Goal: Task Accomplishment & Management: Manage account settings

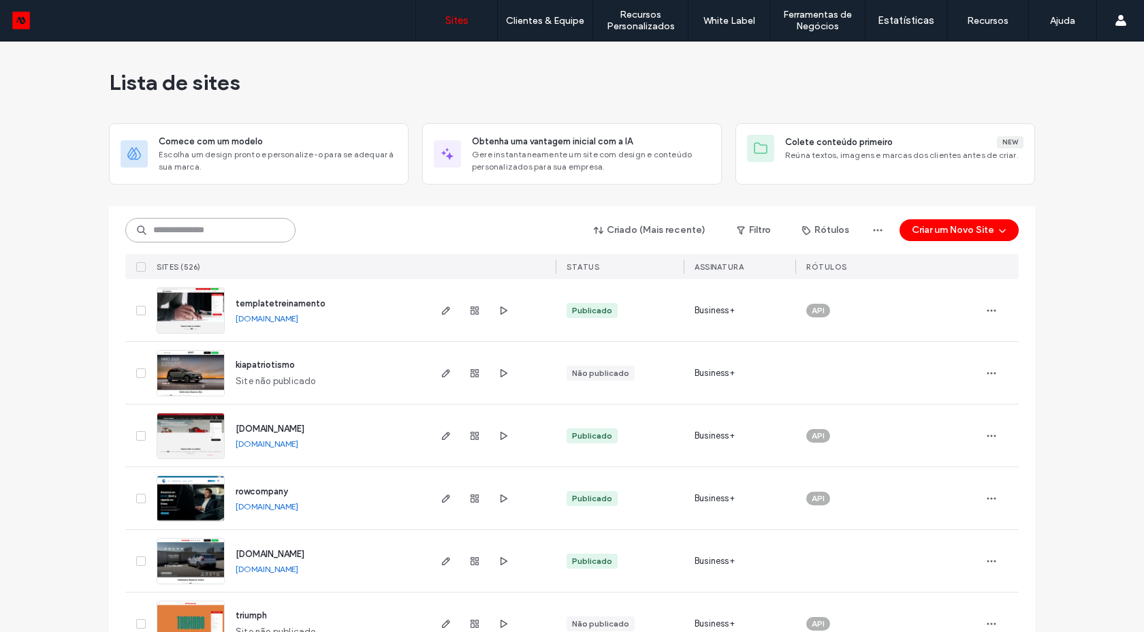
click at [209, 232] on input at bounding box center [210, 230] width 170 height 25
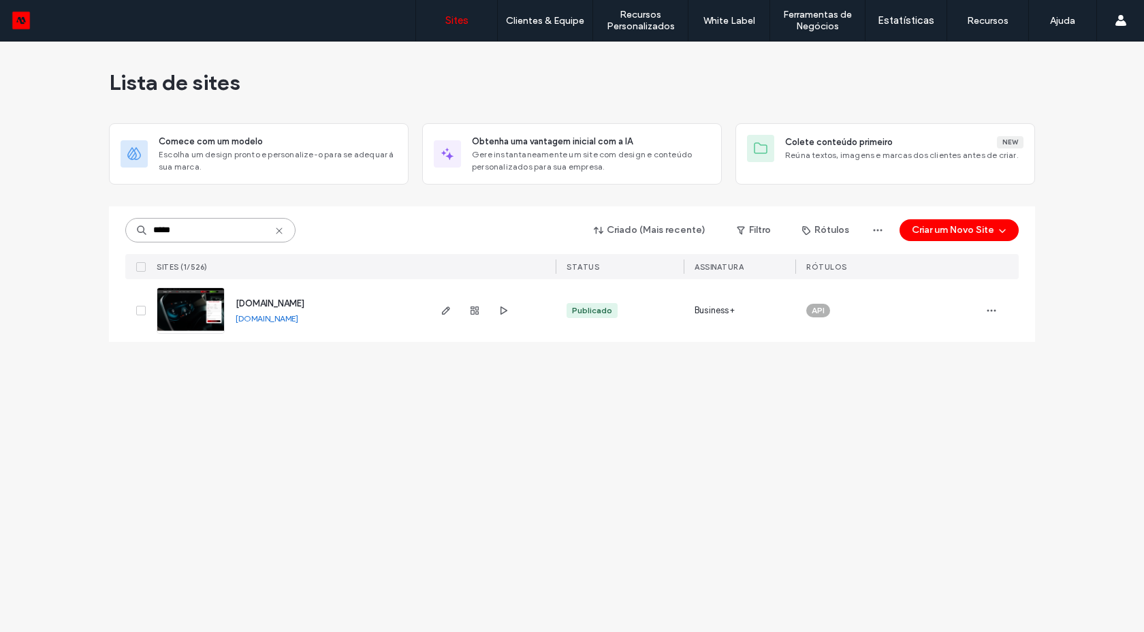
type input "*****"
click at [201, 321] on img at bounding box center [190, 334] width 67 height 93
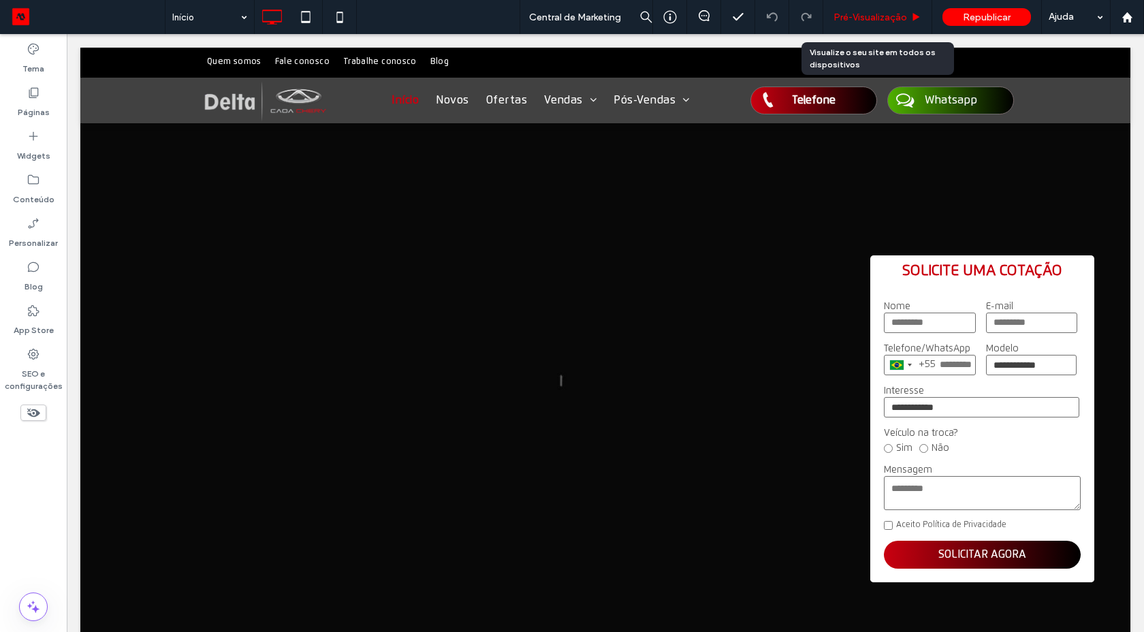
click at [889, 16] on span "Pré-Visualizaçāo" at bounding box center [870, 18] width 74 height 12
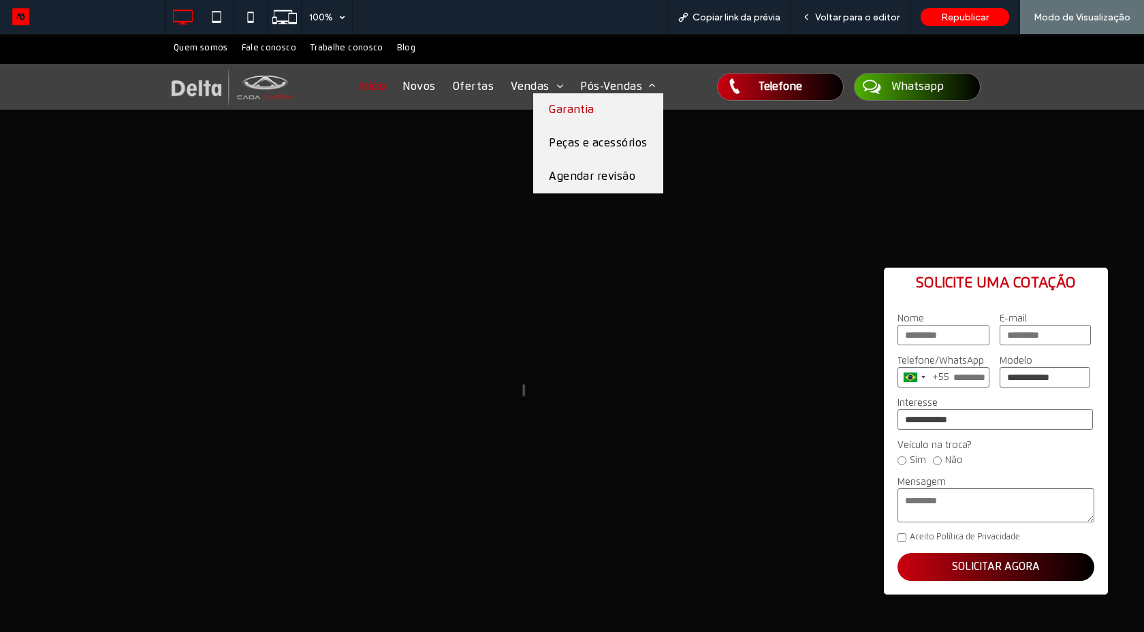
click at [574, 117] on link "Garantia" at bounding box center [598, 109] width 130 height 33
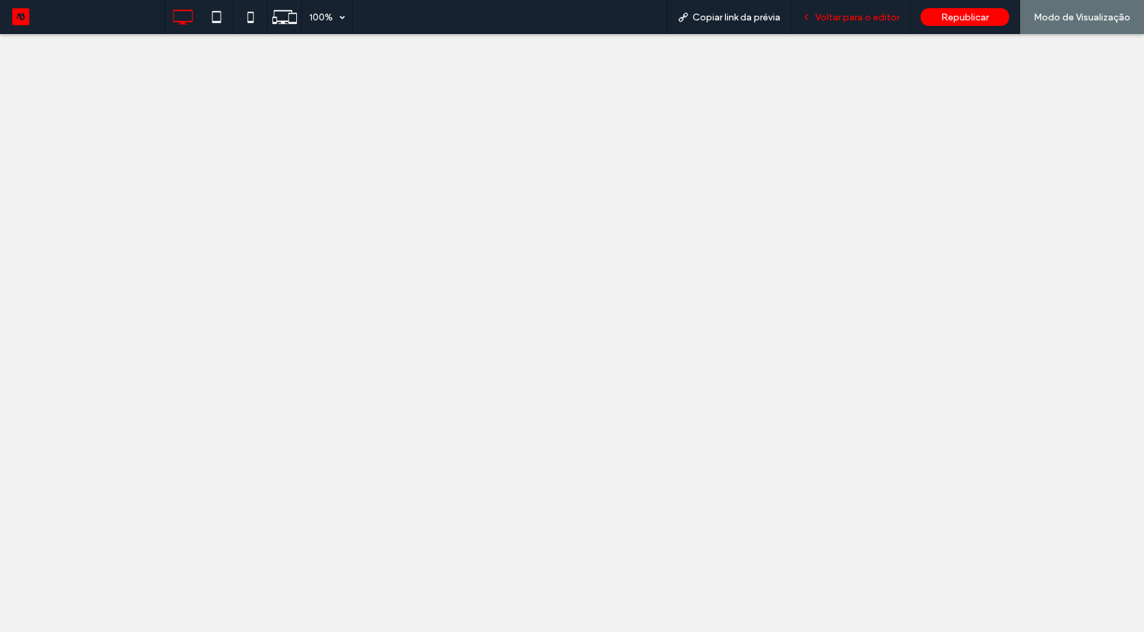
click at [843, 18] on span "Voltar para o editor" at bounding box center [857, 18] width 84 height 12
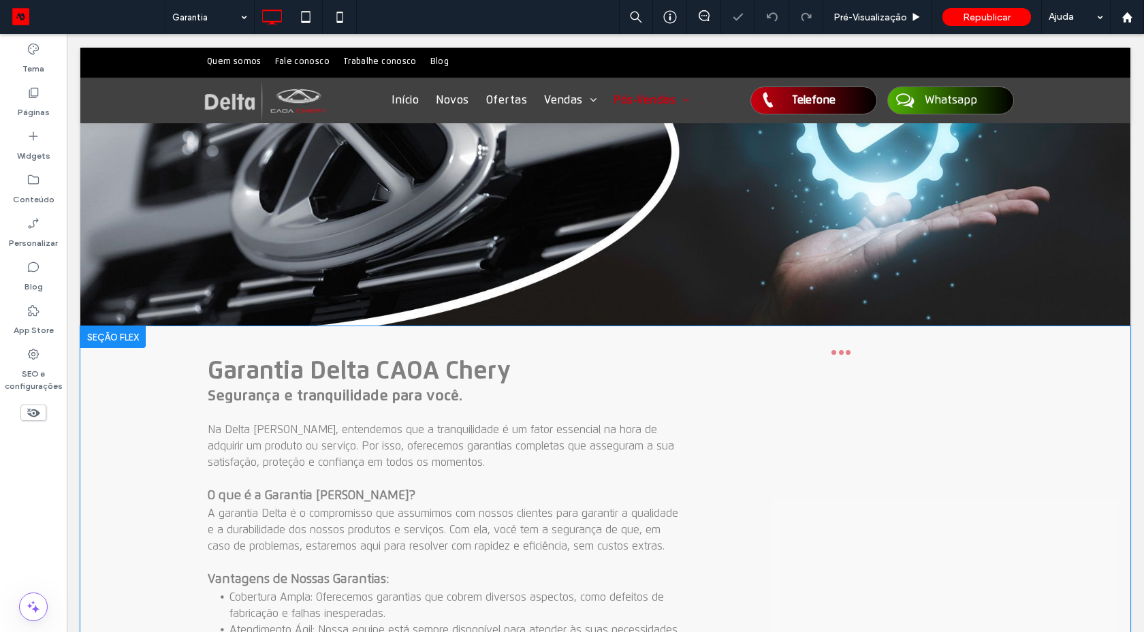
scroll to position [245, 0]
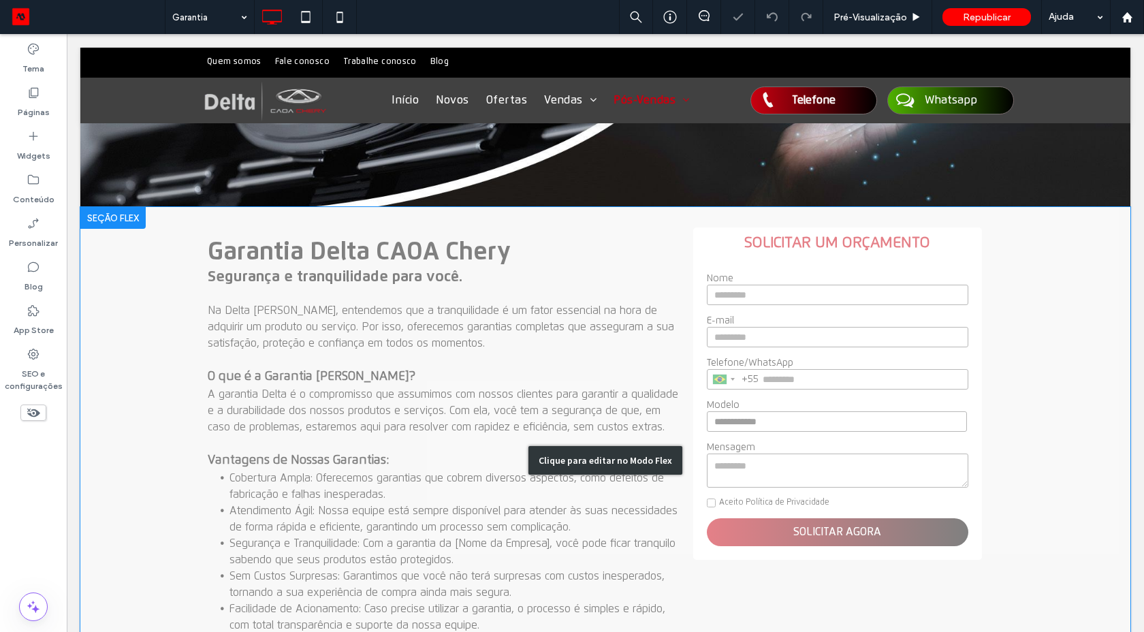
click at [242, 305] on div "Clique para editar no Modo Flex" at bounding box center [605, 460] width 1050 height 506
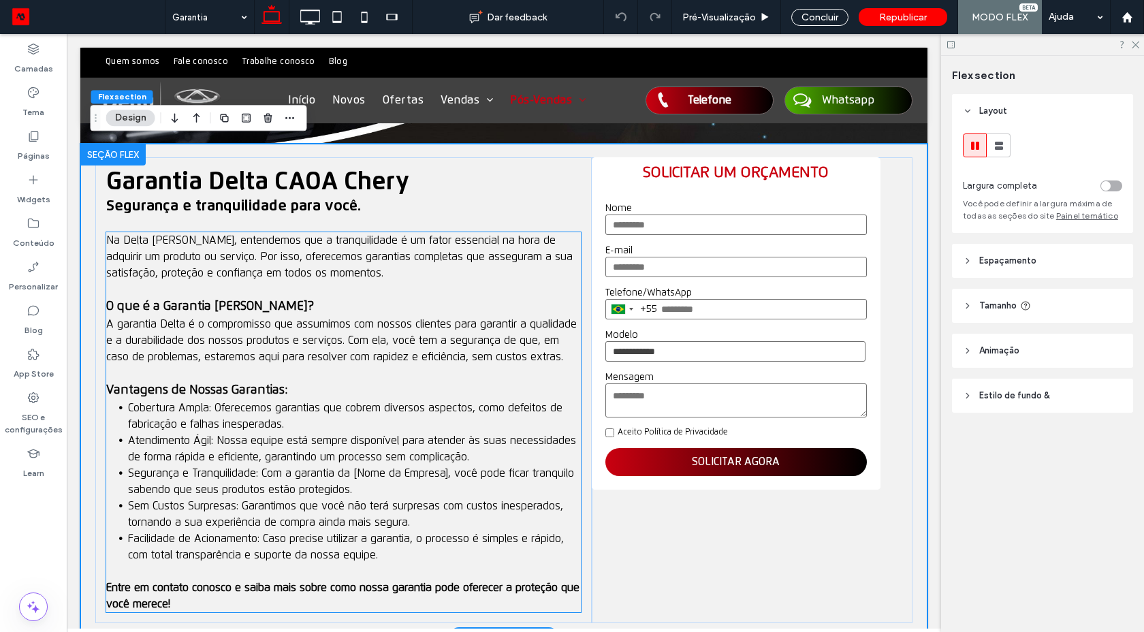
click at [156, 322] on span "A garantia Delta é o compromisso que assumimos com nossos clientes para garanti…" at bounding box center [341, 341] width 470 height 44
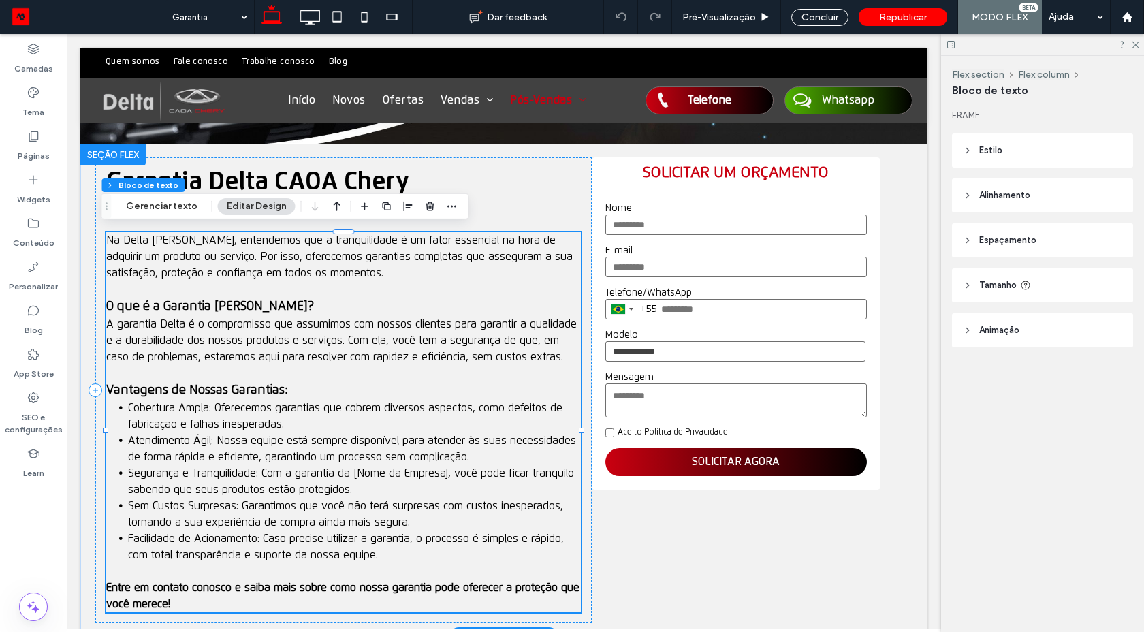
click at [156, 322] on span "A garantia Delta é o compromisso que assumimos com nossos clientes para garanti…" at bounding box center [341, 341] width 470 height 44
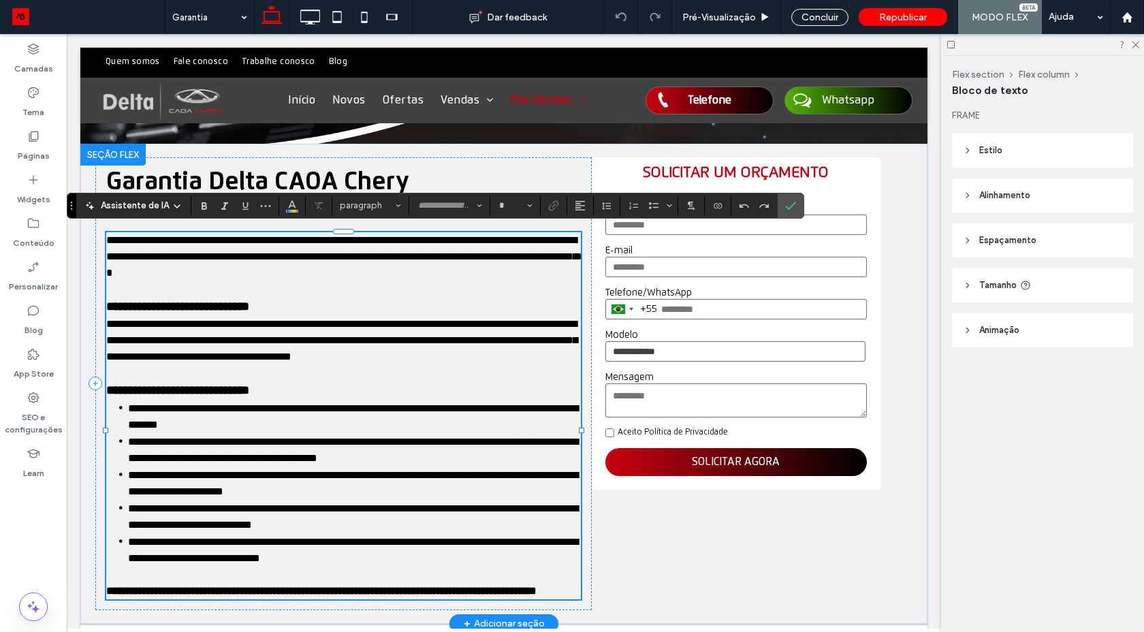
type input "**********"
type input "**"
click at [170, 322] on span "**********" at bounding box center [341, 340] width 471 height 43
drag, startPoint x: 177, startPoint y: 321, endPoint x: 157, endPoint y: 320, distance: 19.8
click at [157, 321] on span "**********" at bounding box center [341, 340] width 471 height 43
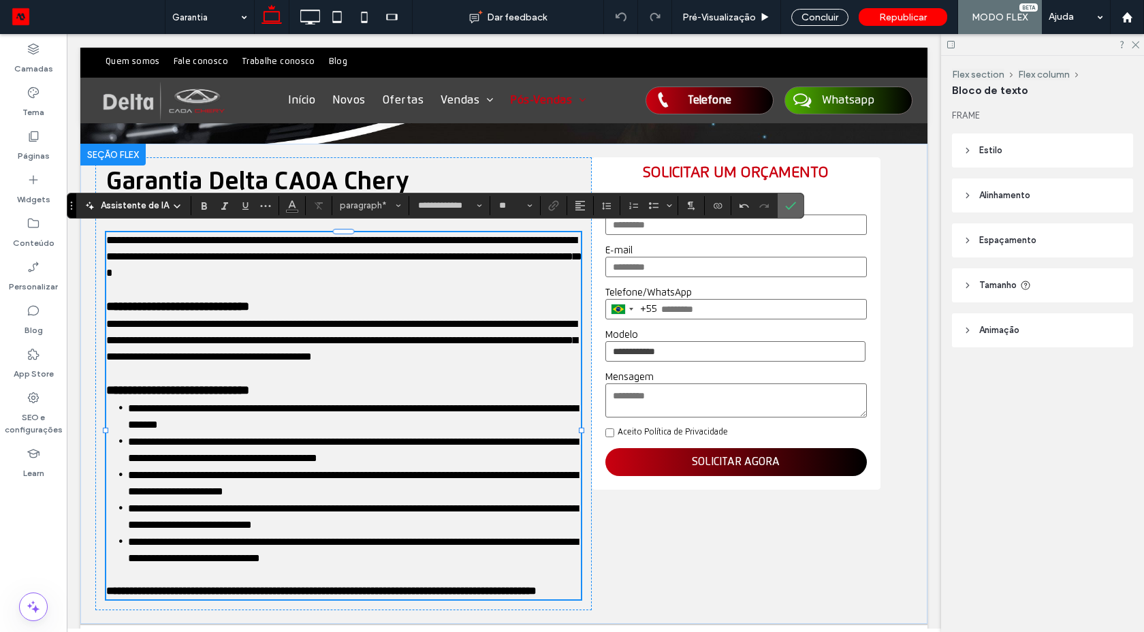
click at [791, 207] on icon "Confirmar" at bounding box center [790, 205] width 11 height 11
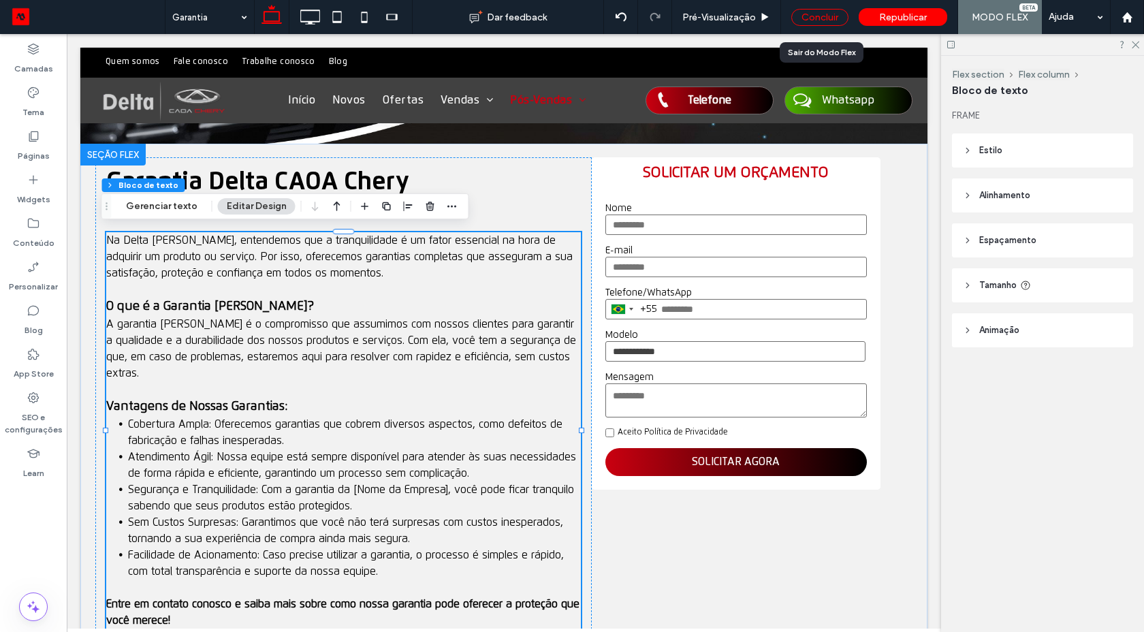
drag, startPoint x: 836, startPoint y: 22, endPoint x: 491, endPoint y: 366, distance: 486.6
click at [836, 22] on div "Concluir" at bounding box center [819, 17] width 57 height 17
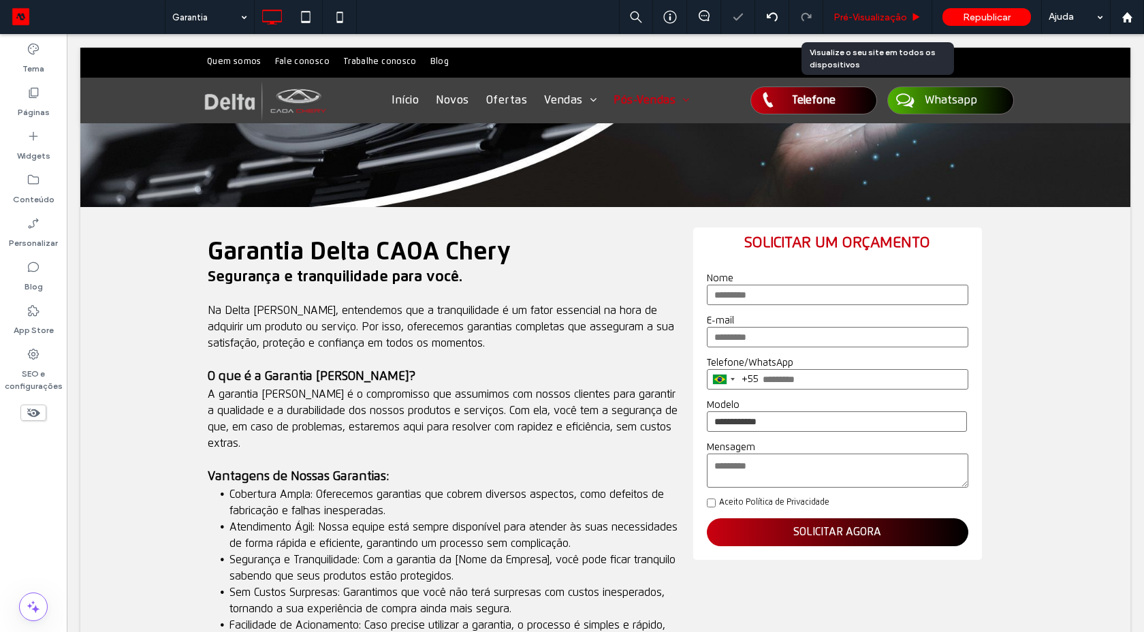
click at [867, 12] on span "Pré-Visualizaçāo" at bounding box center [870, 18] width 74 height 12
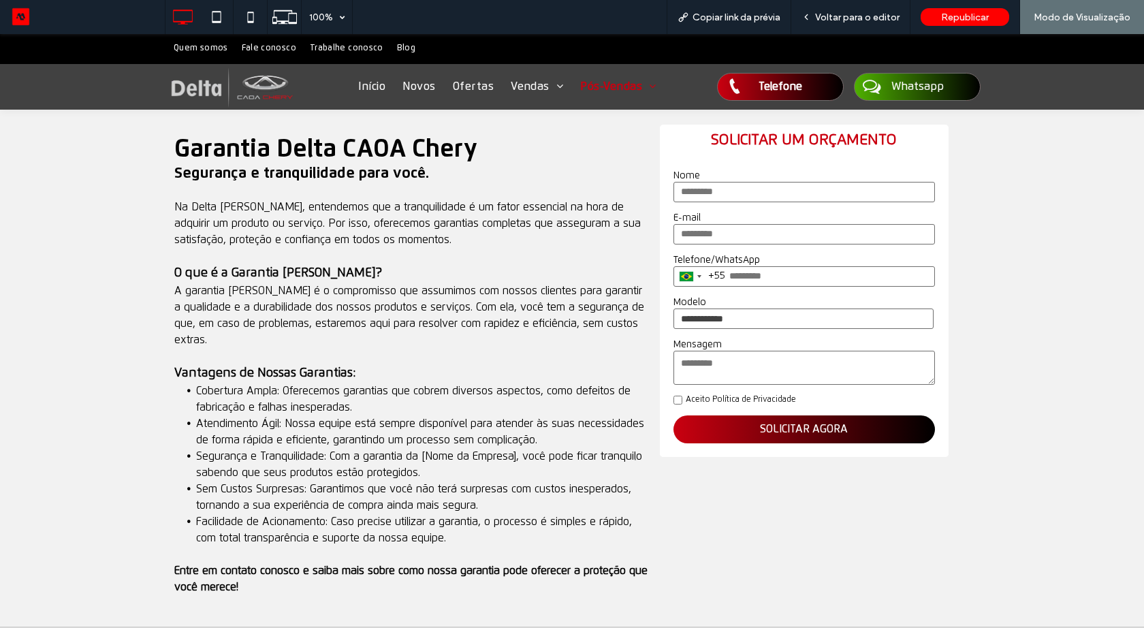
scroll to position [487, 0]
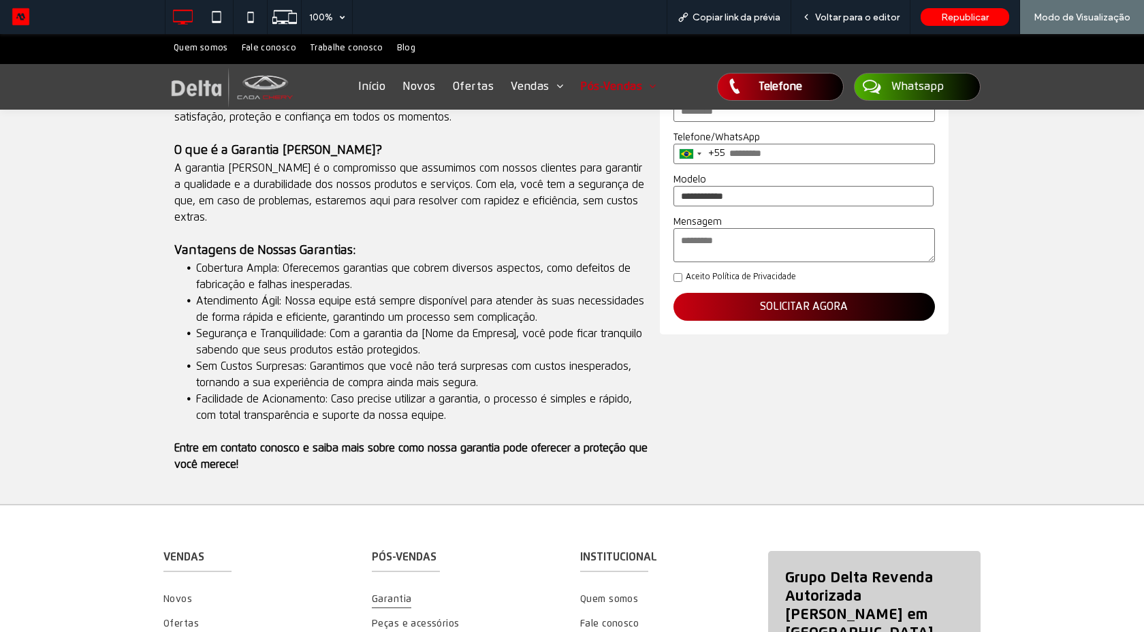
click at [256, 94] on img at bounding box center [231, 87] width 136 height 46
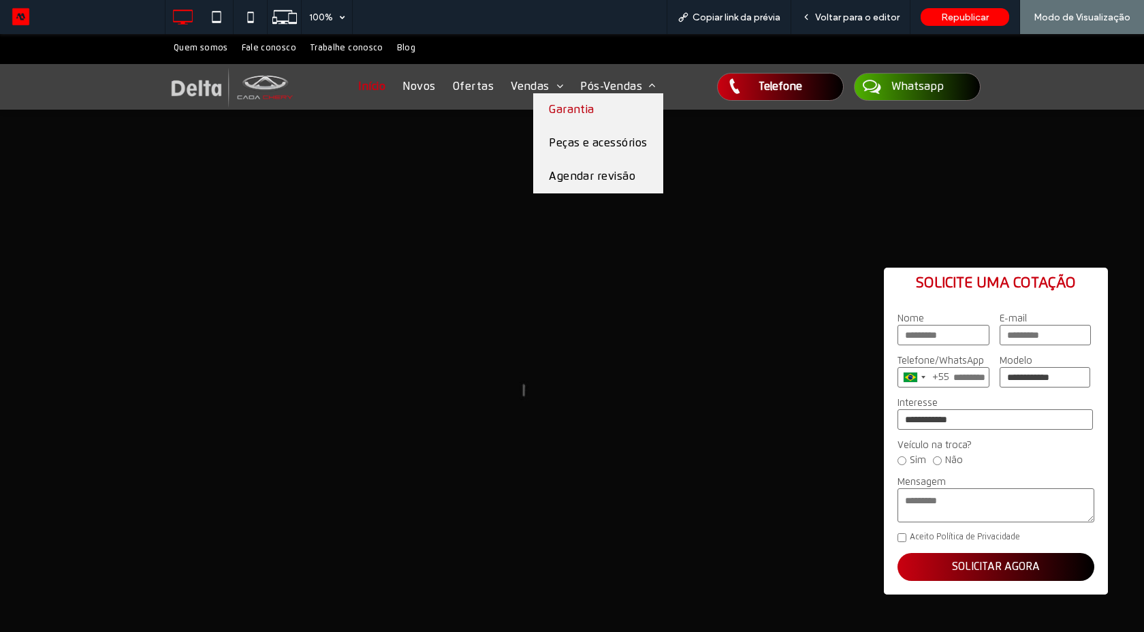
click at [564, 106] on span "Garantia" at bounding box center [572, 109] width 46 height 13
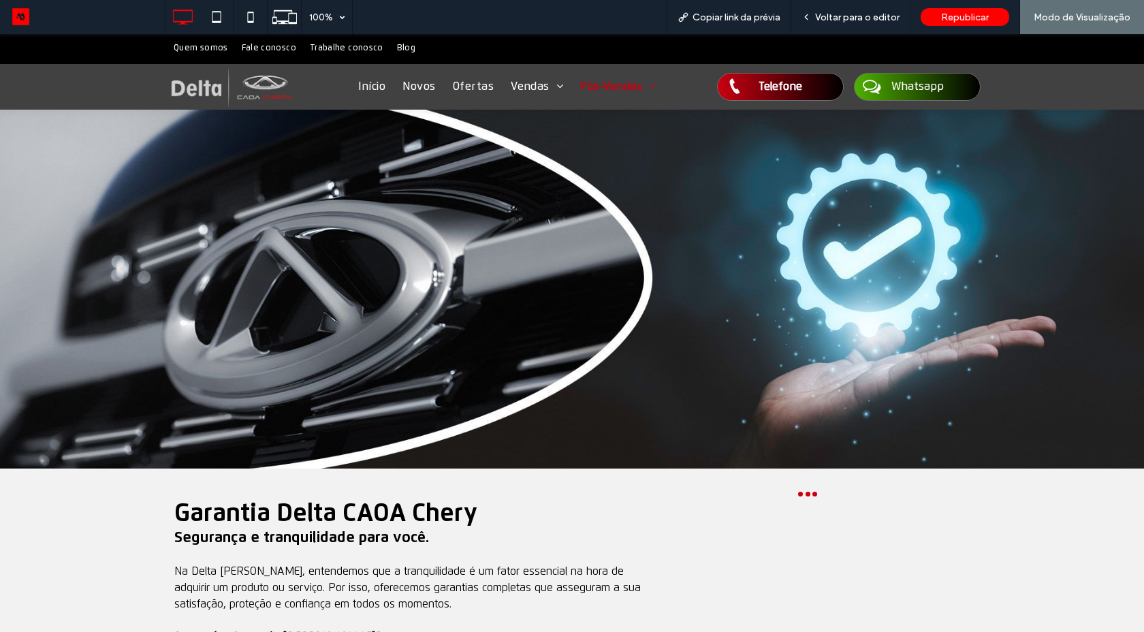
click at [606, 99] on div "Início Novos Ofertas [GEOGRAPHIC_DATA] Consórcio [GEOGRAPHIC_DATA] Financiament…" at bounding box center [505, 87] width 401 height 46
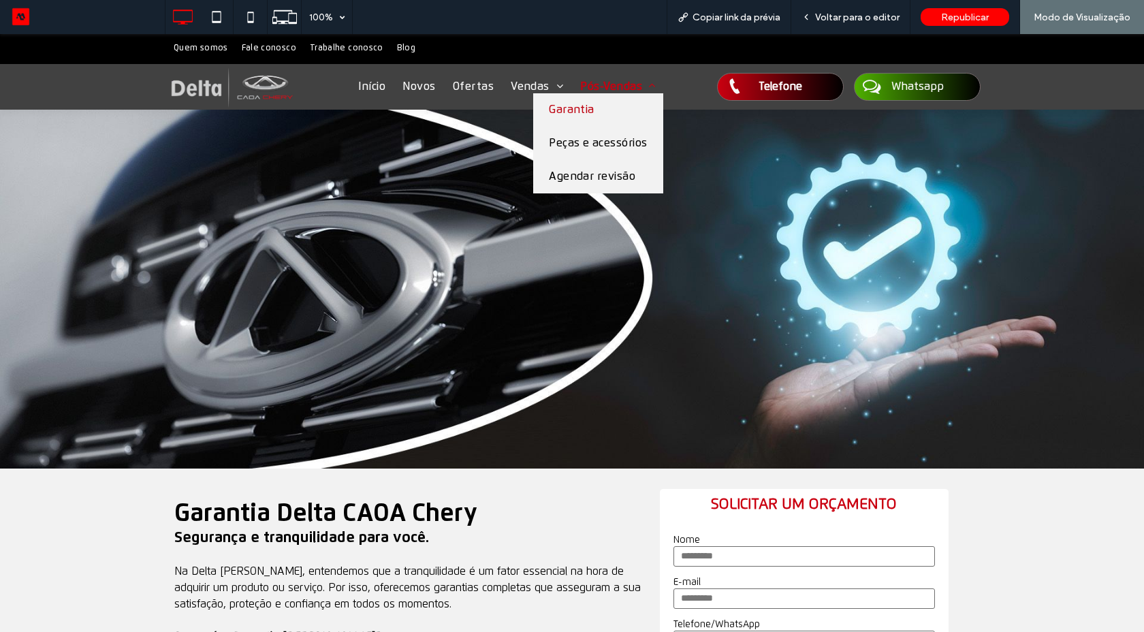
click at [605, 85] on span "Pós-Vendas" at bounding box center [618, 86] width 76 height 13
click at [604, 137] on span "Peças e acessórios" at bounding box center [598, 143] width 99 height 13
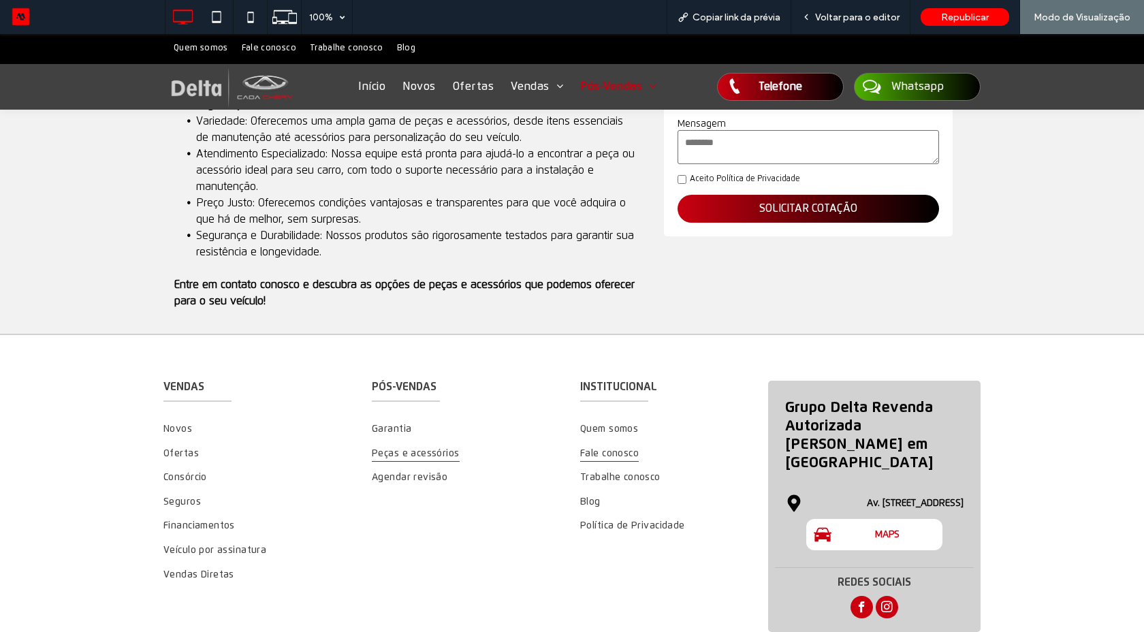
scroll to position [695, 0]
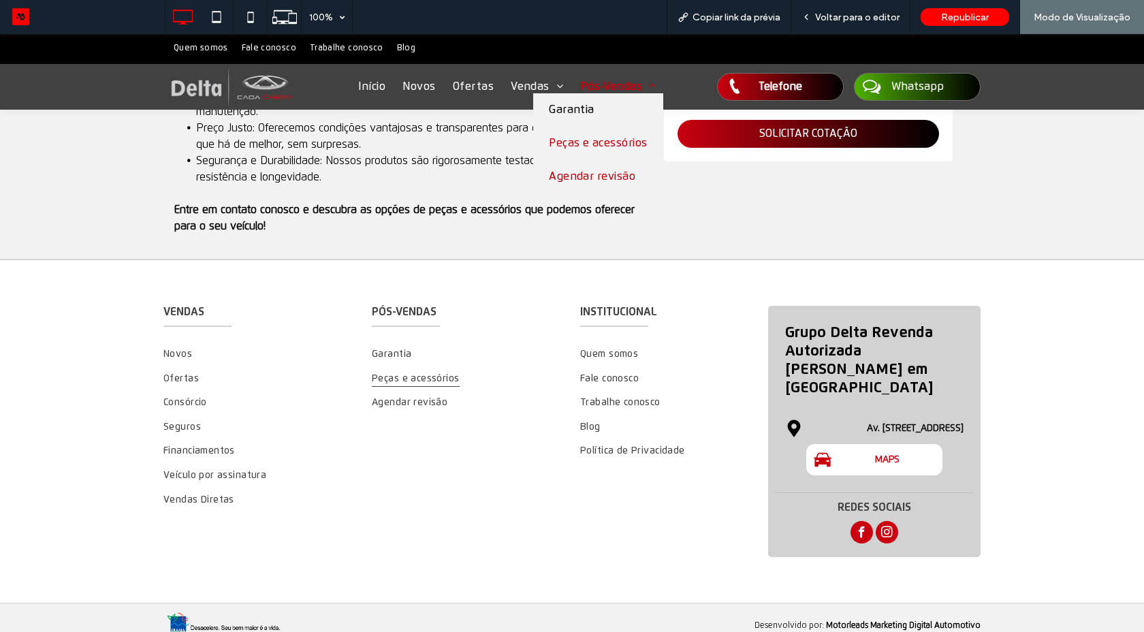
click at [609, 178] on span "Agendar revisão" at bounding box center [592, 176] width 86 height 13
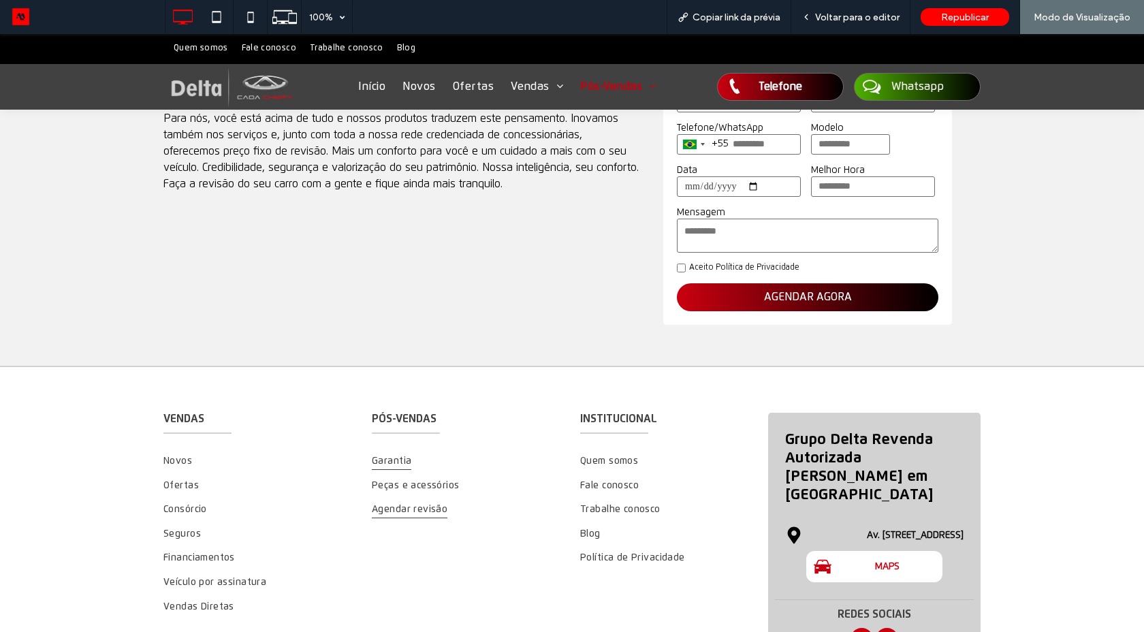
scroll to position [533, 0]
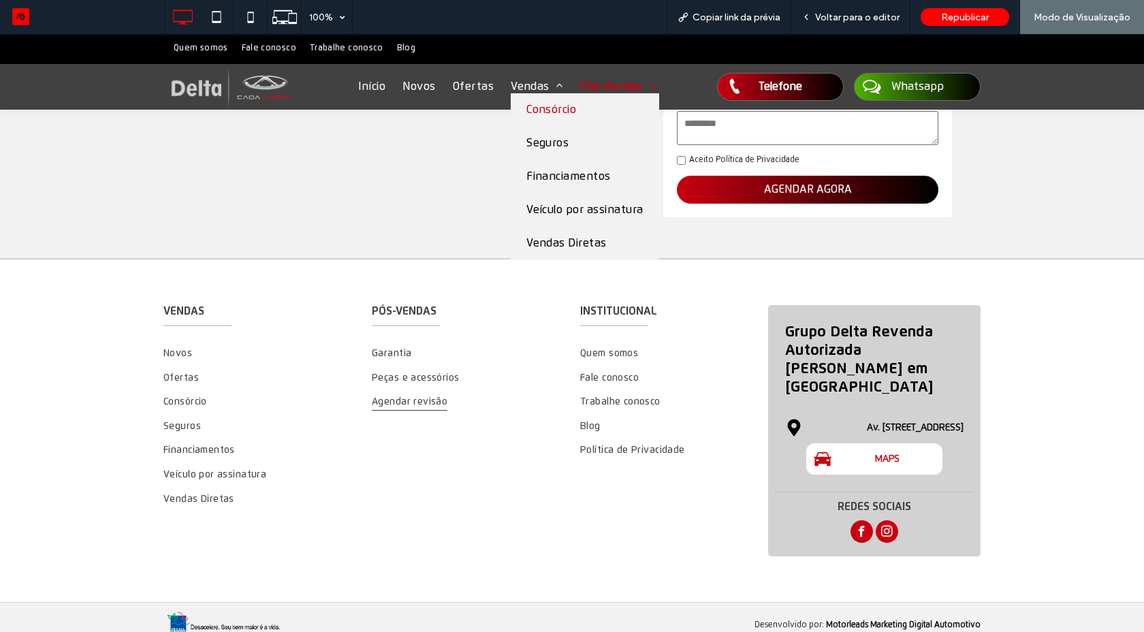
click at [522, 101] on link "Consórcio" at bounding box center [584, 109] width 148 height 33
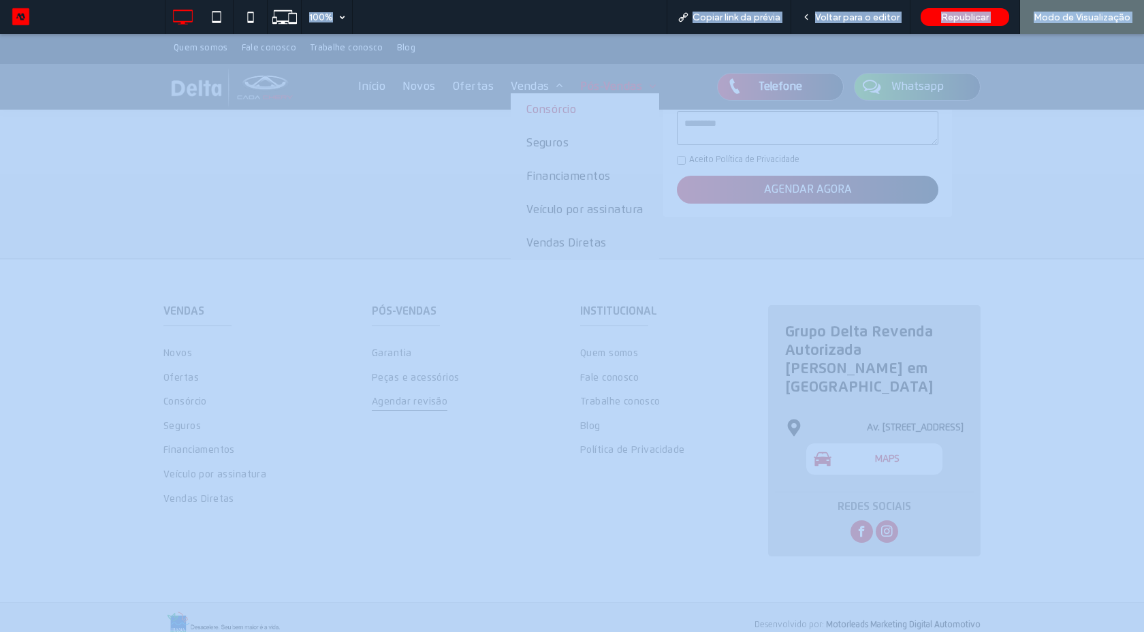
click at [0, 0] on div at bounding box center [0, 0] width 0 height 0
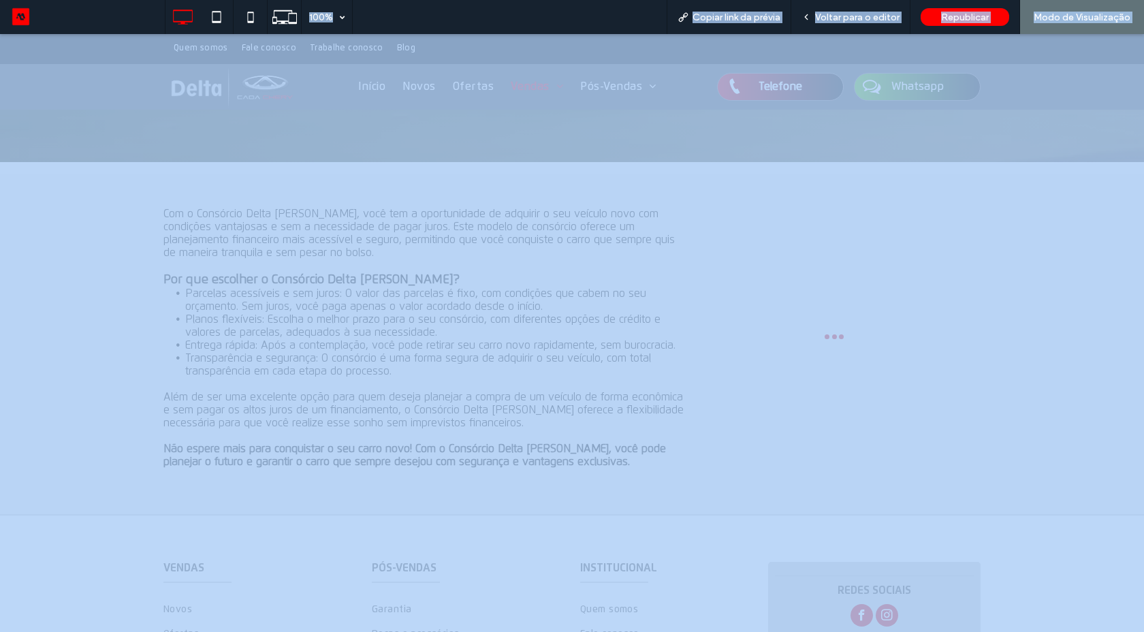
scroll to position [368, 0]
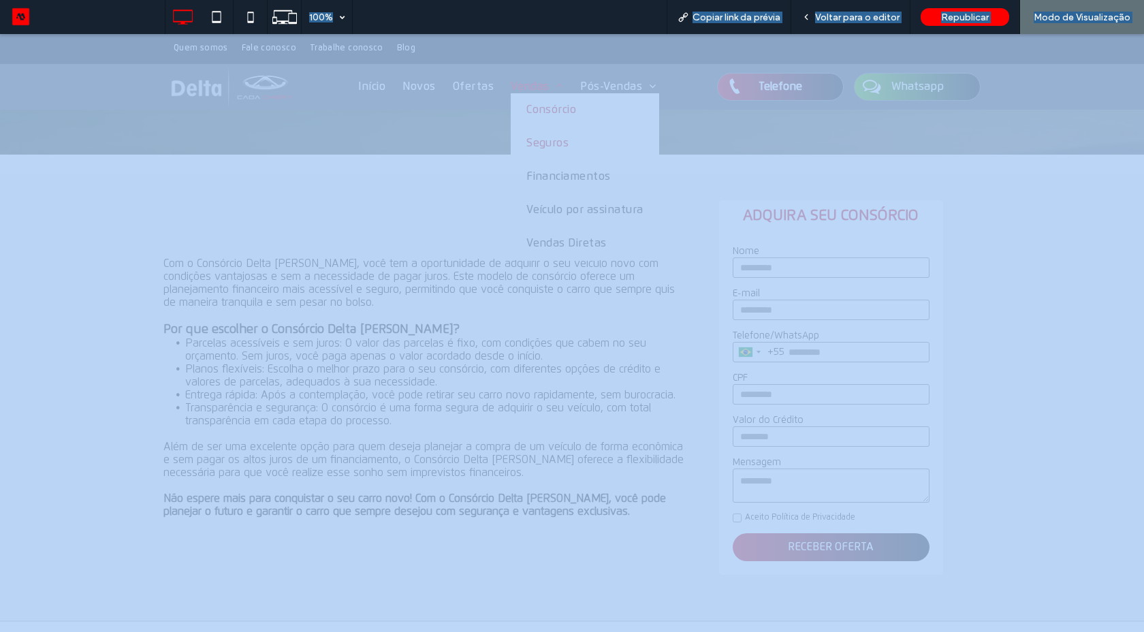
click at [528, 144] on span "Seguros" at bounding box center [547, 143] width 42 height 13
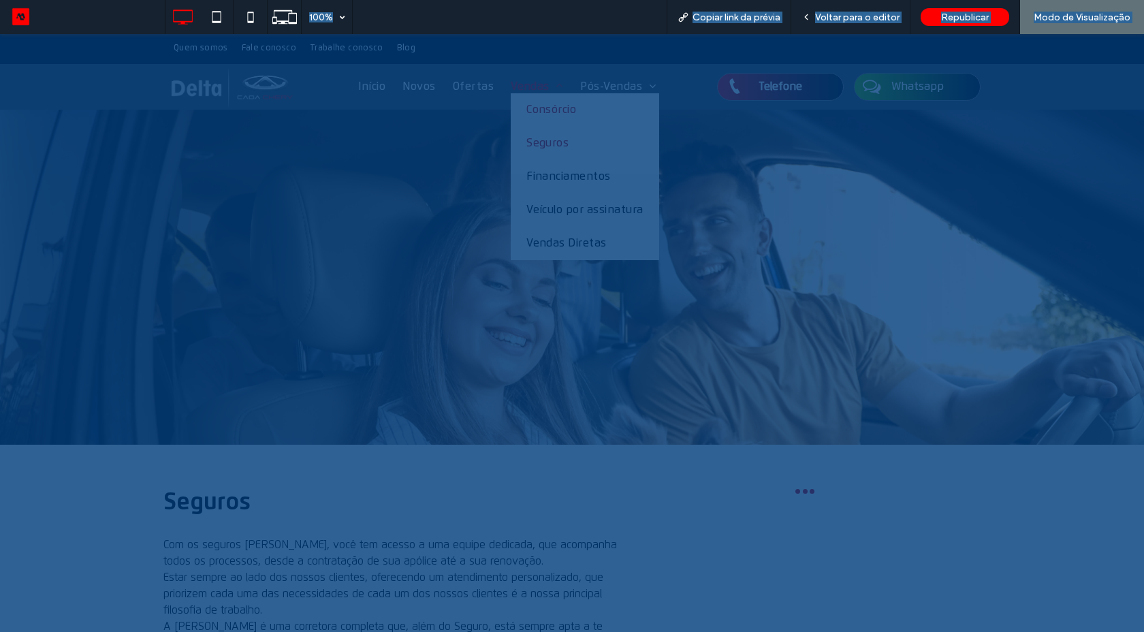
scroll to position [461, 0]
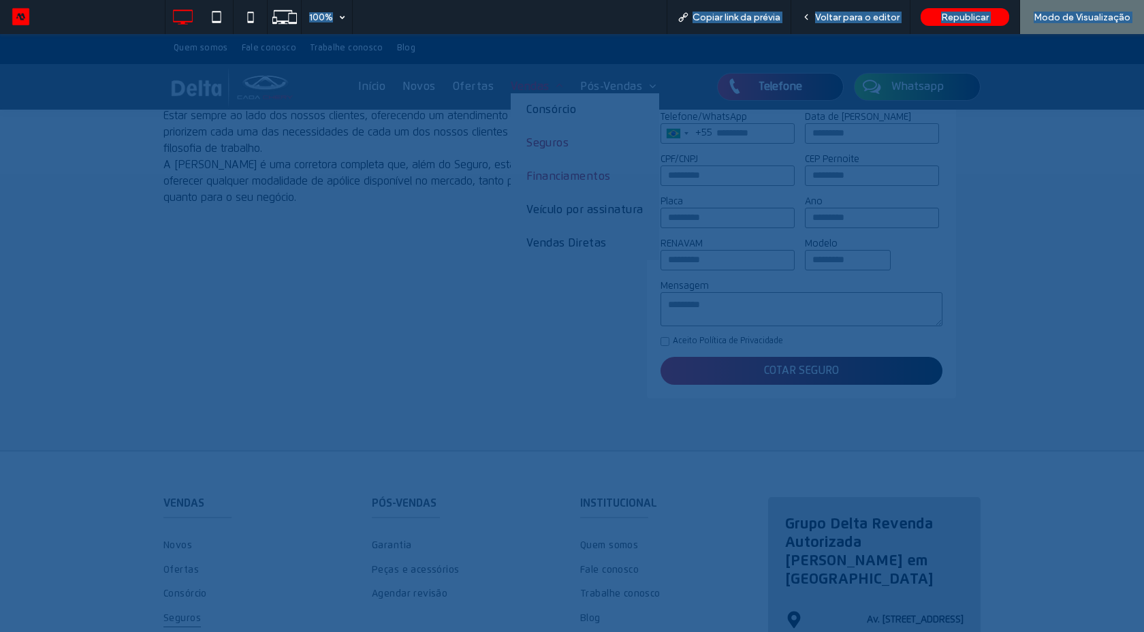
click at [535, 180] on span "Financiamentos" at bounding box center [568, 176] width 84 height 13
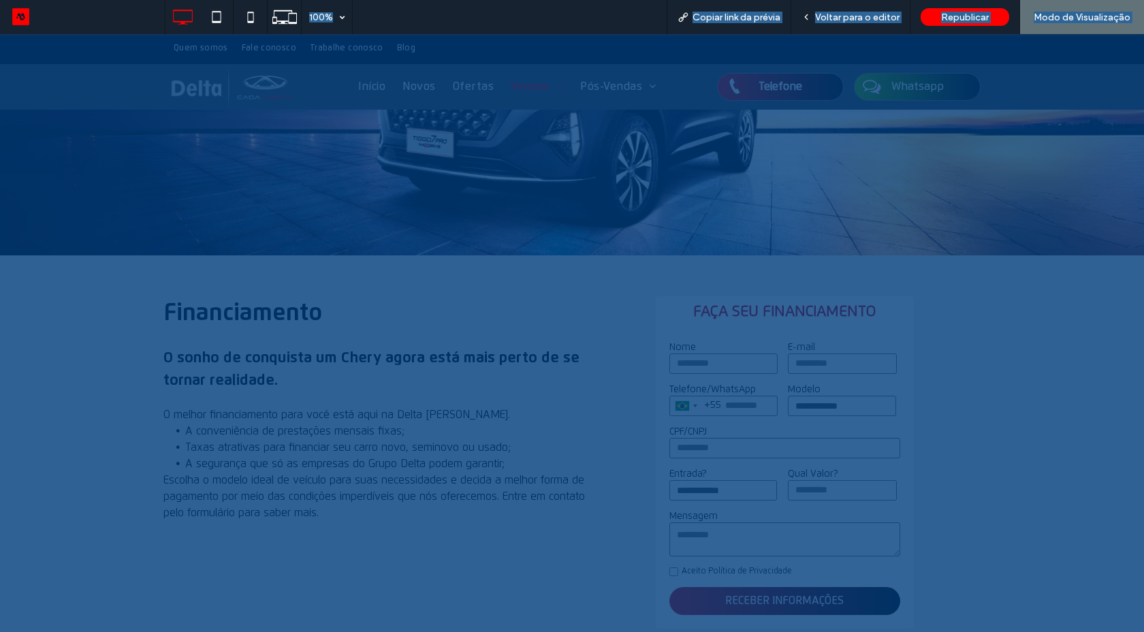
scroll to position [245, 0]
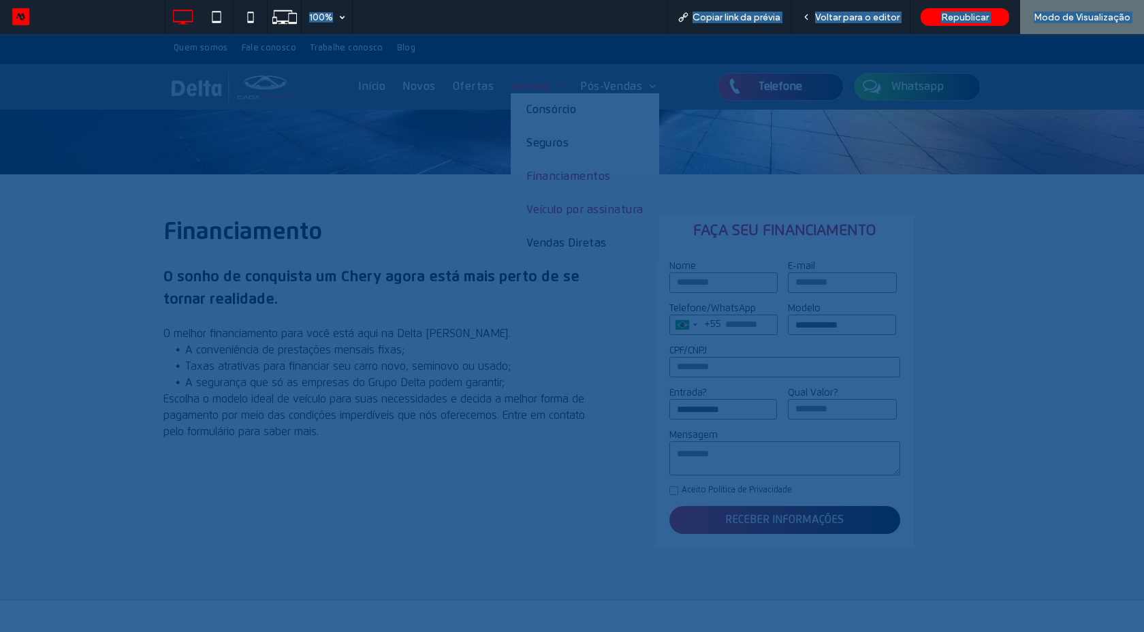
click at [536, 212] on span "Veículo por assinatura" at bounding box center [584, 210] width 117 height 13
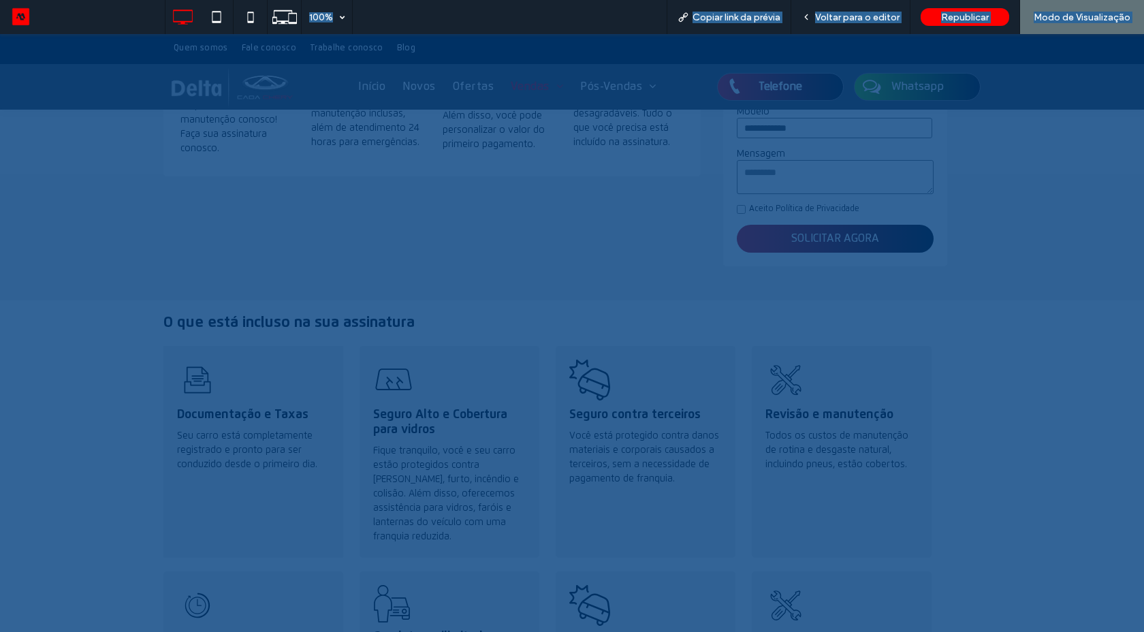
scroll to position [735, 0]
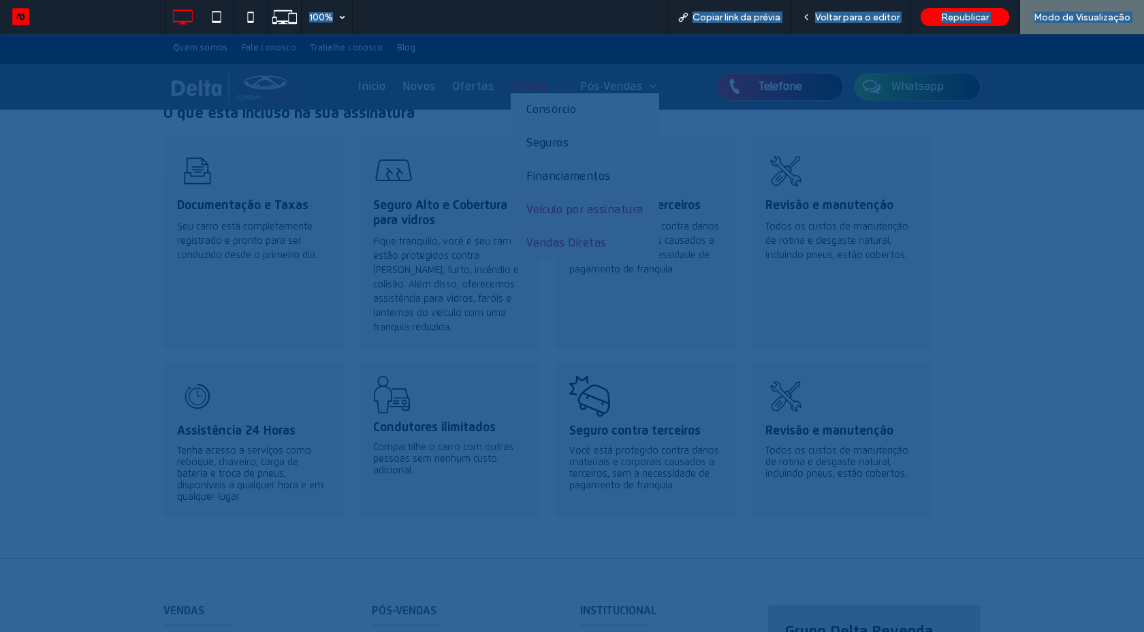
click at [543, 240] on span "Vendas Diretas" at bounding box center [566, 243] width 80 height 13
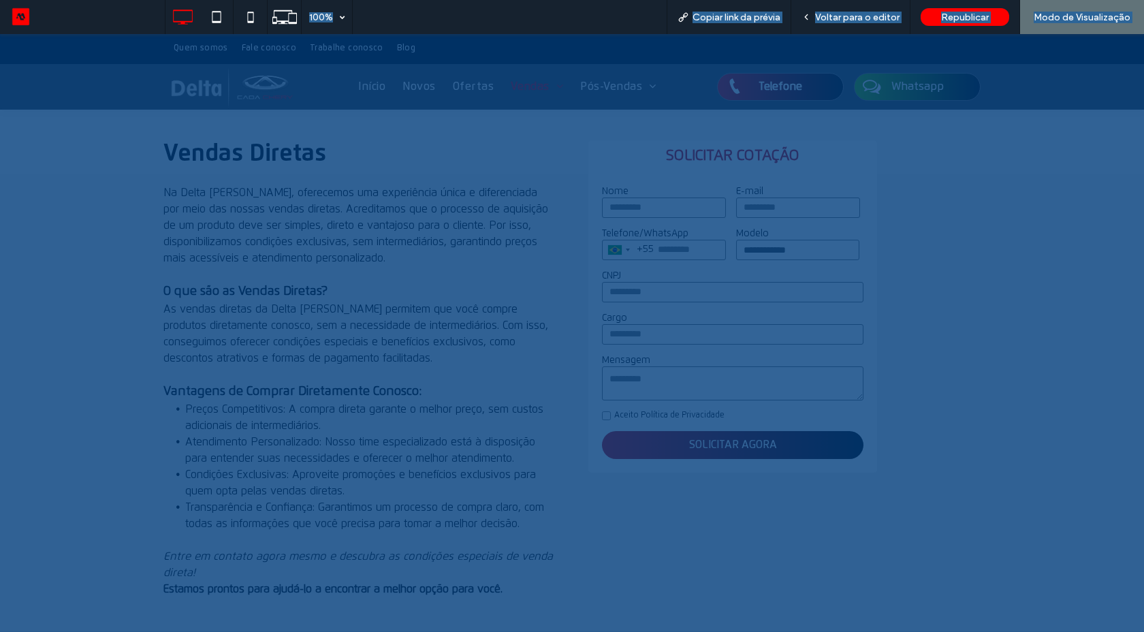
scroll to position [368, 0]
click at [592, 120] on link "Garantia" at bounding box center [598, 109] width 130 height 33
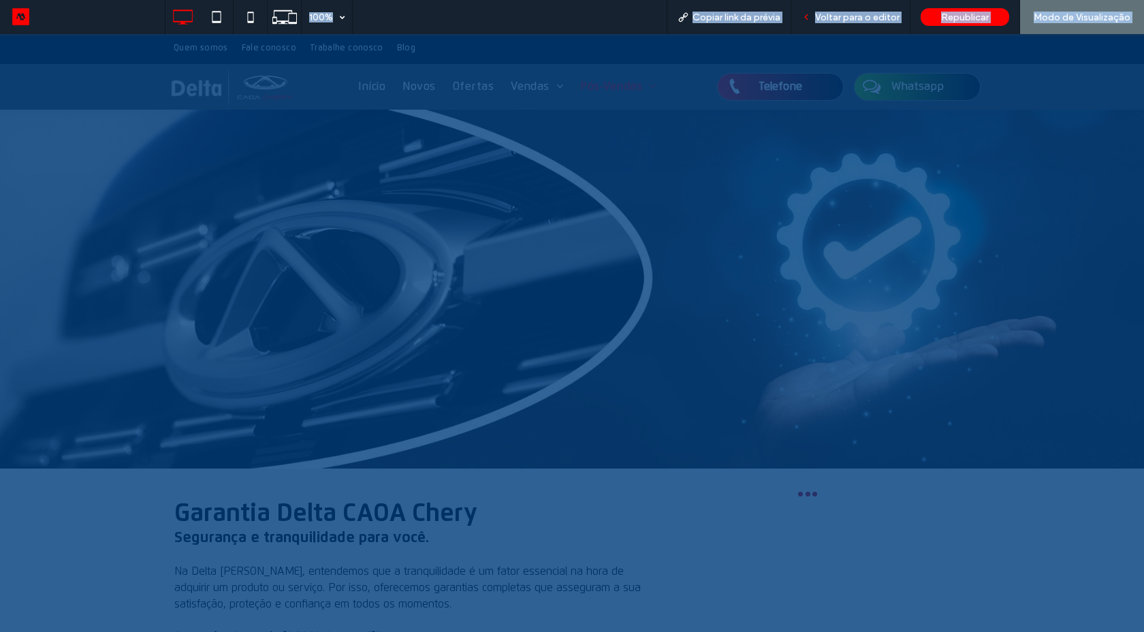
click at [845, 17] on span "Voltar para o editor" at bounding box center [857, 18] width 84 height 12
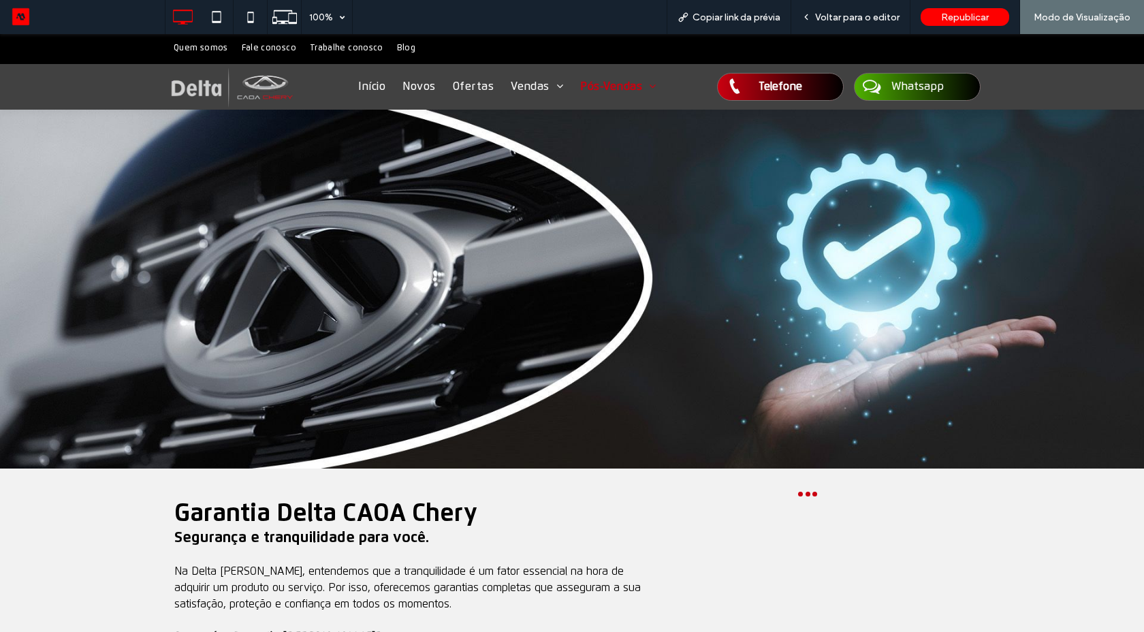
scroll to position [245, 0]
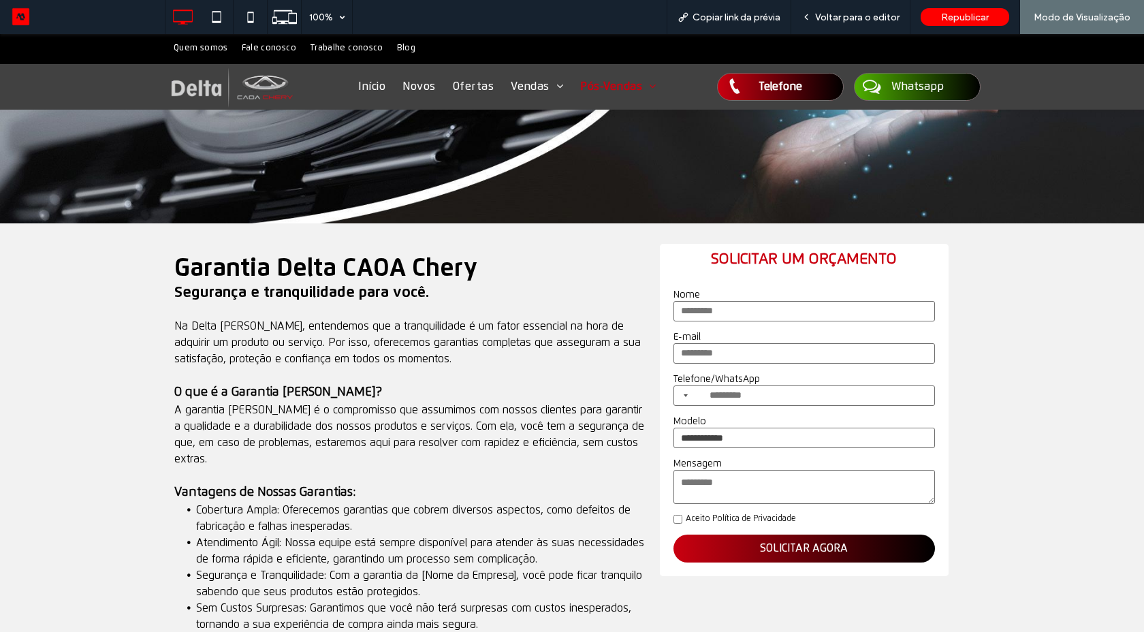
click at [410, 404] on span "A garantia [PERSON_NAME] é o compromisso que assumimos com nossos clientes para…" at bounding box center [409, 434] width 470 height 60
click at [850, 16] on span "Voltar para o editor" at bounding box center [857, 18] width 84 height 12
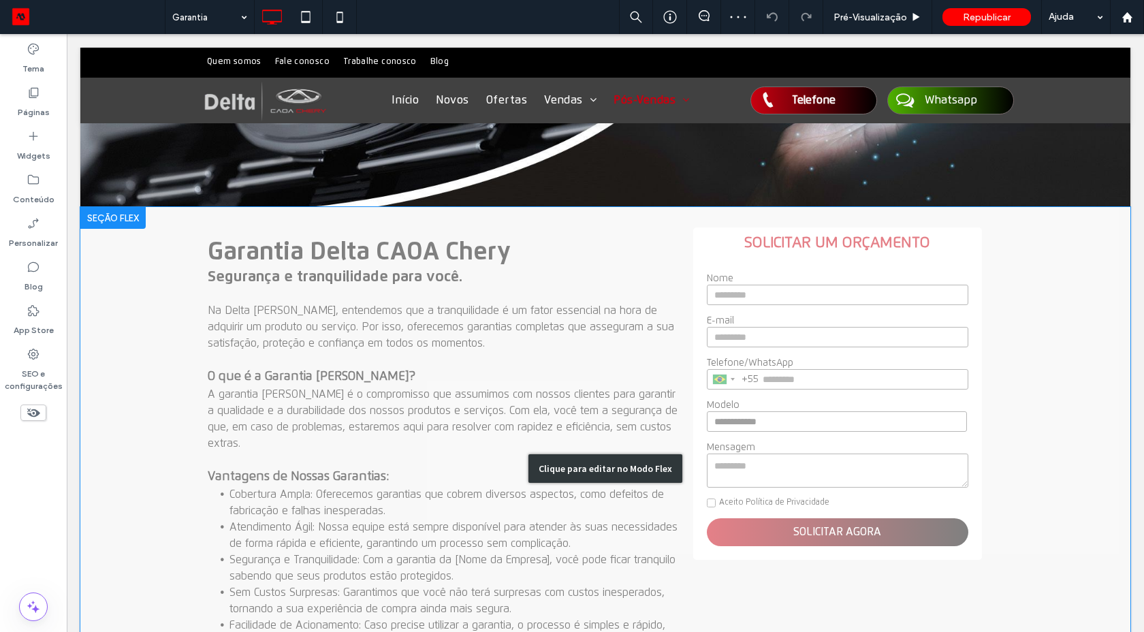
click at [382, 442] on div "Clique para editar no Modo Flex" at bounding box center [605, 468] width 1050 height 523
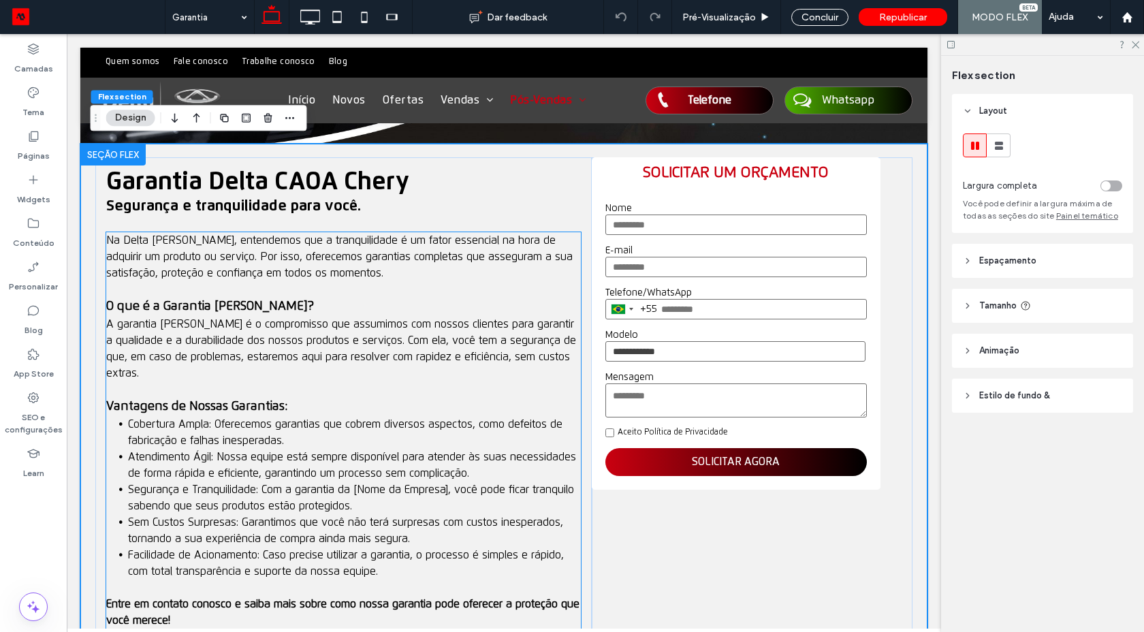
click at [197, 344] on p "A garantia [PERSON_NAME] é o compromisso que assumimos com nossos clientes para…" at bounding box center [343, 348] width 474 height 65
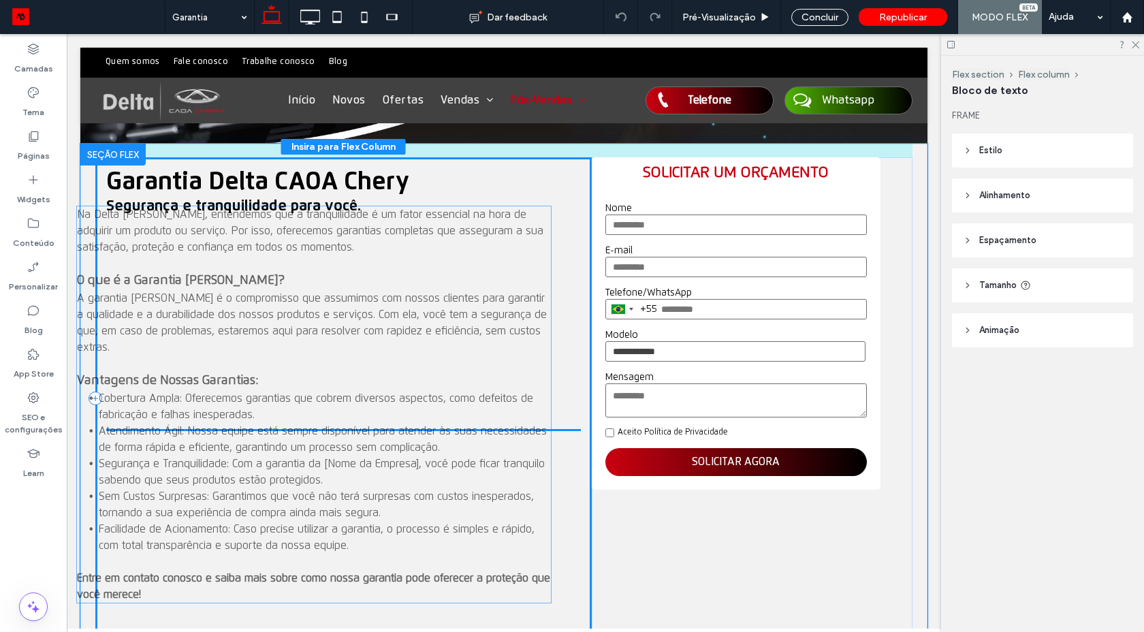
drag, startPoint x: 132, startPoint y: 361, endPoint x: 114, endPoint y: 342, distance: 26.0
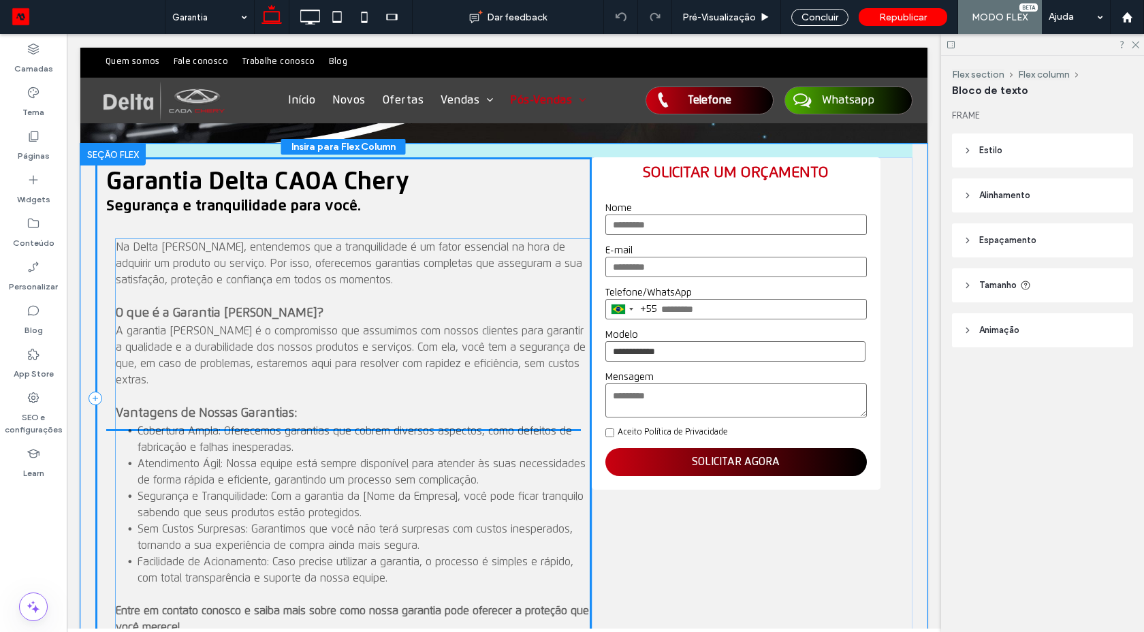
drag, startPoint x: 114, startPoint y: 342, endPoint x: 140, endPoint y: 359, distance: 31.0
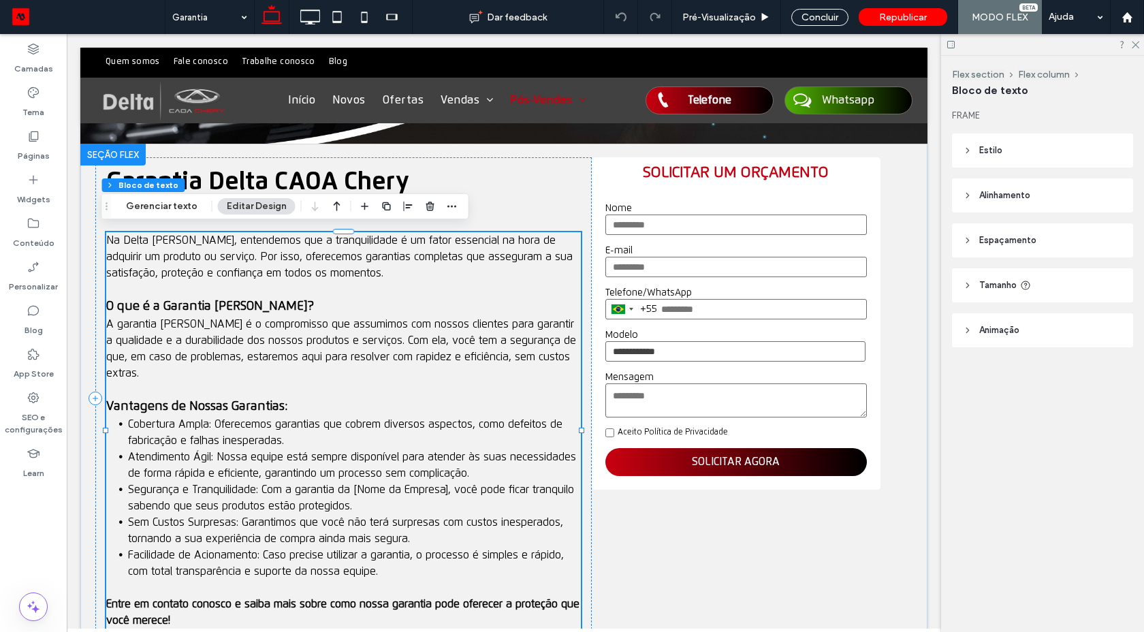
click at [139, 359] on p "A garantia [PERSON_NAME] é o compromisso que assumimos com nossos clientes para…" at bounding box center [343, 348] width 474 height 65
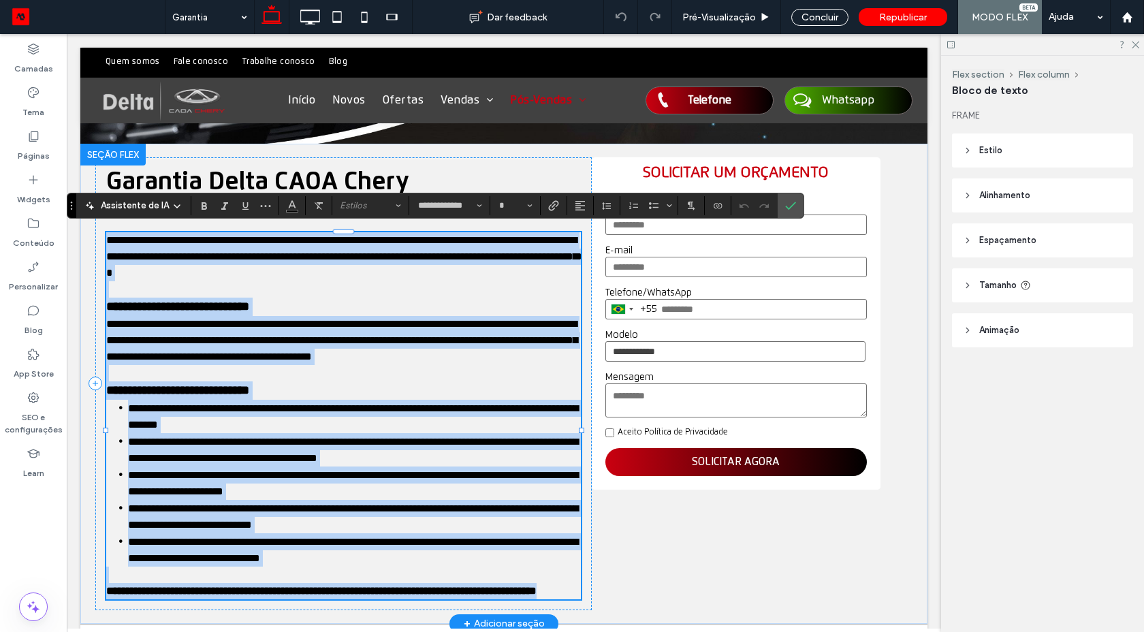
click at [170, 361] on span "**********" at bounding box center [341, 340] width 471 height 43
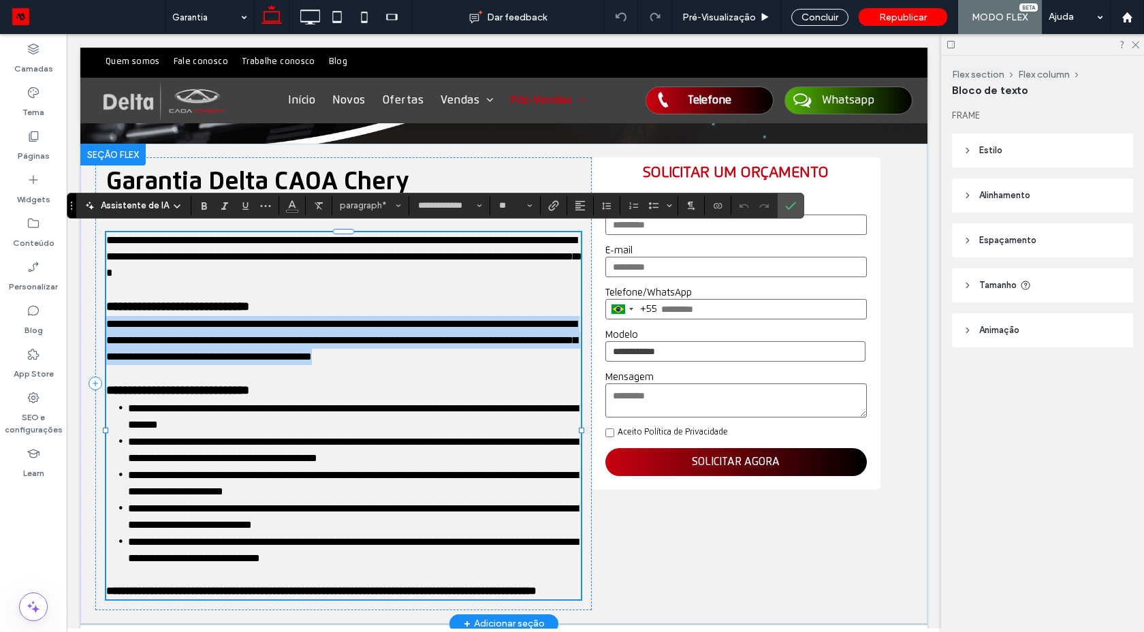
copy span "**********"
drag, startPoint x: 179, startPoint y: 372, endPoint x: 104, endPoint y: 325, distance: 88.0
click at [106, 325] on p "**********" at bounding box center [343, 340] width 474 height 49
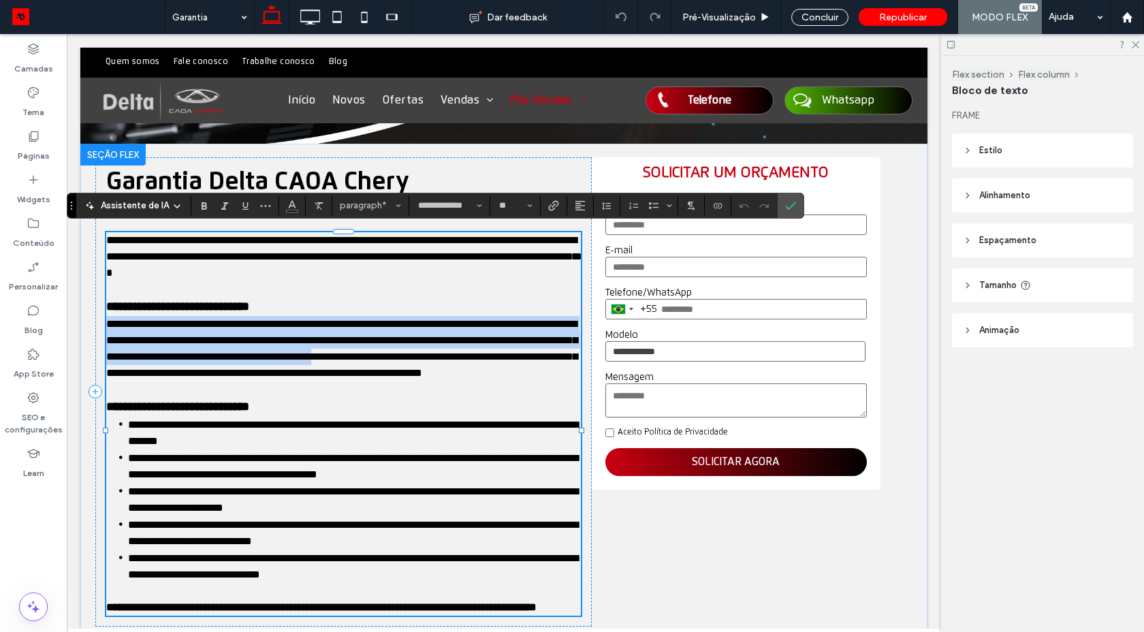
type input "**"
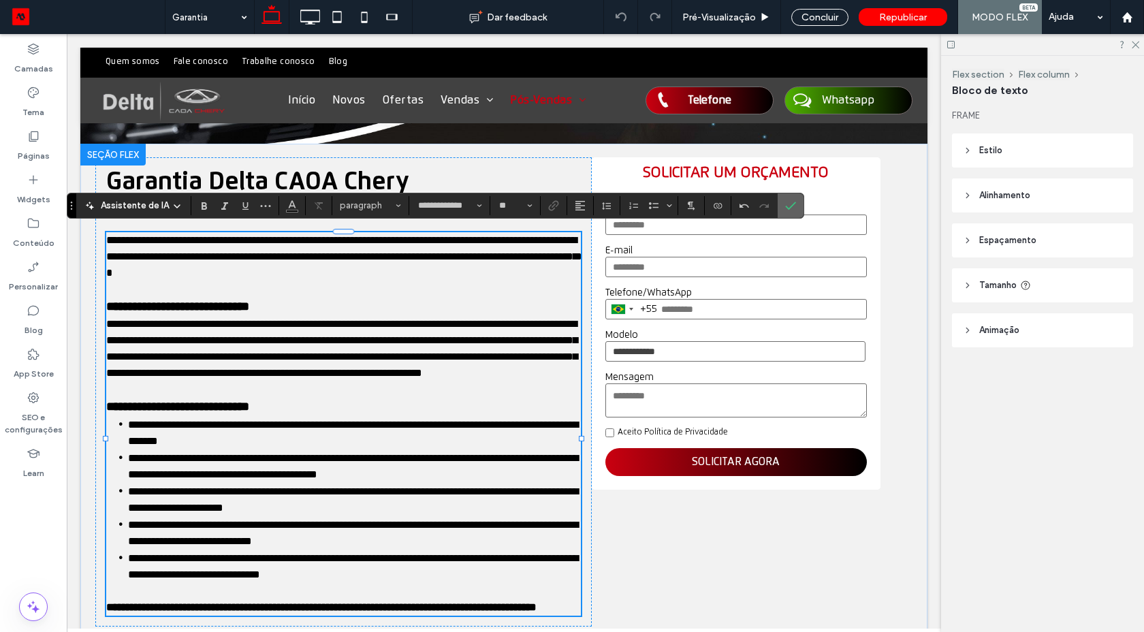
click at [791, 216] on span "Confirmar" at bounding box center [790, 205] width 11 height 23
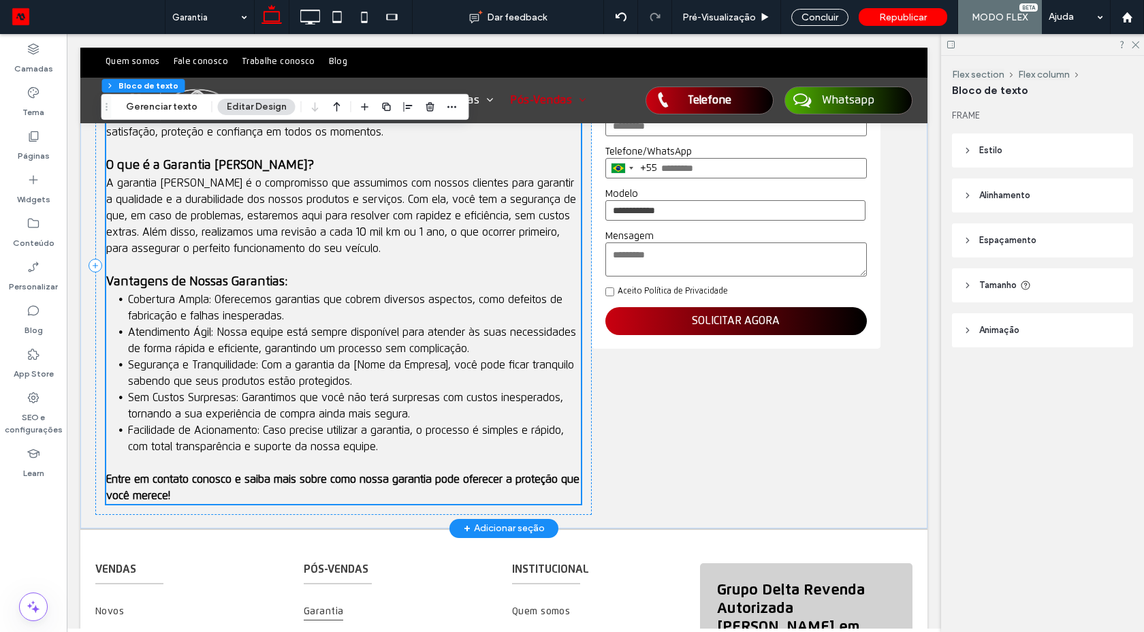
scroll to position [490, 0]
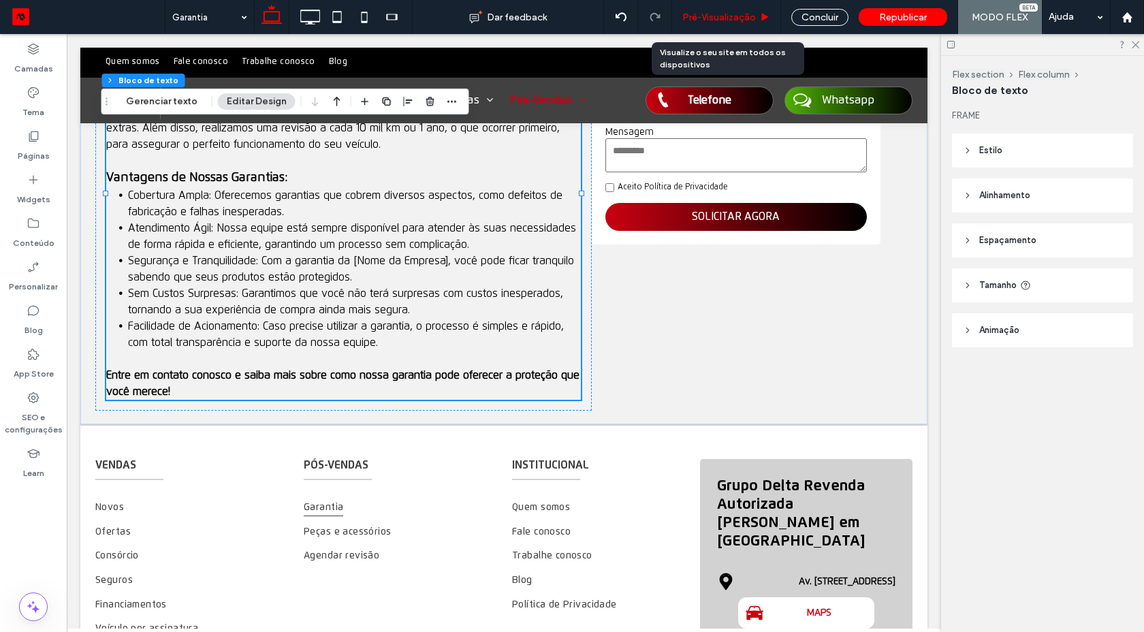
drag, startPoint x: 733, startPoint y: 22, endPoint x: 607, endPoint y: 116, distance: 157.5
click at [733, 22] on span "Pré-Visualizaçāo" at bounding box center [719, 18] width 74 height 12
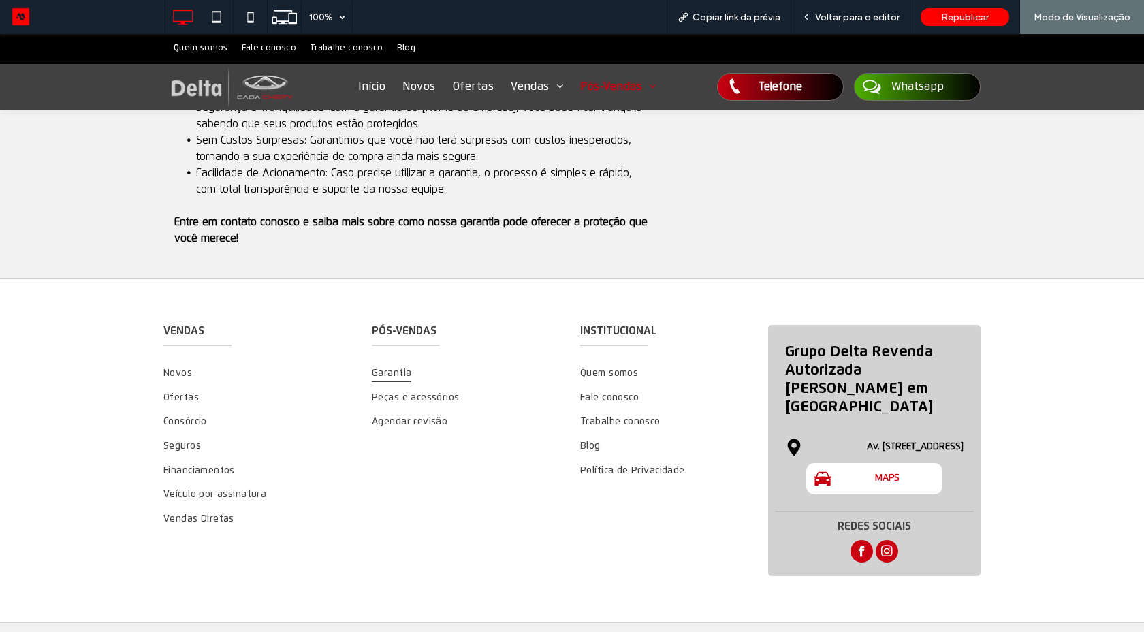
scroll to position [503, 0]
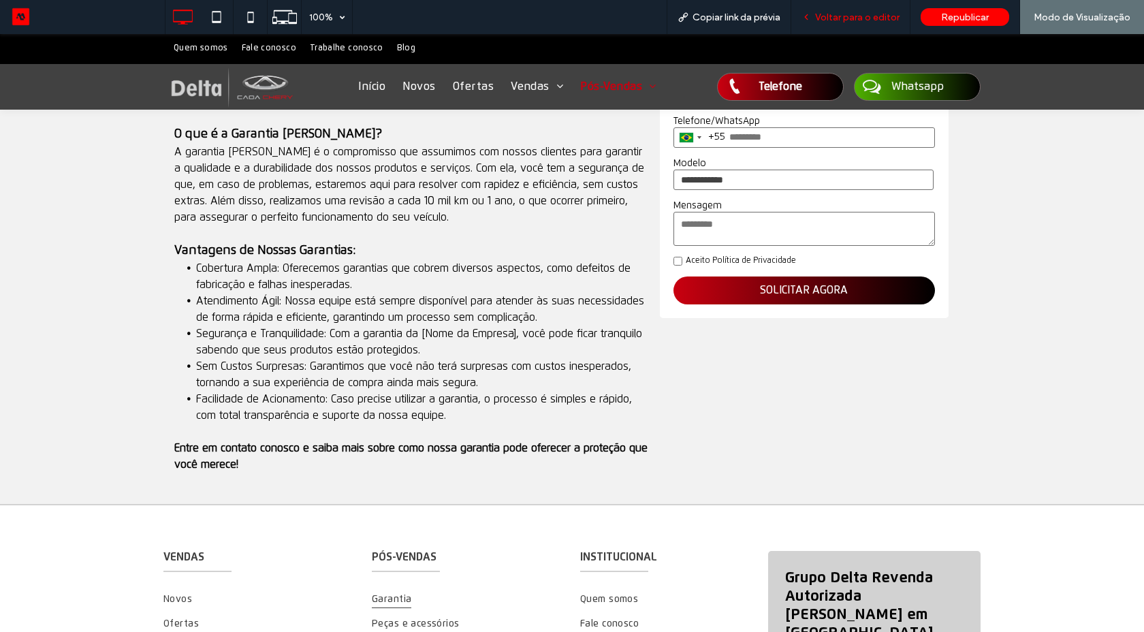
drag, startPoint x: 832, startPoint y: 18, endPoint x: 792, endPoint y: 1, distance: 43.6
click at [832, 18] on span "Voltar para o editor" at bounding box center [857, 18] width 84 height 12
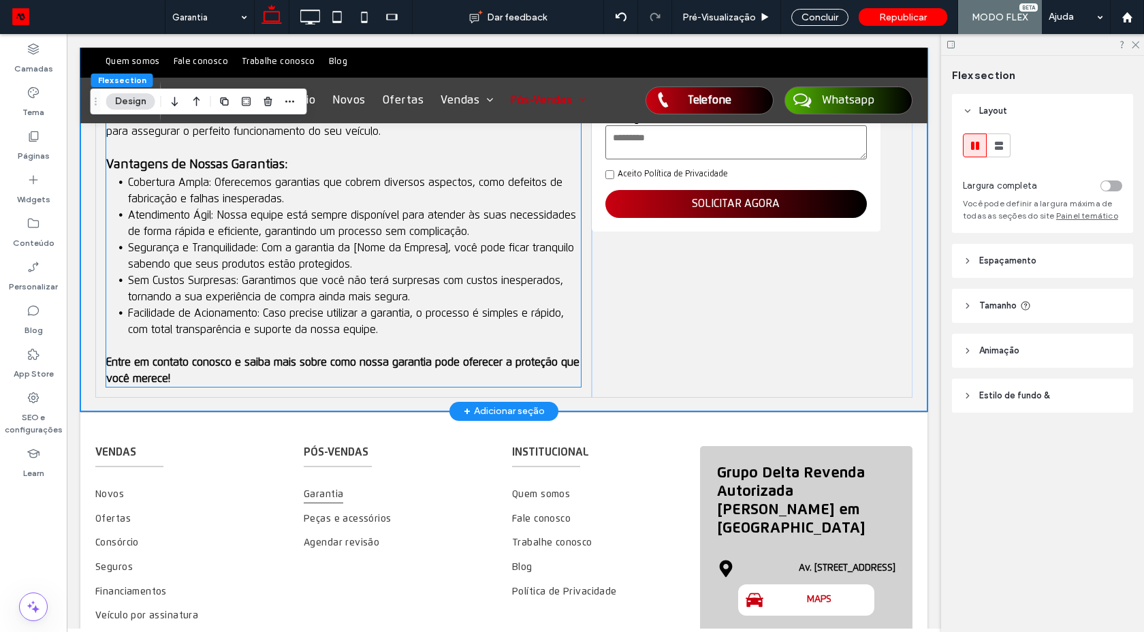
scroll to position [482, 0]
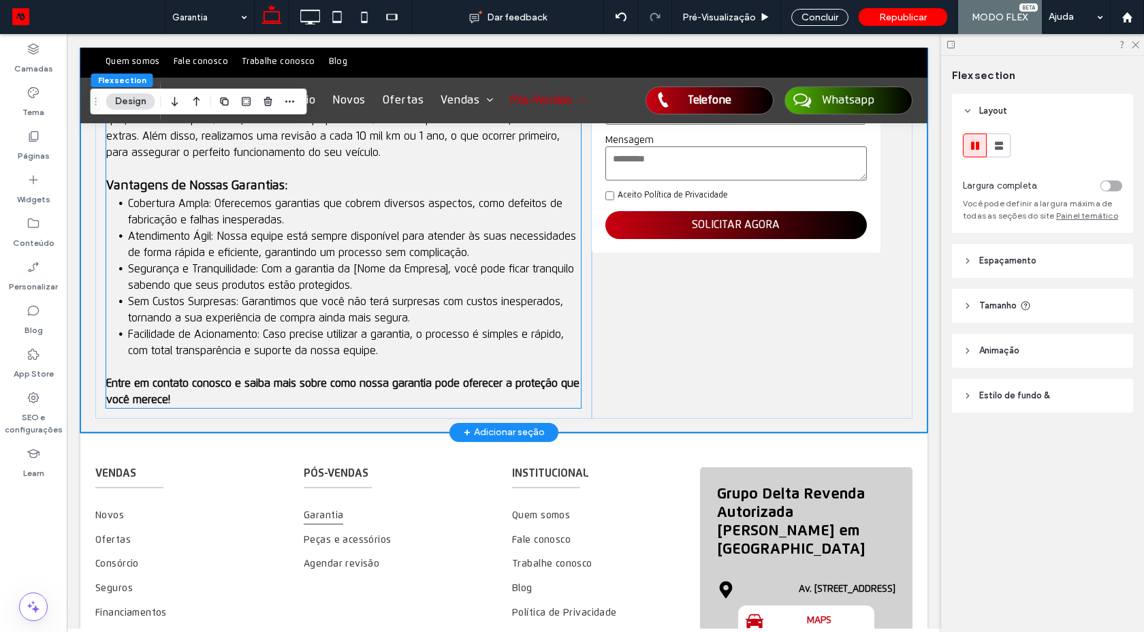
click at [214, 359] on p at bounding box center [343, 367] width 474 height 16
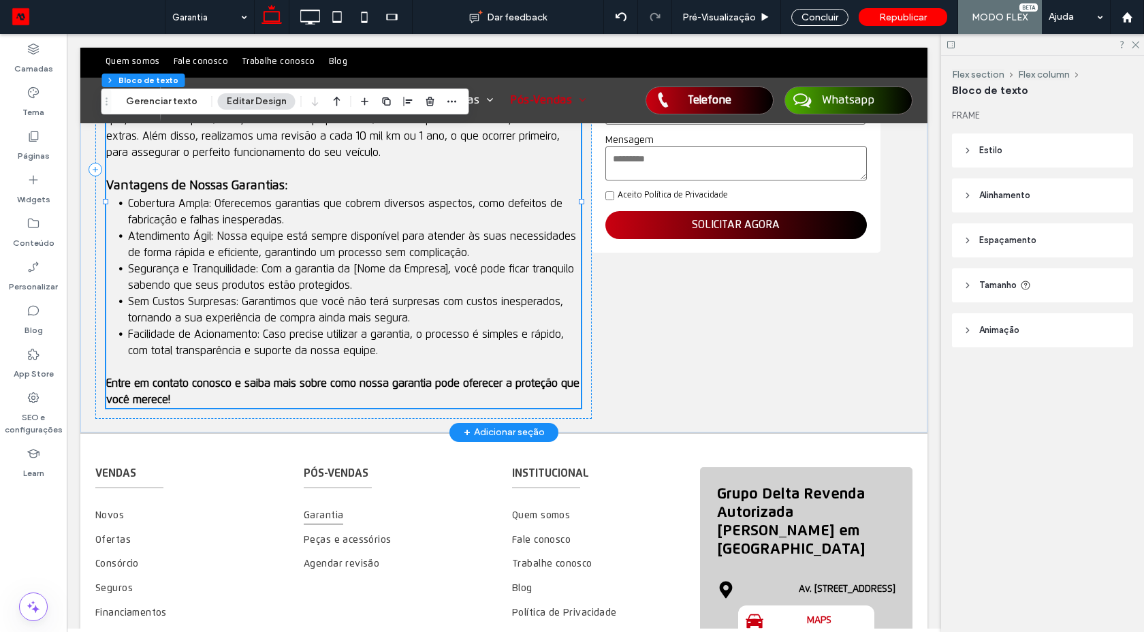
click at [229, 329] on span "Facilidade de Acionamento: Caso precise utilizar a garantia, o processo é simpl…" at bounding box center [346, 342] width 436 height 27
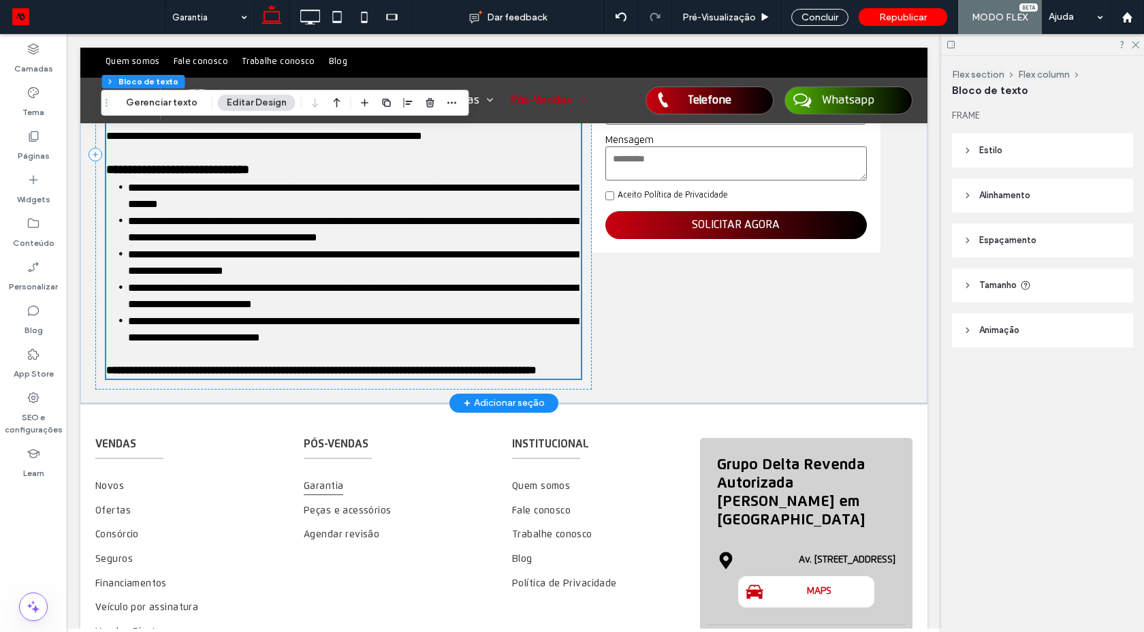
scroll to position [348, 0]
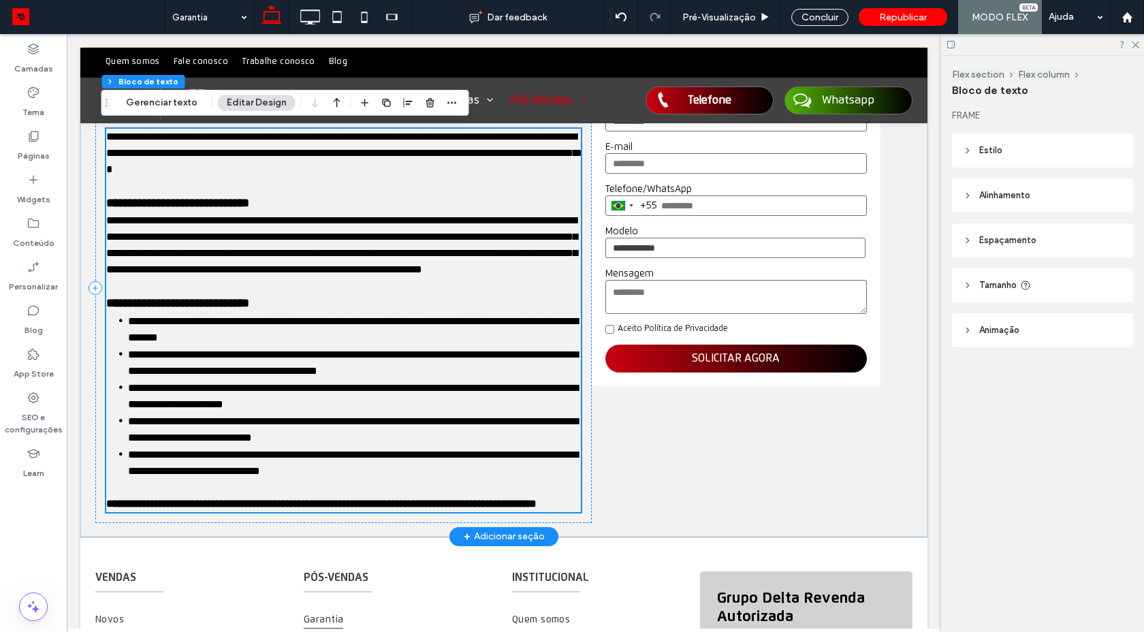
type input "**********"
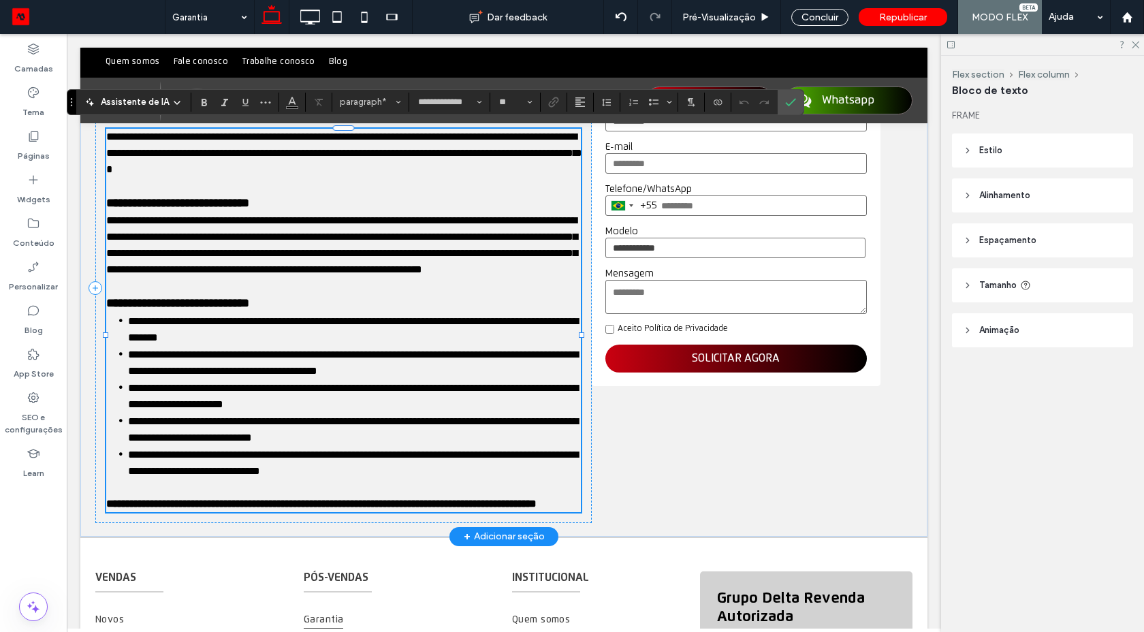
click at [229, 327] on li "**********" at bounding box center [354, 328] width 453 height 33
click at [265, 476] on span "**********" at bounding box center [353, 462] width 450 height 27
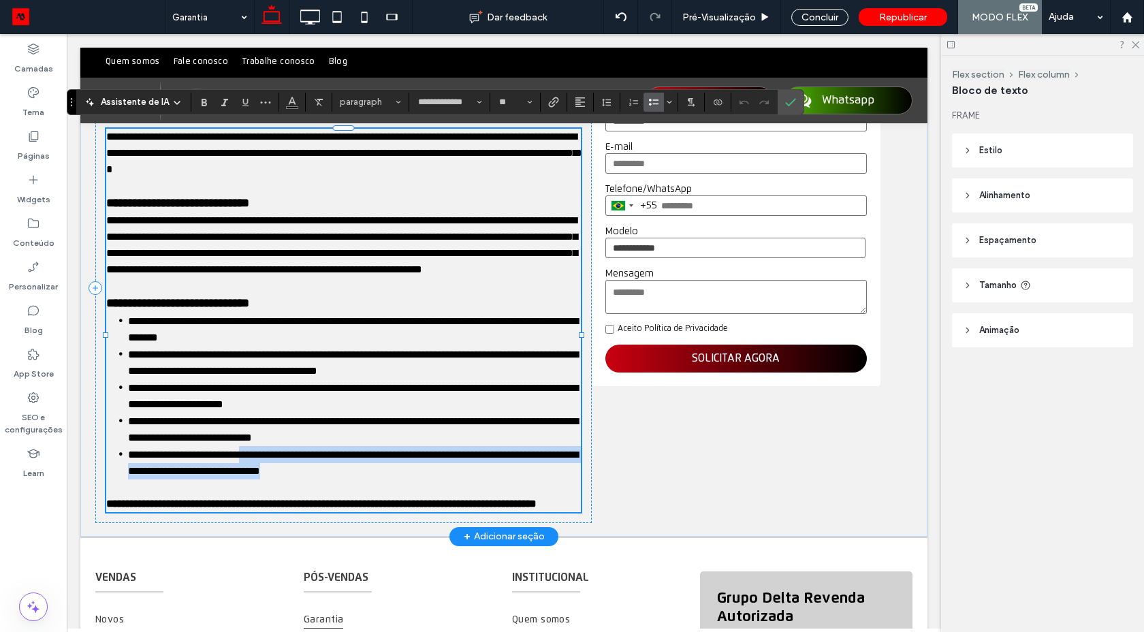
drag, startPoint x: 265, startPoint y: 468, endPoint x: 395, endPoint y: 483, distance: 130.9
click at [395, 479] on li "**********" at bounding box center [354, 462] width 453 height 33
type input "**"
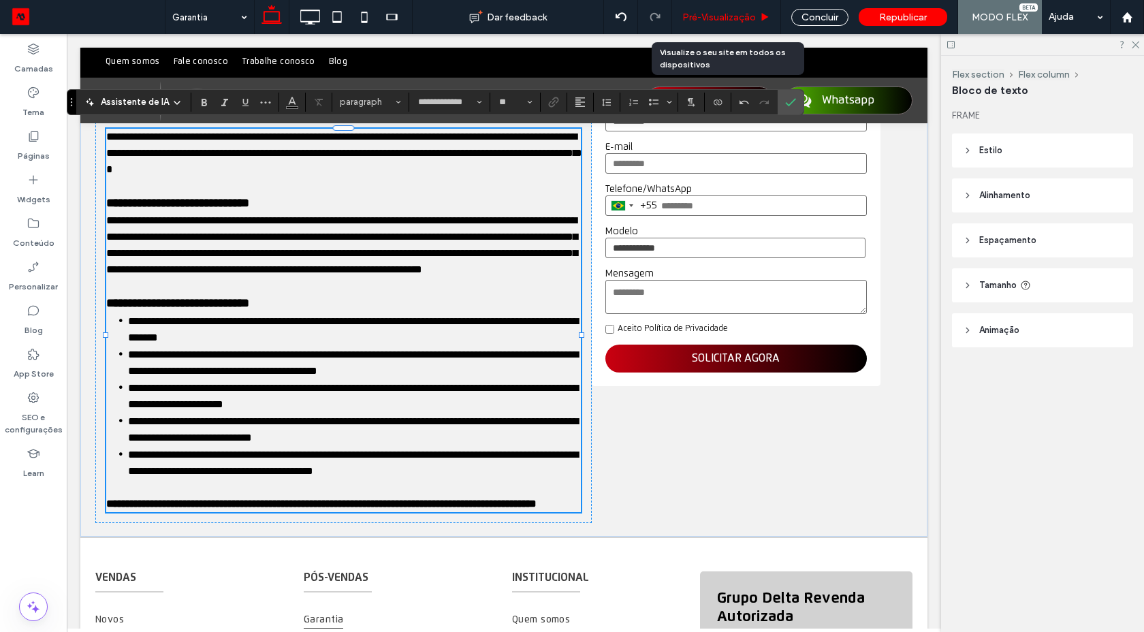
click at [777, 24] on div "Pré-Visualizaçāo" at bounding box center [726, 17] width 109 height 34
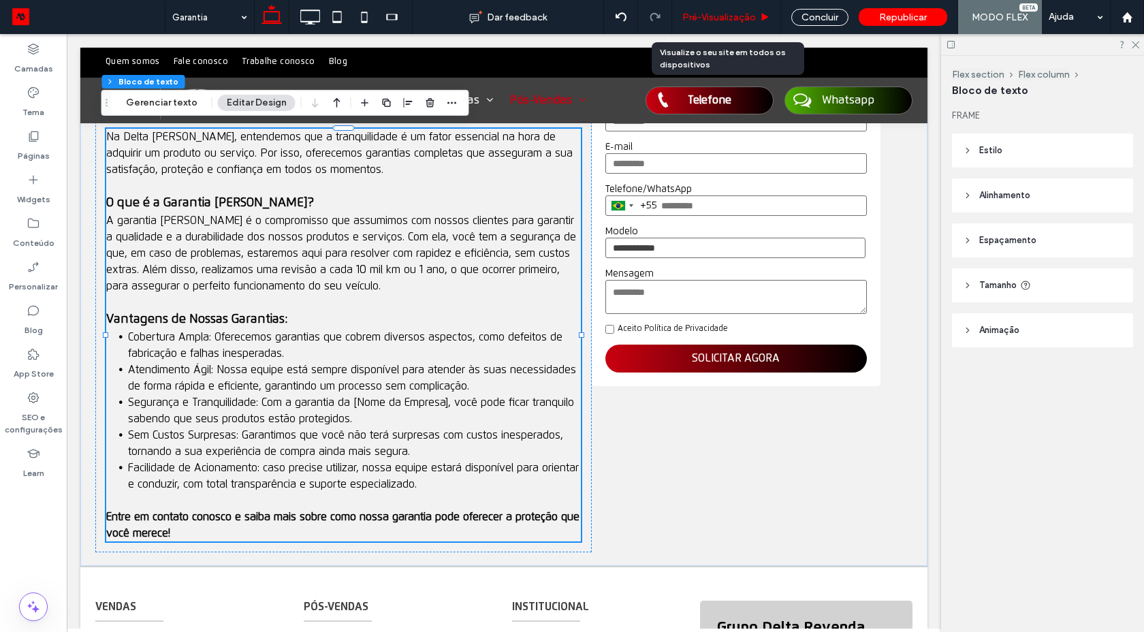
click at [764, 21] on icon at bounding box center [765, 17] width 10 height 10
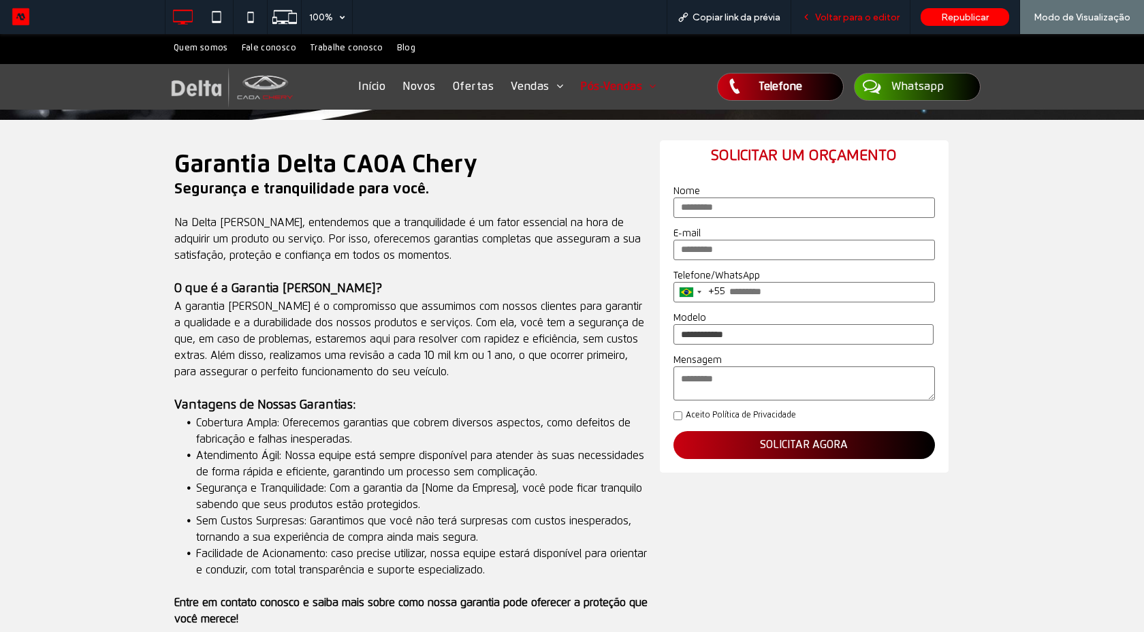
scroll to position [433, 0]
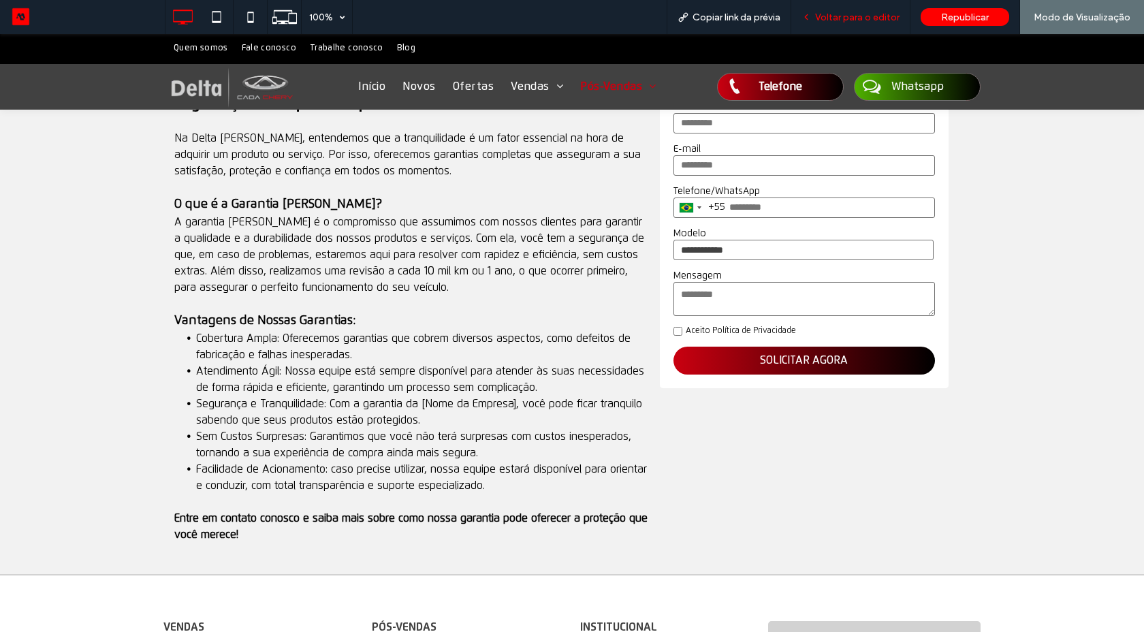
drag, startPoint x: 822, startPoint y: 19, endPoint x: 331, endPoint y: 335, distance: 583.6
click at [822, 19] on span "Voltar para o editor" at bounding box center [857, 18] width 84 height 12
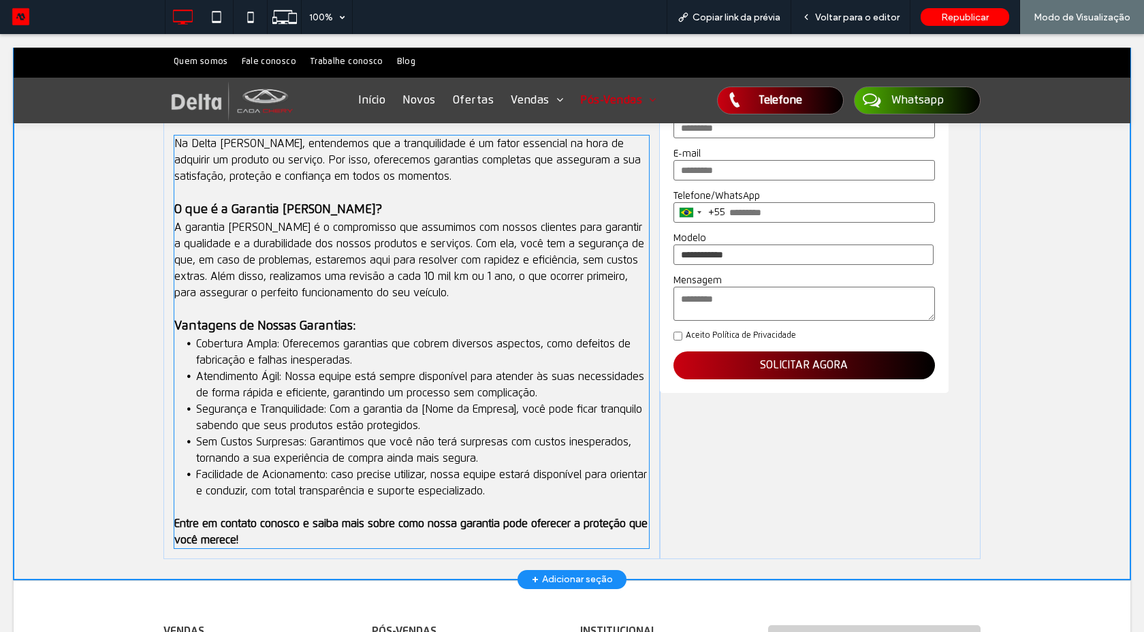
scroll to position [412, 0]
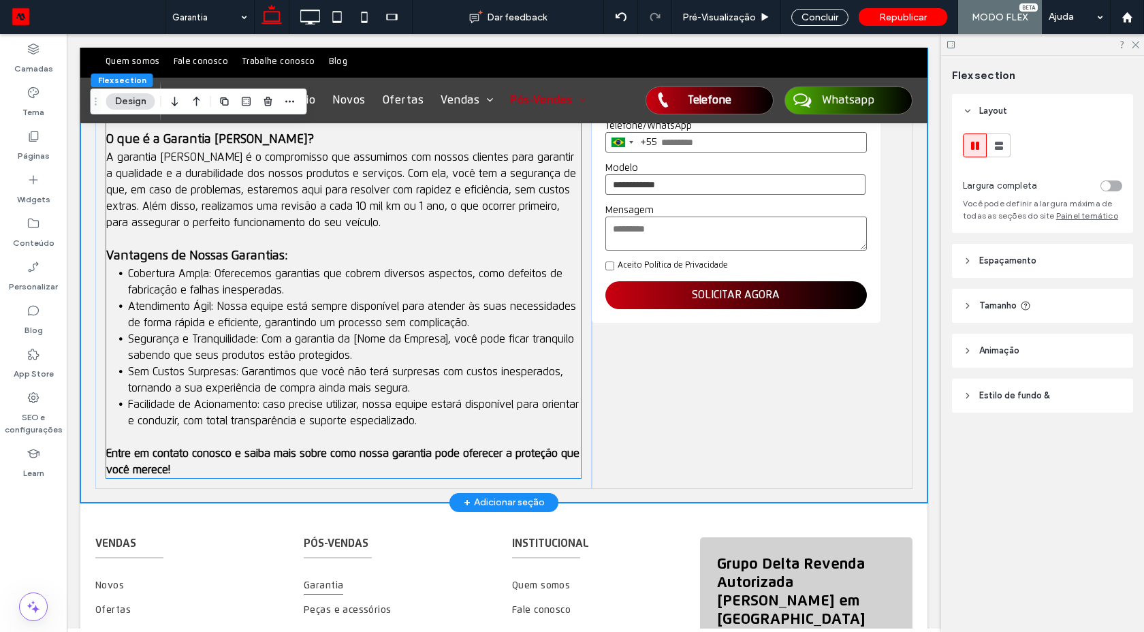
click at [308, 387] on span "Sem Custos Surpresas: Garantimos que você não terá surpresas com custos inesper…" at bounding box center [345, 379] width 435 height 27
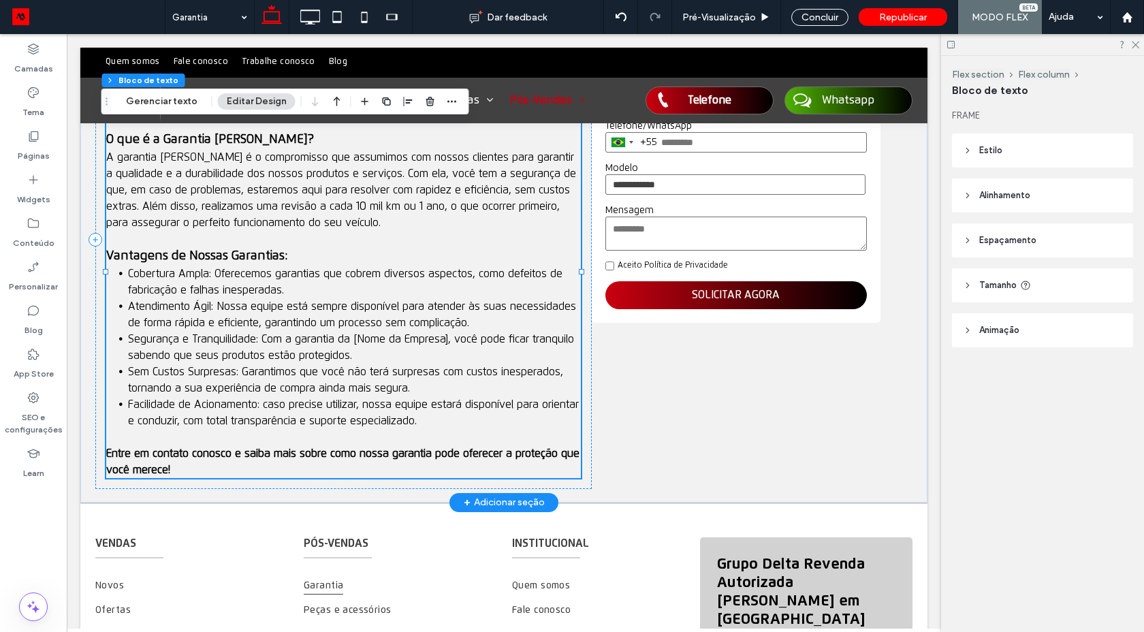
click at [308, 387] on span "Sem Custos Surpresas: Garantimos que você não terá surpresas com custos inesper…" at bounding box center [345, 379] width 435 height 27
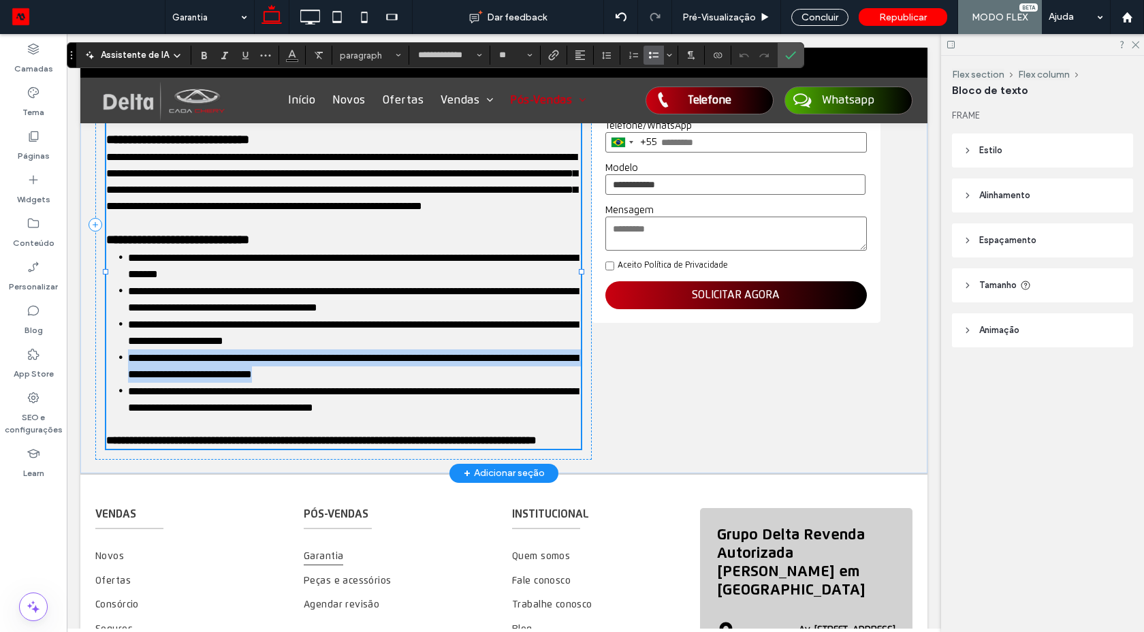
drag, startPoint x: 425, startPoint y: 384, endPoint x: 107, endPoint y: 368, distance: 318.3
click at [128, 368] on li "**********" at bounding box center [354, 365] width 453 height 33
type input "**"
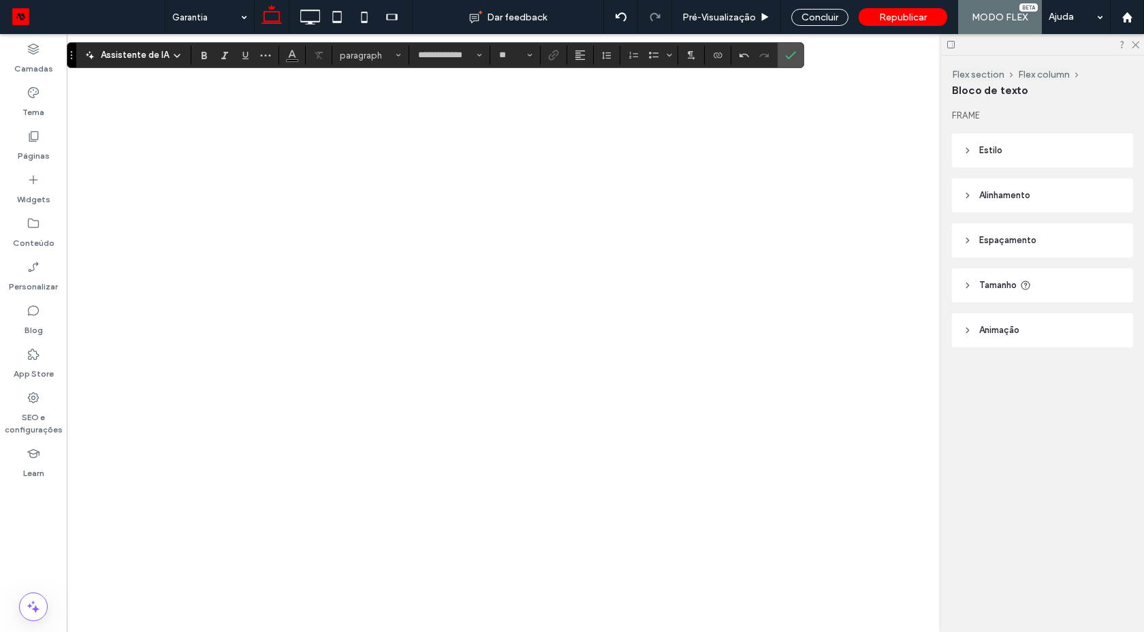
type input "**"
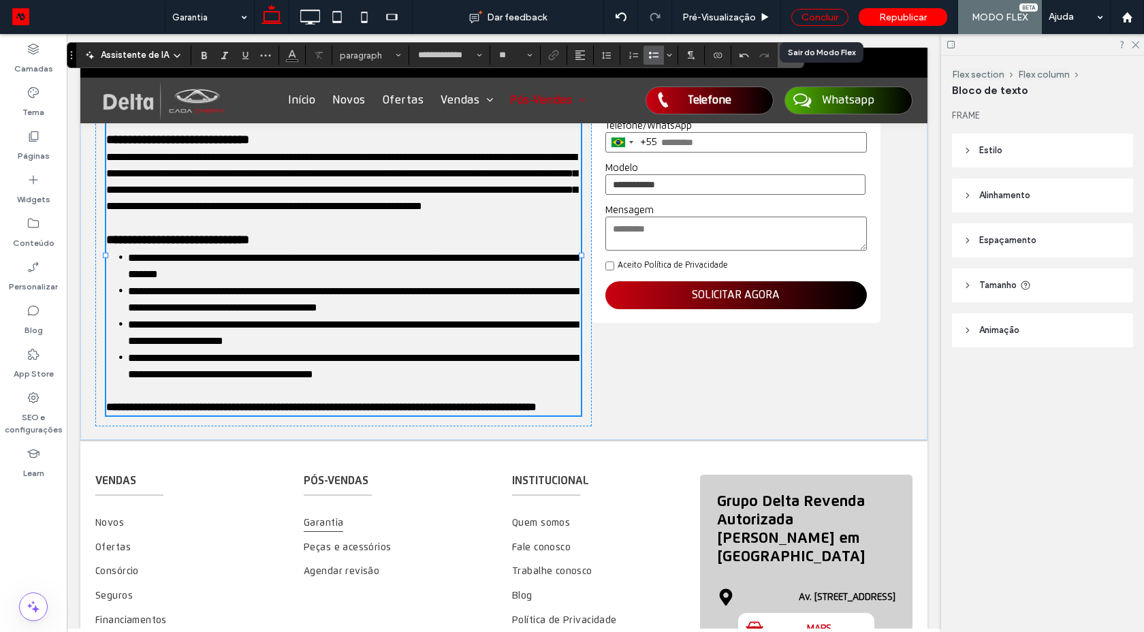
click at [799, 25] on div "Concluir" at bounding box center [819, 17] width 57 height 17
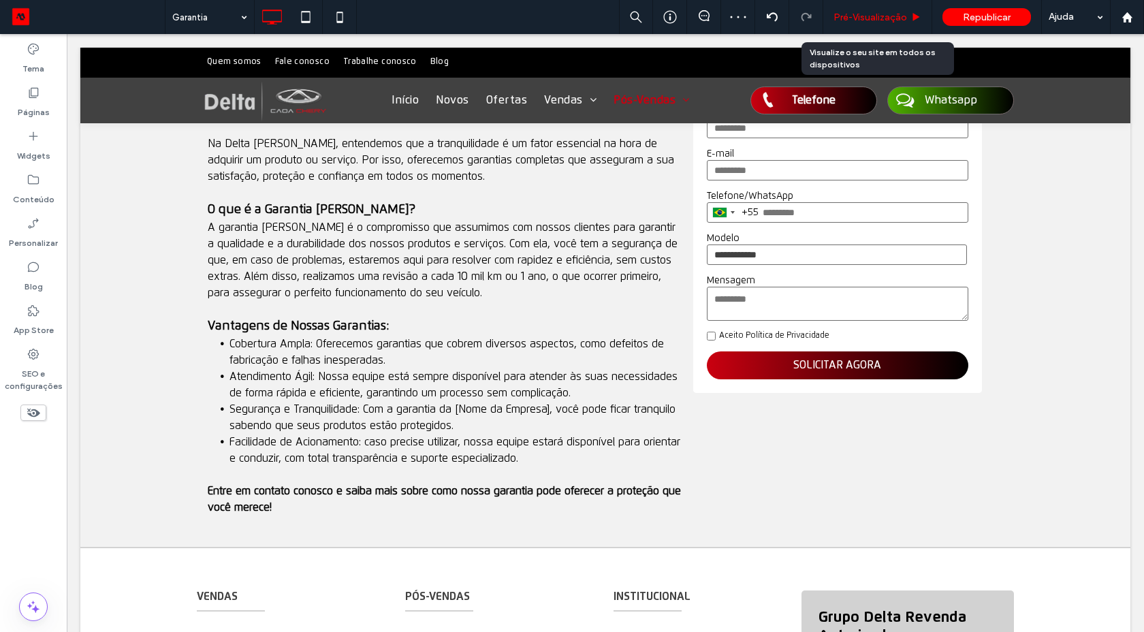
click at [853, 20] on span "Pré-Visualizaçāo" at bounding box center [870, 18] width 74 height 12
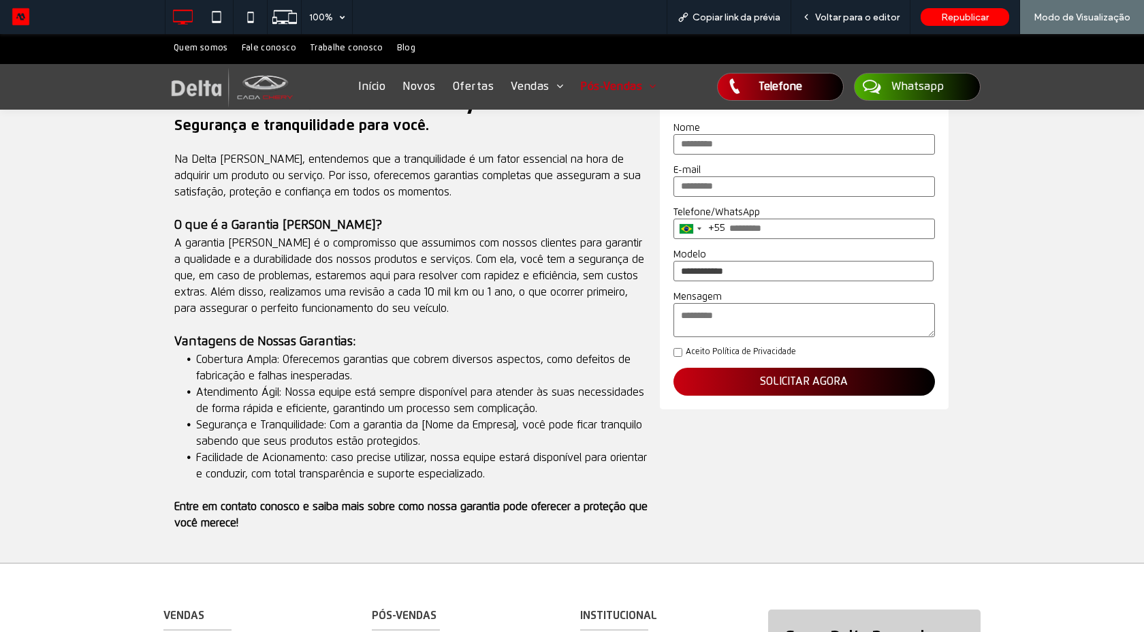
scroll to position [433, 0]
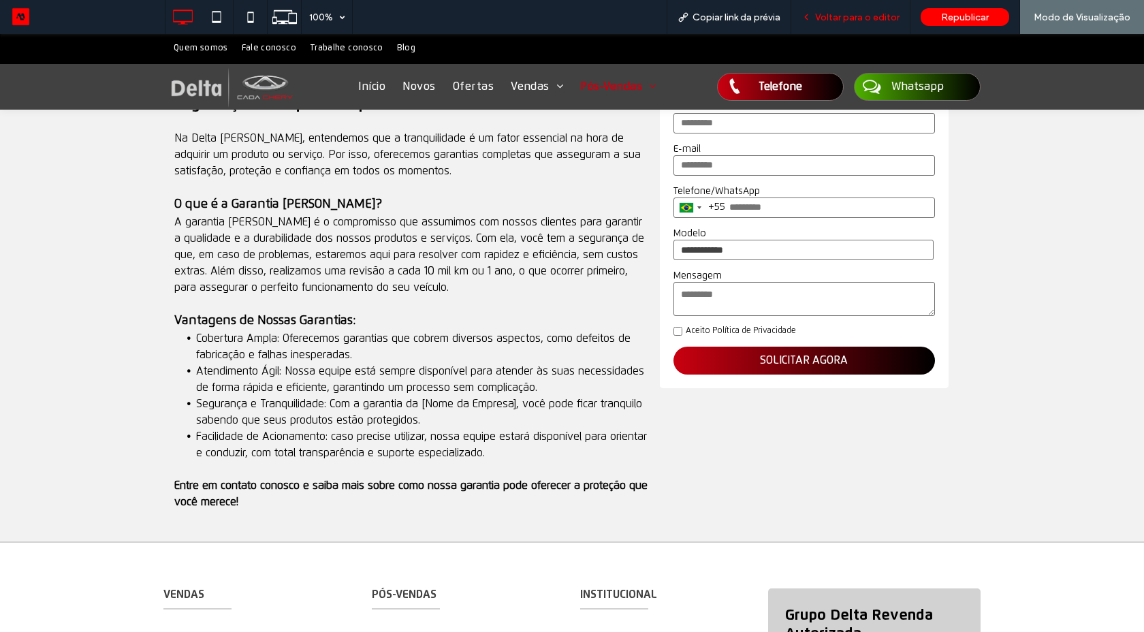
click at [834, 22] on span "Voltar para o editor" at bounding box center [857, 18] width 84 height 12
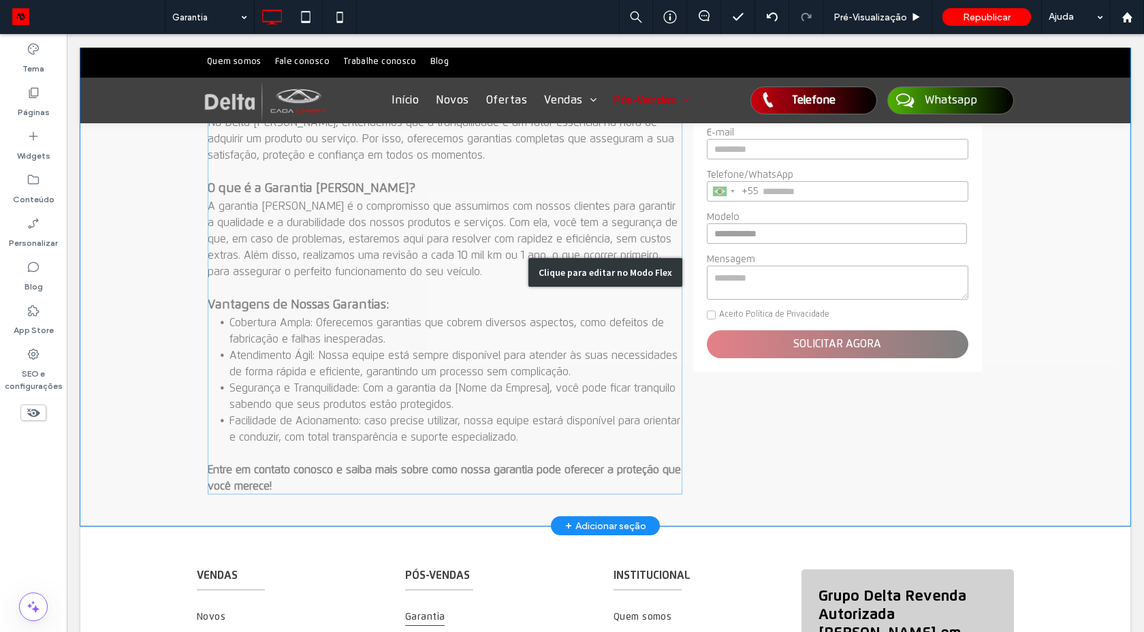
click at [344, 265] on div "Clique para editar no Modo Flex" at bounding box center [605, 272] width 1050 height 506
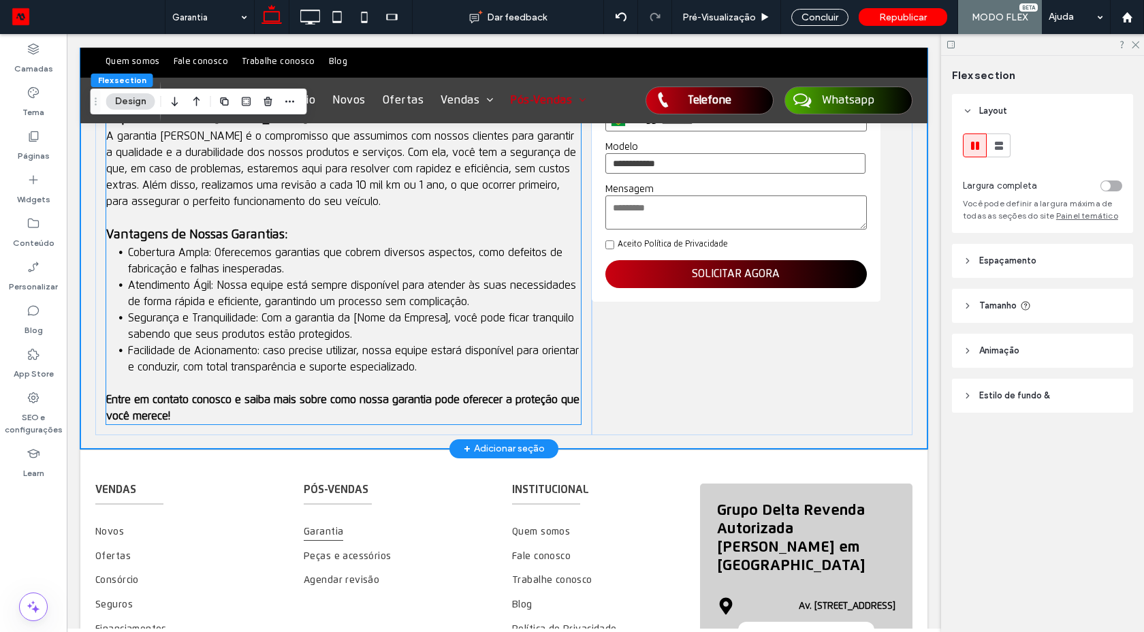
click at [321, 312] on span "Segurança e Tranquilidade: Com a garantia da [Nome da Empresa], você pode ficar…" at bounding box center [351, 325] width 446 height 27
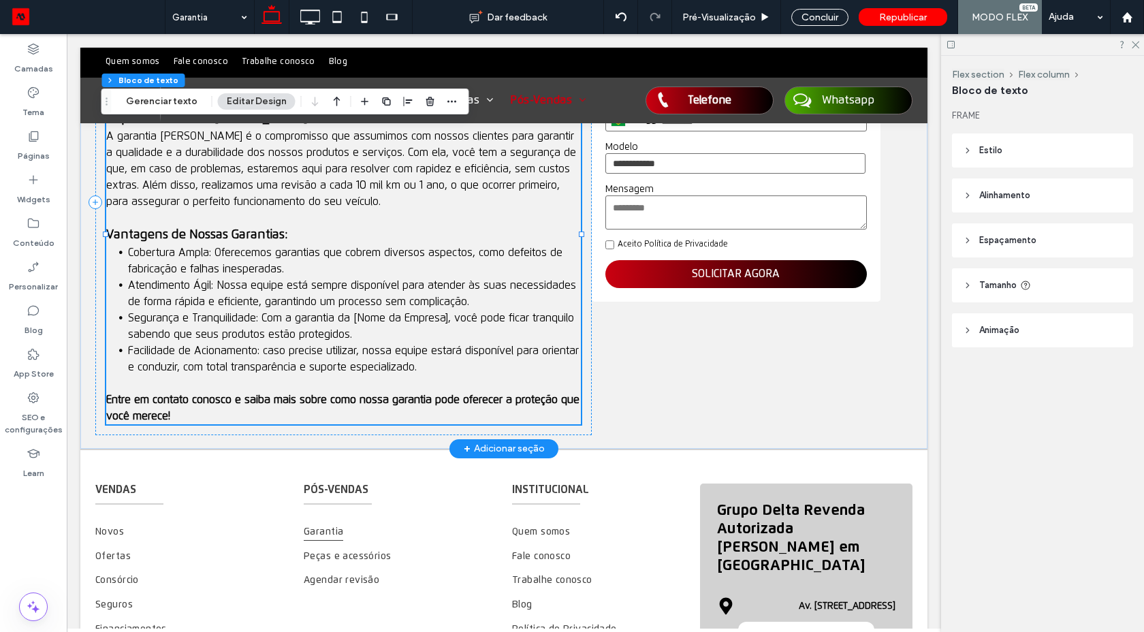
click at [503, 375] on p at bounding box center [343, 383] width 474 height 16
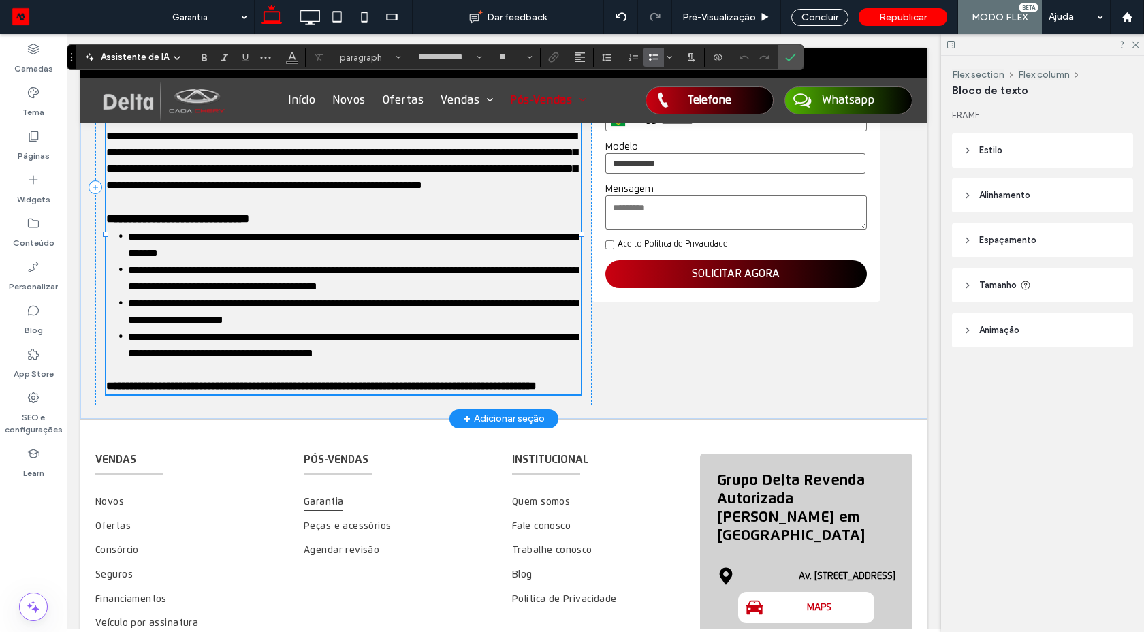
click at [261, 291] on span "**********" at bounding box center [353, 278] width 450 height 27
click at [353, 317] on span "**********" at bounding box center [353, 311] width 450 height 27
drag, startPoint x: 382, startPoint y: 316, endPoint x: 454, endPoint y: 313, distance: 72.2
click at [454, 313] on span "**********" at bounding box center [353, 311] width 450 height 27
click at [478, 361] on li "**********" at bounding box center [354, 344] width 453 height 33
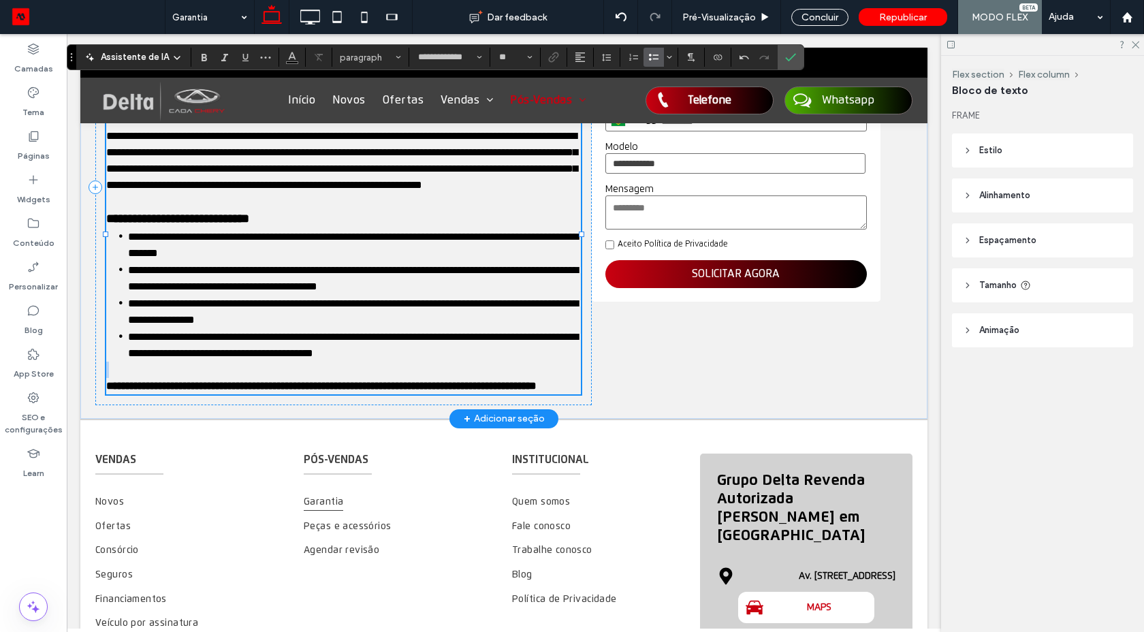
click at [478, 361] on li "**********" at bounding box center [354, 344] width 453 height 33
drag, startPoint x: 339, startPoint y: 317, endPoint x: 374, endPoint y: 347, distance: 45.8
click at [340, 317] on span "**********" at bounding box center [353, 311] width 450 height 27
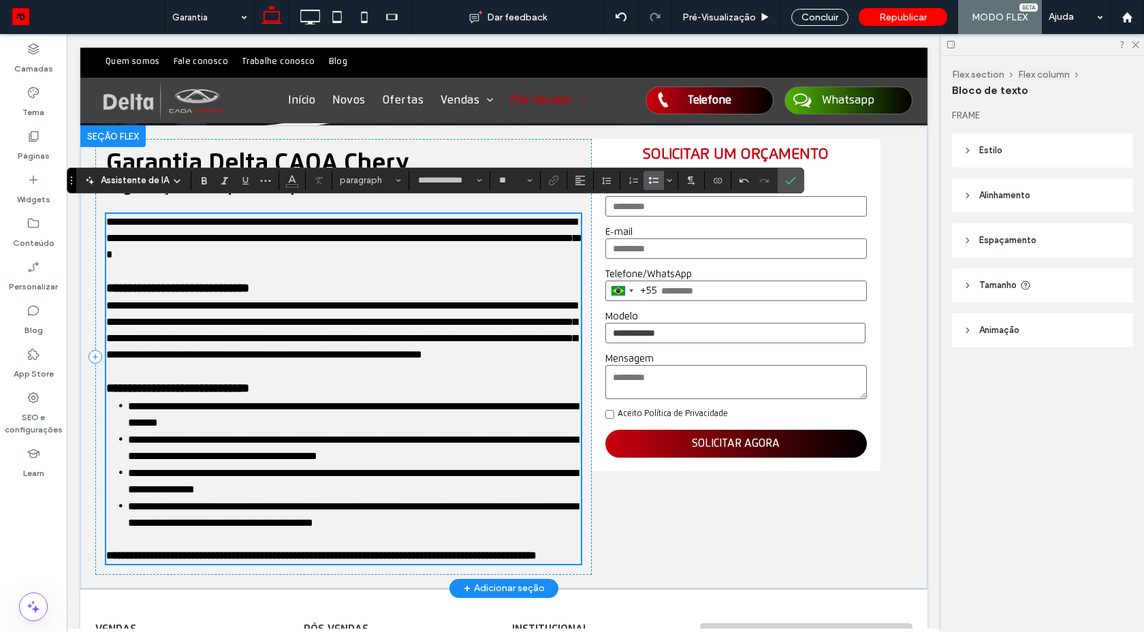
scroll to position [310, 0]
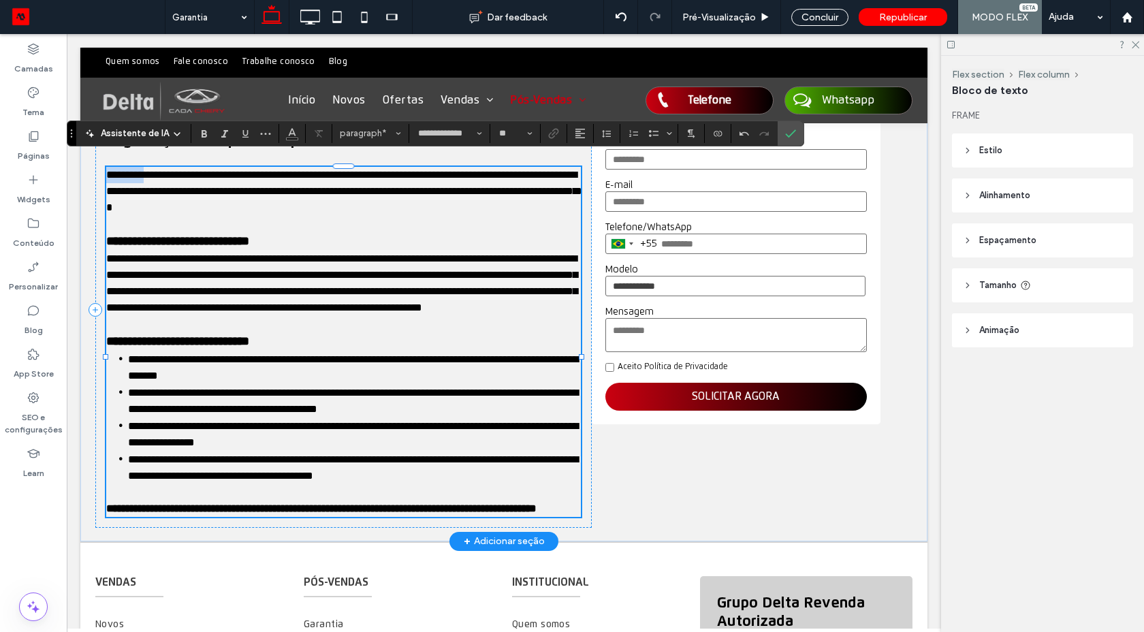
drag, startPoint x: 103, startPoint y: 173, endPoint x: 197, endPoint y: 208, distance: 100.8
click at [176, 192] on span "**********" at bounding box center [344, 190] width 476 height 43
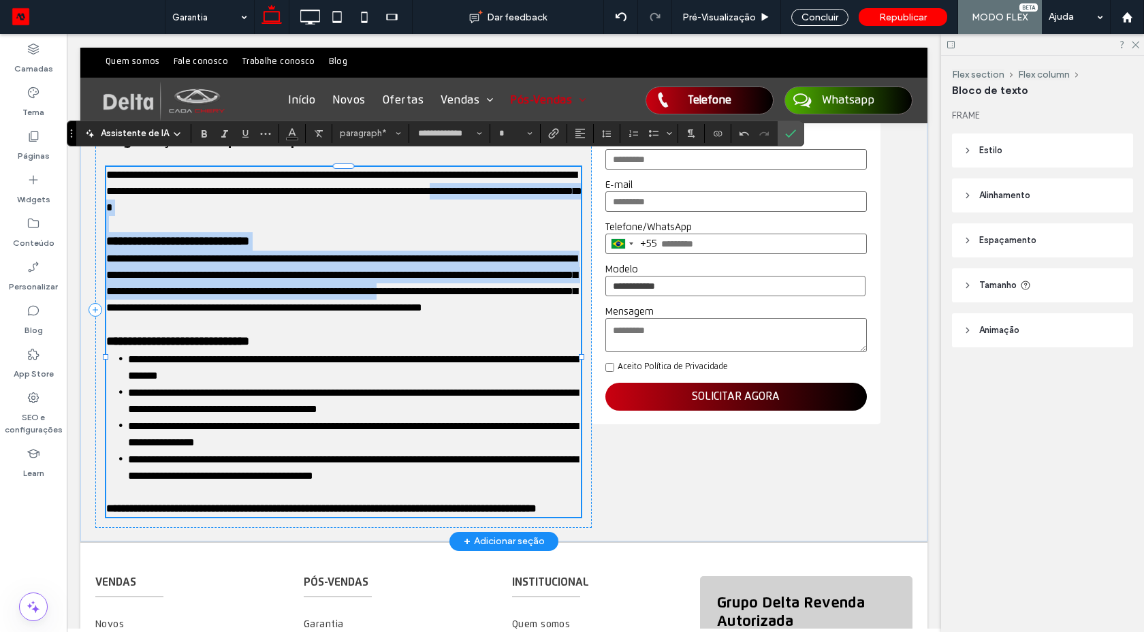
drag, startPoint x: 197, startPoint y: 208, endPoint x: 254, endPoint y: 277, distance: 89.5
click at [250, 304] on div "**********" at bounding box center [343, 342] width 474 height 350
click at [261, 269] on span "**********" at bounding box center [341, 282] width 471 height 59
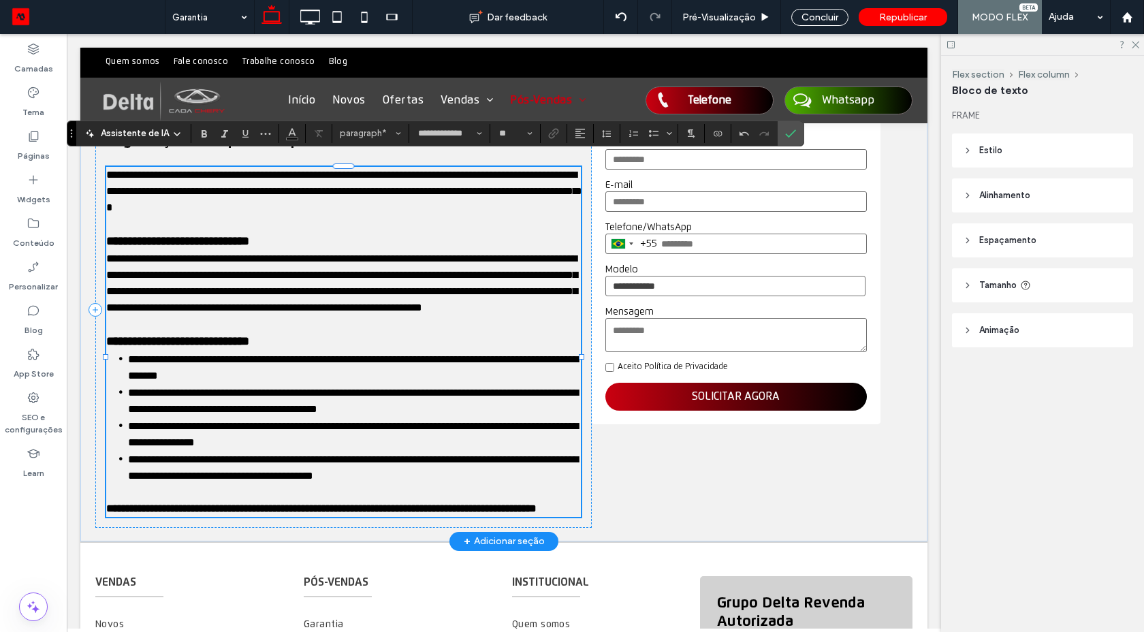
drag, startPoint x: 103, startPoint y: 236, endPoint x: 302, endPoint y: 348, distance: 228.6
click at [219, 266] on div "**********" at bounding box center [343, 342] width 474 height 350
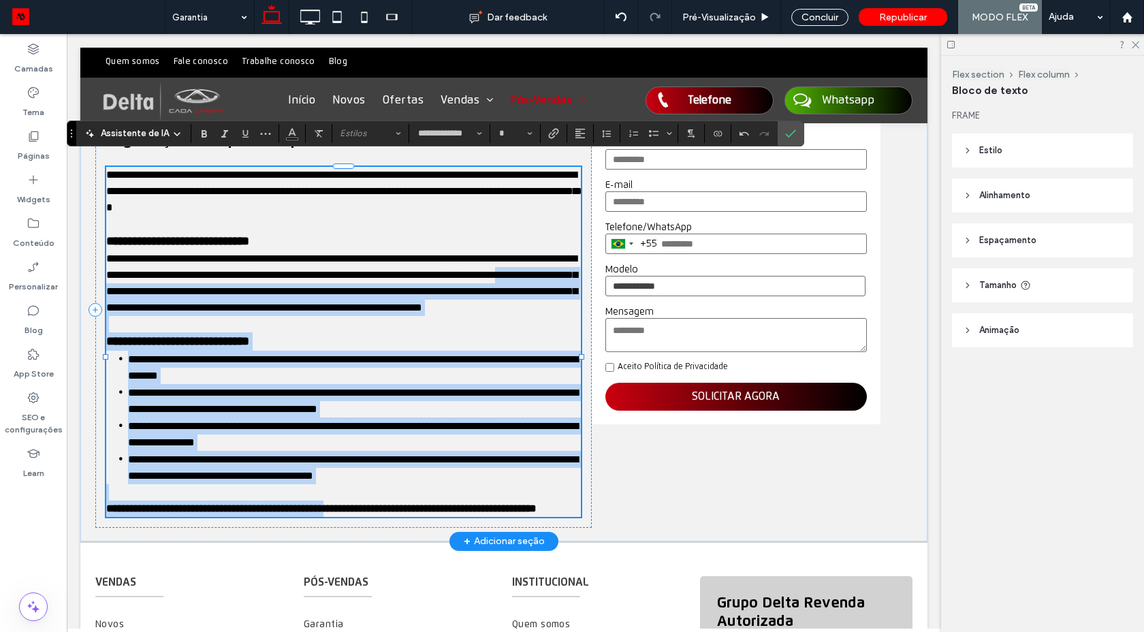
drag, startPoint x: 302, startPoint y: 348, endPoint x: 383, endPoint y: 515, distance: 185.4
click at [383, 515] on div "**********" at bounding box center [343, 342] width 474 height 350
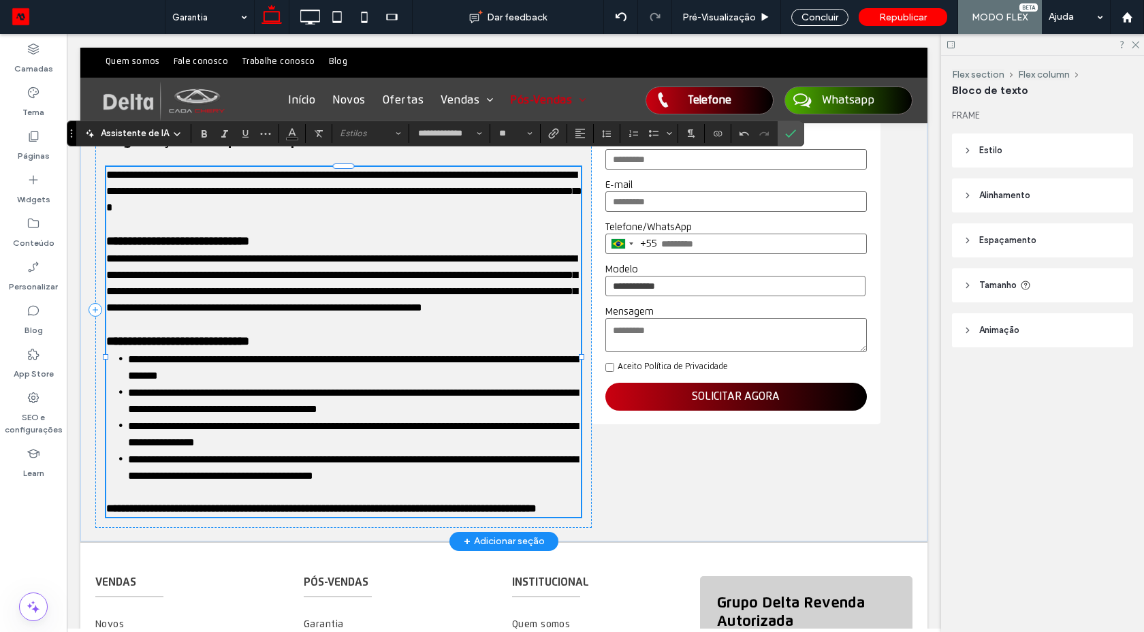
click at [317, 517] on p "**********" at bounding box center [343, 508] width 474 height 16
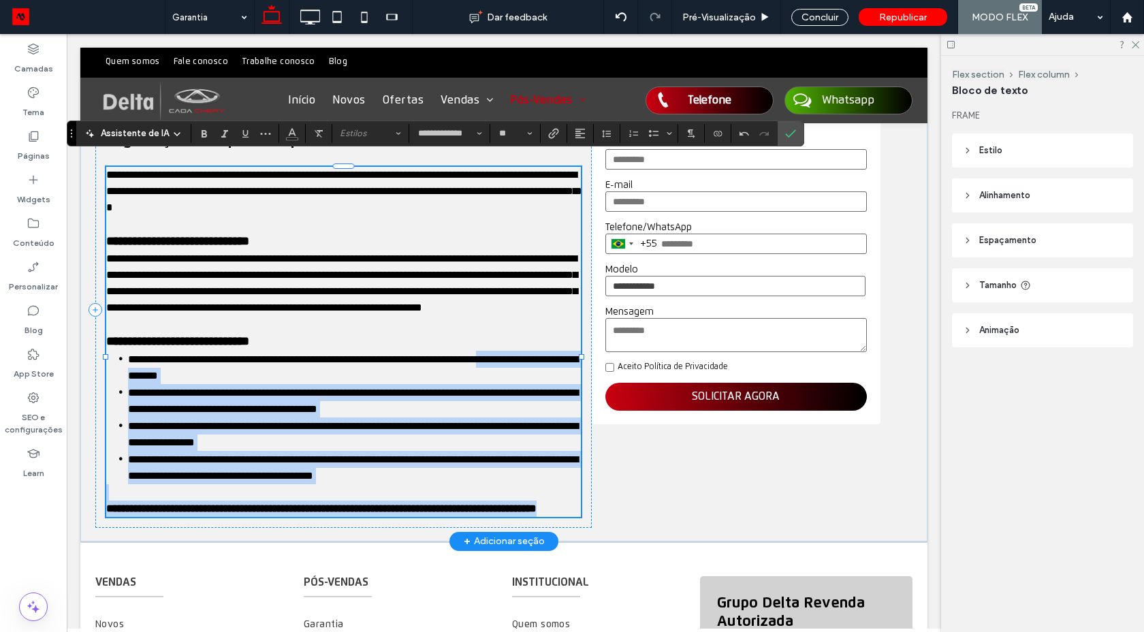
type input "*"
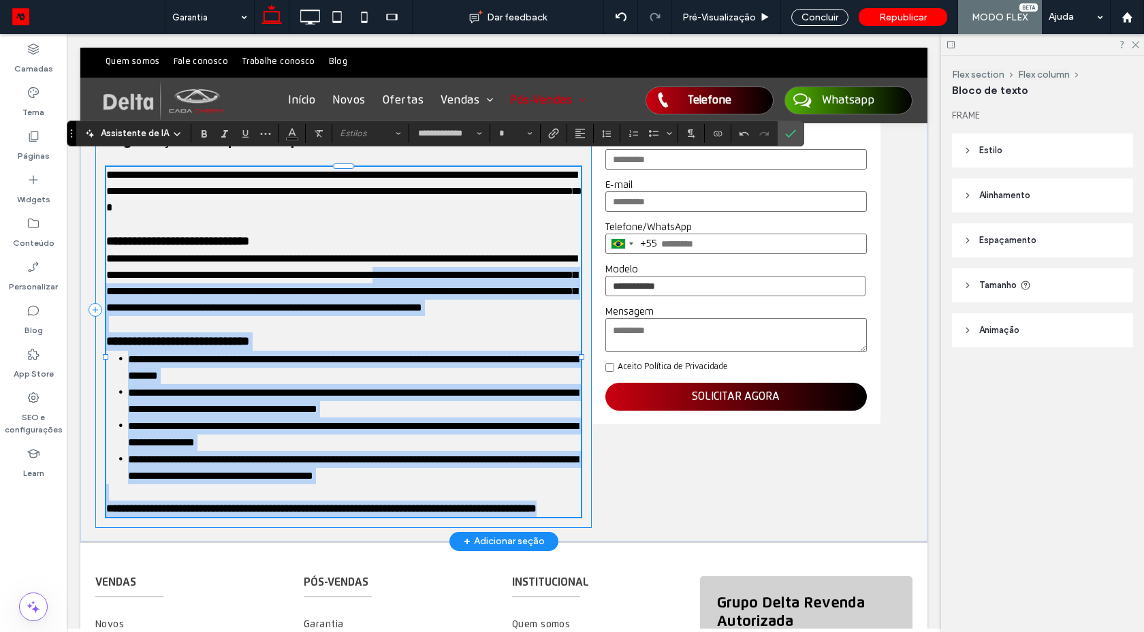
drag, startPoint x: 250, startPoint y: 534, endPoint x: 92, endPoint y: 285, distance: 295.0
click at [95, 285] on div "**********" at bounding box center [343, 310] width 496 height 436
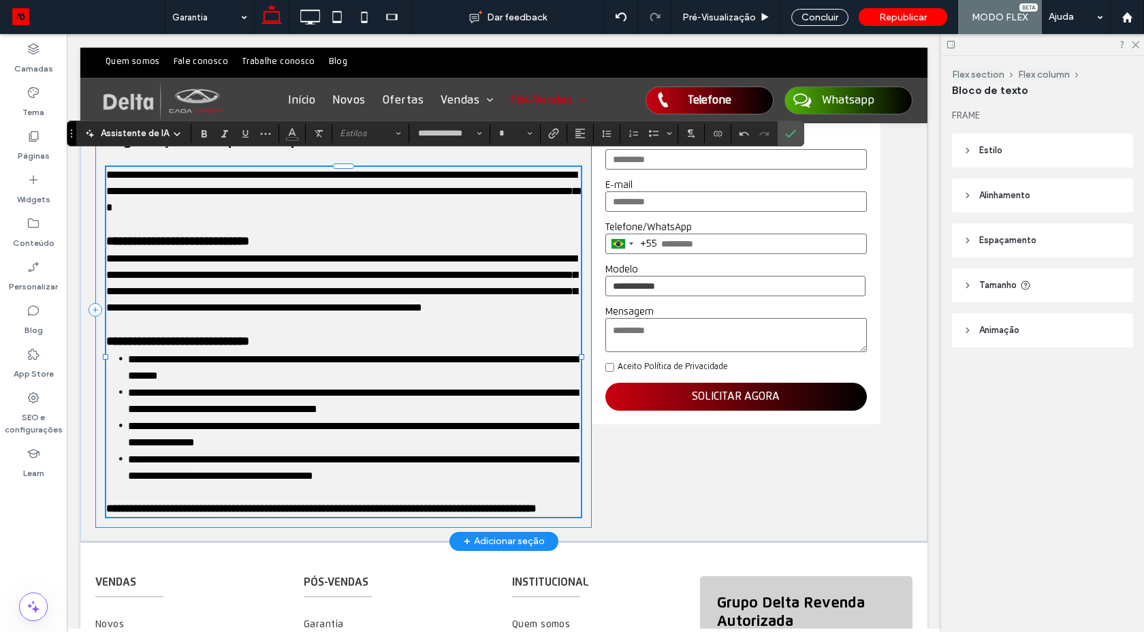
drag, startPoint x: 92, startPoint y: 285, endPoint x: 97, endPoint y: 266, distance: 19.6
click at [97, 274] on div "**********" at bounding box center [343, 310] width 496 height 436
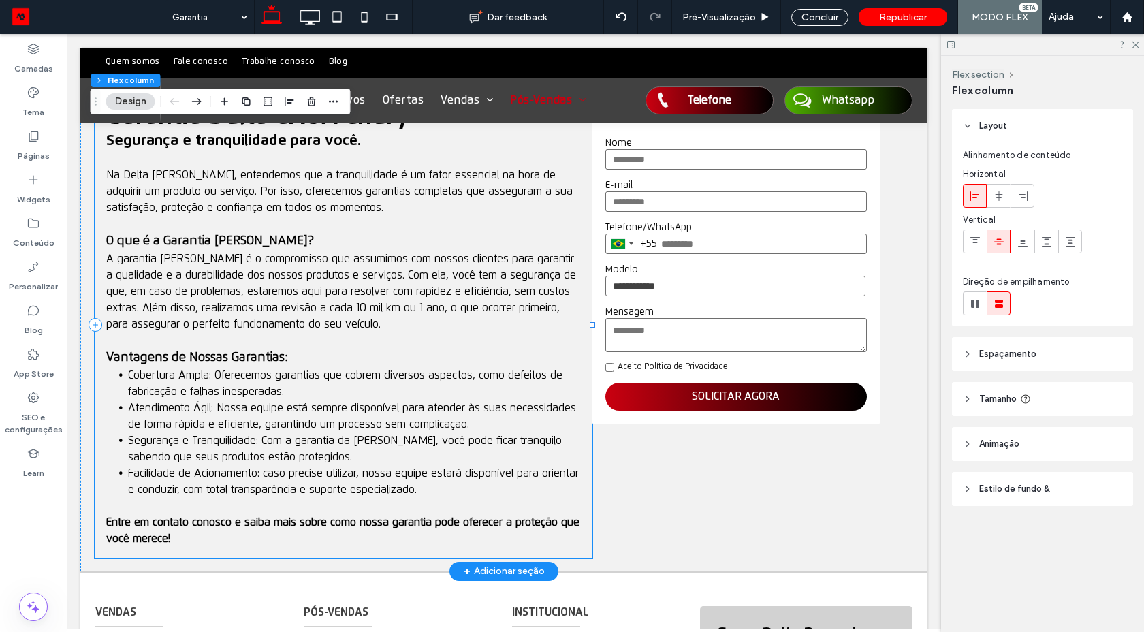
drag, startPoint x: 97, startPoint y: 266, endPoint x: 98, endPoint y: 318, distance: 51.7
click at [97, 293] on div "Garantia Delta CAOA Chery Segurança e tranquilidade para você. Na Delta Caoa Ch…" at bounding box center [343, 325] width 496 height 466
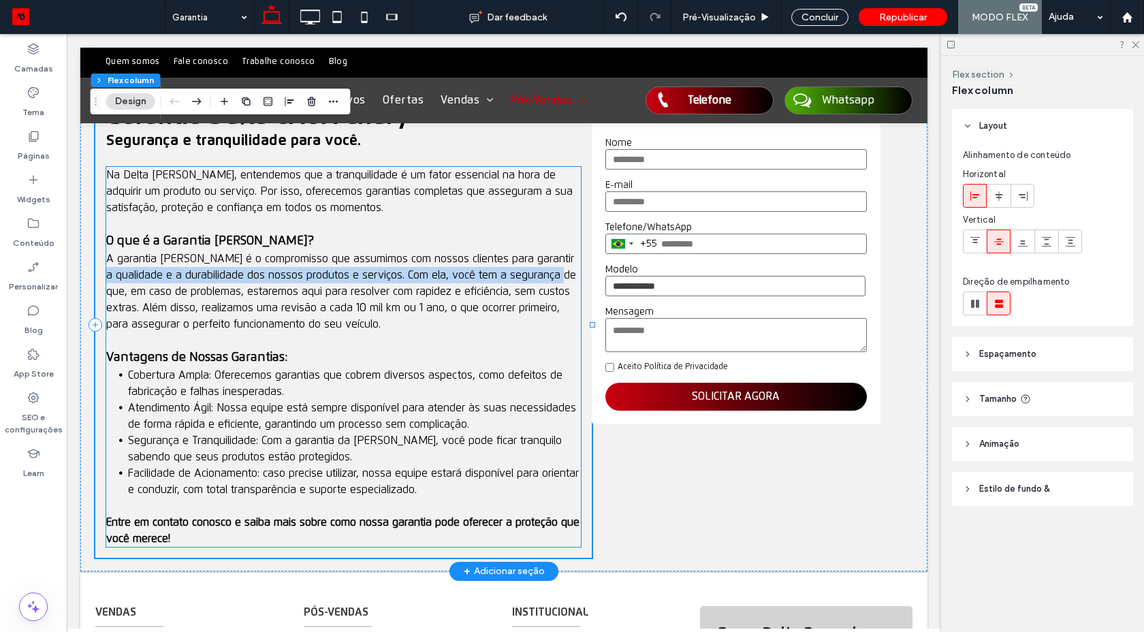
click at [206, 534] on p "Entre em contato conosco e saiba mais sobre como nossa garantia pode oferecer a…" at bounding box center [343, 530] width 474 height 33
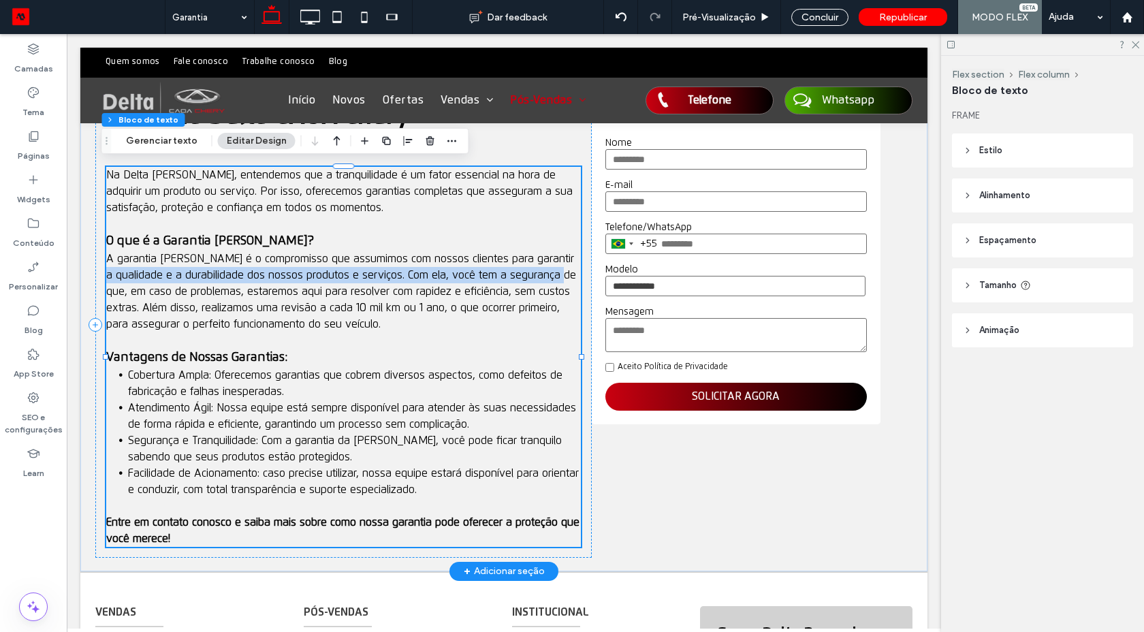
click at [206, 534] on p "Entre em contato conosco e saiba mais sobre como nossa garantia pode oferecer a…" at bounding box center [343, 530] width 474 height 33
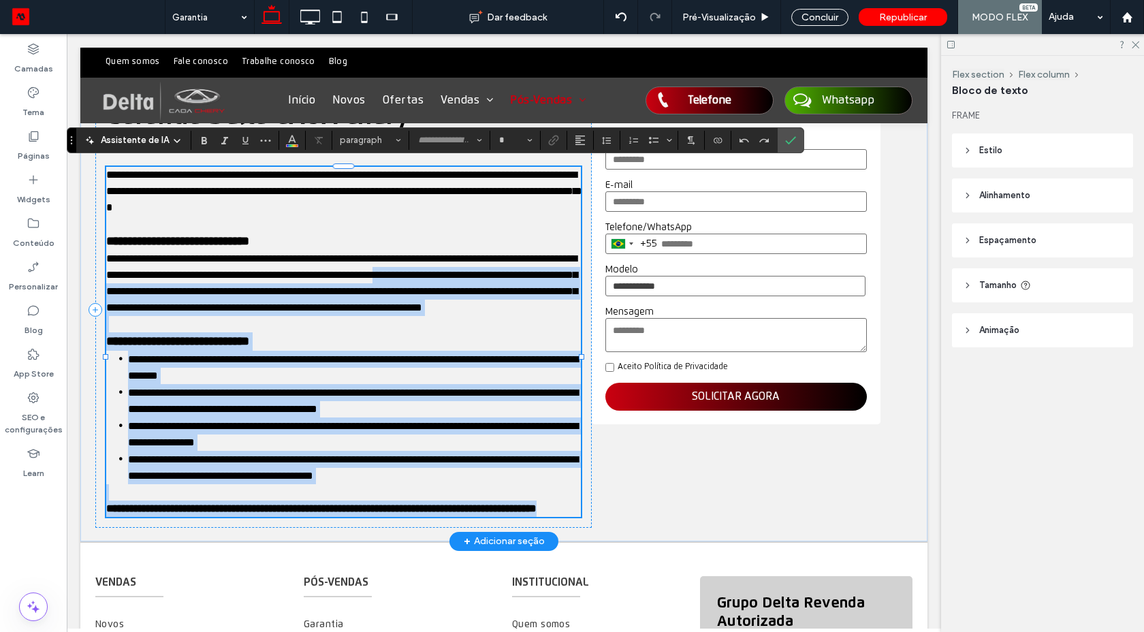
type input "**********"
click at [329, 517] on p "**********" at bounding box center [343, 508] width 474 height 16
type input "**"
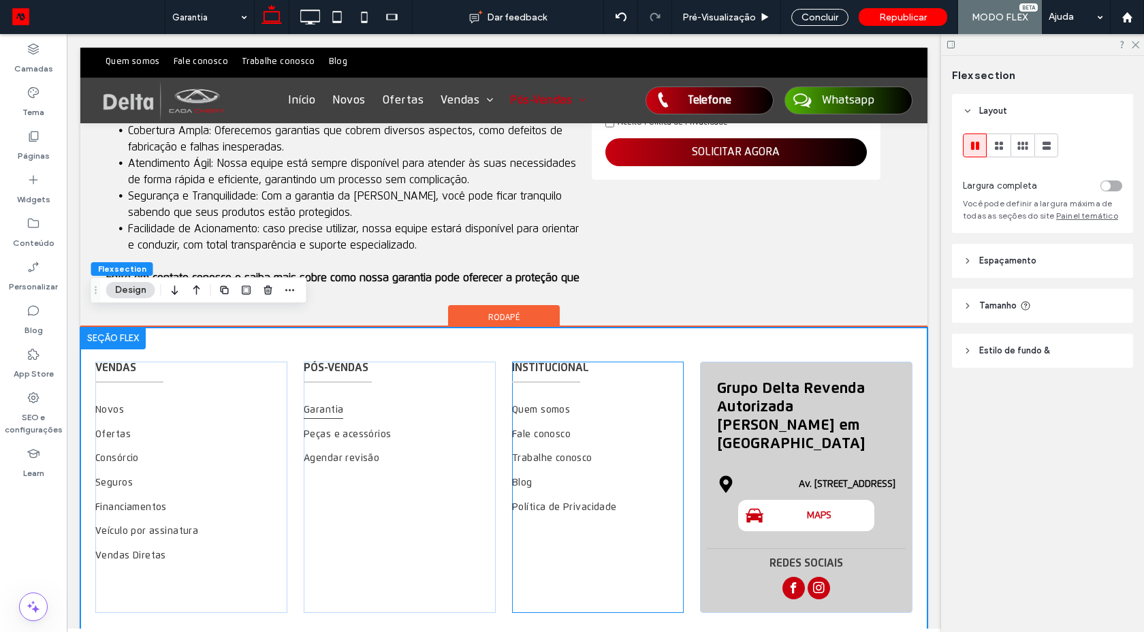
scroll to position [567, 0]
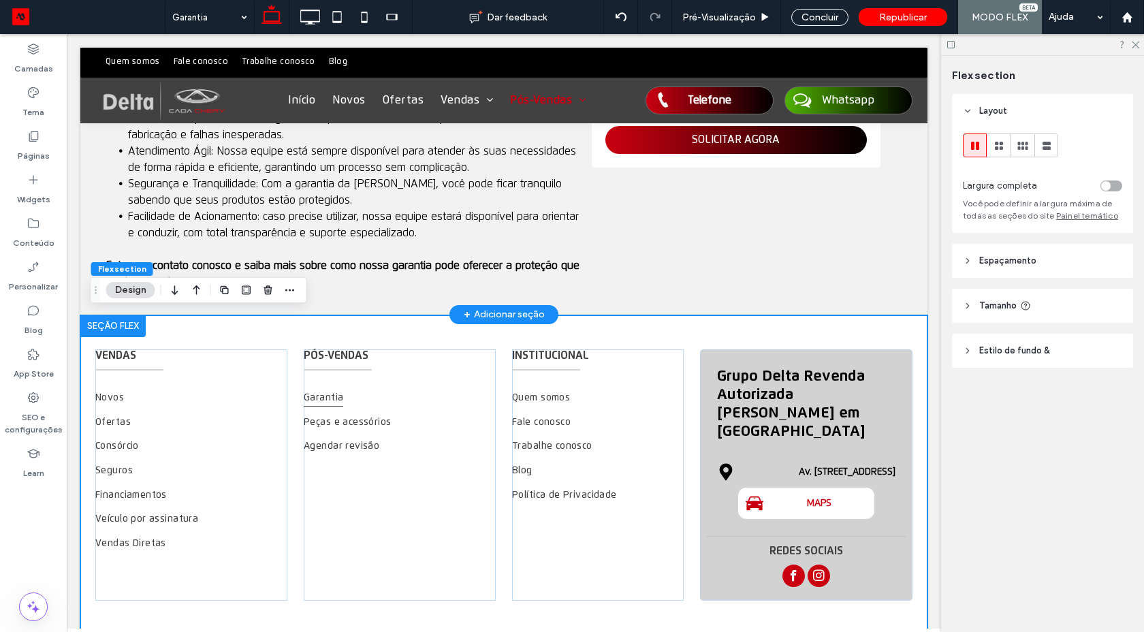
click at [475, 312] on div "+ Adicionar seção" at bounding box center [504, 314] width 81 height 15
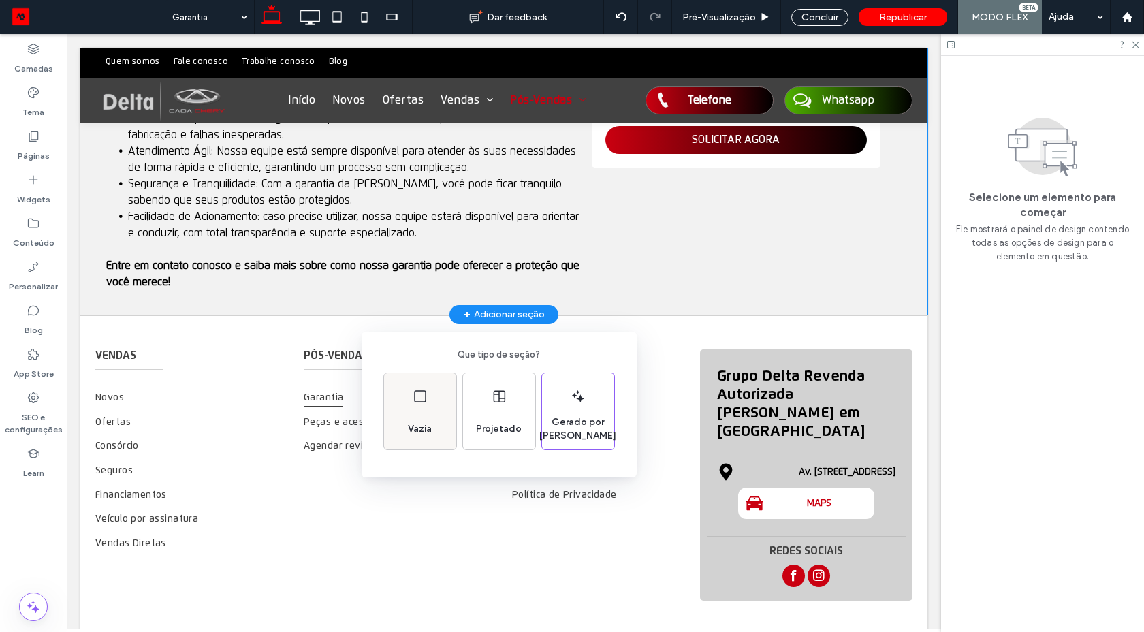
click at [435, 402] on div "Vazia" at bounding box center [420, 411] width 72 height 76
click at [435, 402] on link "Garantia" at bounding box center [400, 397] width 192 height 25
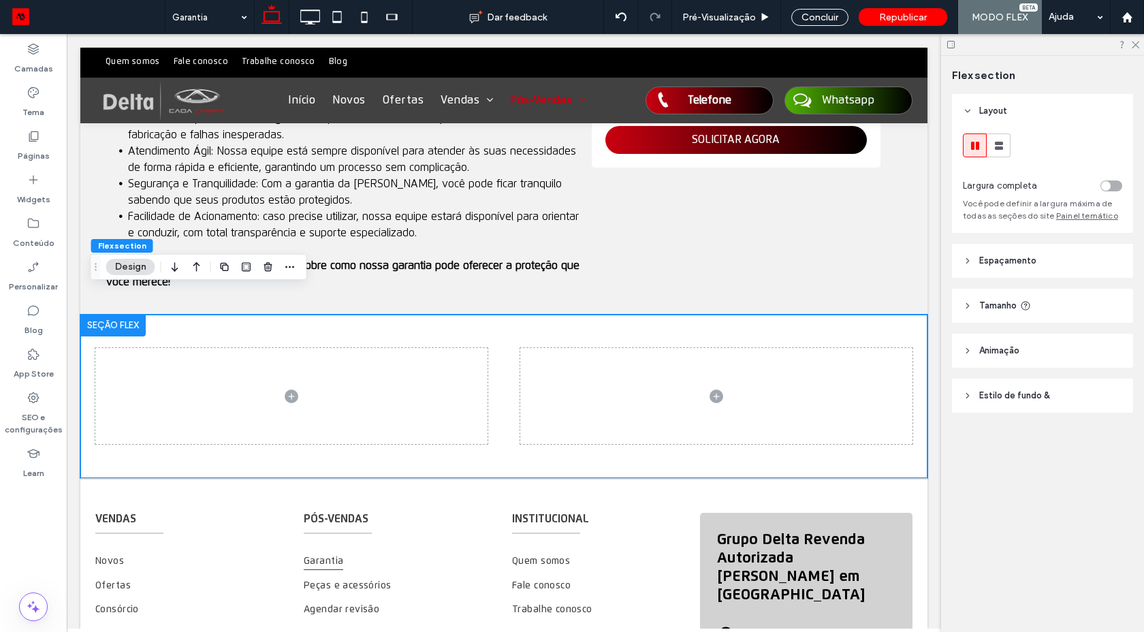
scroll to position [589, 0]
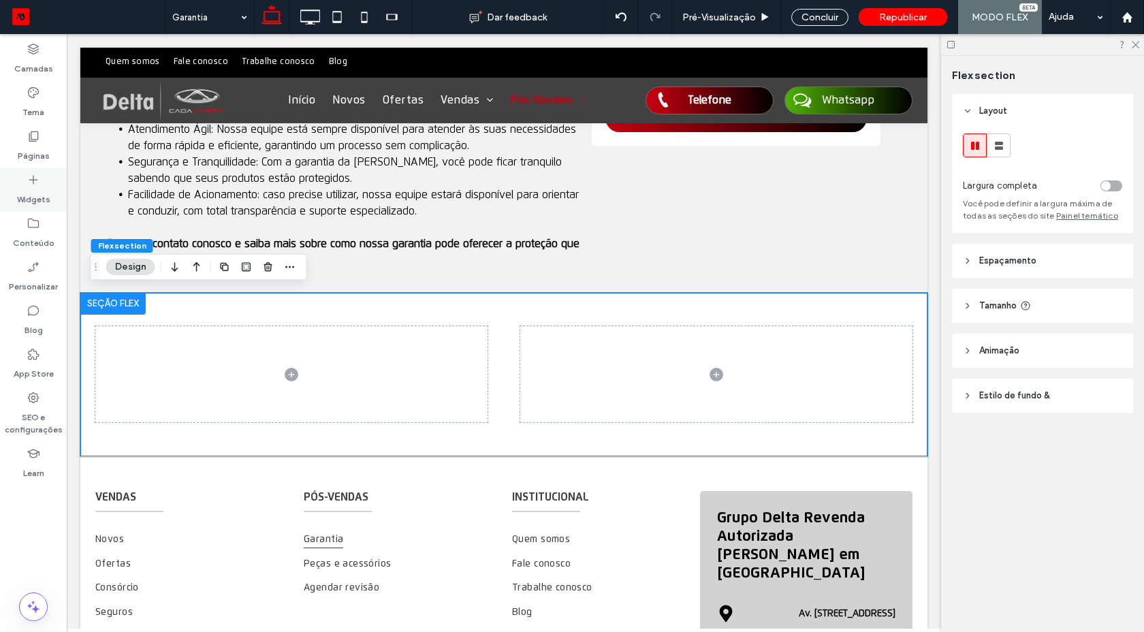
click at [35, 184] on icon at bounding box center [34, 180] width 14 height 14
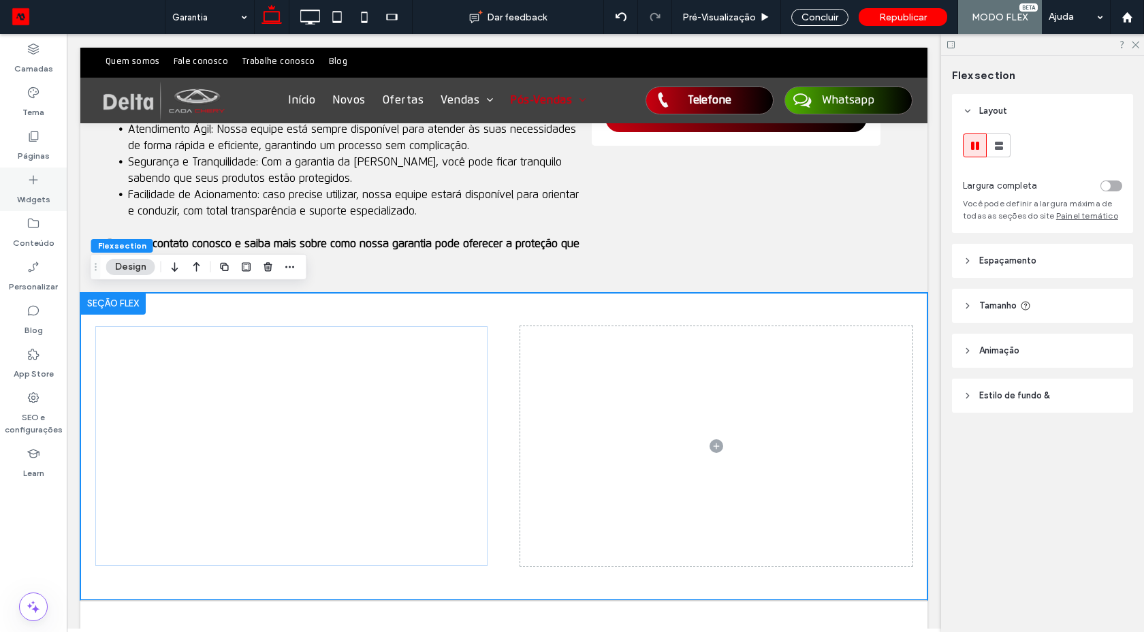
click at [34, 186] on label "Widgets" at bounding box center [33, 195] width 33 height 19
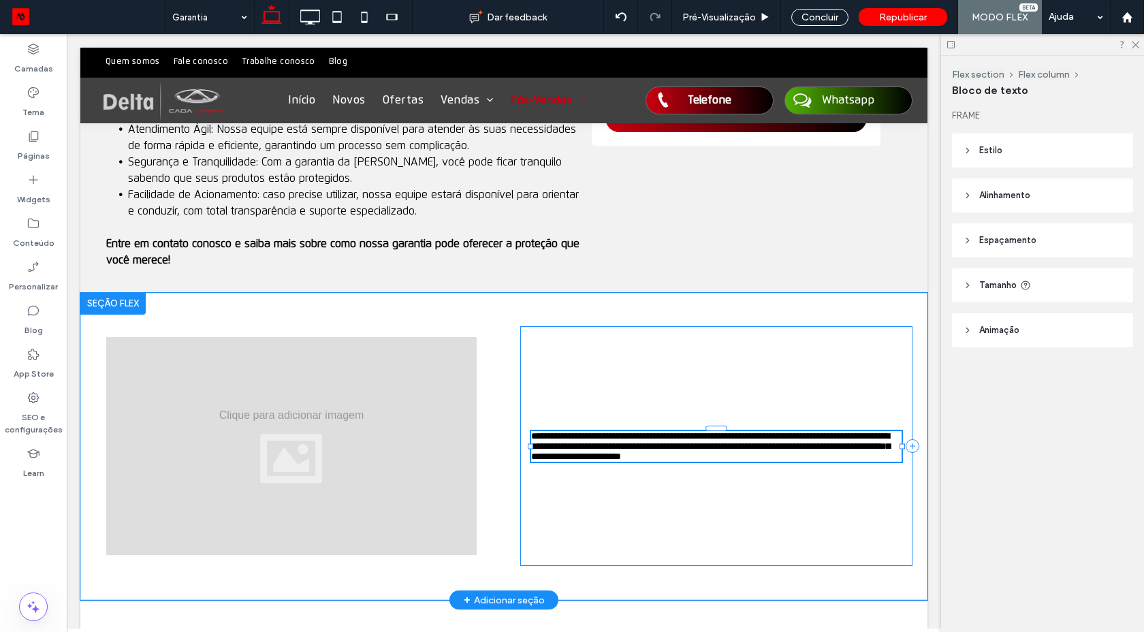
type input "**********"
type input "**"
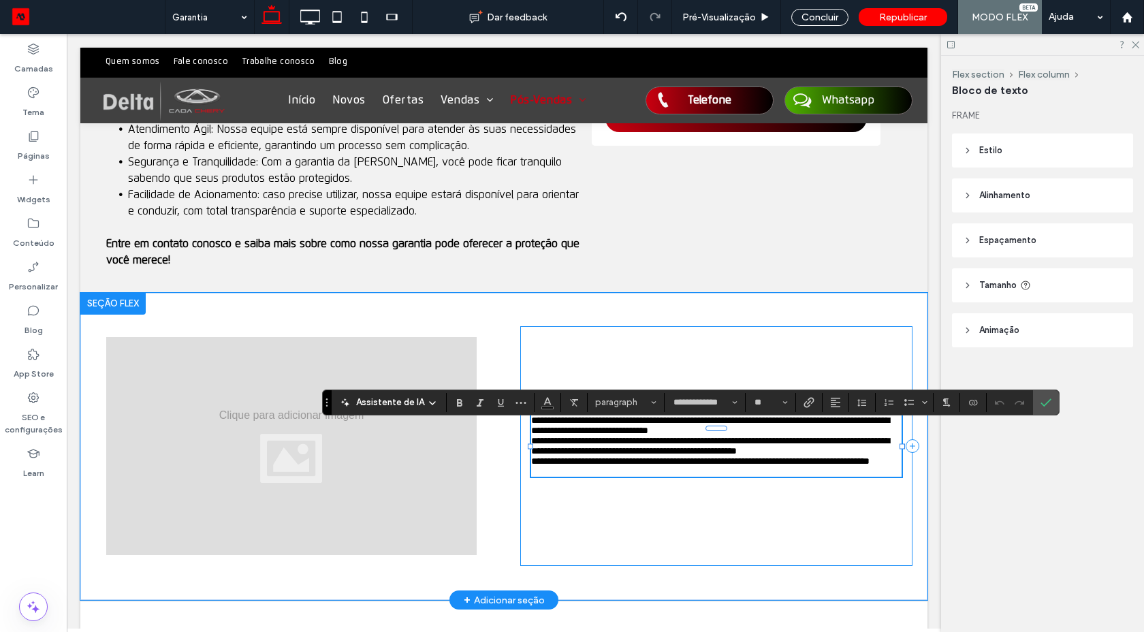
scroll to position [0, 0]
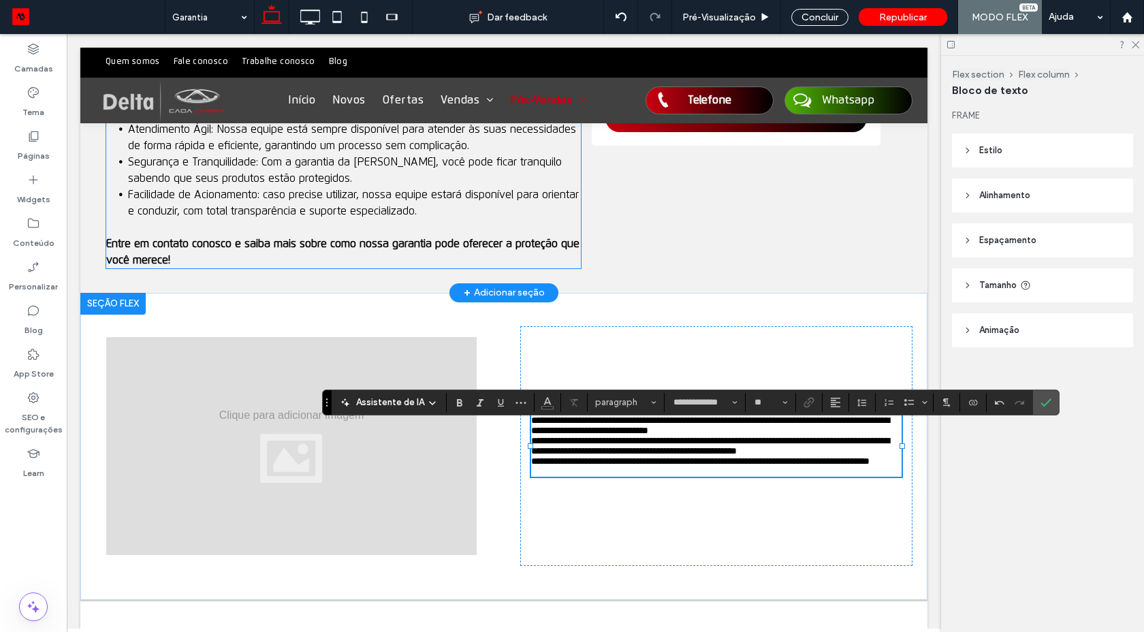
click at [421, 197] on li "Facilidade de Acionamento: caso precise utilizar, nossa equipe estará disponíve…" at bounding box center [354, 202] width 453 height 33
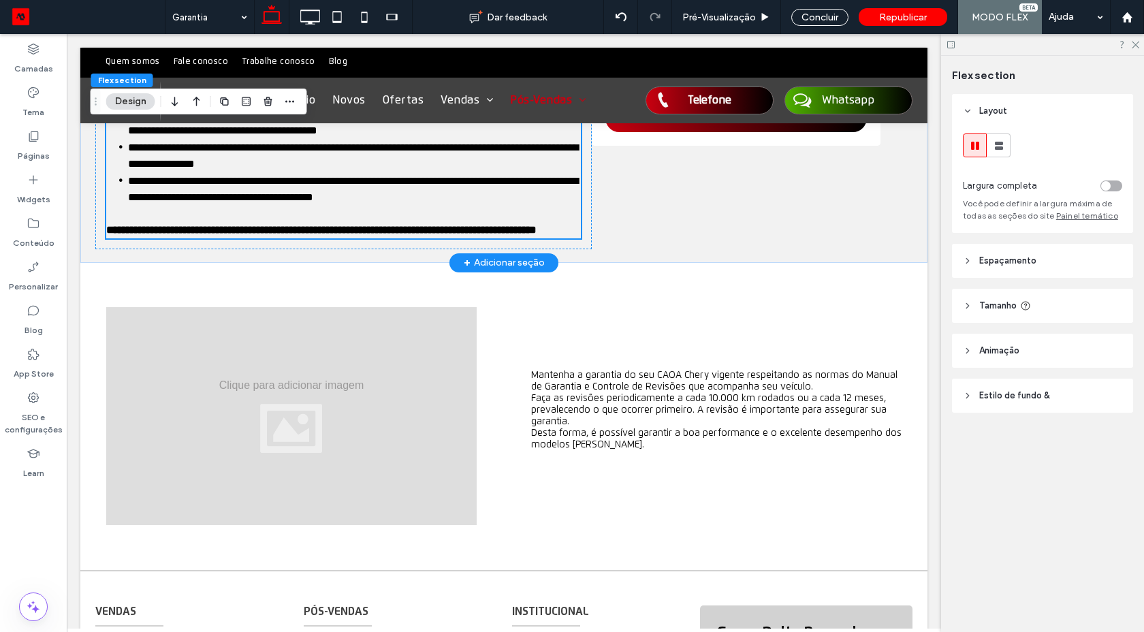
scroll to position [332, 0]
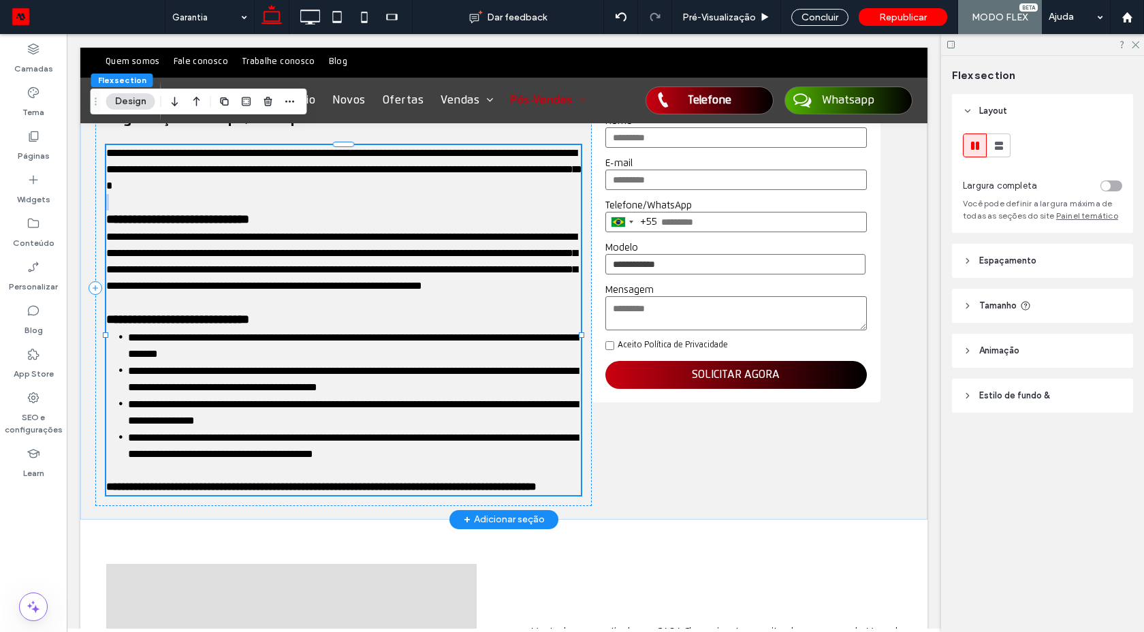
type input "**********"
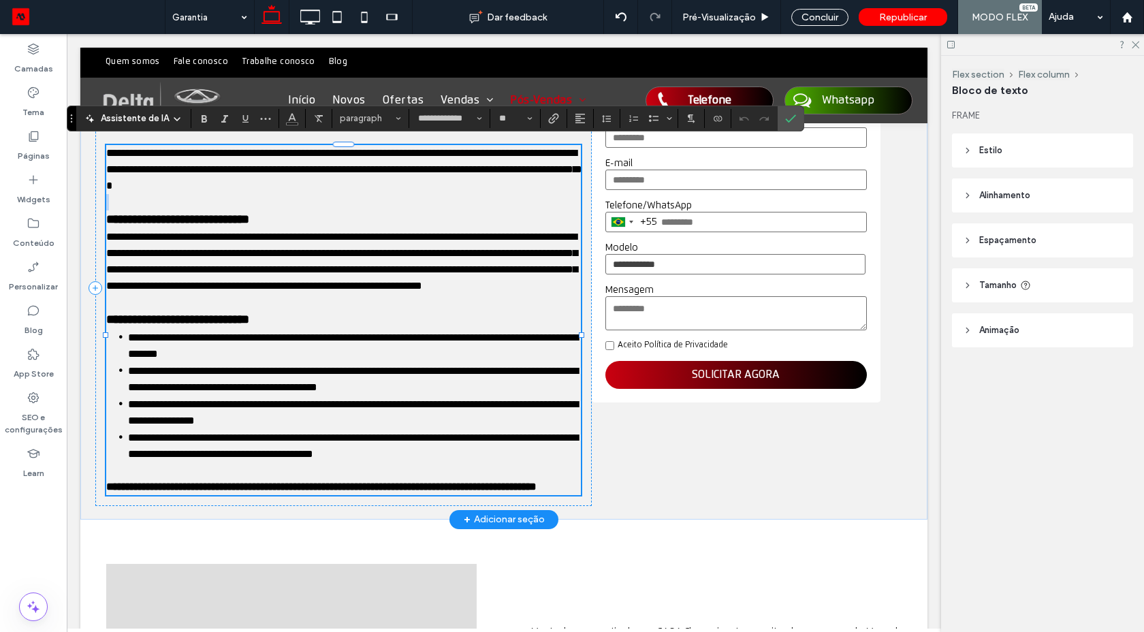
type input "**"
click at [433, 238] on span "**********" at bounding box center [341, 260] width 471 height 59
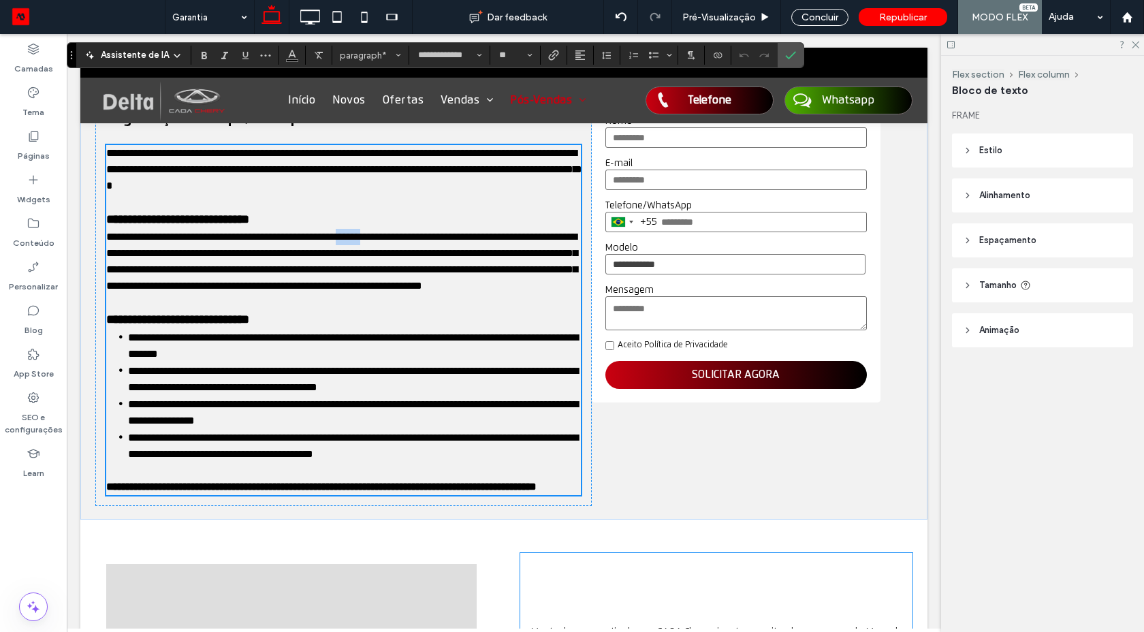
scroll to position [822, 0]
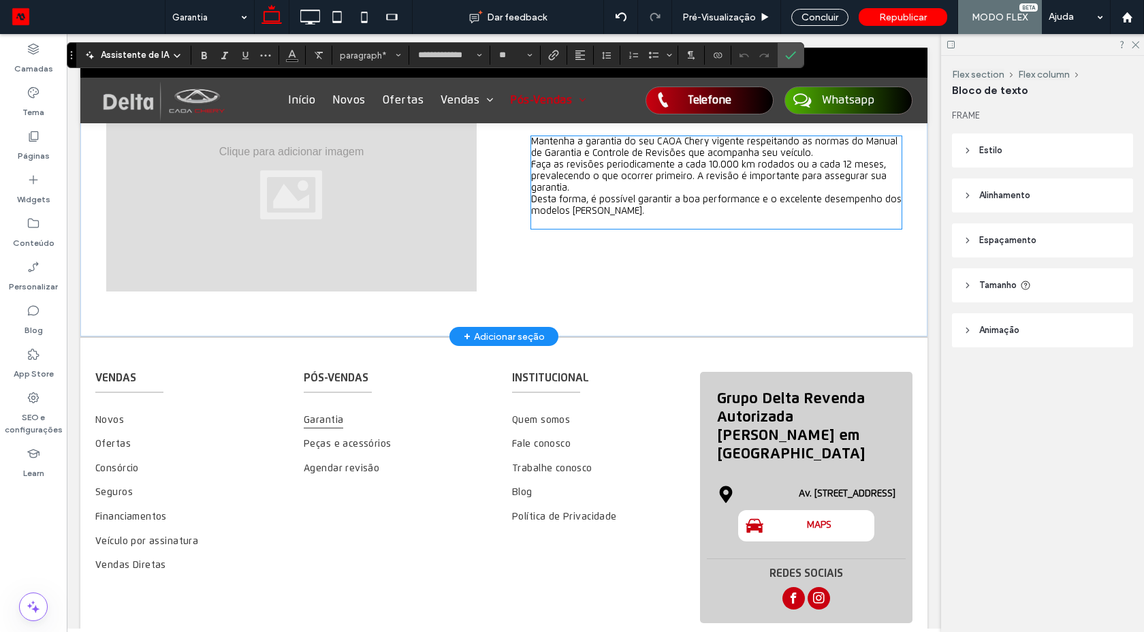
click at [589, 194] on p "Faça as revisões periodicamente a cada 10.000 km rodados ou a cada 12 meses, pr…" at bounding box center [716, 176] width 370 height 35
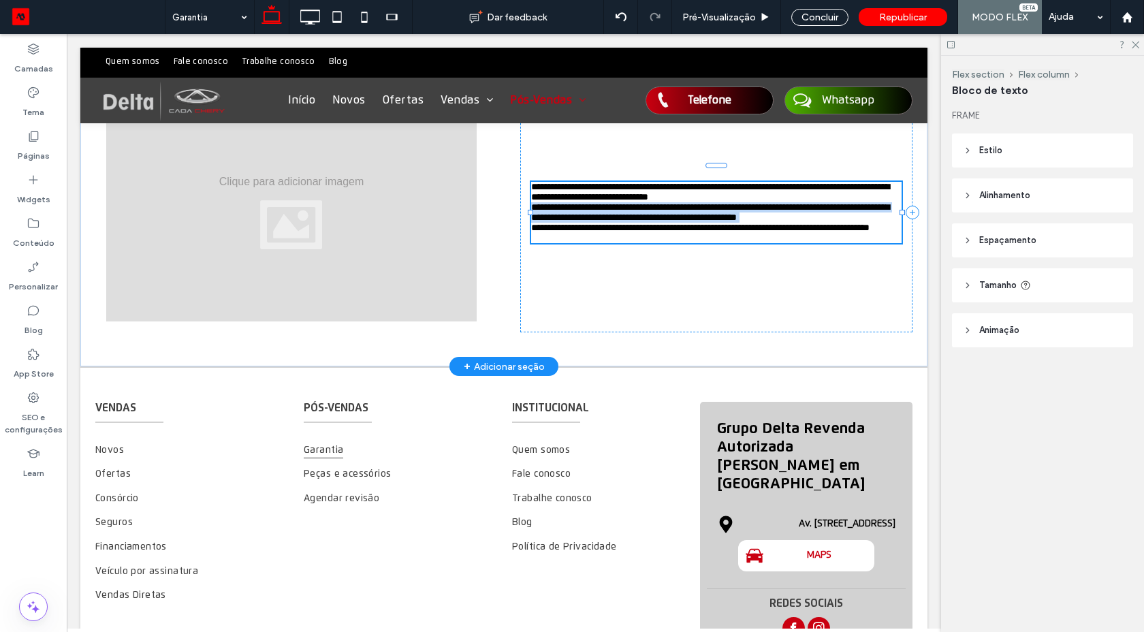
type input "**********"
type input "**"
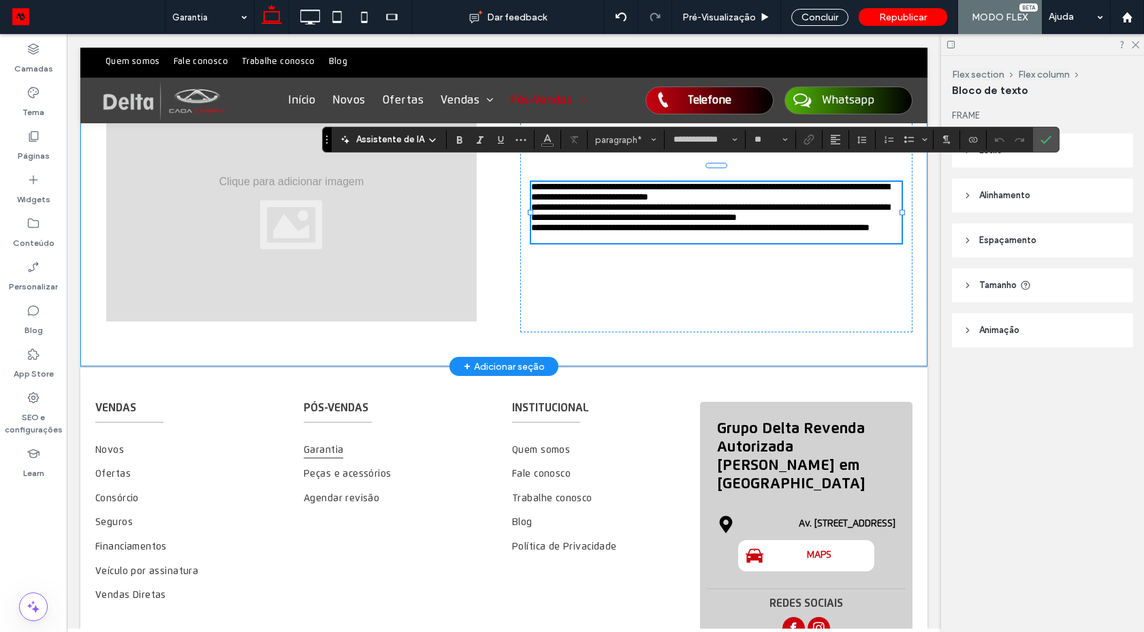
drag, startPoint x: 638, startPoint y: 243, endPoint x: 495, endPoint y: 160, distance: 165.9
click at [495, 160] on div "**********" at bounding box center [503, 213] width 817 height 308
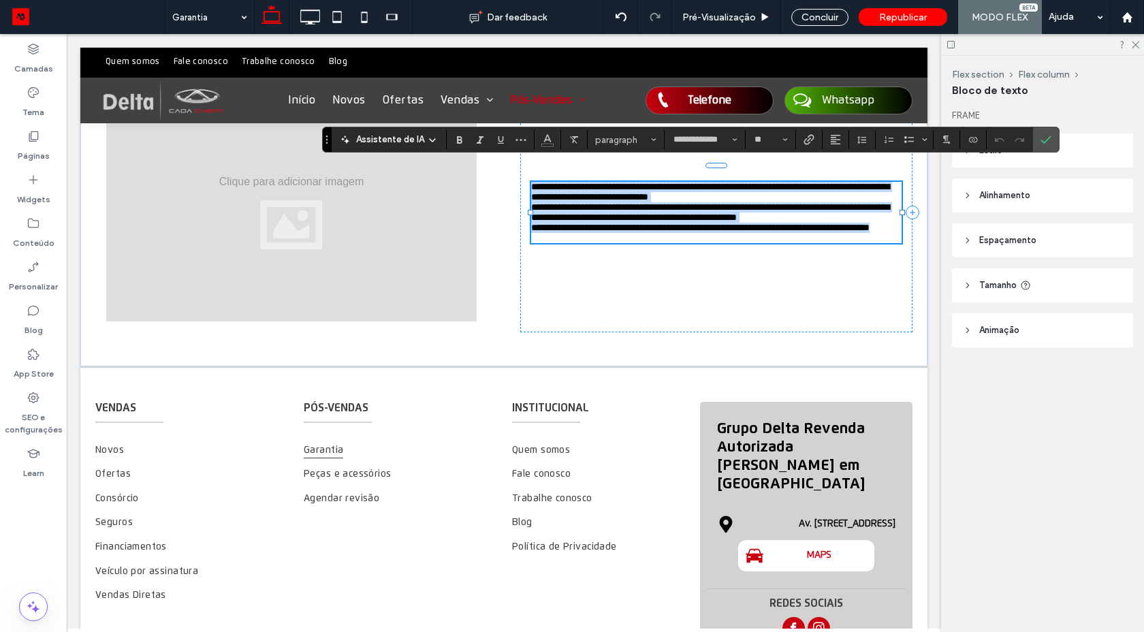
drag, startPoint x: 528, startPoint y: 167, endPoint x: 660, endPoint y: 244, distance: 152.5
click at [660, 242] on div "**********" at bounding box center [716, 212] width 370 height 61
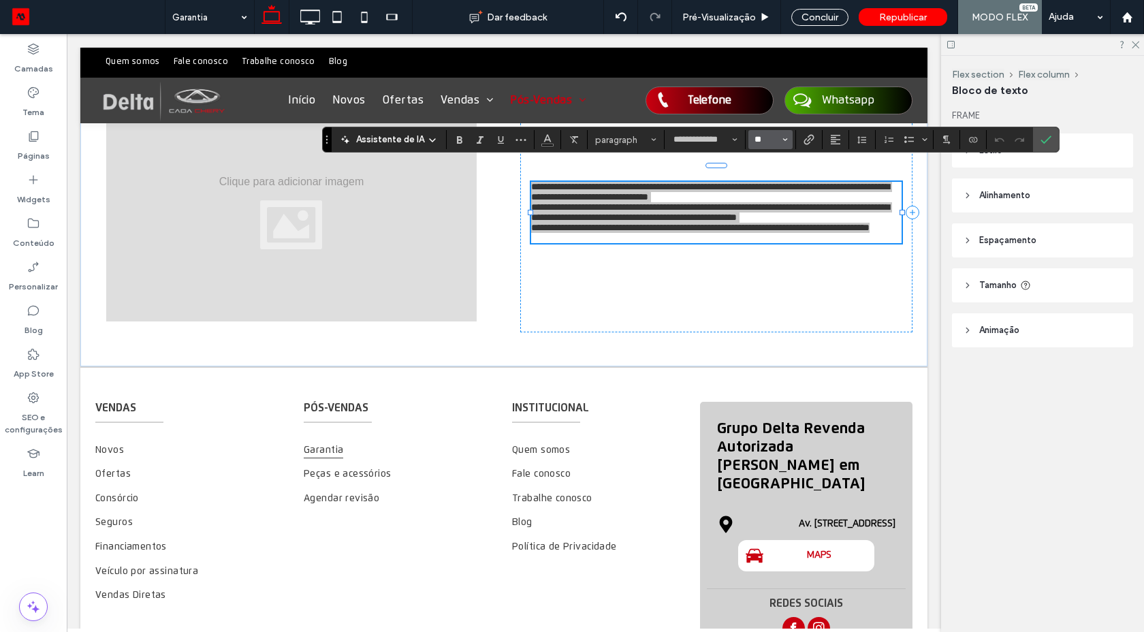
click at [762, 144] on input "**" at bounding box center [766, 139] width 27 height 11
click at [762, 144] on section at bounding box center [770, 139] width 44 height 19
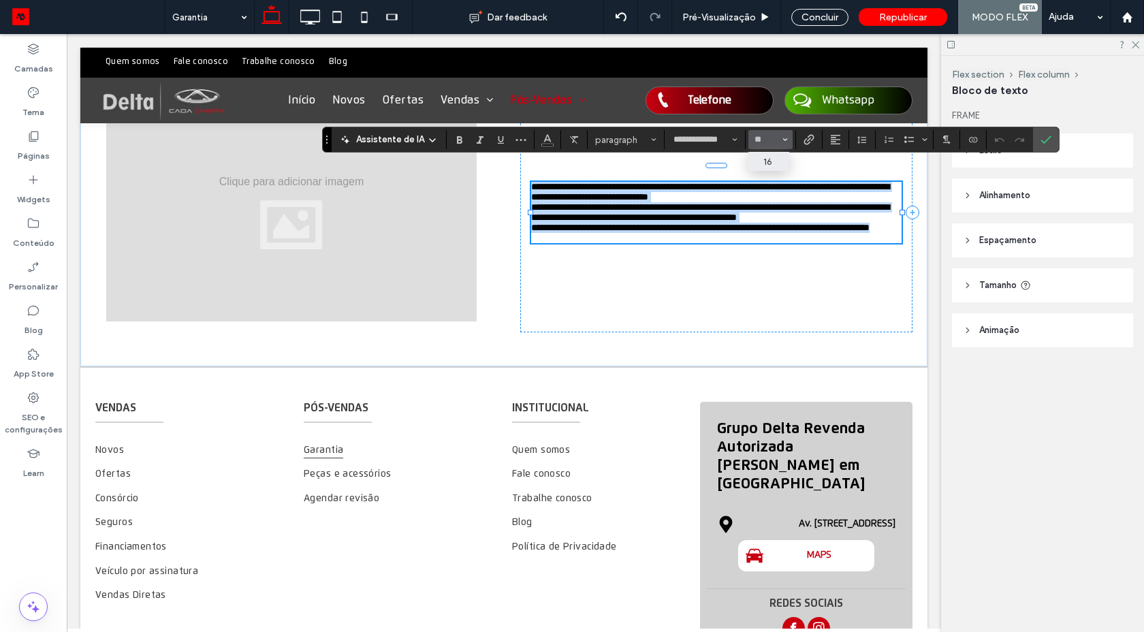
type input "**"
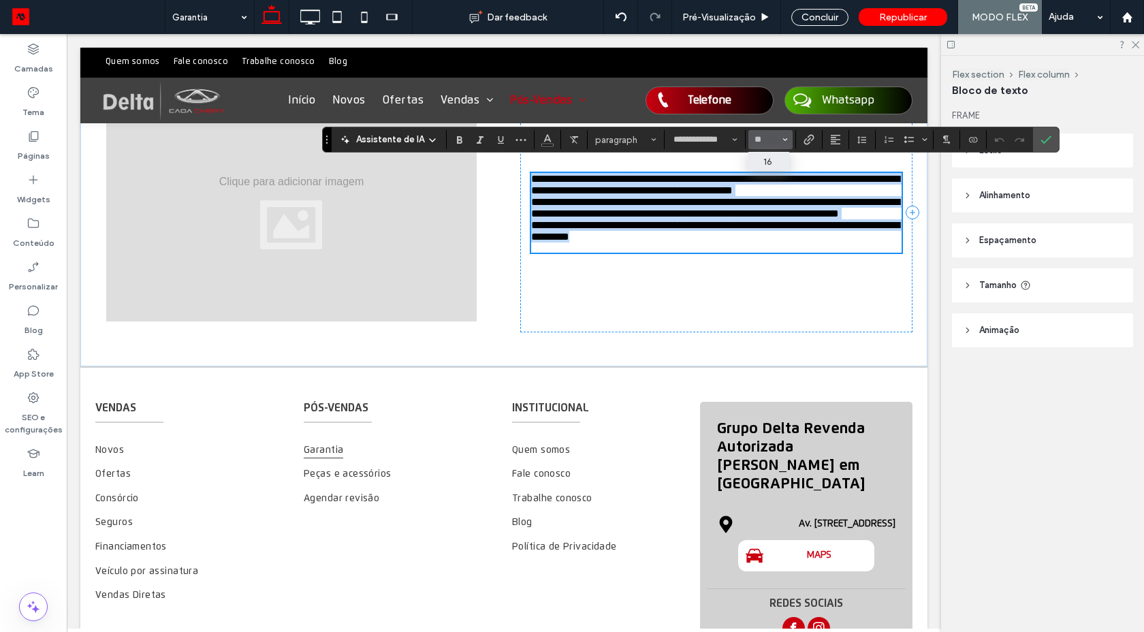
scroll to position [811, 0]
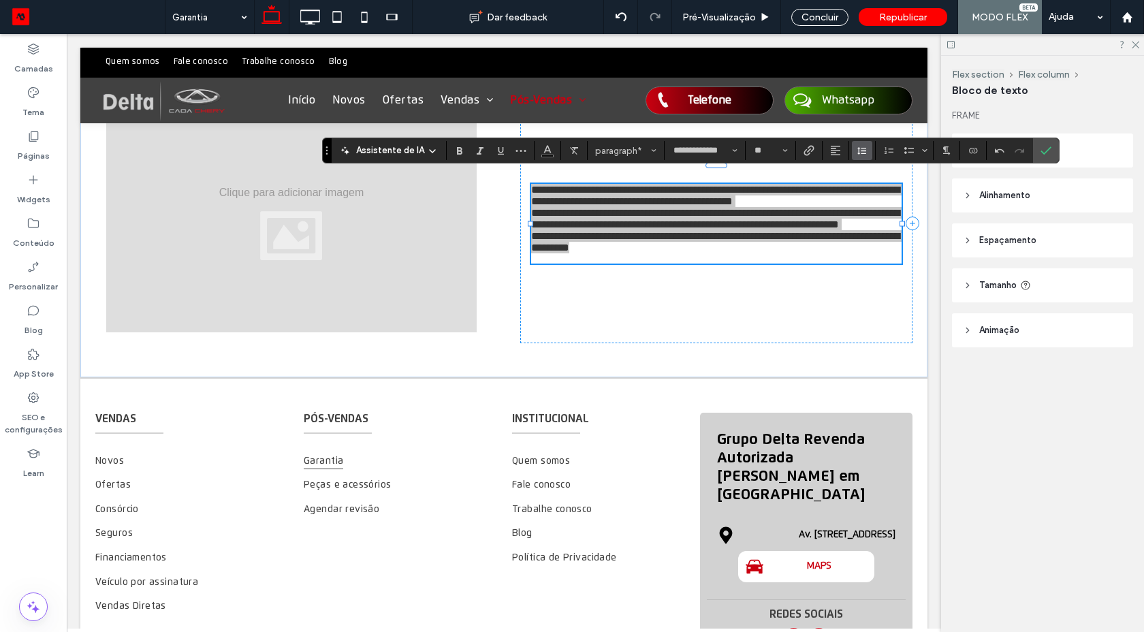
click at [856, 158] on span "Altura da Linha" at bounding box center [861, 151] width 11 height 18
click at [877, 212] on div "1,5" at bounding box center [895, 211] width 58 height 10
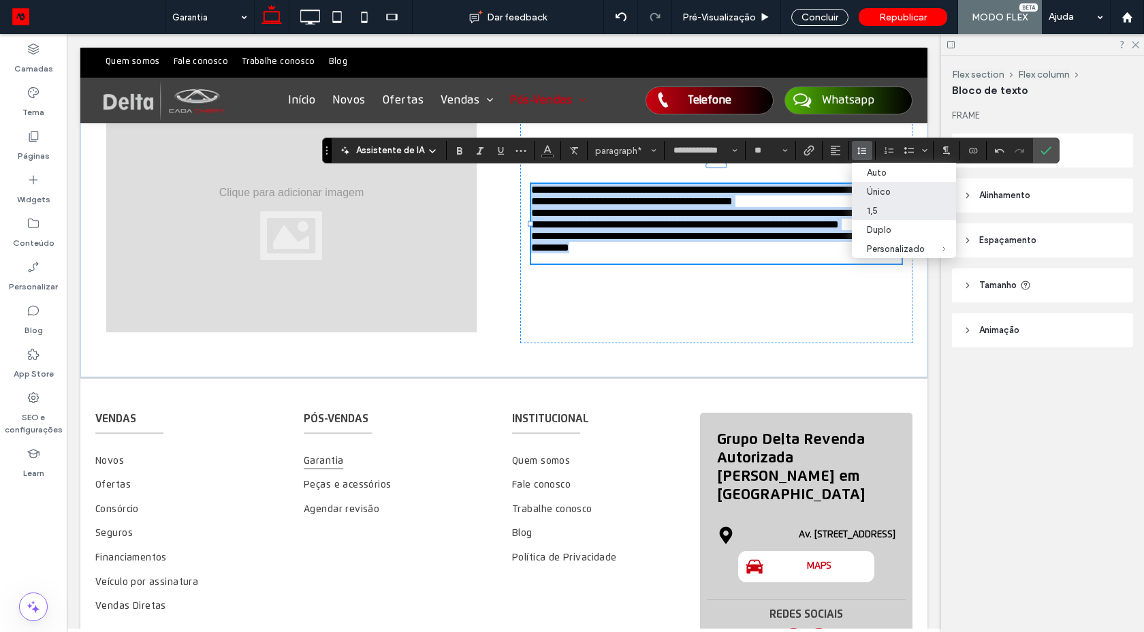
scroll to position [798, 0]
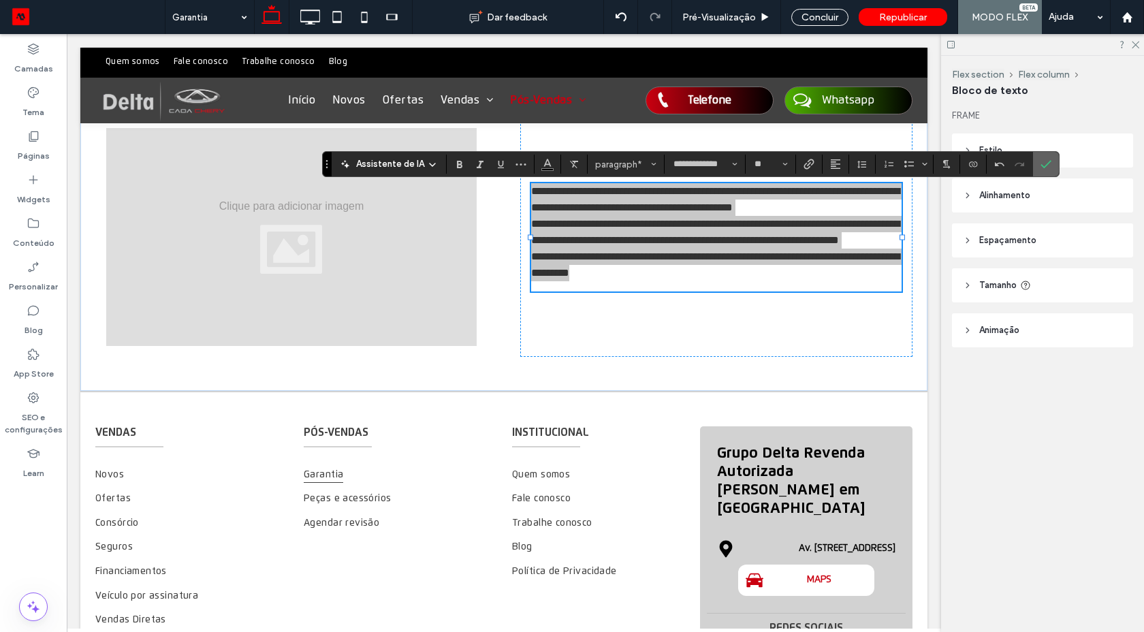
click at [1040, 167] on icon "Confirmar" at bounding box center [1045, 164] width 11 height 11
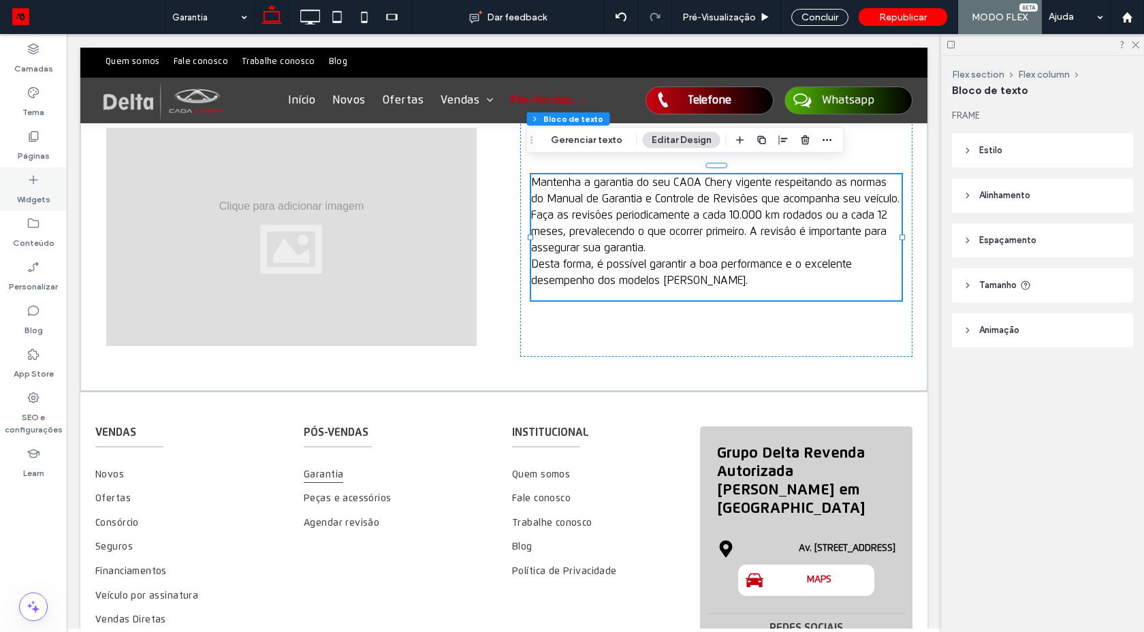
click at [50, 191] on div "Widgets" at bounding box center [33, 189] width 67 height 44
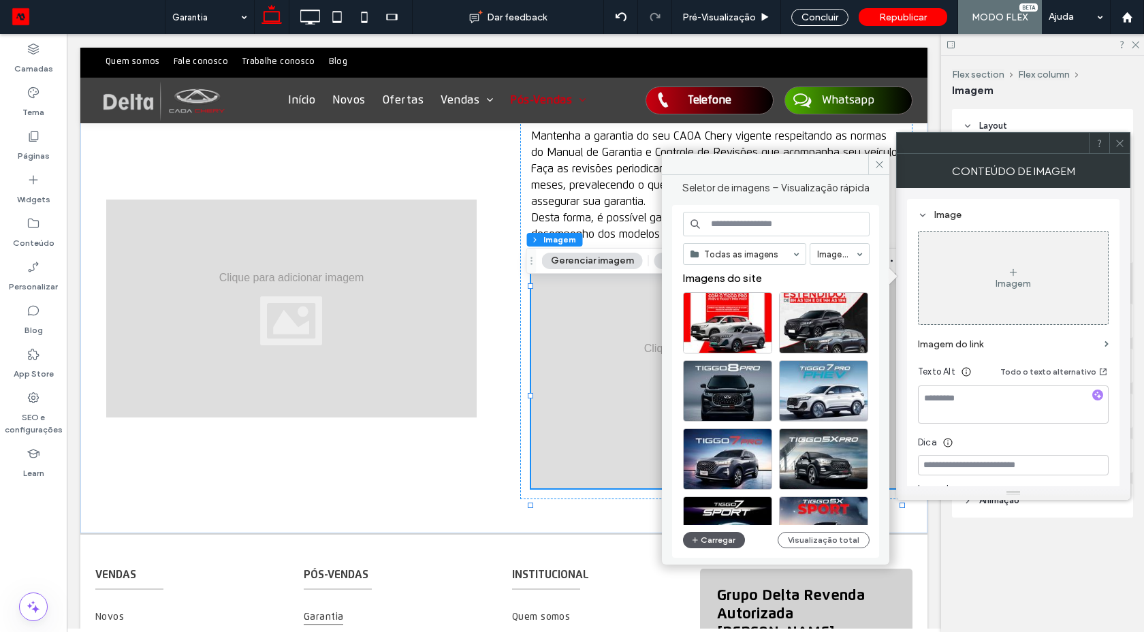
click at [721, 540] on button "Carregar" at bounding box center [714, 540] width 62 height 16
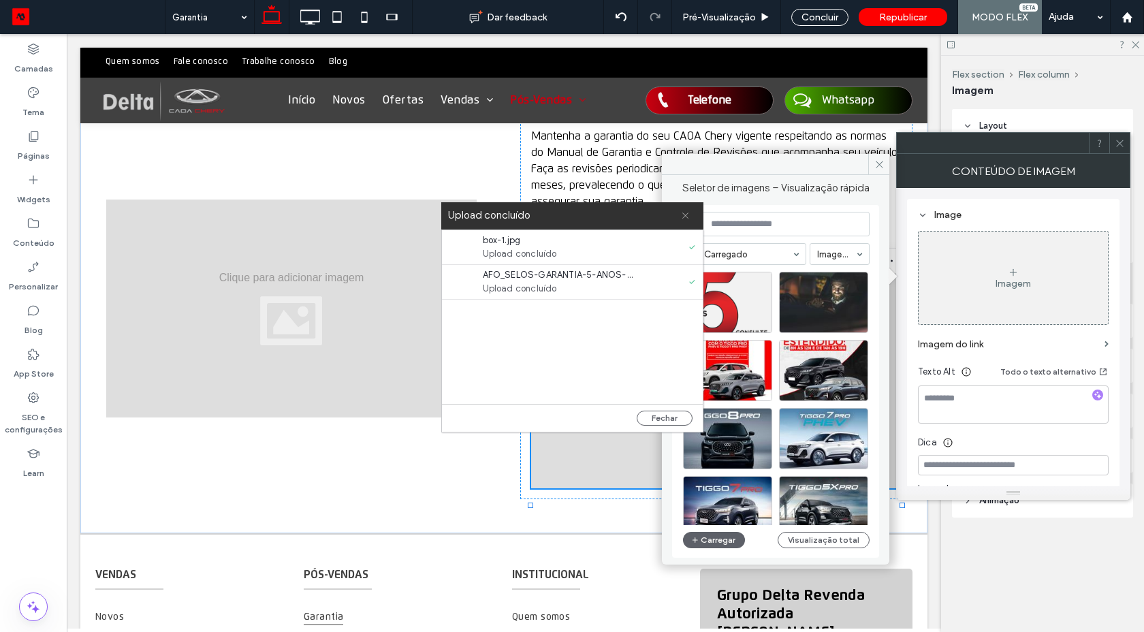
click at [683, 220] on span at bounding box center [685, 215] width 9 height 27
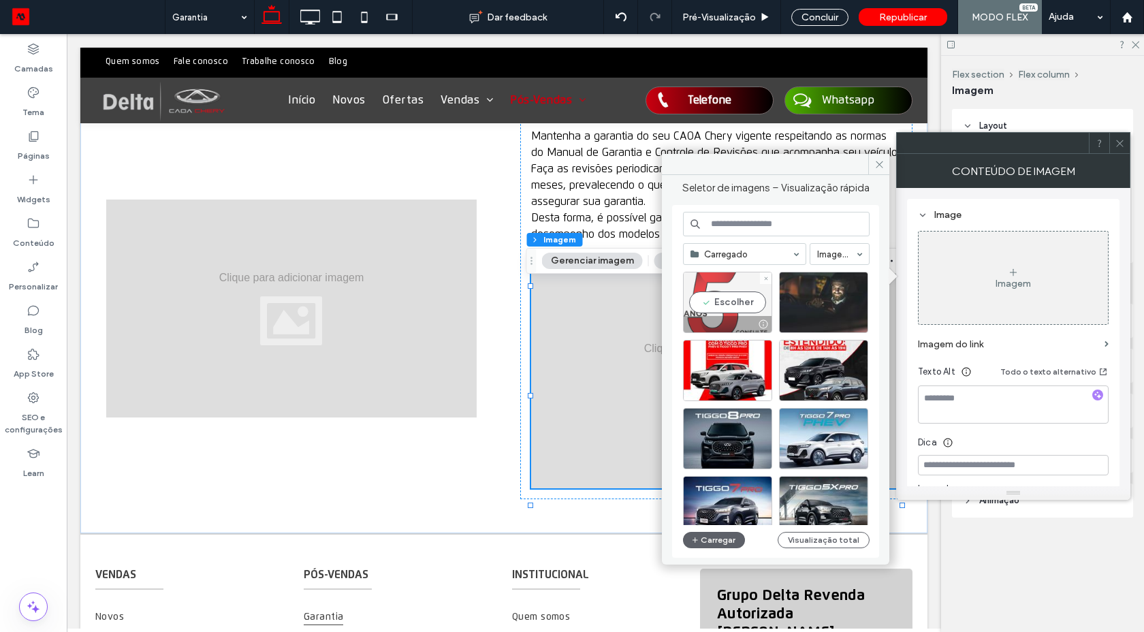
click at [723, 311] on div "Escolher" at bounding box center [727, 302] width 89 height 61
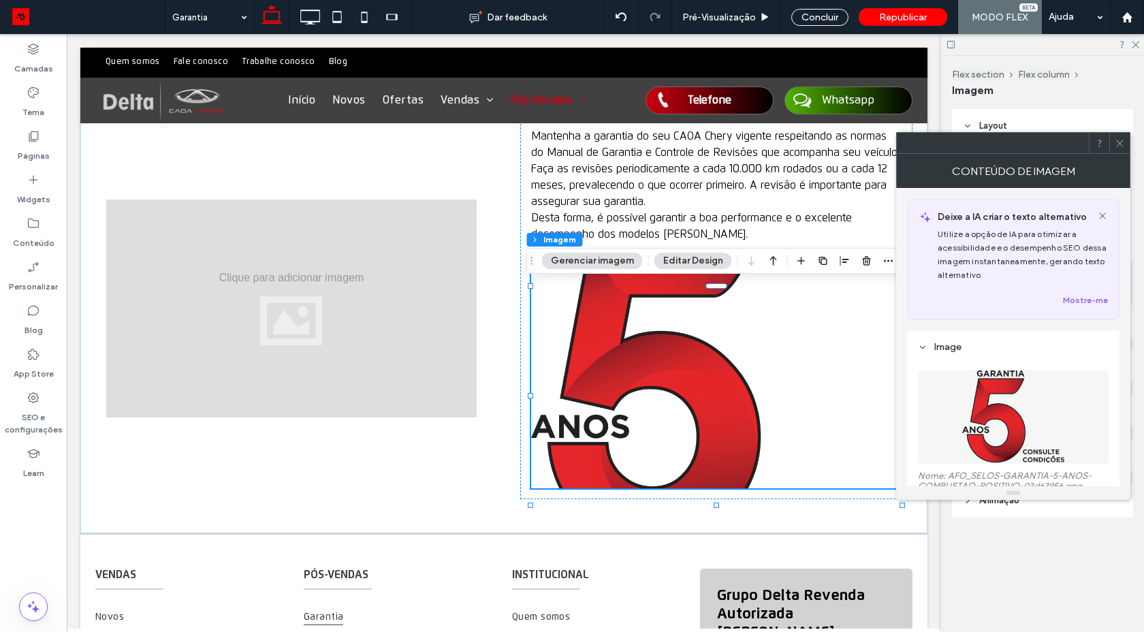
click at [1118, 144] on icon at bounding box center [1119, 143] width 10 height 10
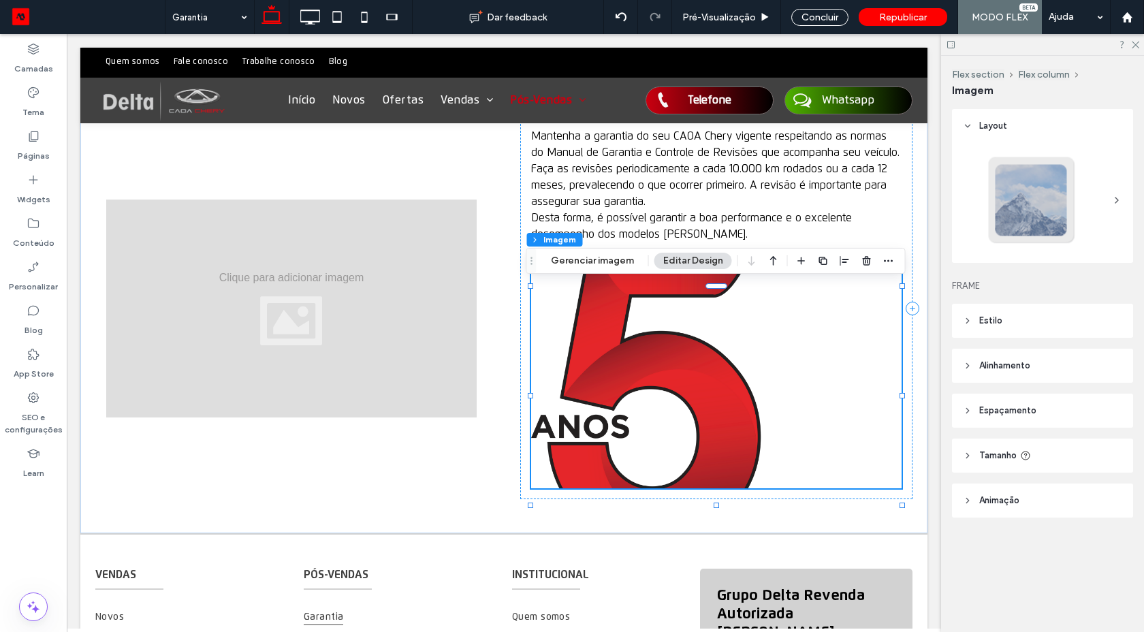
click at [1001, 368] on span "Alinhamento" at bounding box center [1004, 366] width 51 height 14
click at [996, 328] on header "Estilo" at bounding box center [1042, 321] width 181 height 34
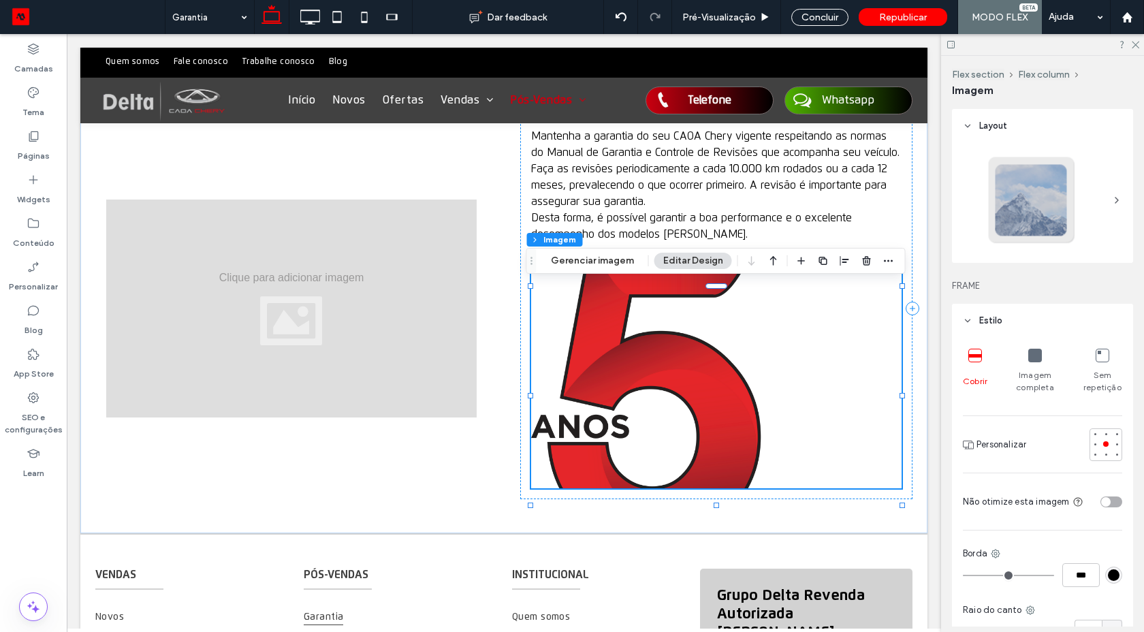
scroll to position [540, 0]
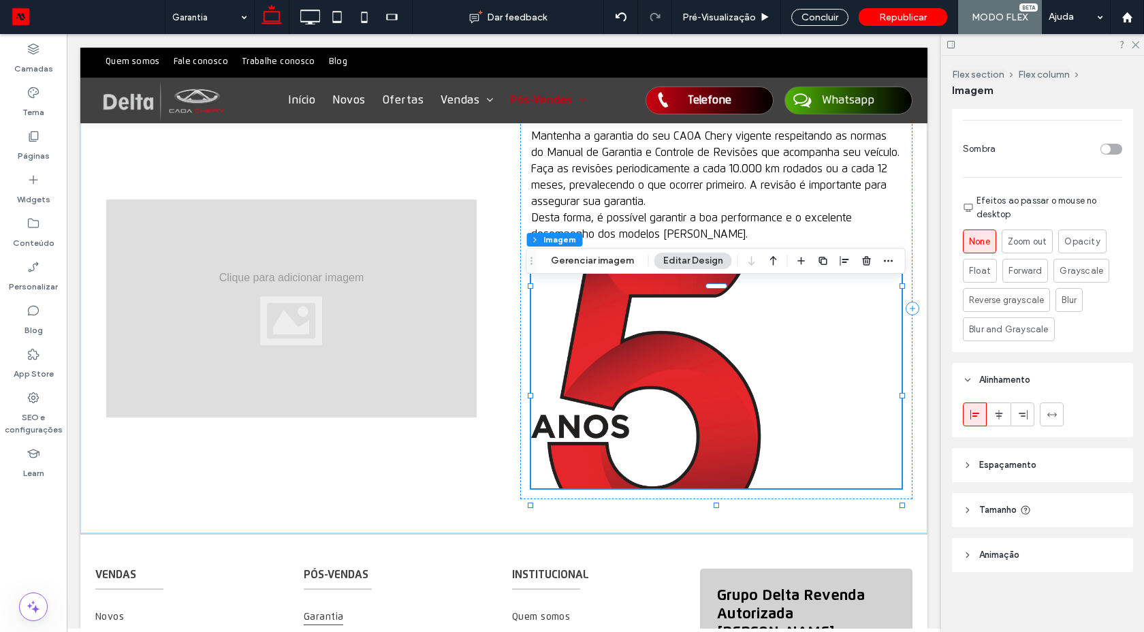
drag, startPoint x: 992, startPoint y: 506, endPoint x: 1095, endPoint y: 481, distance: 105.7
click at [993, 506] on span "Tamanho" at bounding box center [997, 510] width 37 height 14
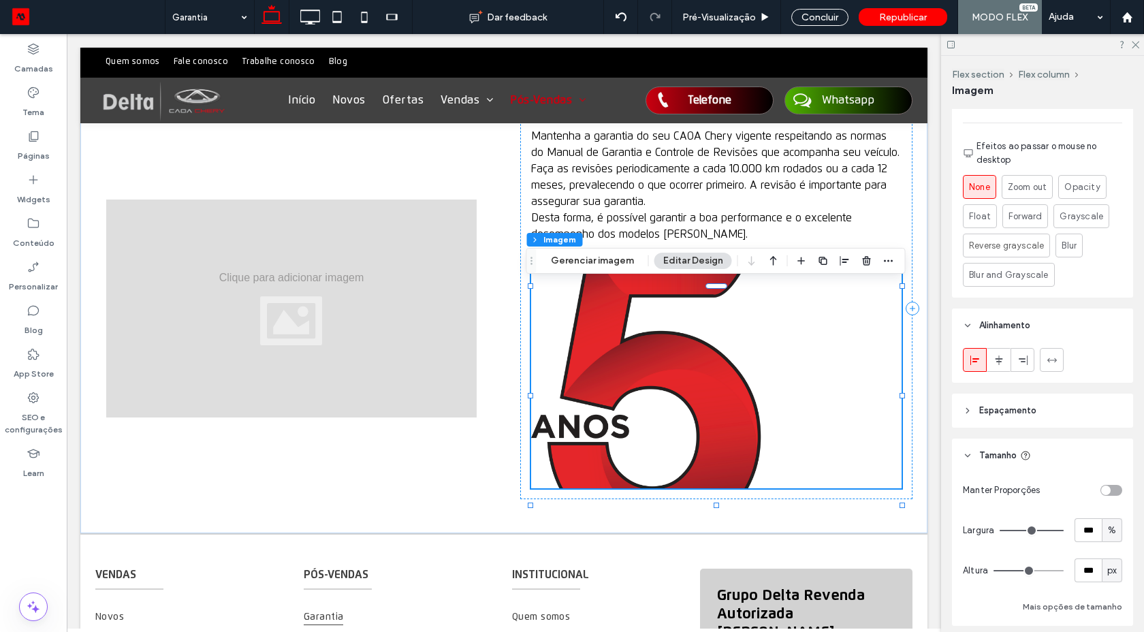
scroll to position [643, 0]
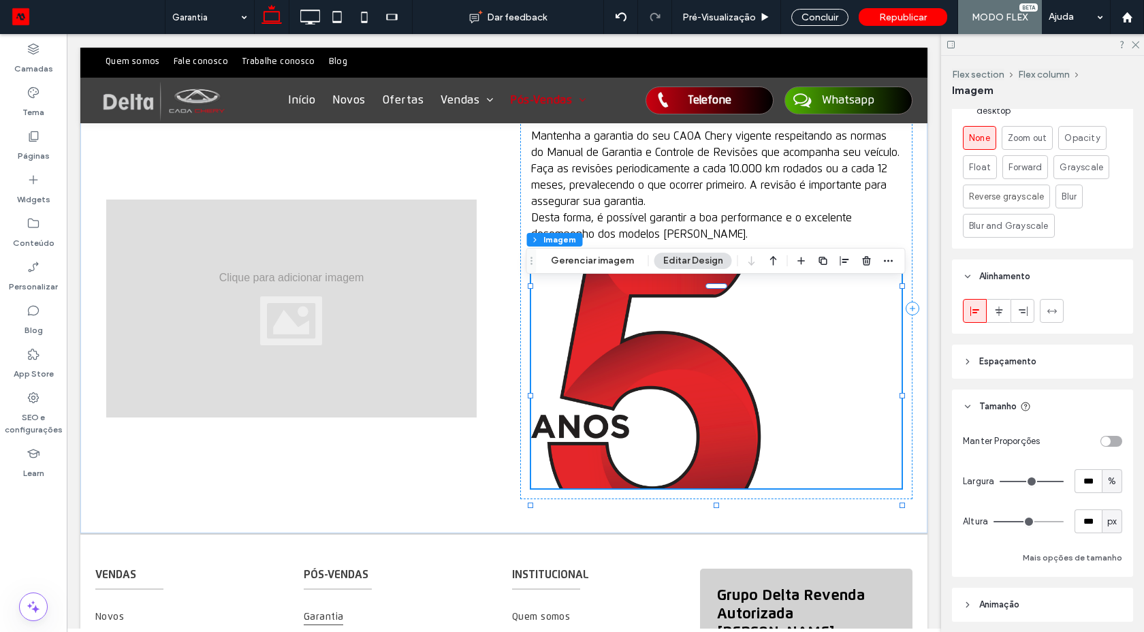
click at [1107, 447] on div "Manter Proporções" at bounding box center [1041, 441] width 159 height 24
click at [1107, 445] on div "toggle" at bounding box center [1111, 441] width 22 height 11
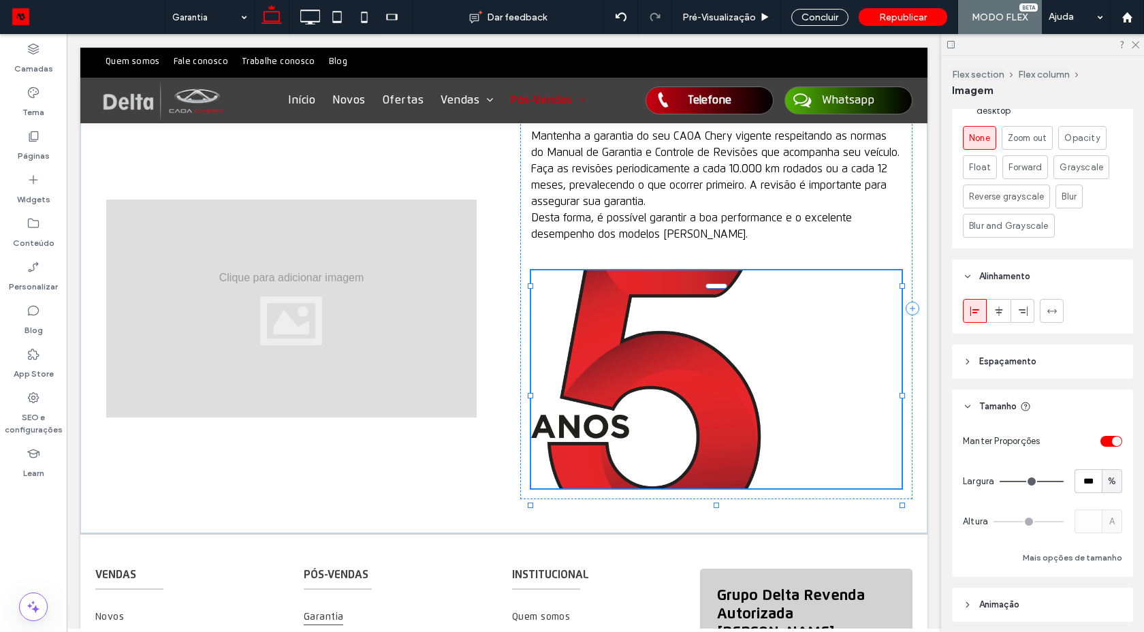
type input "*"
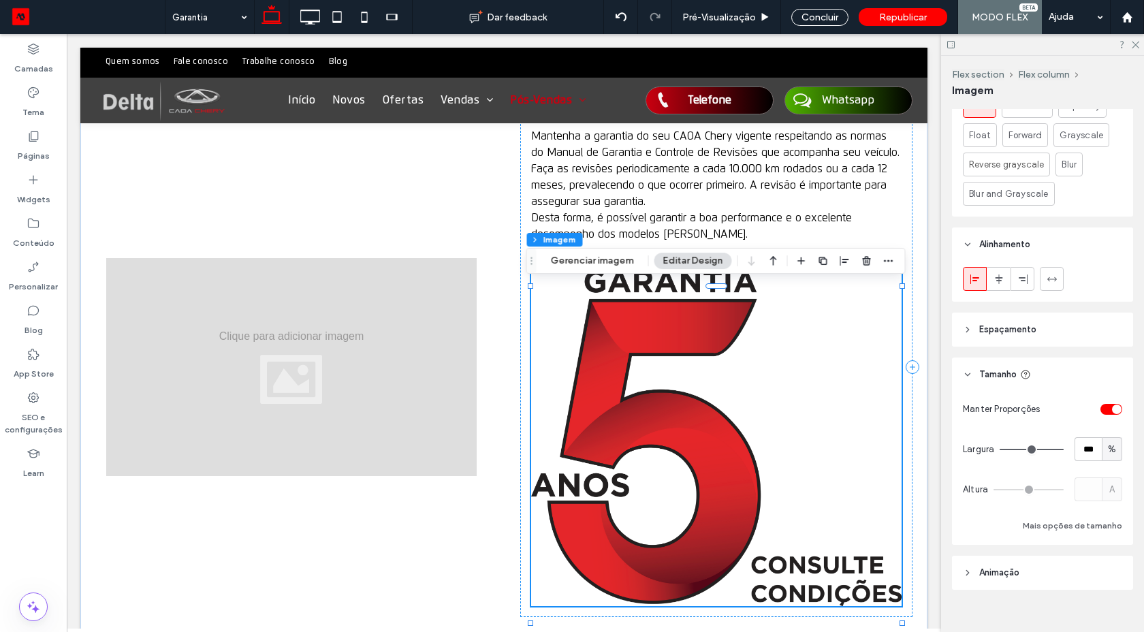
scroll to position [693, 0]
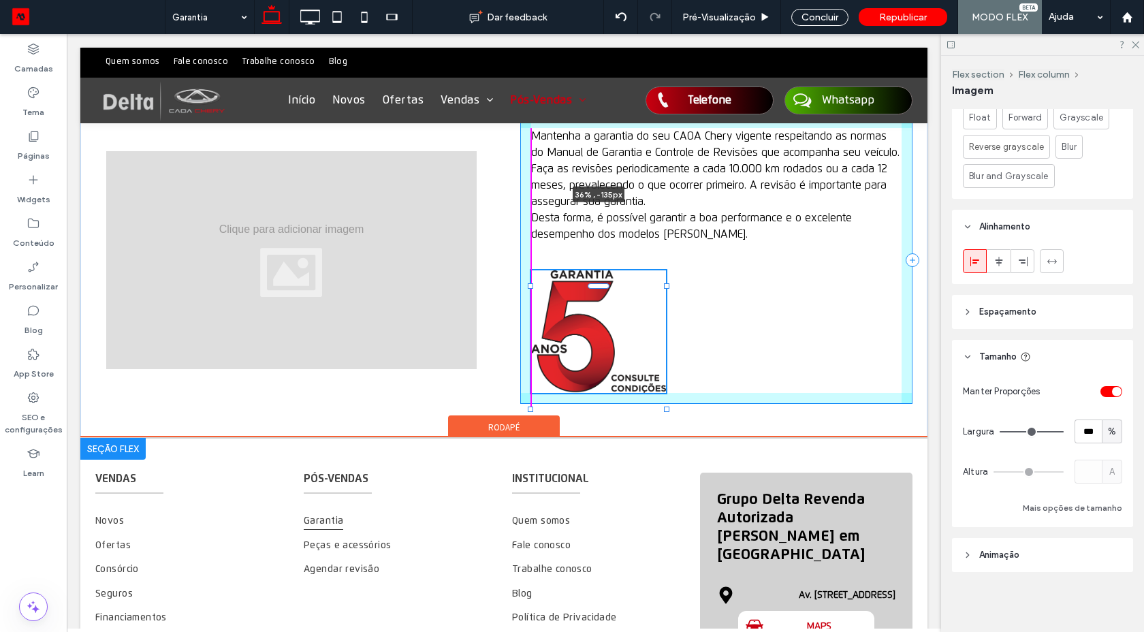
drag, startPoint x: 896, startPoint y: 283, endPoint x: 644, endPoint y: 480, distance: 320.1
click at [644, 480] on div "Click To Paste Click To Paste Click To Paste Click To Paste Click To Paste Clic…" at bounding box center [503, 26] width 847 height 1553
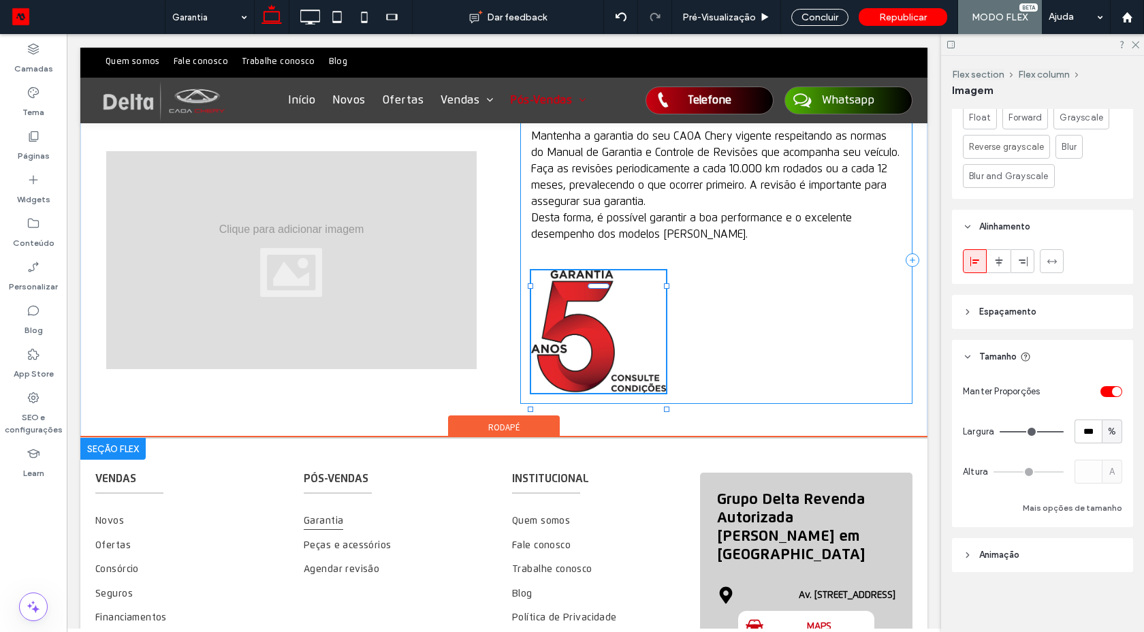
type input "**"
type input "****"
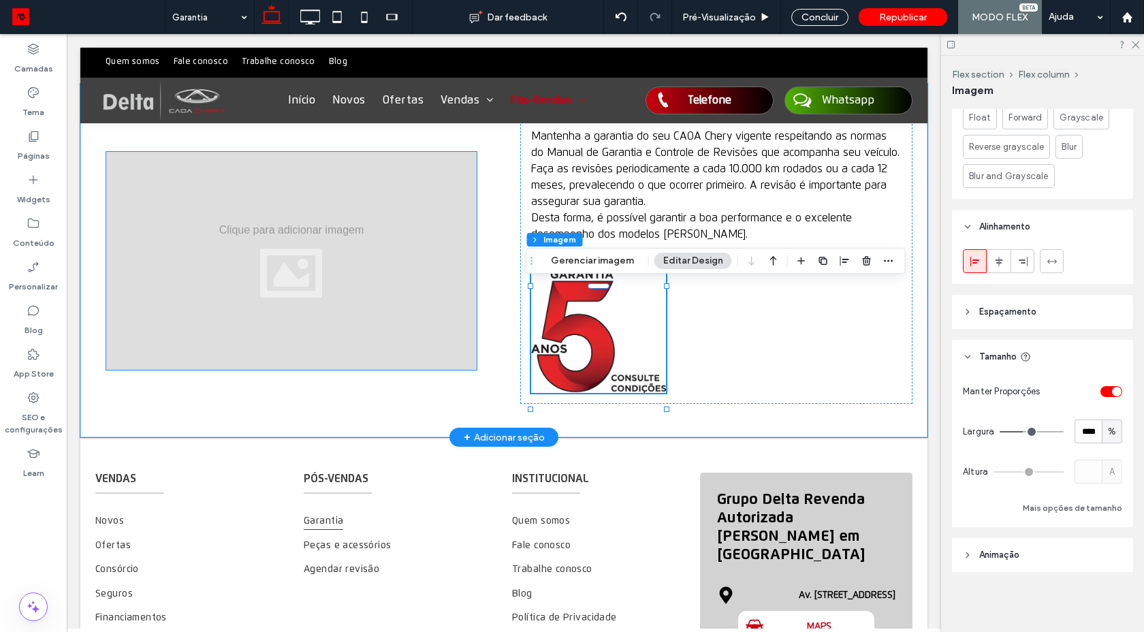
click at [376, 261] on div at bounding box center [291, 261] width 370 height 218
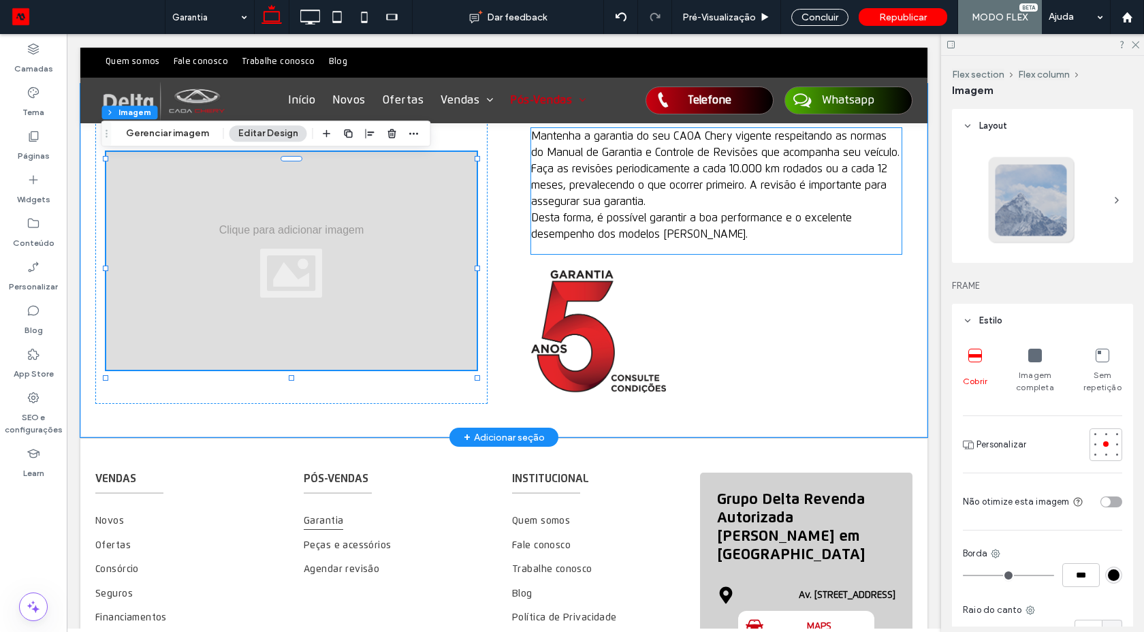
click at [606, 231] on span "Desta forma, é possível garantir a boa performance e o excelente desempenho dos…" at bounding box center [691, 225] width 321 height 27
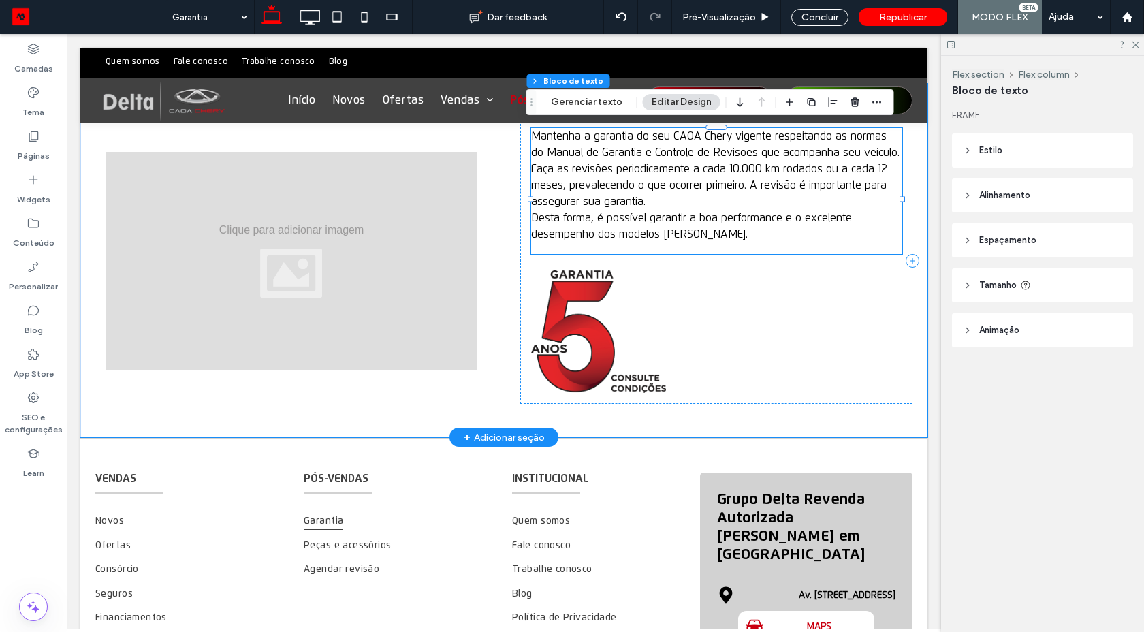
click at [630, 236] on span "Desta forma, é possível garantir a boa performance e o excelente desempenho dos…" at bounding box center [691, 225] width 321 height 27
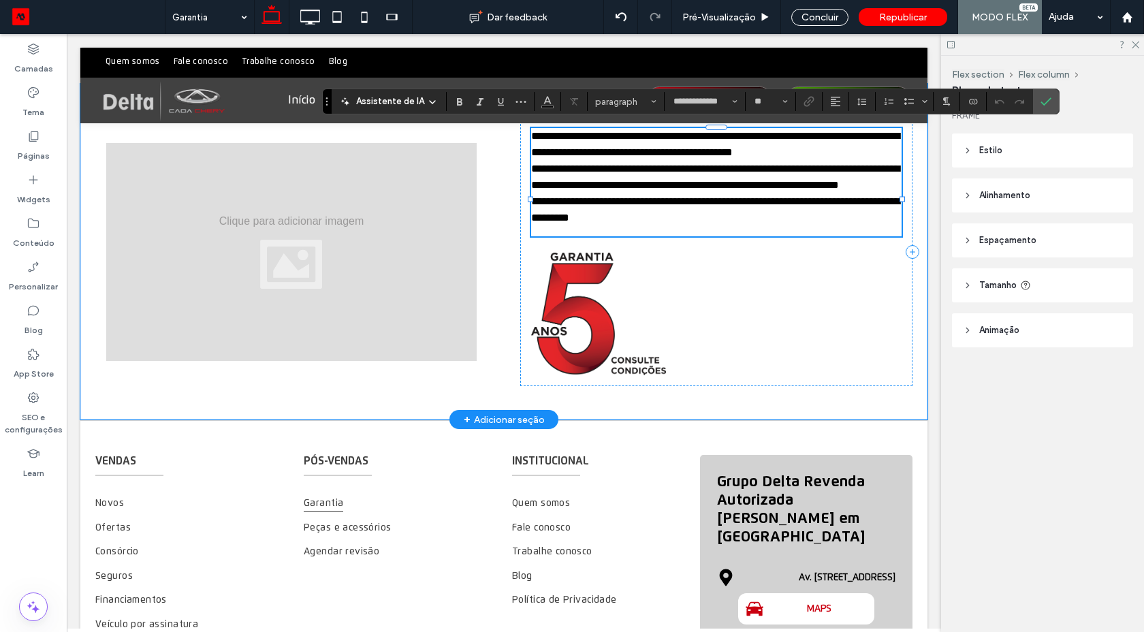
type input "**"
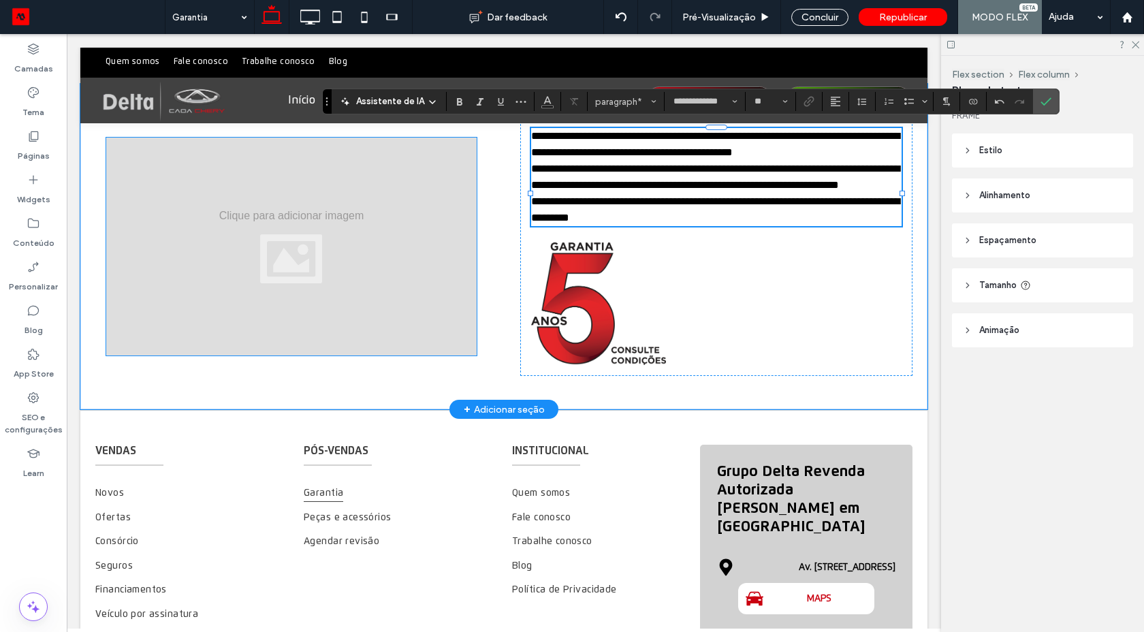
click at [372, 248] on div at bounding box center [291, 246] width 370 height 218
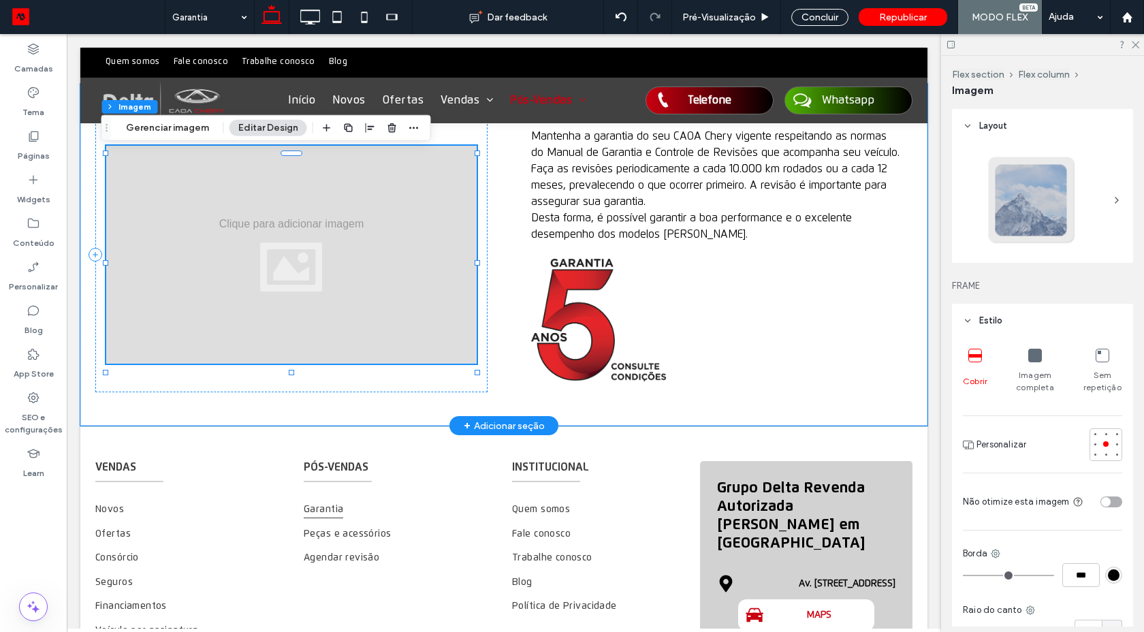
click at [372, 248] on div at bounding box center [291, 255] width 370 height 218
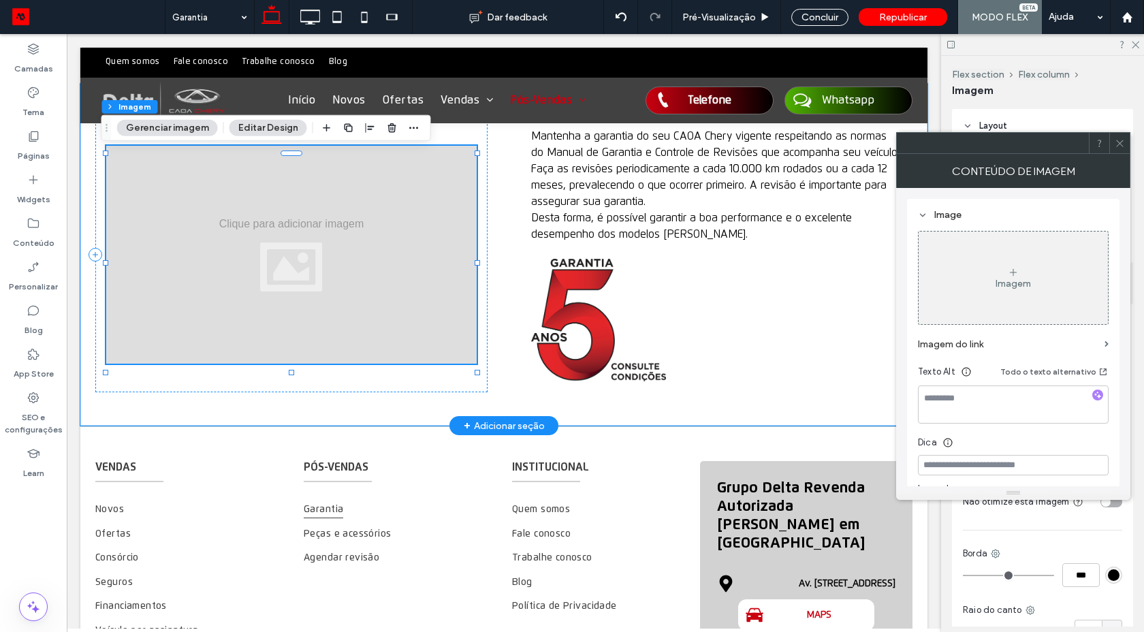
click at [372, 248] on div at bounding box center [291, 255] width 370 height 218
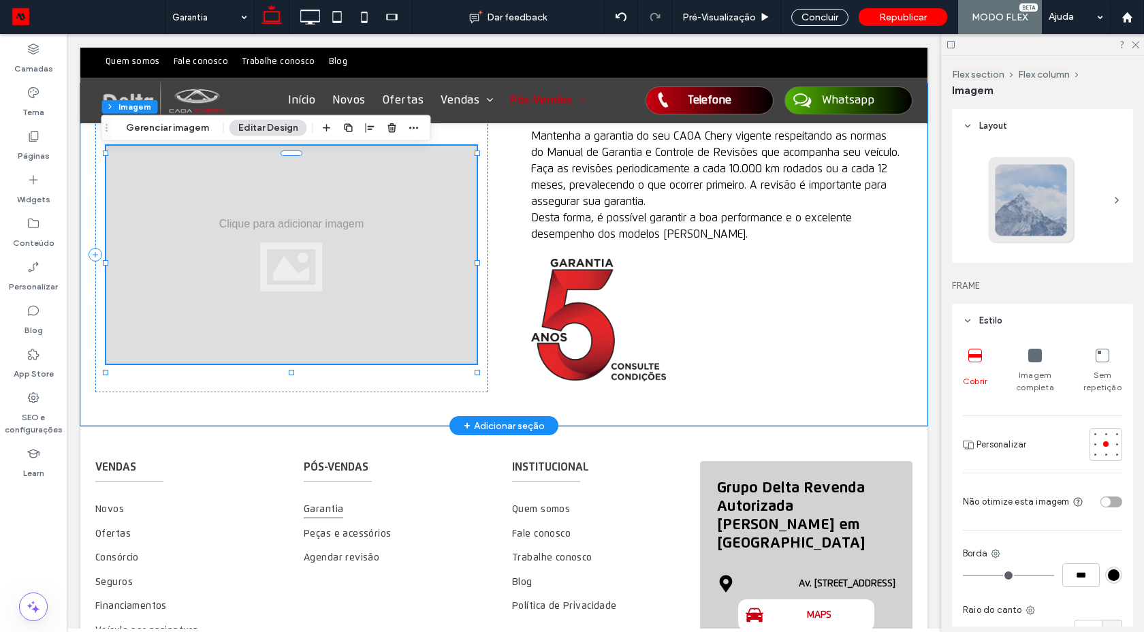
click at [372, 248] on div at bounding box center [291, 255] width 370 height 218
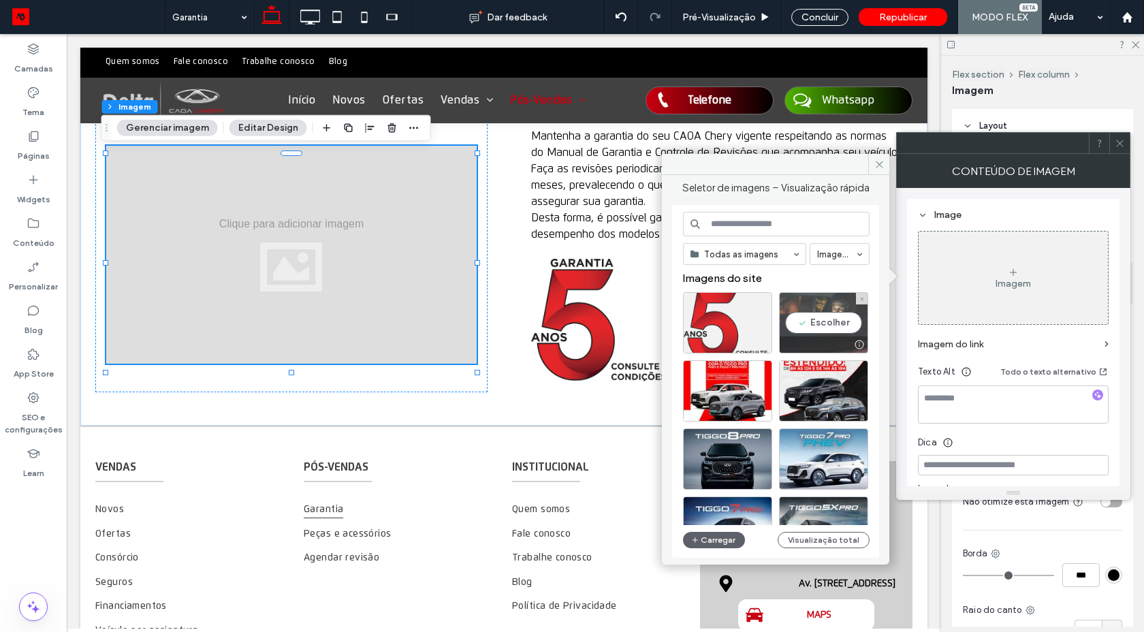
click at [838, 312] on div "Escolher" at bounding box center [823, 322] width 89 height 61
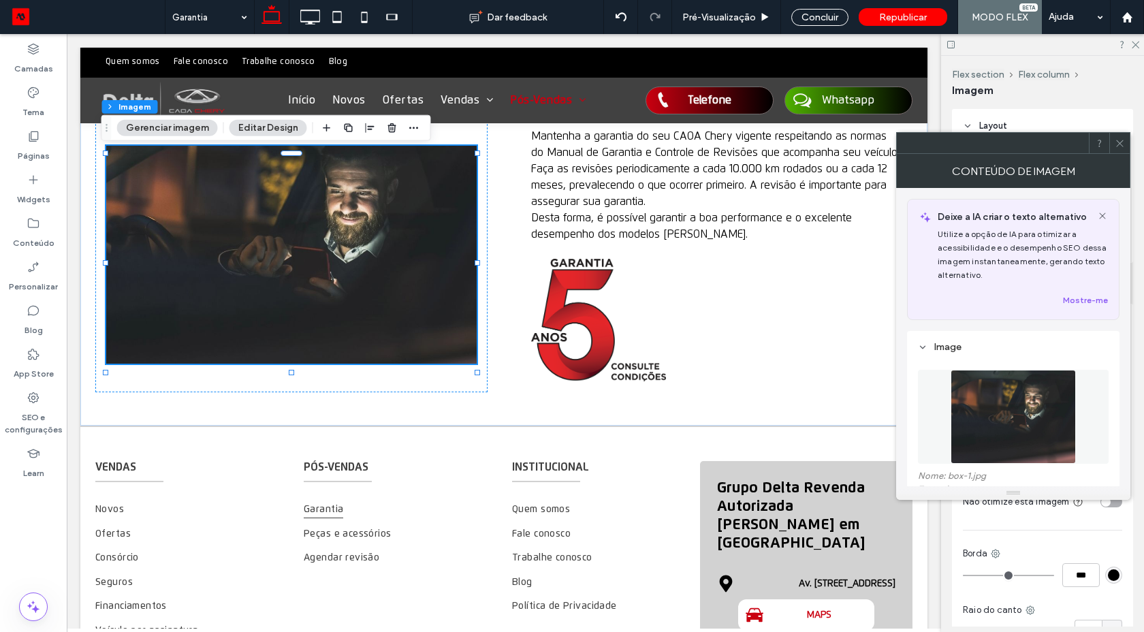
click at [1112, 139] on div at bounding box center [1119, 143] width 20 height 20
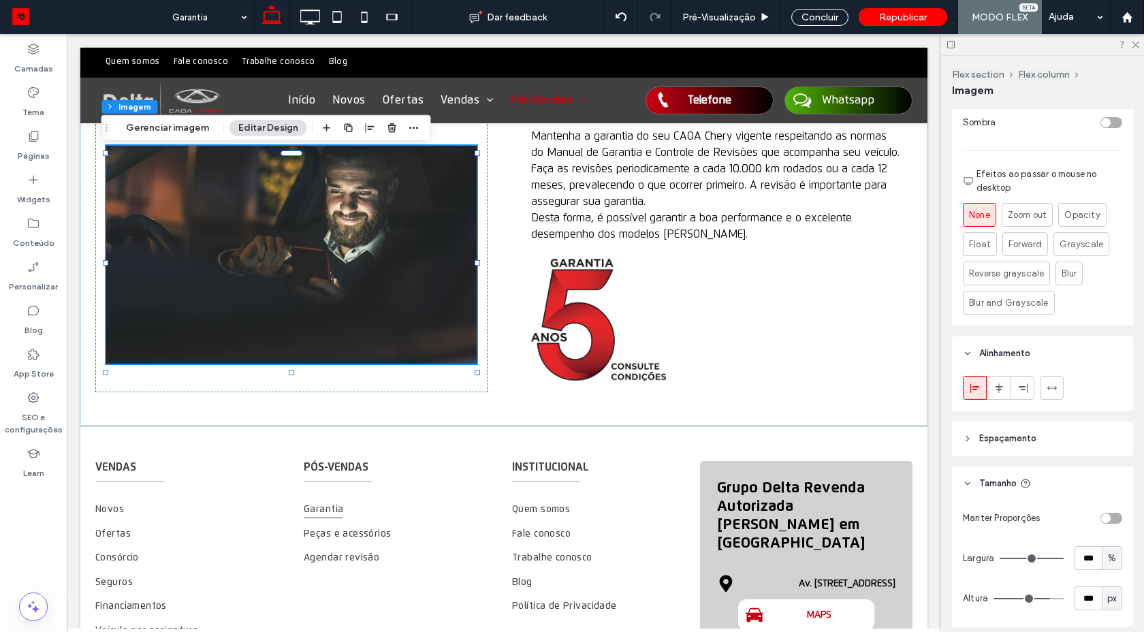
scroll to position [613, 0]
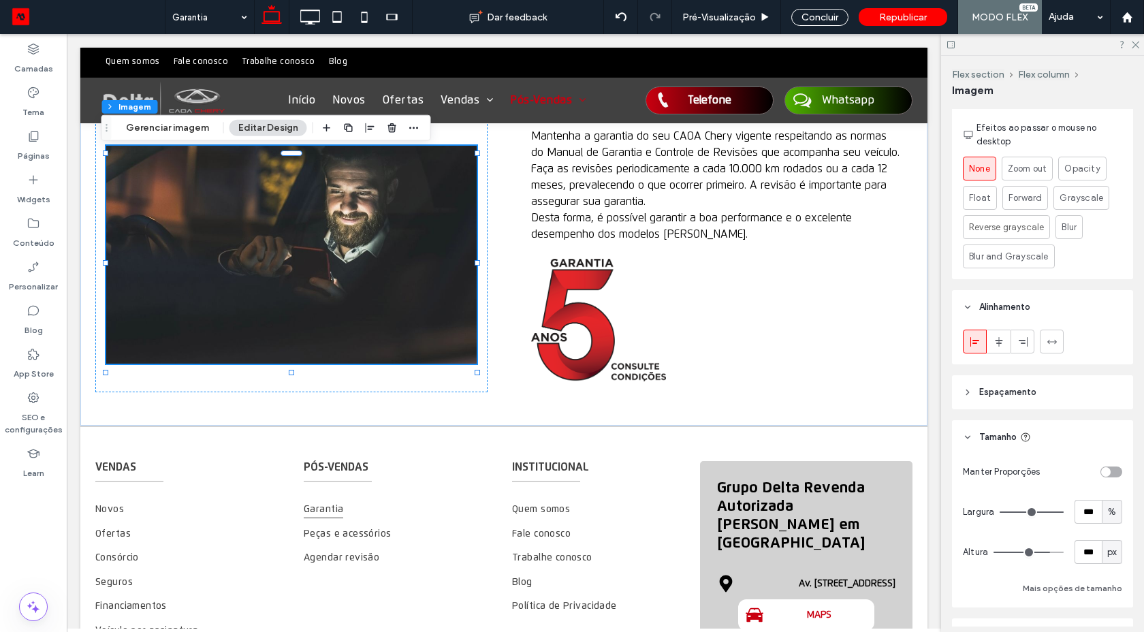
click at [1112, 472] on div "toggle" at bounding box center [1111, 471] width 22 height 11
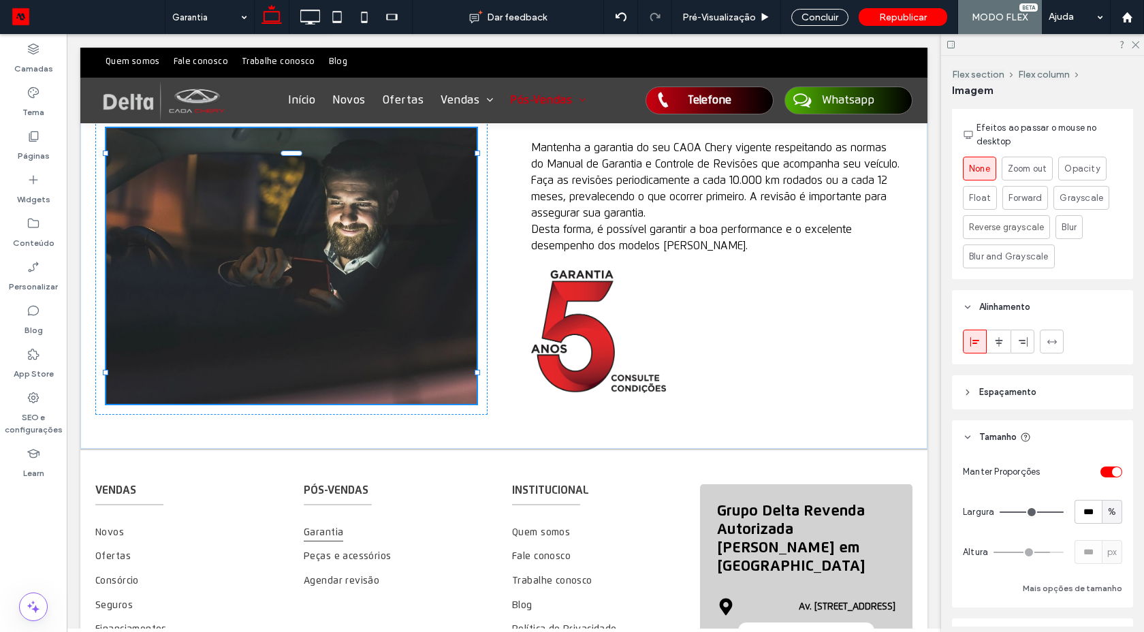
type input "*"
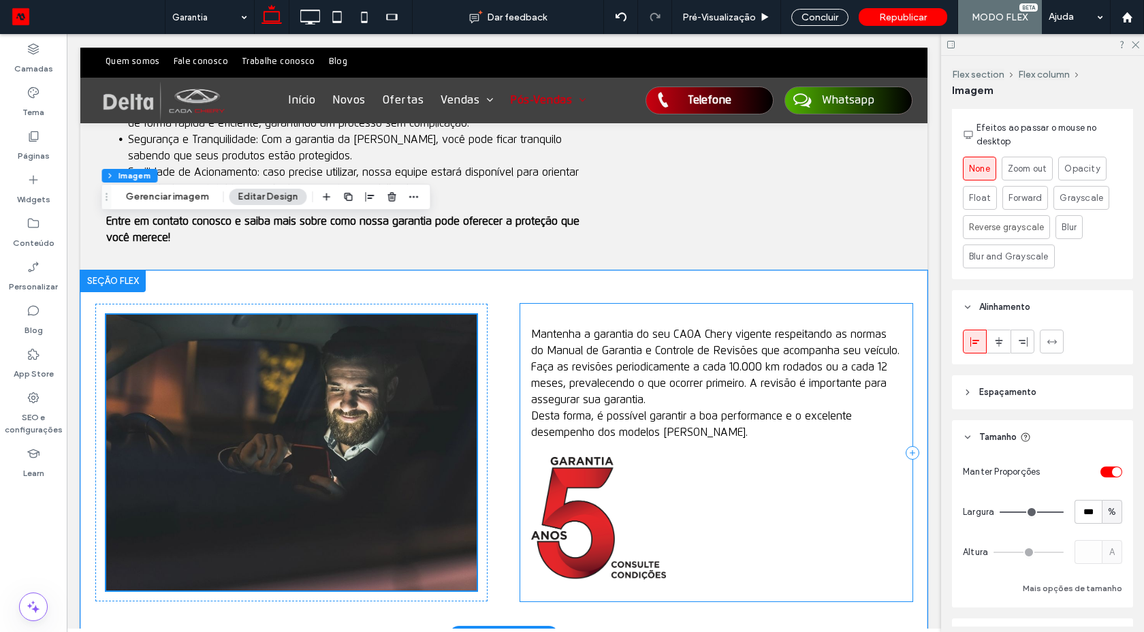
scroll to position [553, 0]
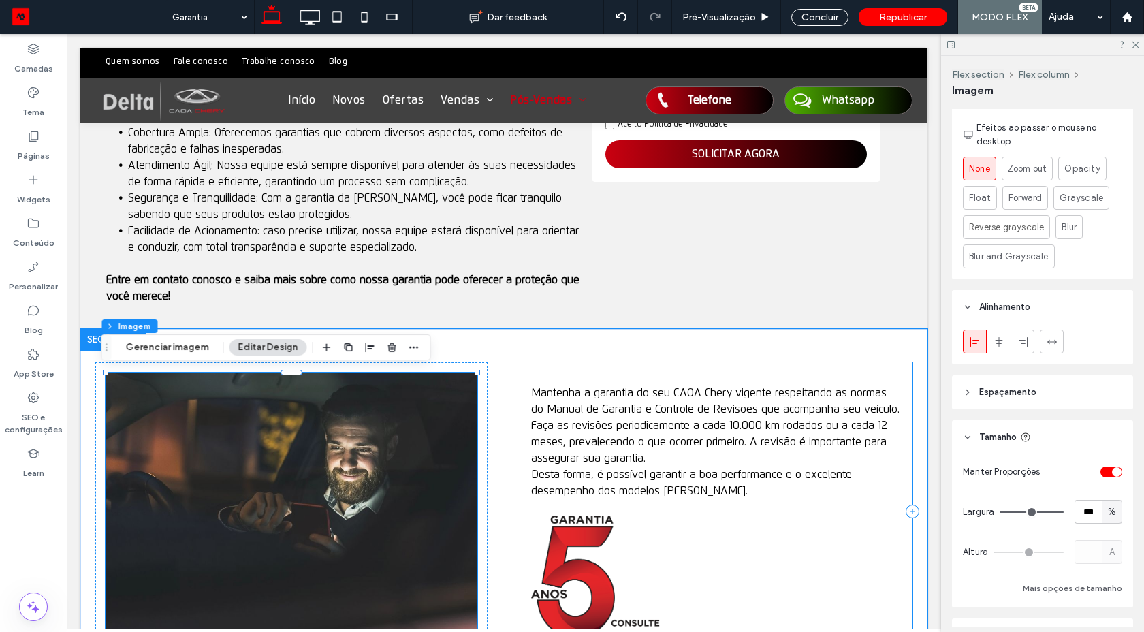
click at [520, 387] on div "Mantenha a garantia do seu CAOA Chery vigente respeitando as normas do Manual d…" at bounding box center [716, 510] width 392 height 297
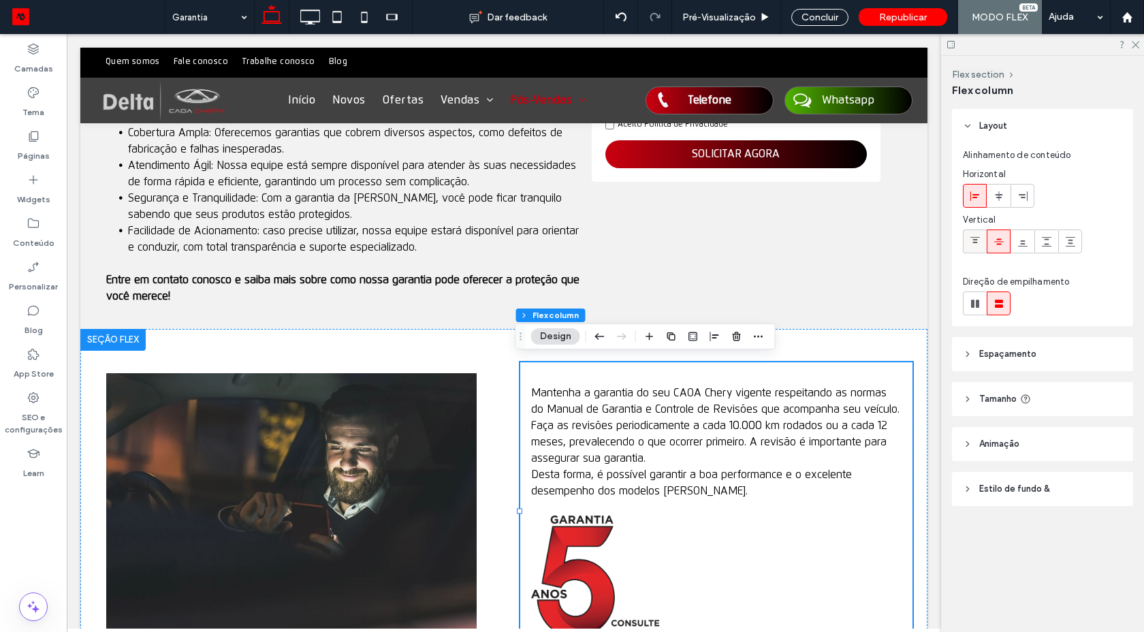
click at [974, 242] on use at bounding box center [975, 240] width 10 height 6
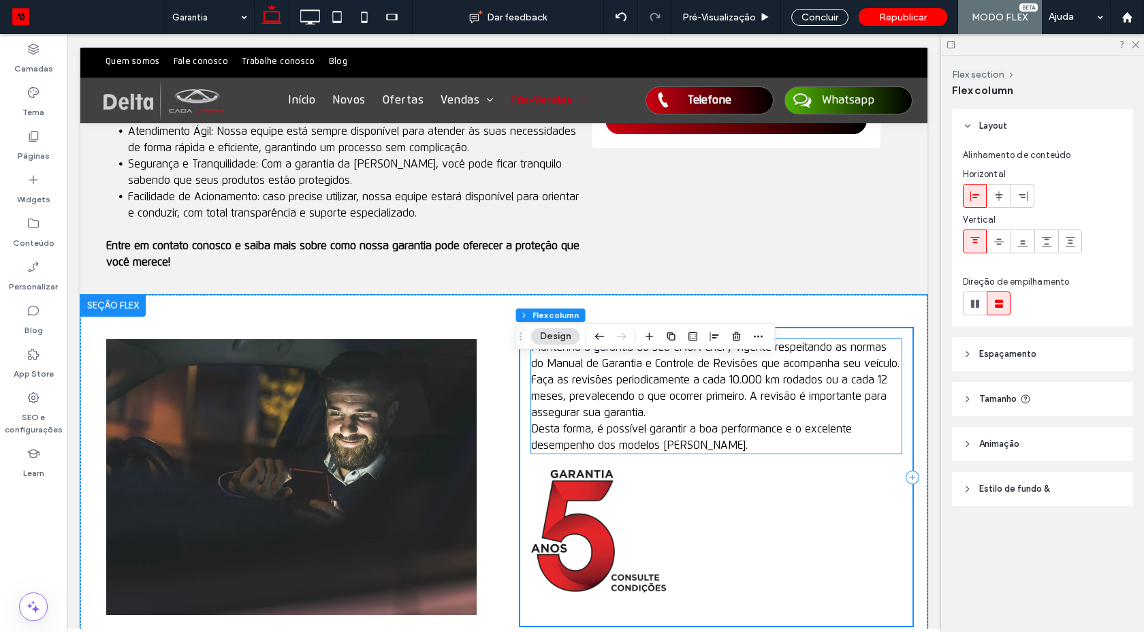
scroll to position [675, 0]
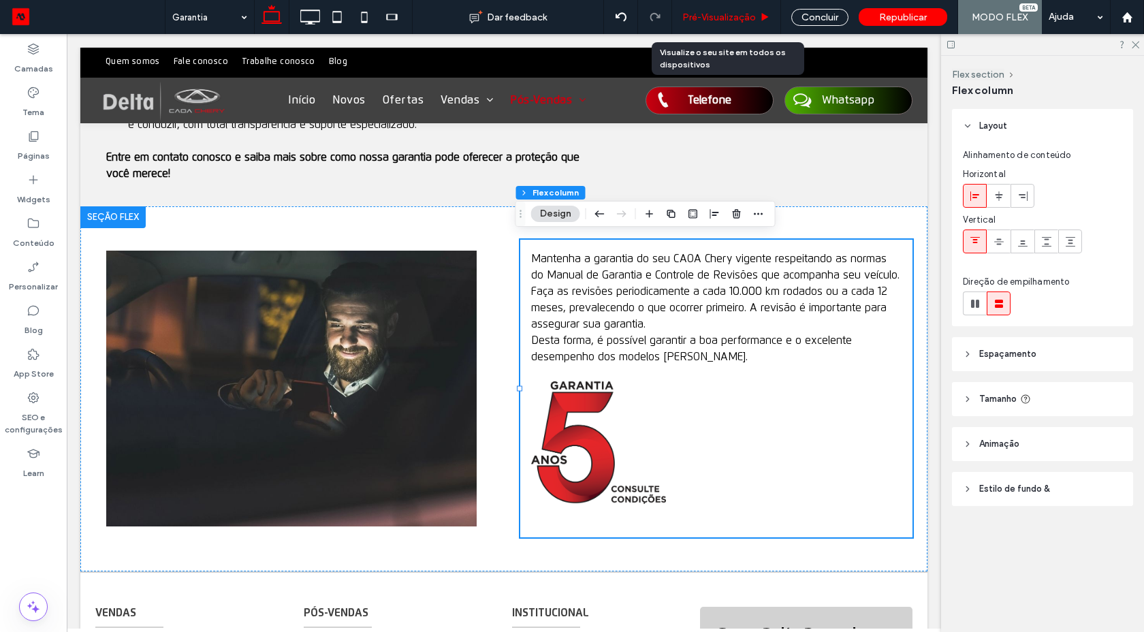
click at [710, 18] on span "Pré-Visualizaçāo" at bounding box center [719, 18] width 74 height 12
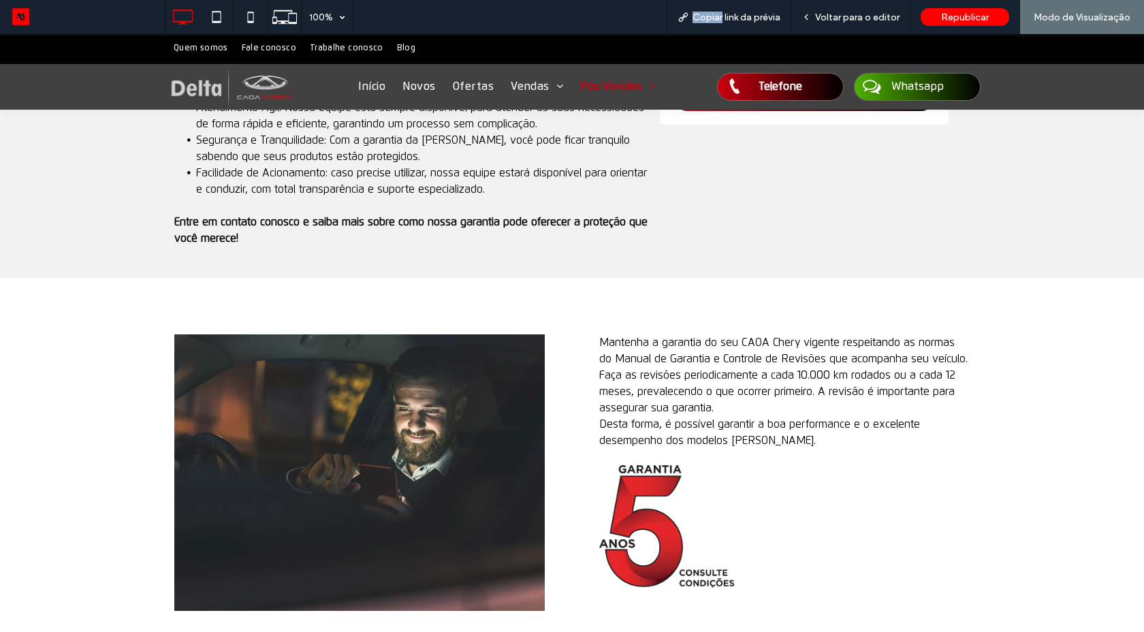
scroll to position [819, 0]
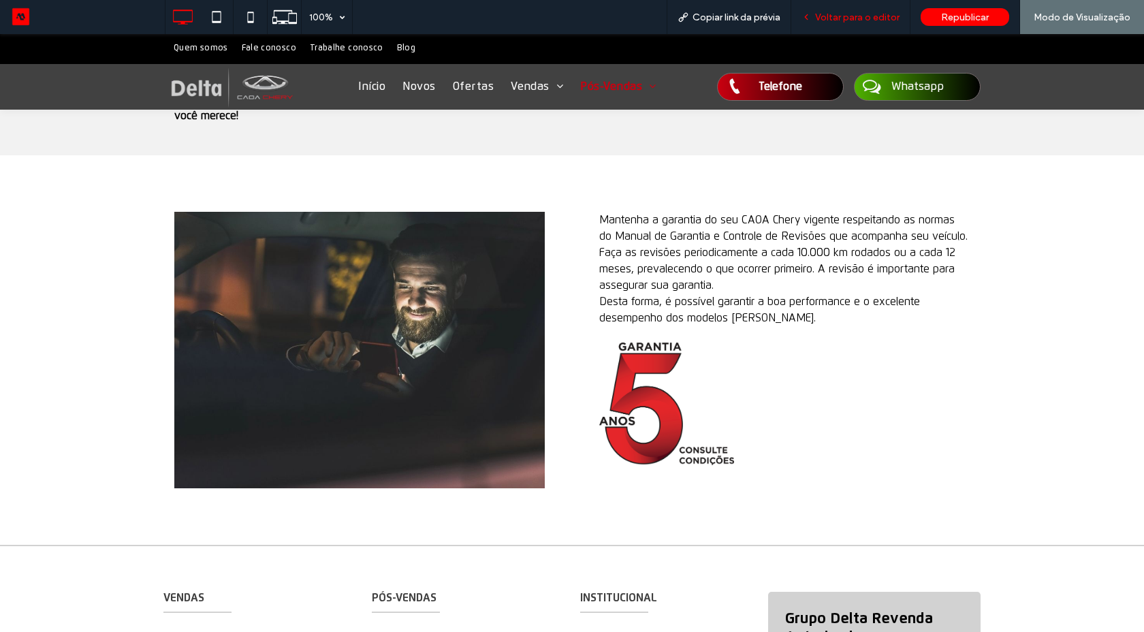
click at [830, 20] on span "Voltar para o editor" at bounding box center [857, 18] width 84 height 12
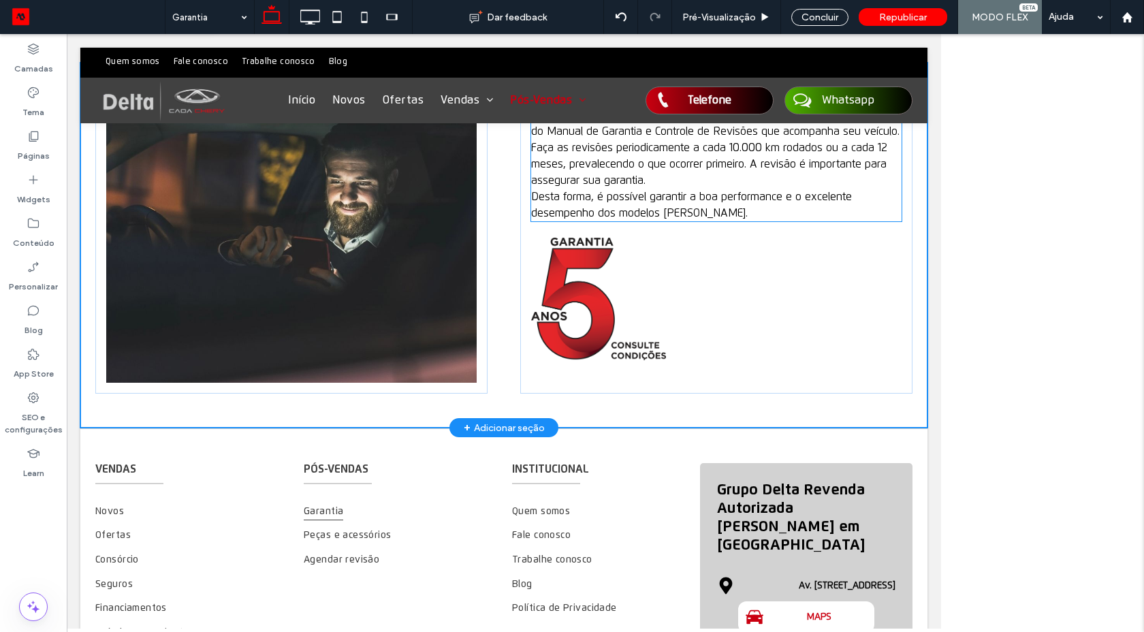
scroll to position [798, 0]
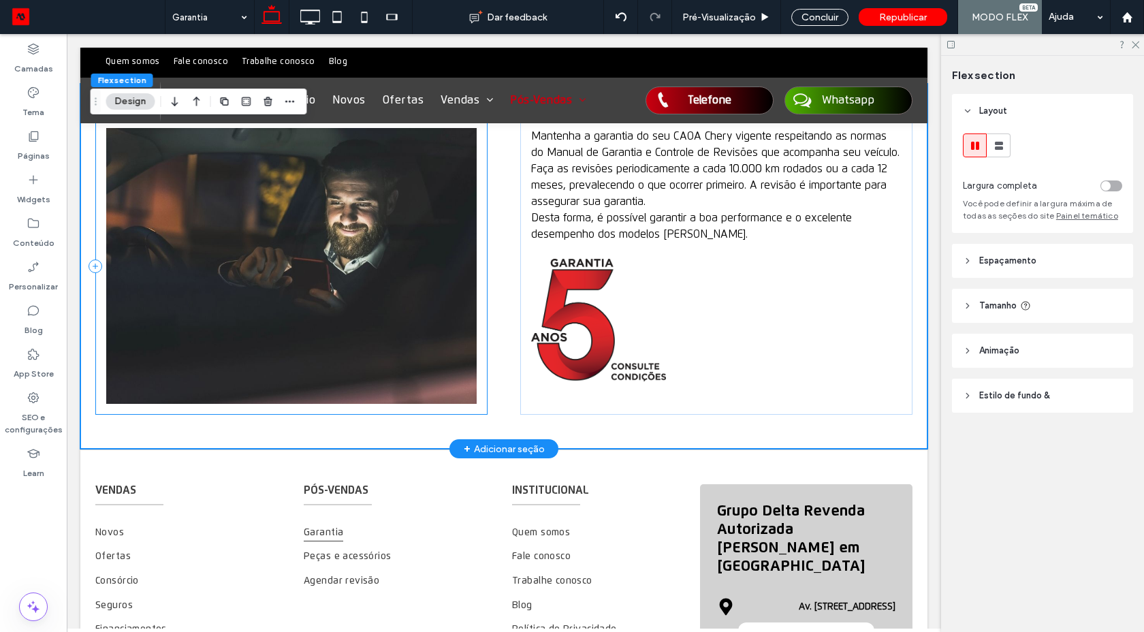
click at [476, 200] on div at bounding box center [291, 265] width 392 height 297
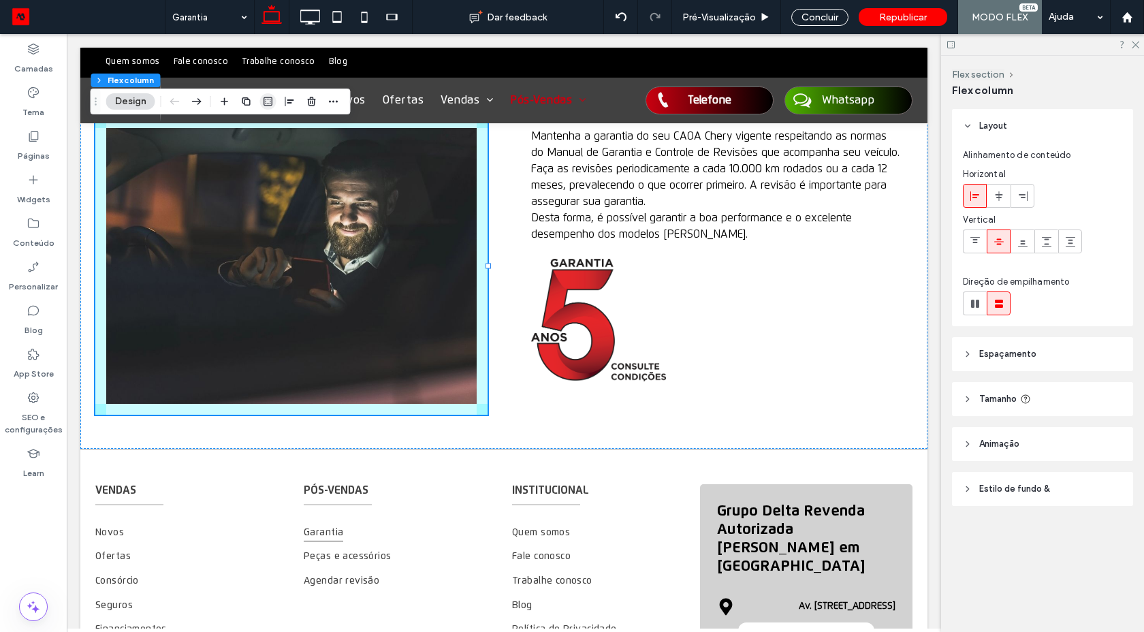
click at [270, 101] on icon "button" at bounding box center [268, 101] width 11 height 11
type input "*"
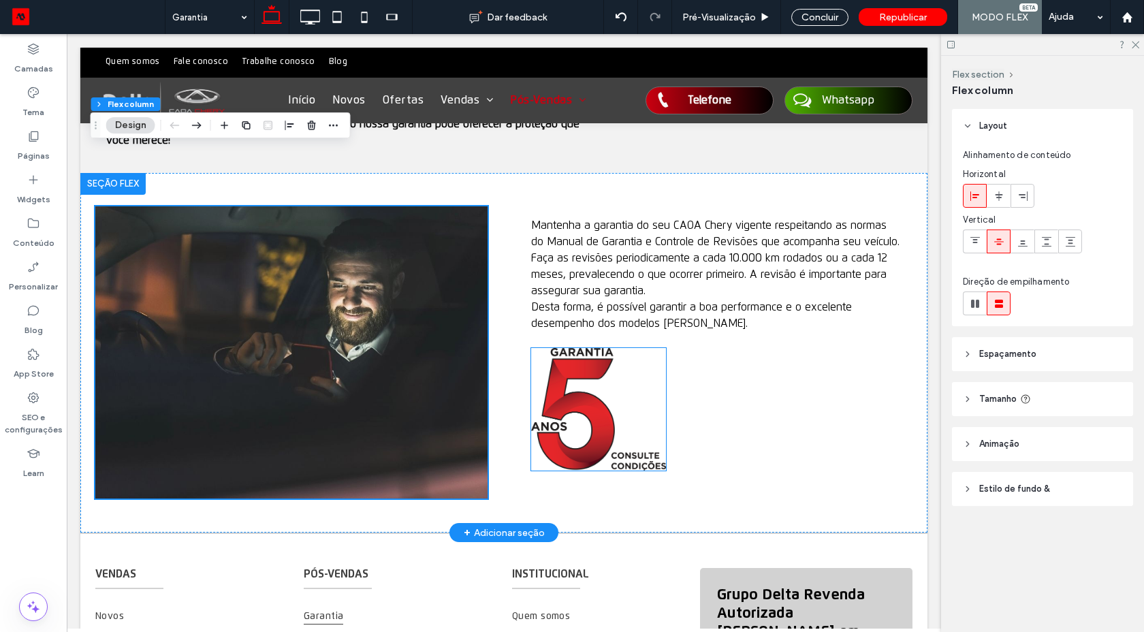
scroll to position [675, 0]
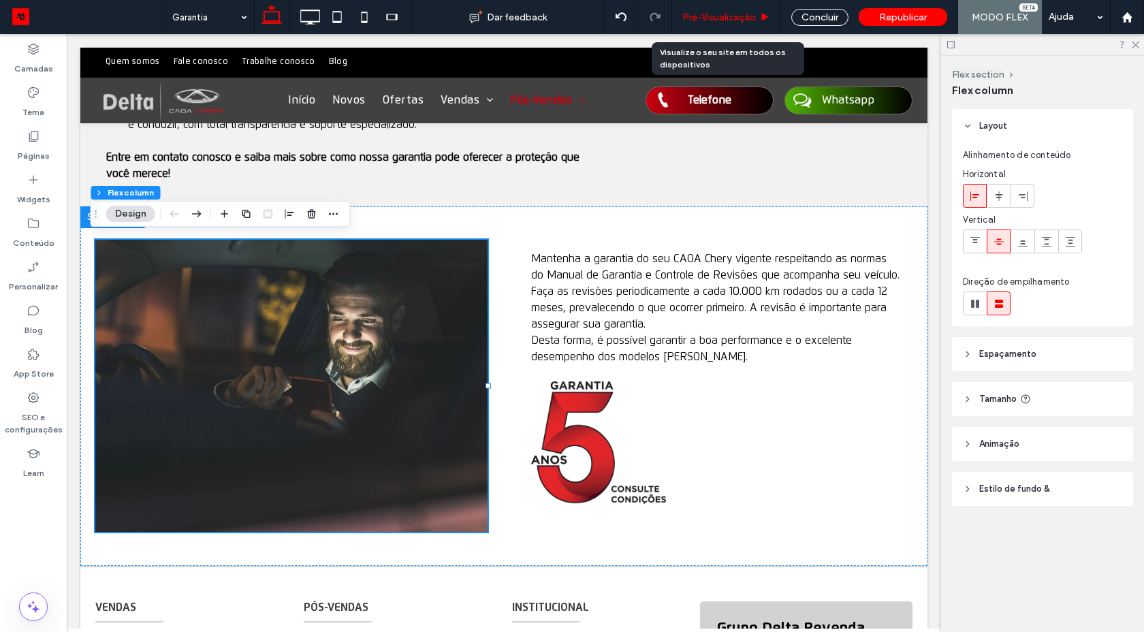
drag, startPoint x: 757, startPoint y: 18, endPoint x: 597, endPoint y: 27, distance: 160.2
click at [757, 18] on div "Pré-Visualizaçāo" at bounding box center [726, 18] width 108 height 12
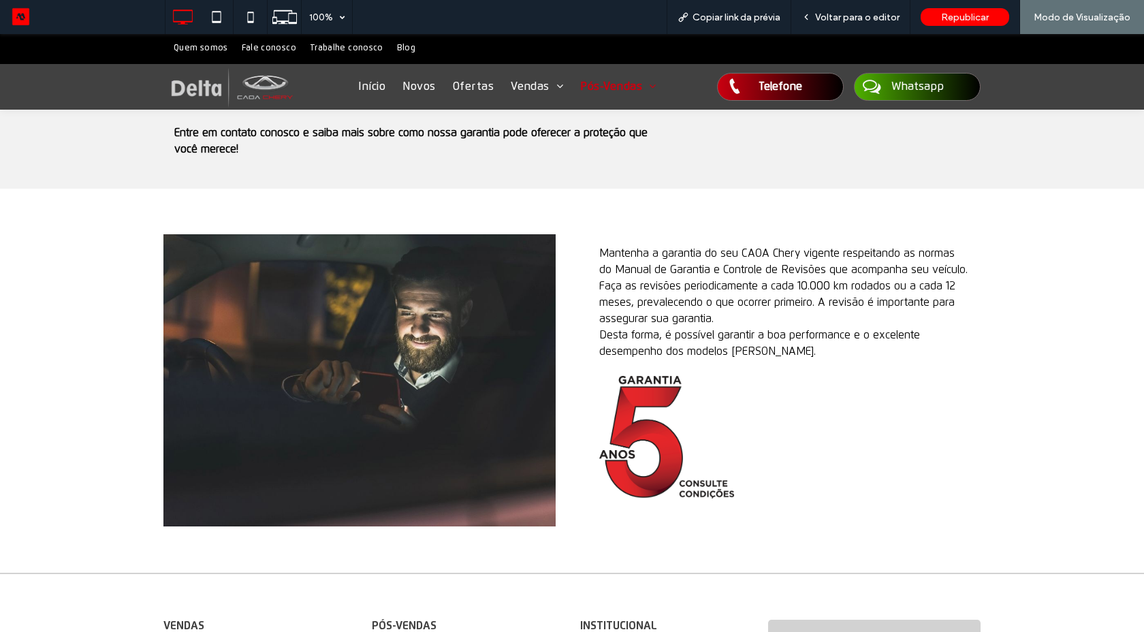
scroll to position [819, 0]
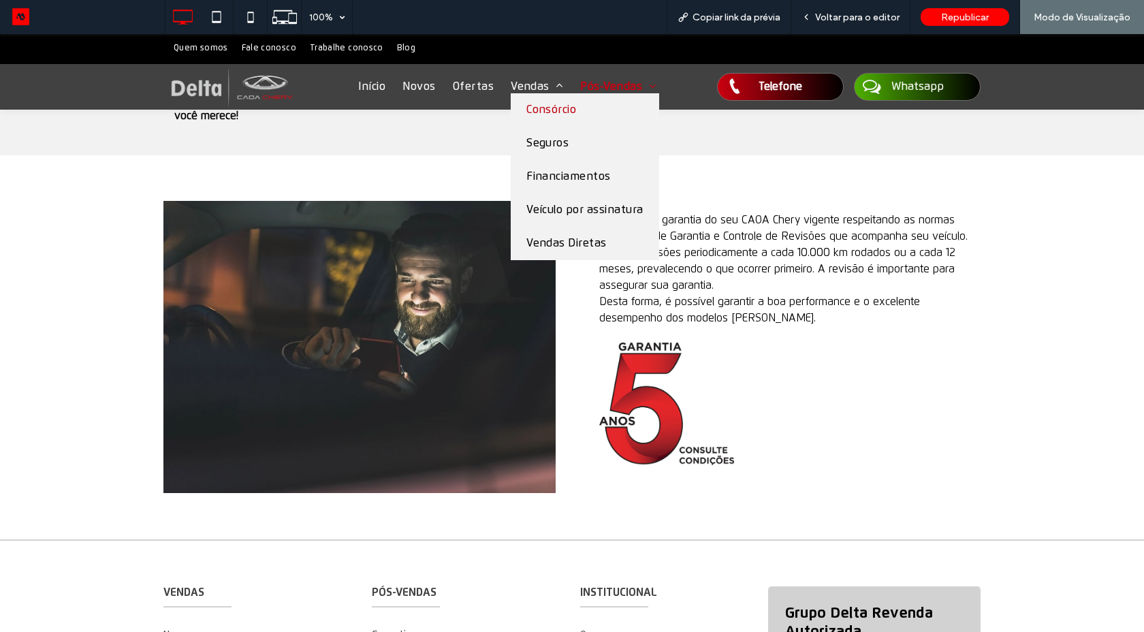
click at [526, 112] on span "Consórcio" at bounding box center [551, 109] width 50 height 13
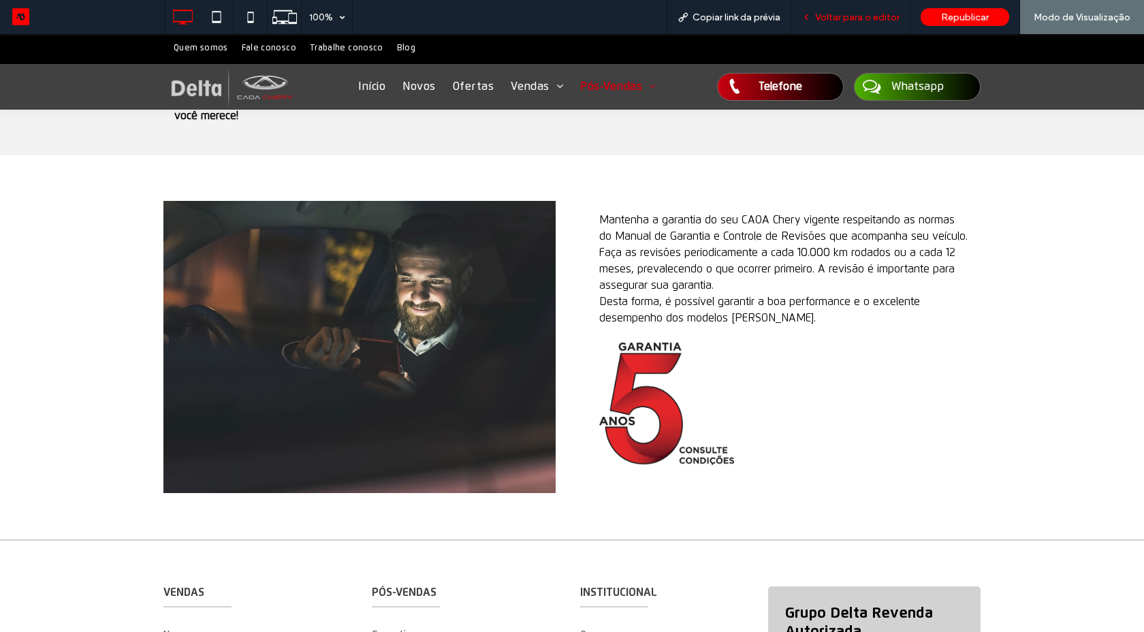
click at [843, 19] on span "Voltar para o editor" at bounding box center [857, 18] width 84 height 12
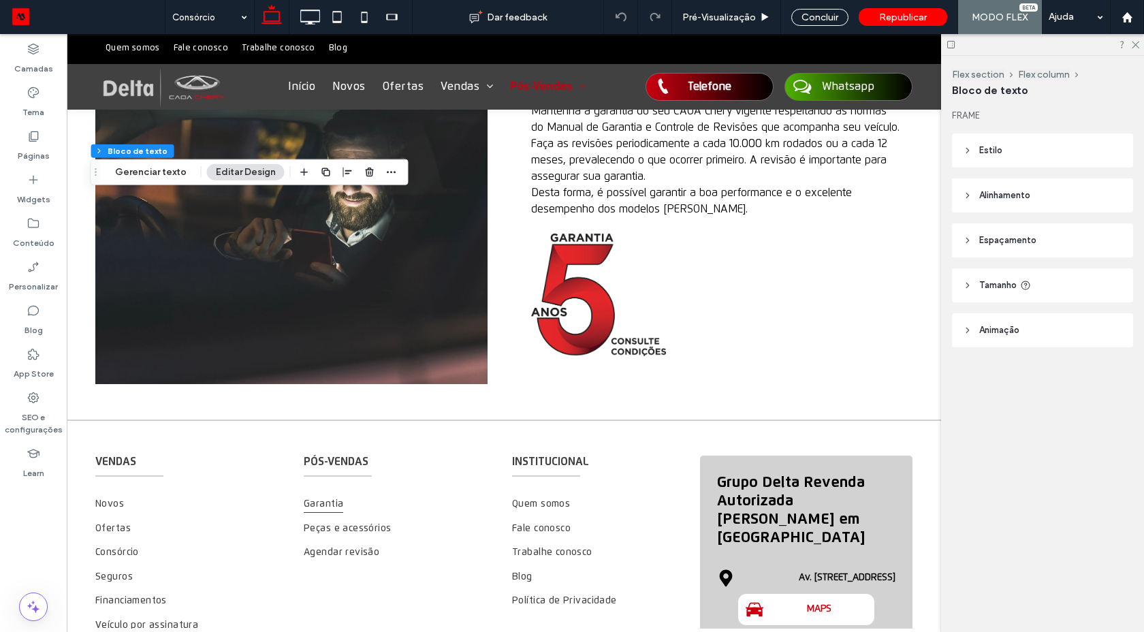
type input "**********"
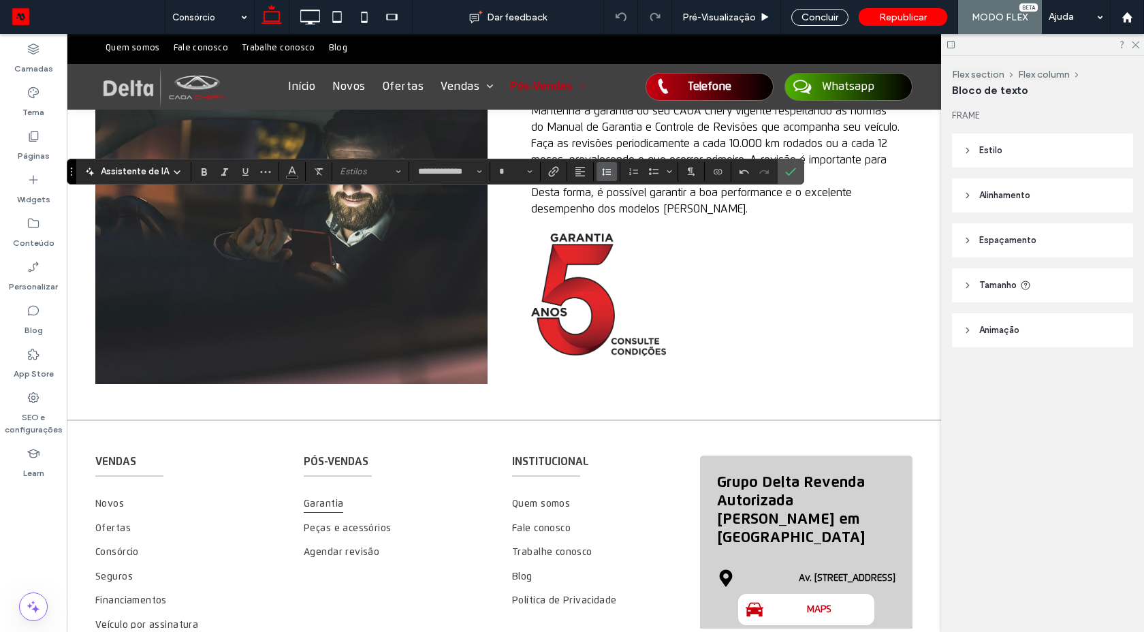
click at [609, 175] on icon "Altura da Linha" at bounding box center [606, 171] width 11 height 11
click at [624, 229] on div "1,5" at bounding box center [640, 231] width 58 height 10
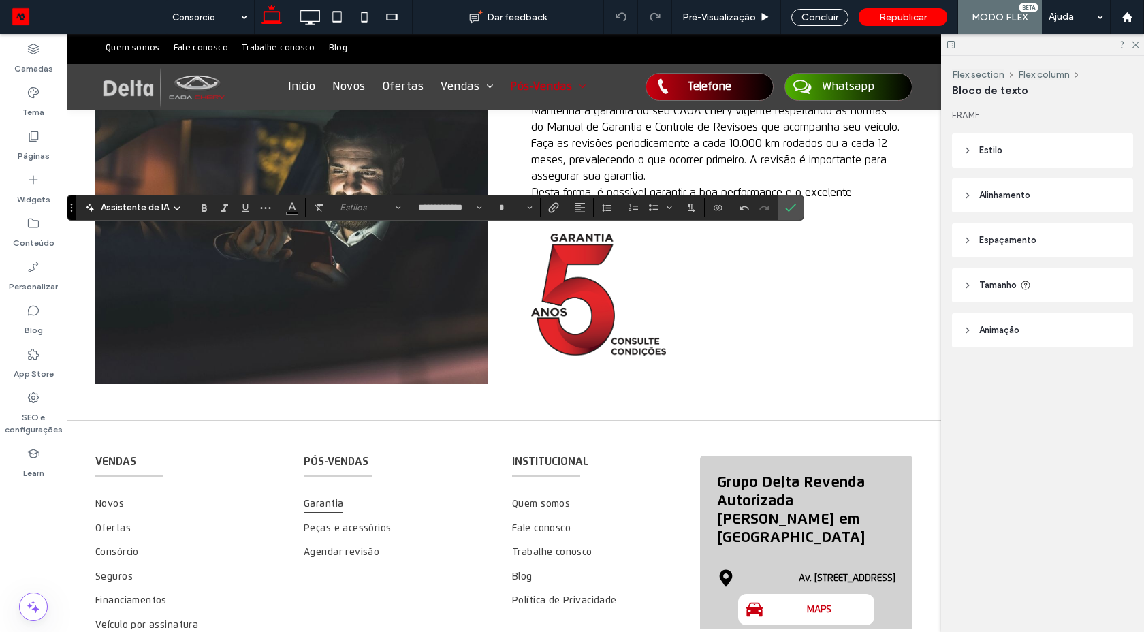
type input "**"
drag, startPoint x: 74, startPoint y: 208, endPoint x: 76, endPoint y: 102, distance: 106.2
click at [78, 195] on section "Arrastar" at bounding box center [73, 207] width 9 height 25
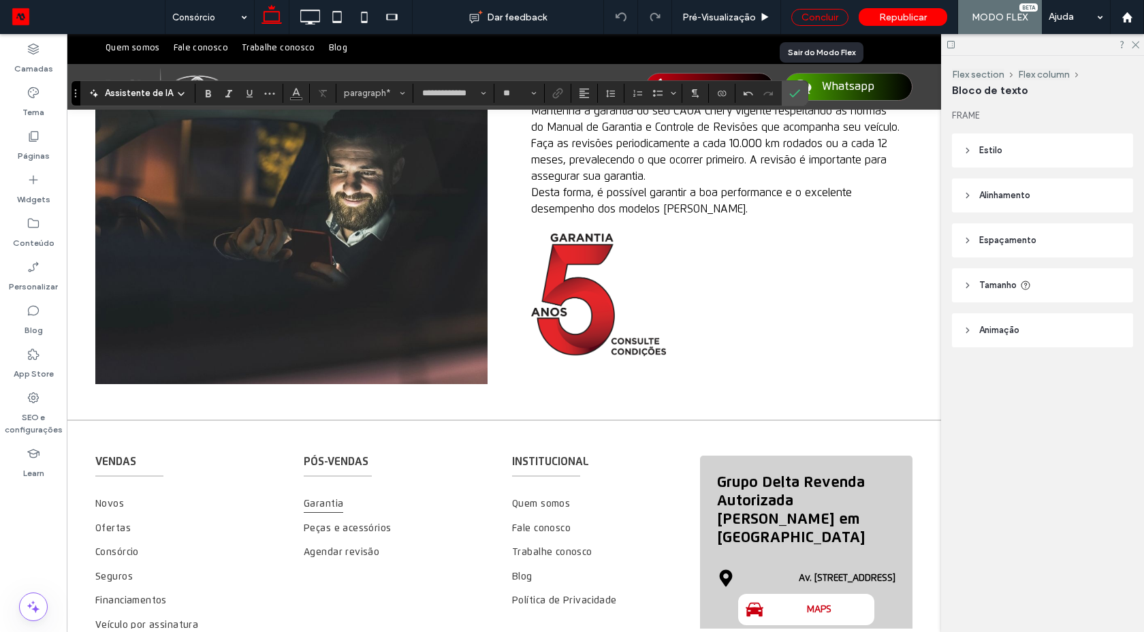
click at [820, 22] on div "Concluir" at bounding box center [819, 17] width 57 height 17
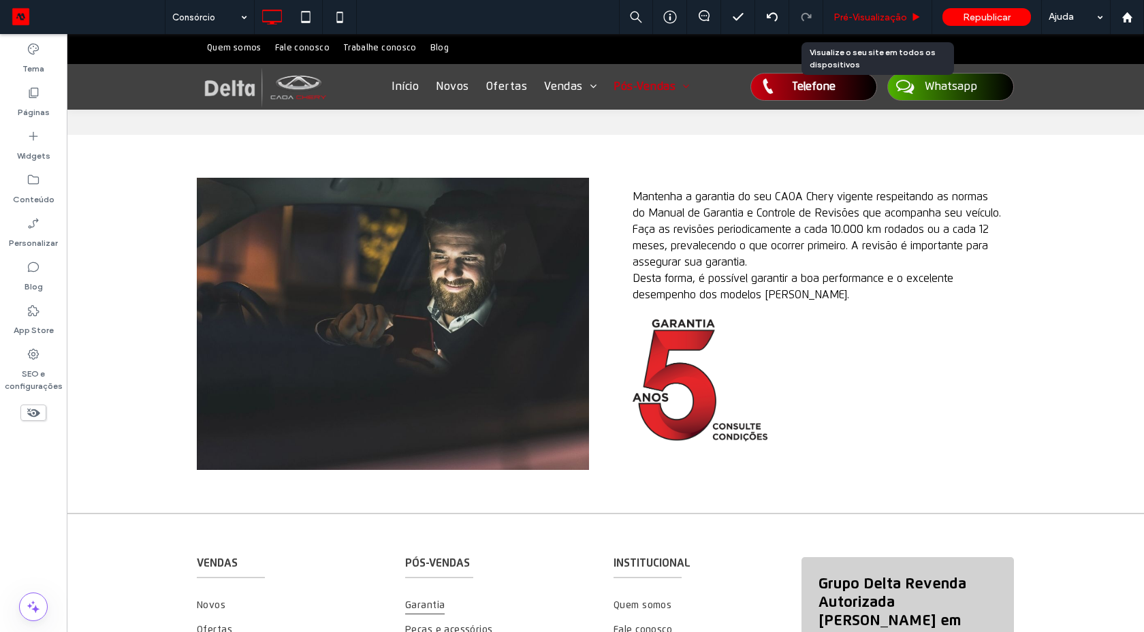
click at [850, 18] on span "Pré-Visualizaçāo" at bounding box center [870, 18] width 74 height 12
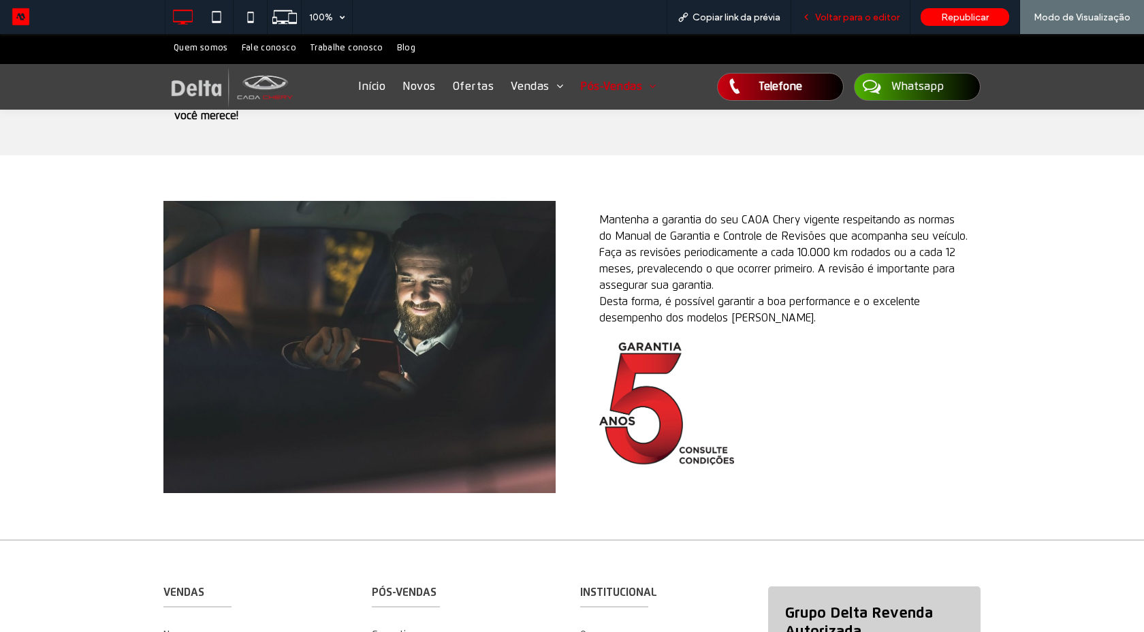
click at [865, 19] on span "Voltar para o editor" at bounding box center [857, 18] width 84 height 12
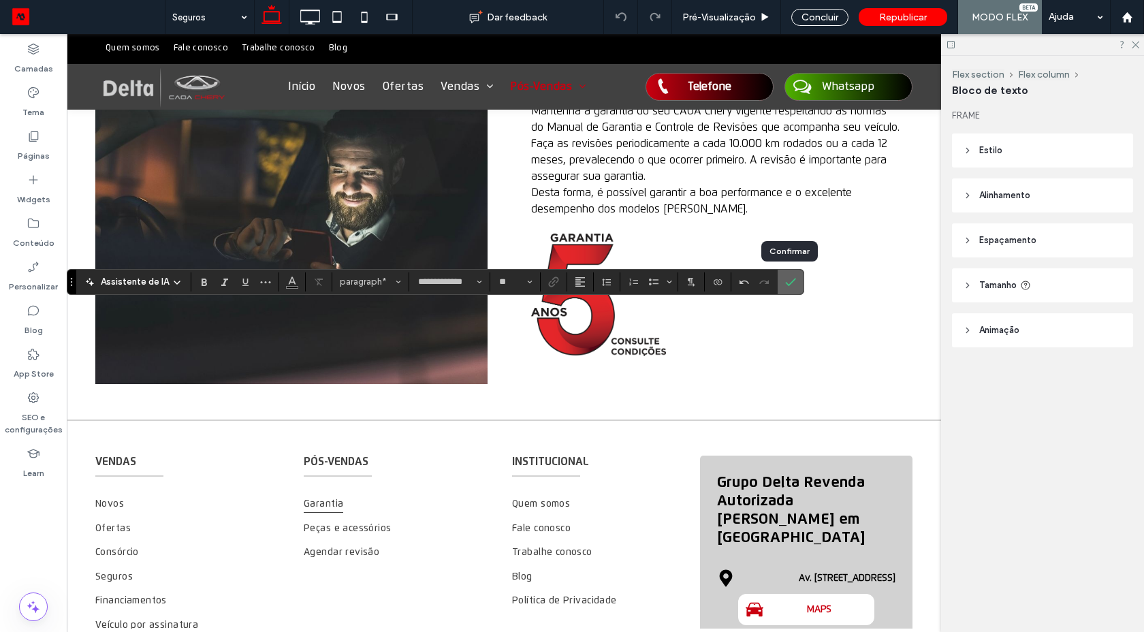
click at [785, 282] on icon "Confirmar" at bounding box center [790, 281] width 11 height 11
type input "**"
click at [786, 282] on icon "Confirmar" at bounding box center [790, 281] width 11 height 11
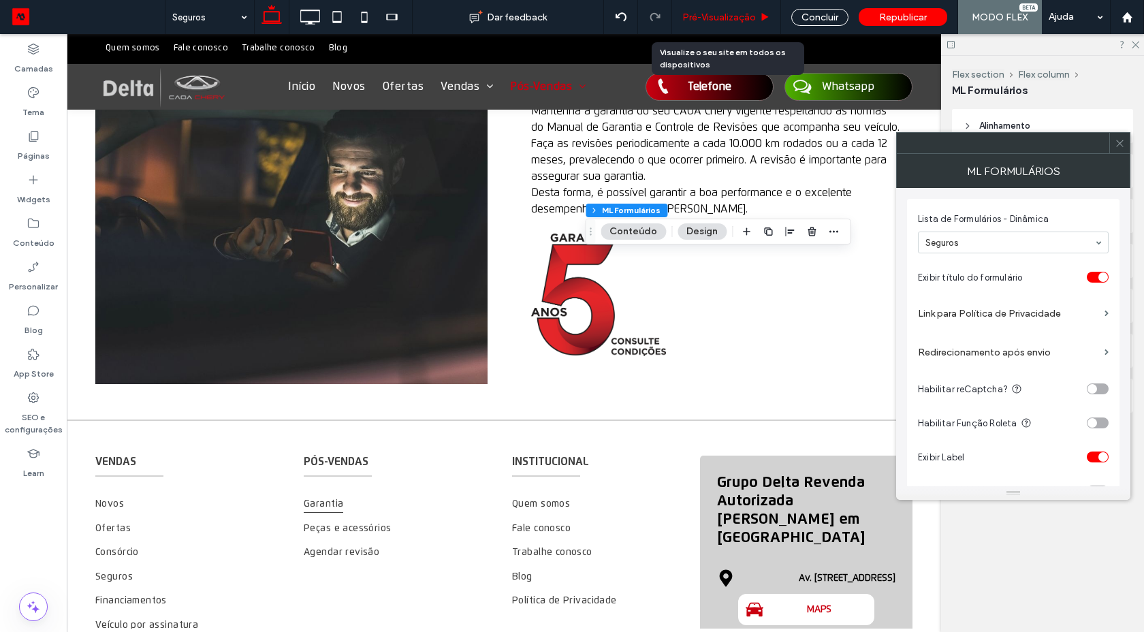
click at [746, 14] on span "Pré-Visualizaçāo" at bounding box center [719, 18] width 74 height 12
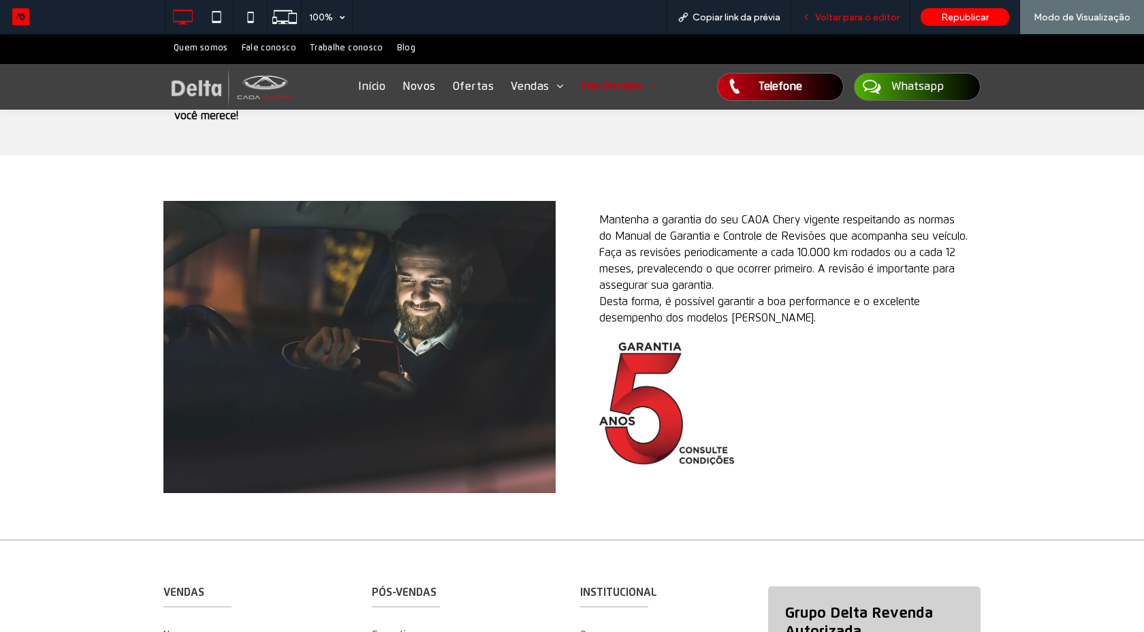
click at [845, 14] on span "Voltar para o editor" at bounding box center [857, 18] width 84 height 12
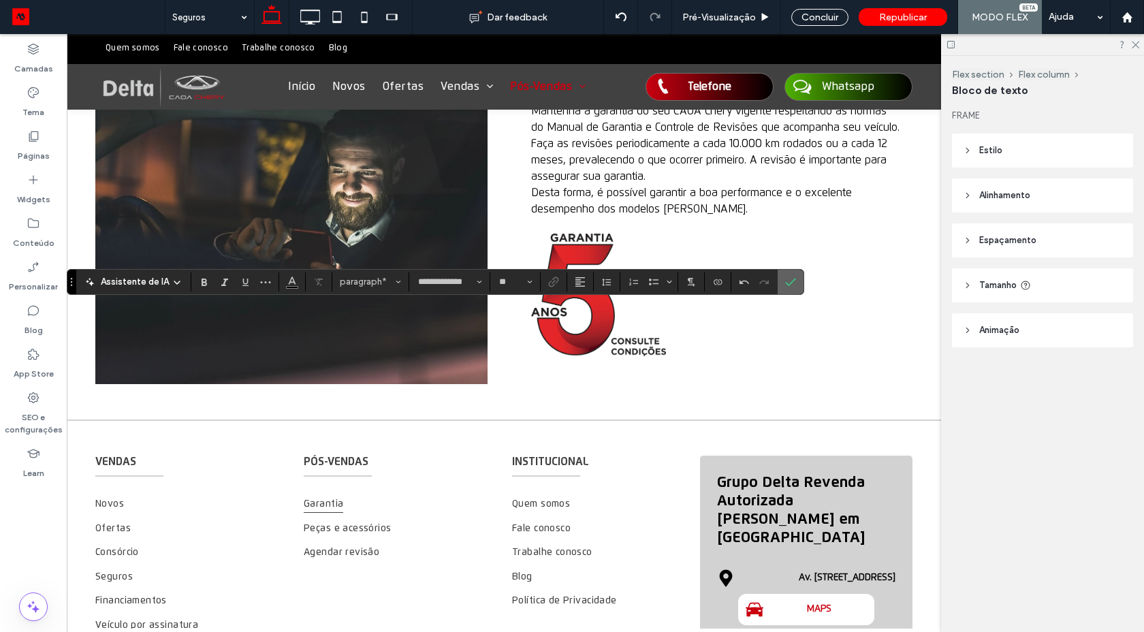
click at [788, 283] on use "Confirmar" at bounding box center [790, 282] width 11 height 8
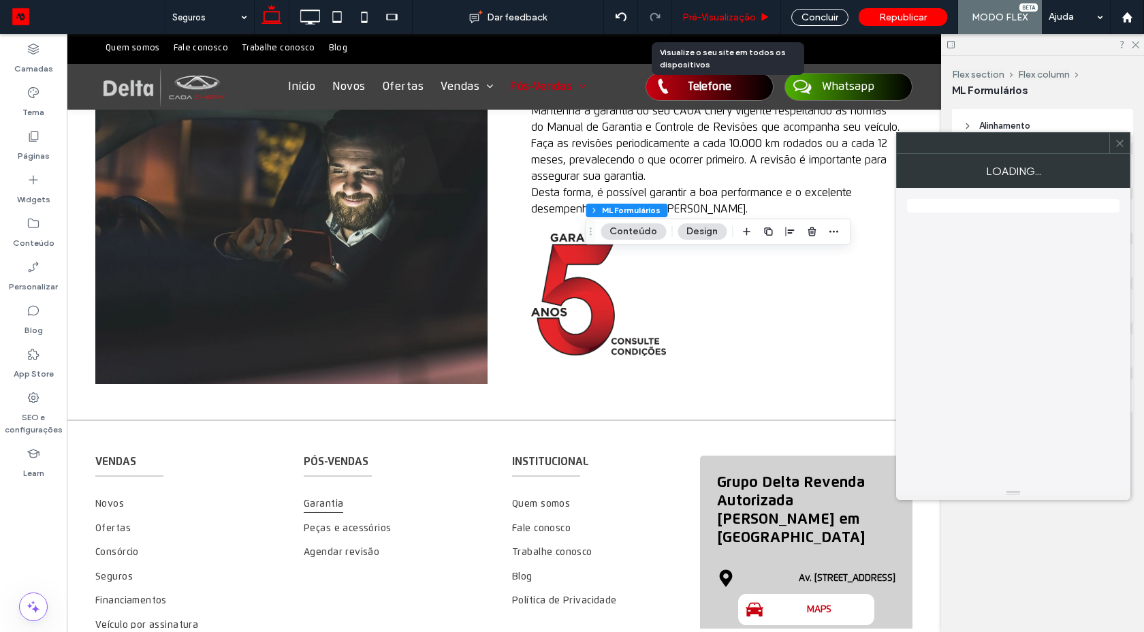
click at [734, 22] on span "Pré-Visualizaçāo" at bounding box center [719, 18] width 74 height 12
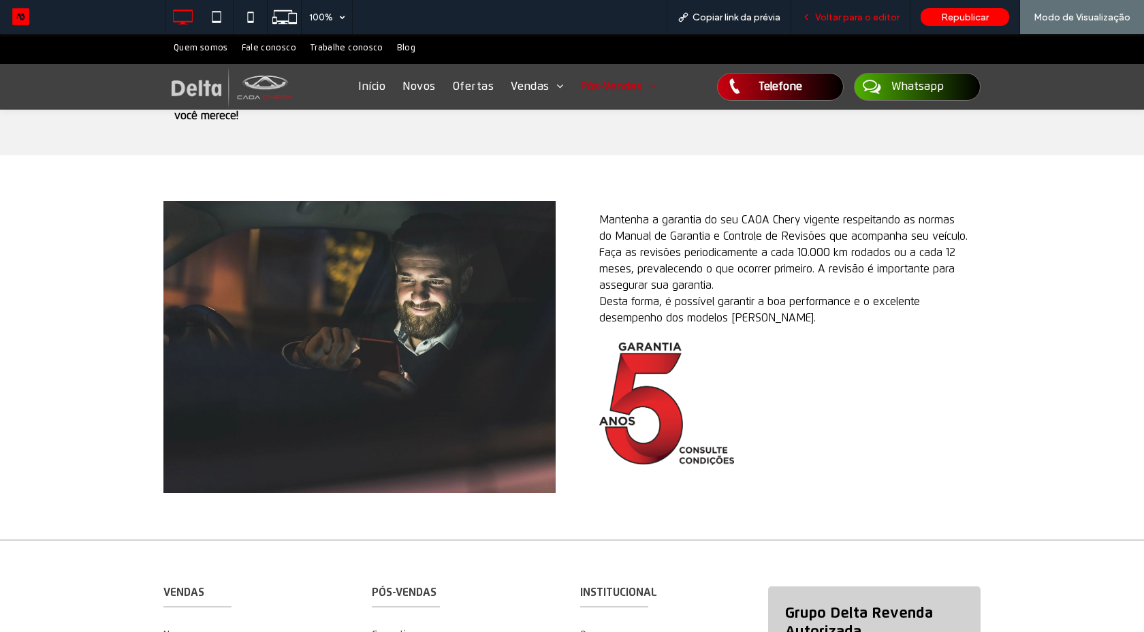
drag, startPoint x: 869, startPoint y: 19, endPoint x: 859, endPoint y: 26, distance: 11.7
click at [859, 26] on div "100% Copiar link da prévia Voltar para o editor Republicar Modo de Visualização…" at bounding box center [572, 316] width 1144 height 632
click at [839, 18] on span "Voltar para o editor" at bounding box center [857, 18] width 84 height 12
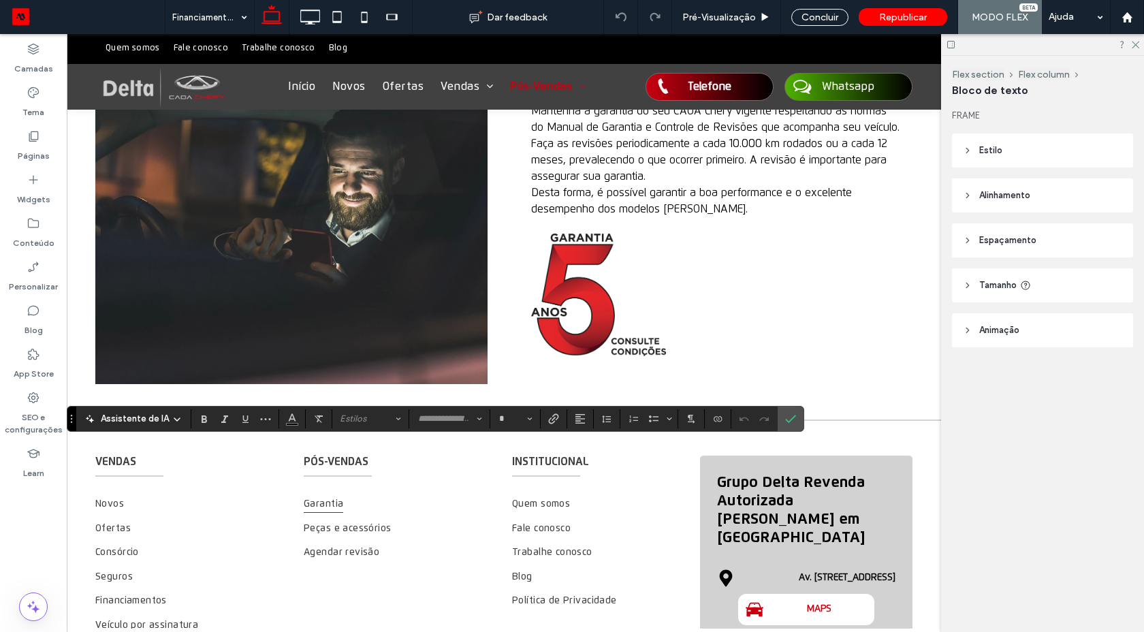
type input "**********"
type input "**"
click at [792, 426] on span "Confirmar" at bounding box center [790, 418] width 11 height 23
type input "**********"
type input "**"
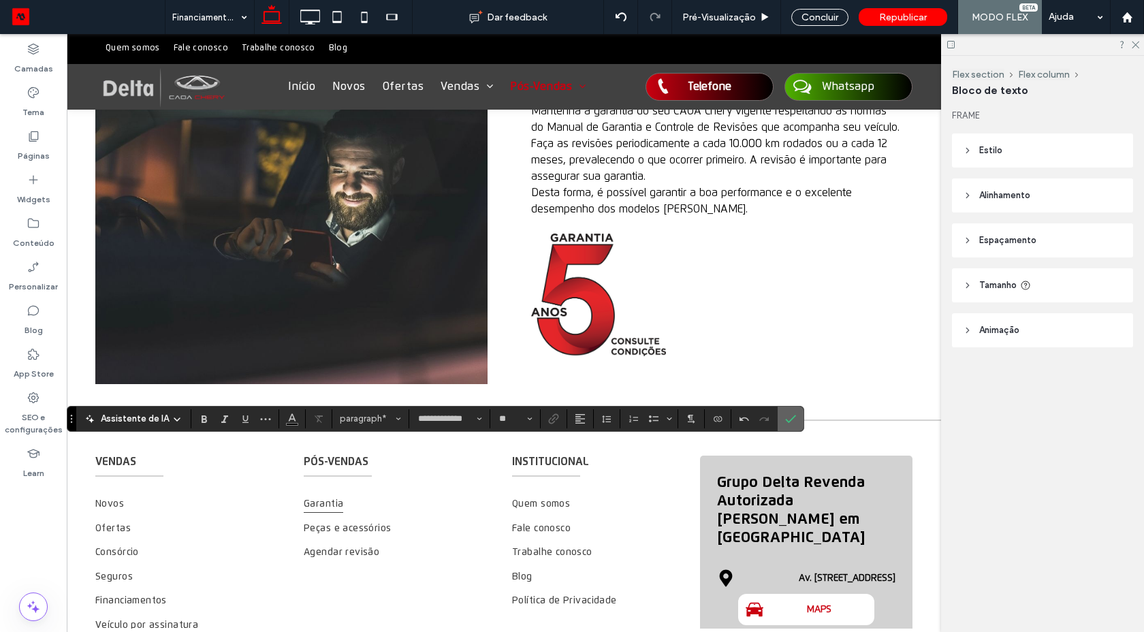
click at [792, 424] on span "Confirmar" at bounding box center [790, 418] width 11 height 23
click at [794, 419] on icon "Confirmar" at bounding box center [790, 418] width 11 height 11
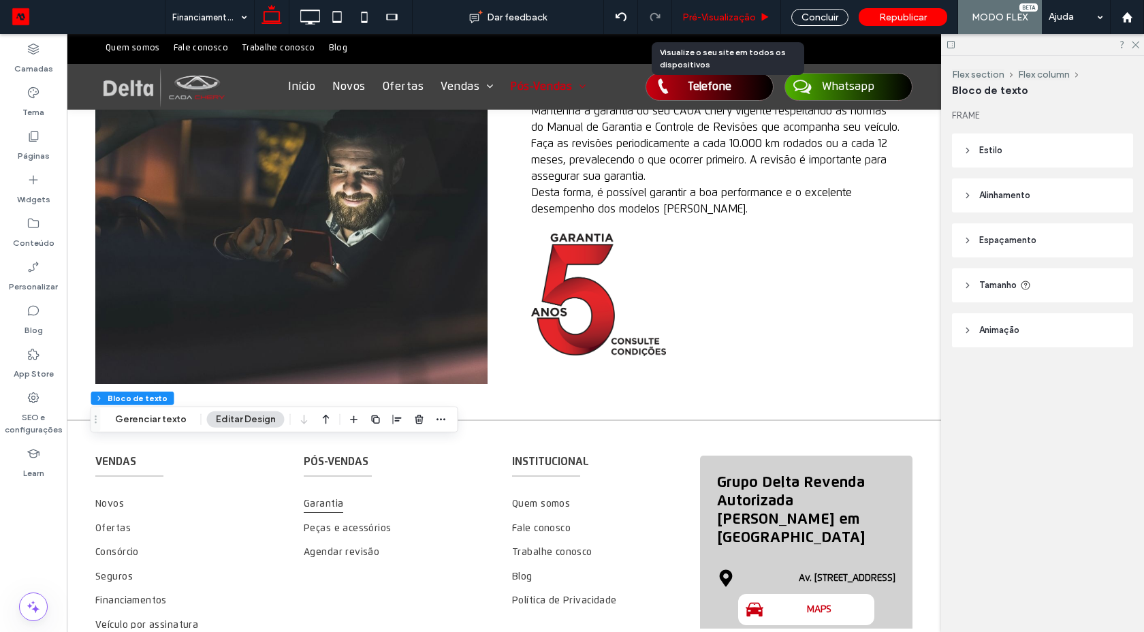
click at [733, 16] on span "Pré-Visualizaçāo" at bounding box center [719, 18] width 74 height 12
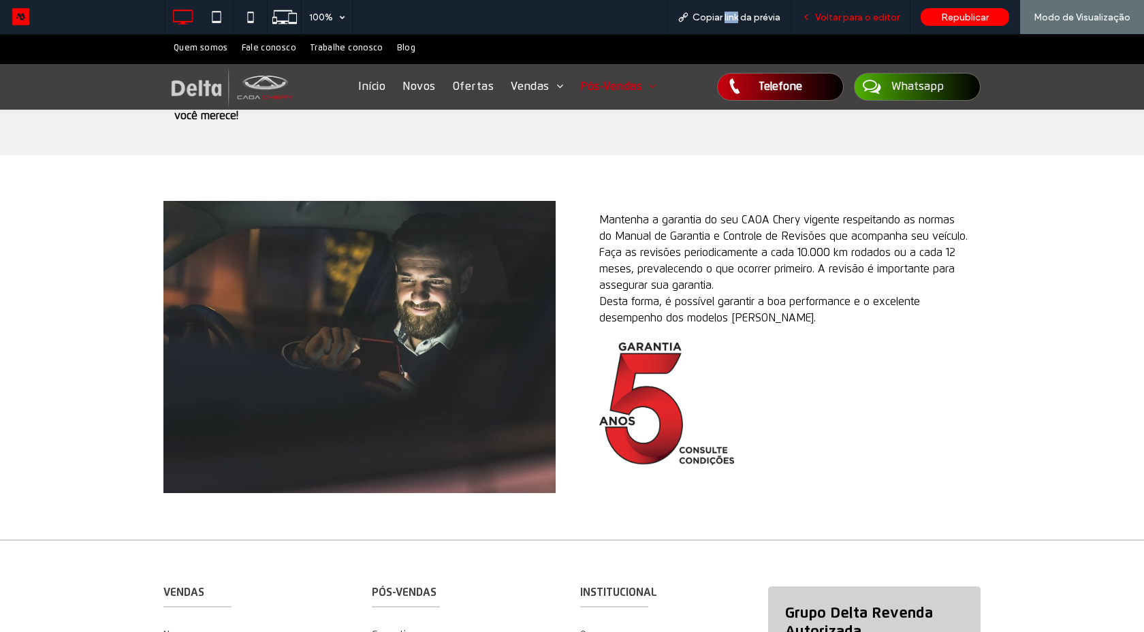
click at [844, 23] on div "Voltar para o editor" at bounding box center [850, 17] width 119 height 34
click at [844, 22] on div "Voltar para o editor" at bounding box center [850, 17] width 119 height 34
click at [843, 20] on span "Voltar para o editor" at bounding box center [857, 18] width 84 height 12
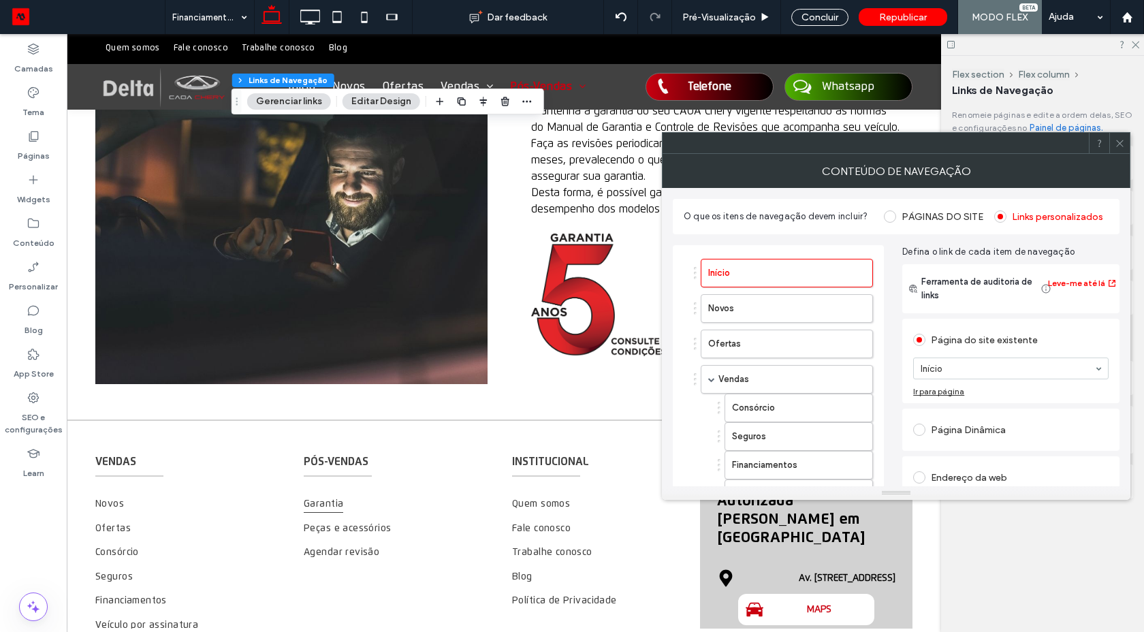
scroll to position [123, 0]
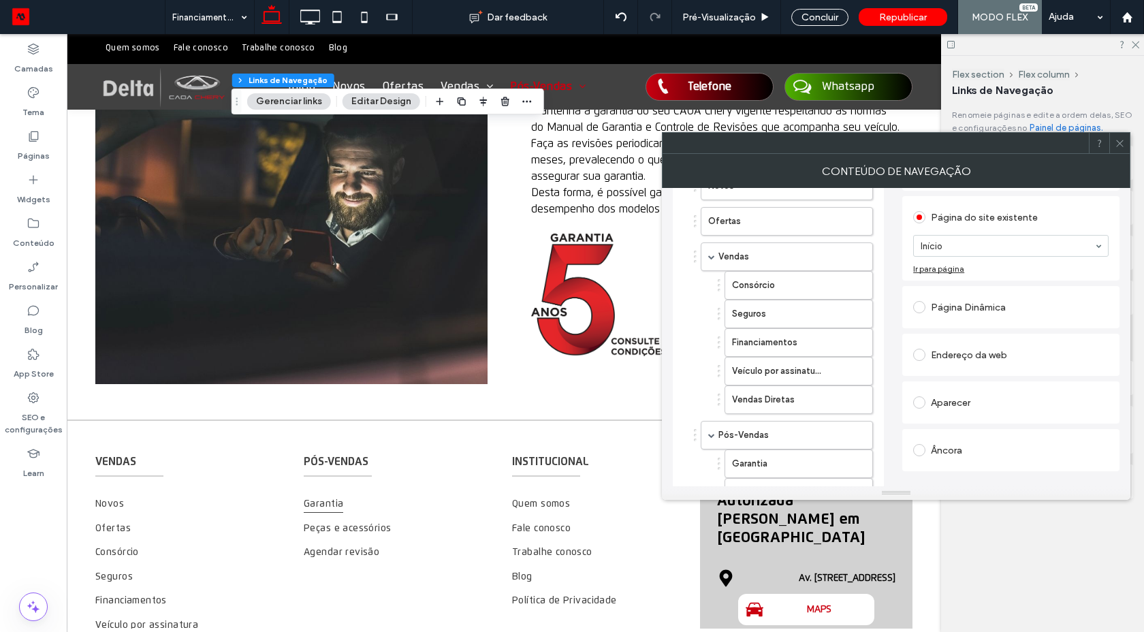
click at [1115, 144] on icon at bounding box center [1119, 143] width 10 height 10
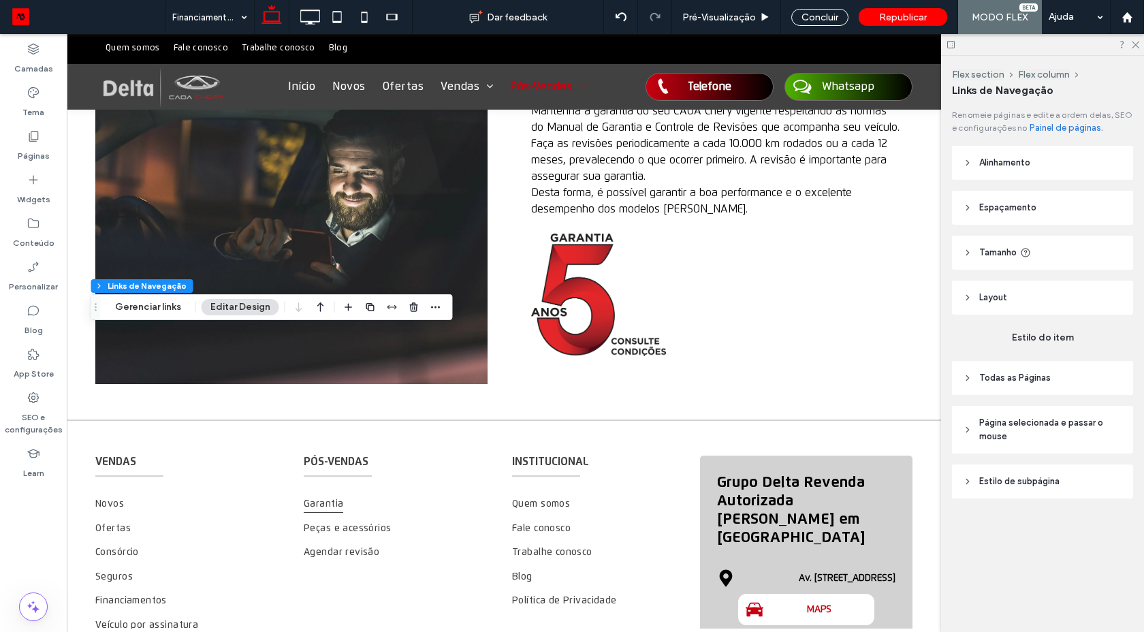
type input "***"
type input "****"
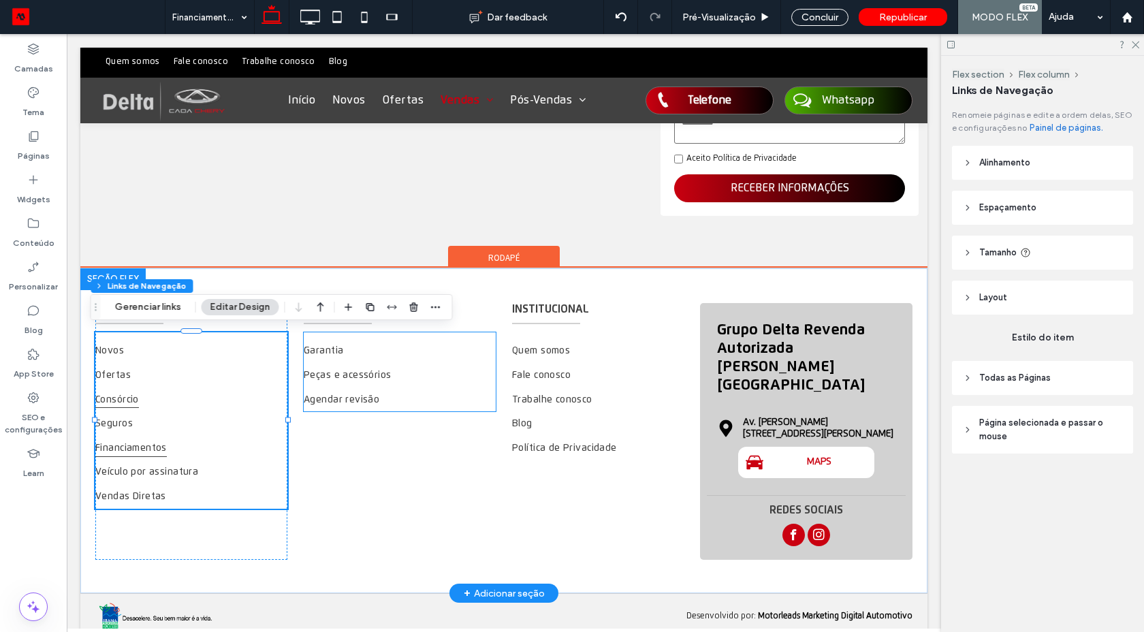
scroll to position [510, 0]
click at [179, 398] on link "Consórcio" at bounding box center [191, 399] width 192 height 25
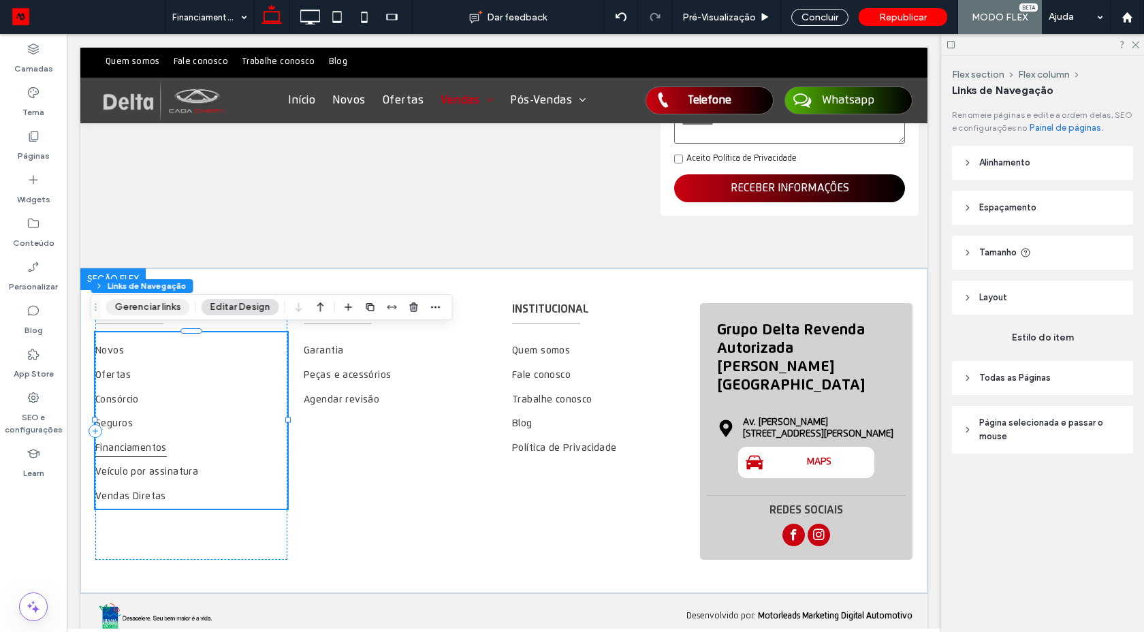
click at [175, 305] on button "Gerenciar links" at bounding box center [148, 307] width 84 height 16
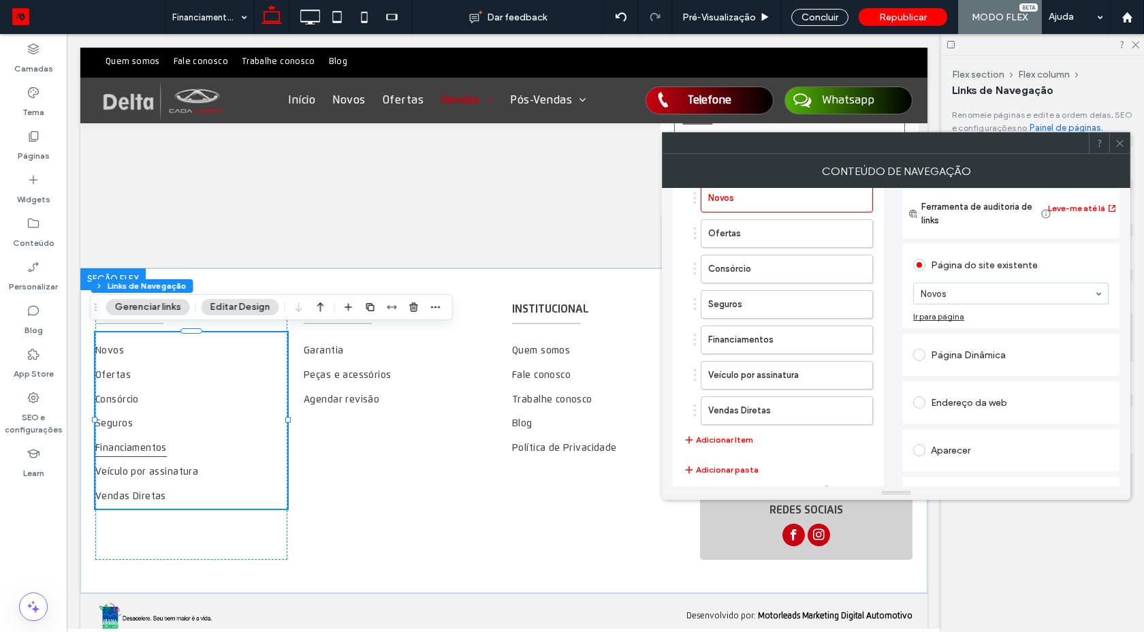
scroll to position [108, 0]
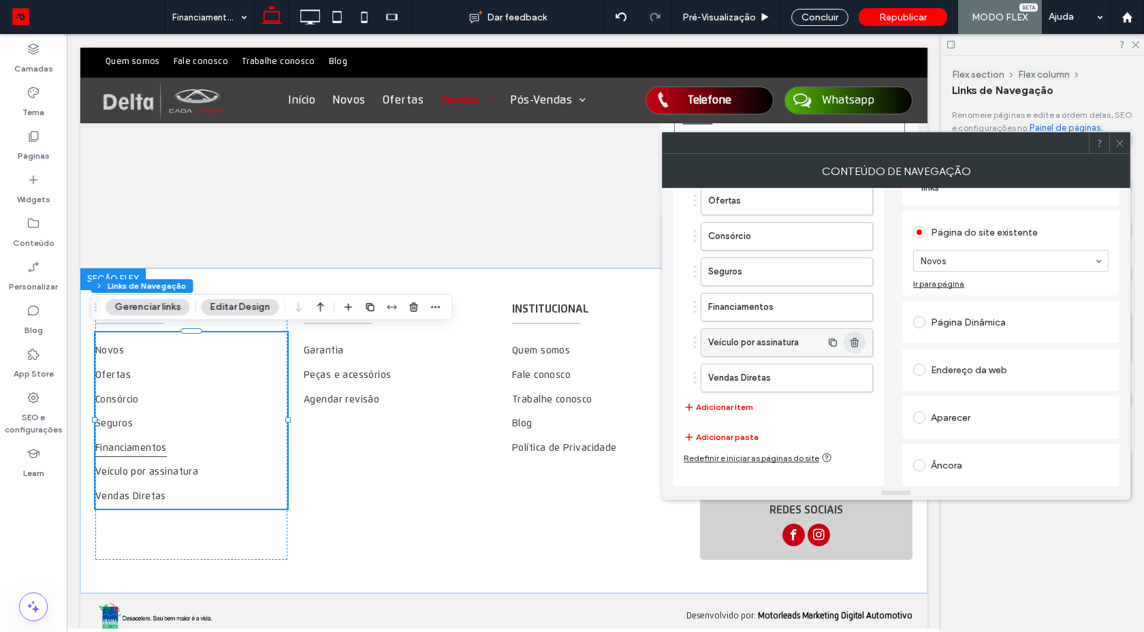
drag, startPoint x: 851, startPoint y: 339, endPoint x: 891, endPoint y: 319, distance: 45.1
click at [851, 339] on icon "button" at bounding box center [854, 342] width 11 height 11
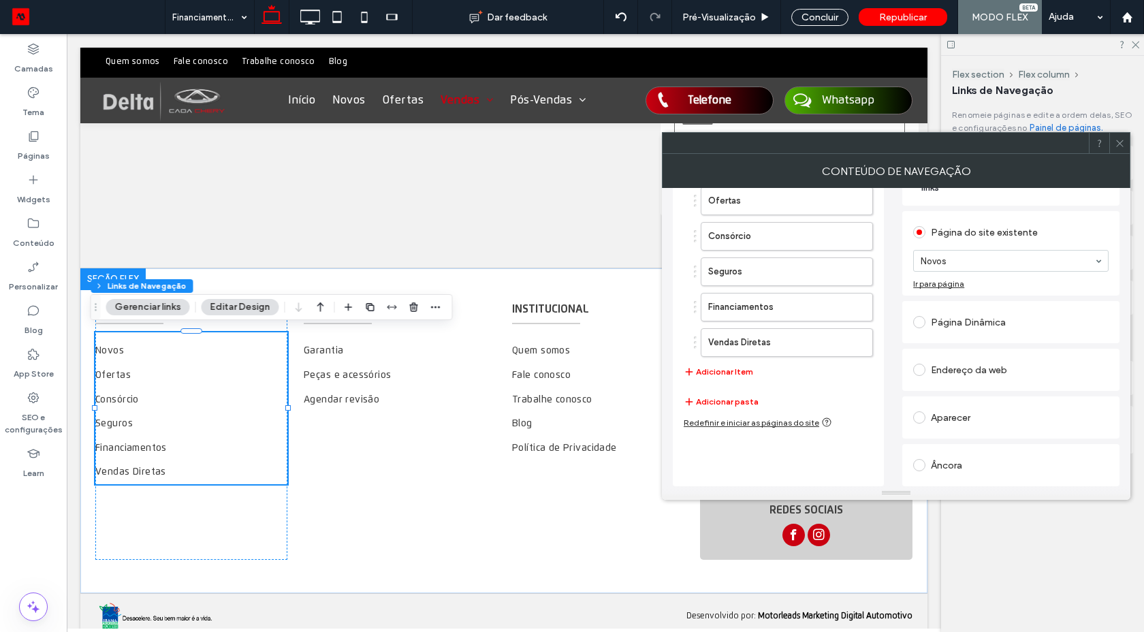
click at [1117, 144] on icon at bounding box center [1119, 143] width 10 height 10
drag, startPoint x: 1117, startPoint y: 144, endPoint x: 969, endPoint y: 122, distance: 150.0
click at [1112, 143] on div at bounding box center [1119, 143] width 20 height 20
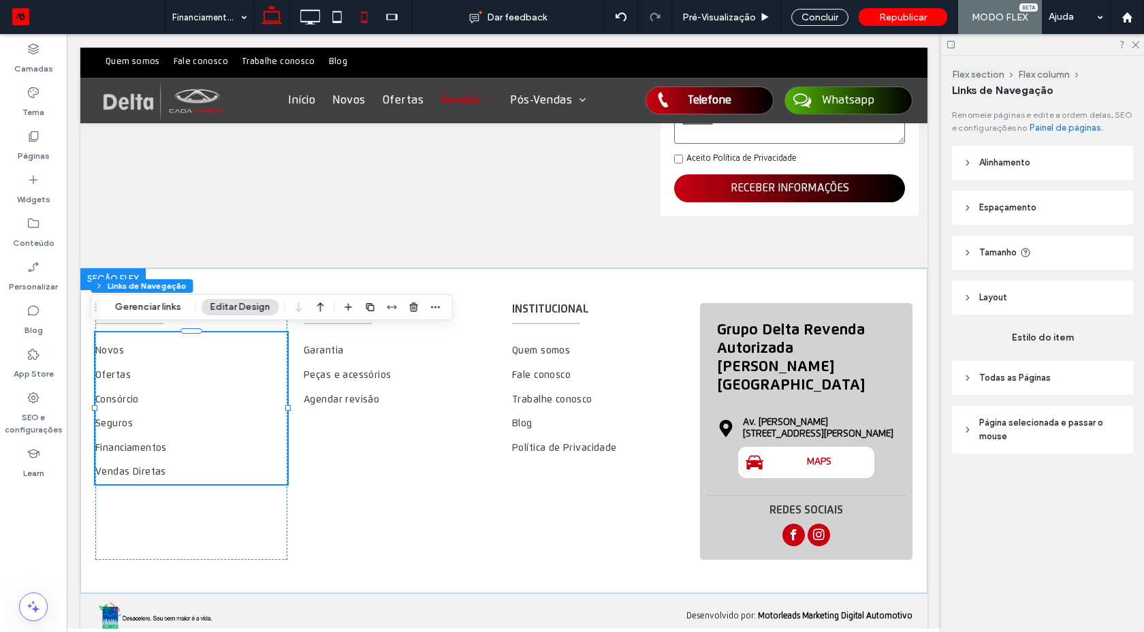
click at [355, 21] on icon at bounding box center [364, 16] width 27 height 27
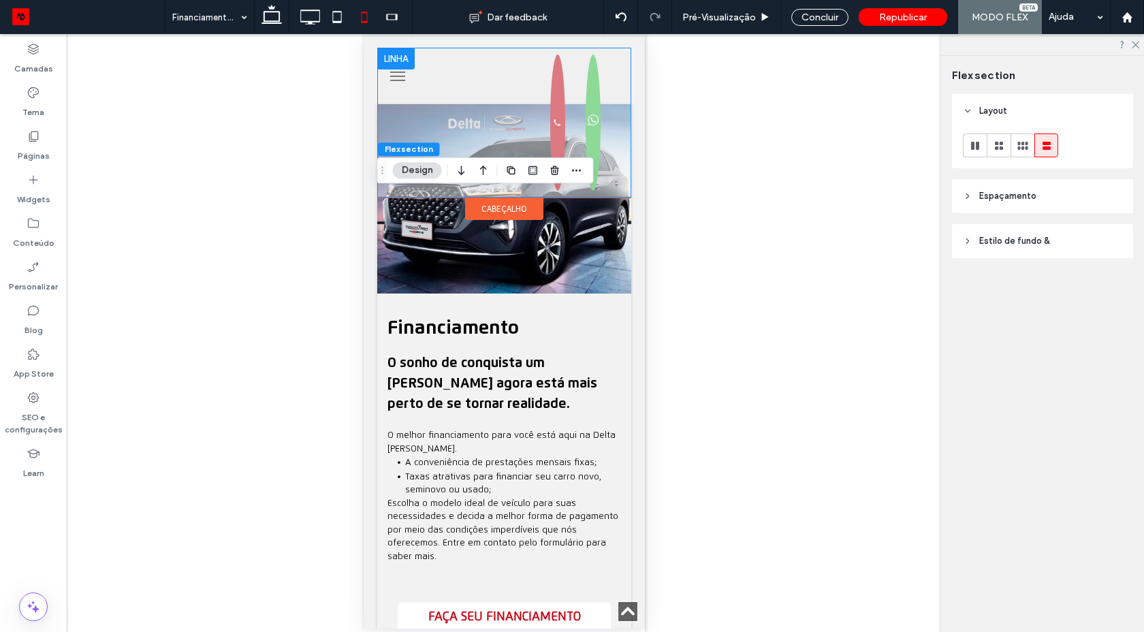
scroll to position [561, 0]
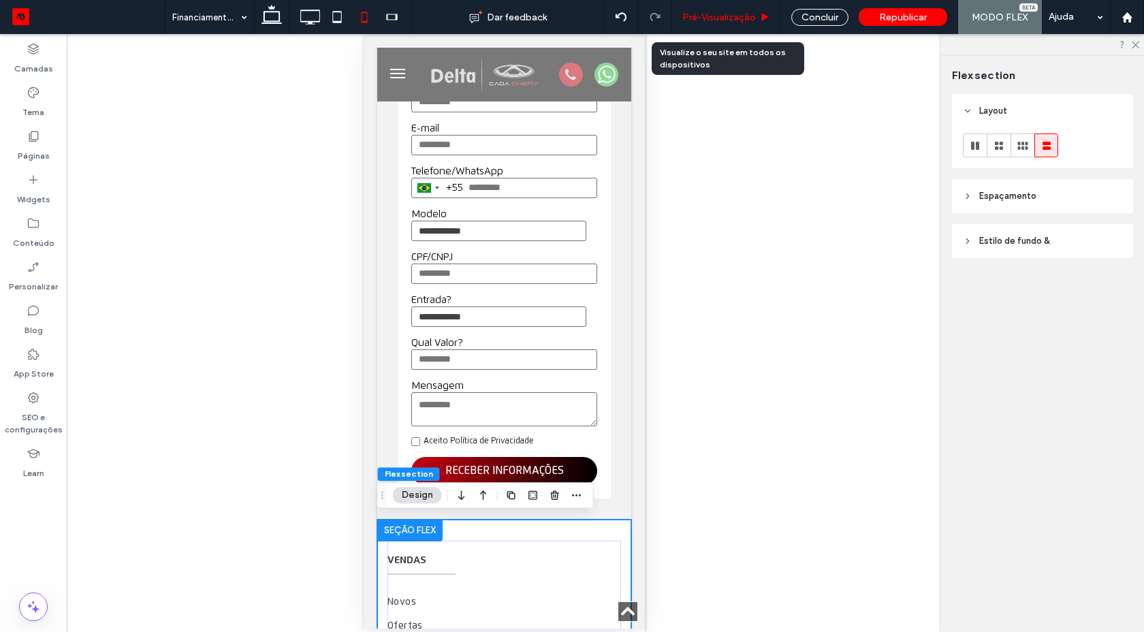
click at [722, 24] on div "Pré-Visualizaçāo" at bounding box center [726, 17] width 109 height 34
drag, startPoint x: 713, startPoint y: 22, endPoint x: 746, endPoint y: 46, distance: 41.4
click at [712, 22] on span "Pré-Visualizaçāo" at bounding box center [719, 18] width 74 height 12
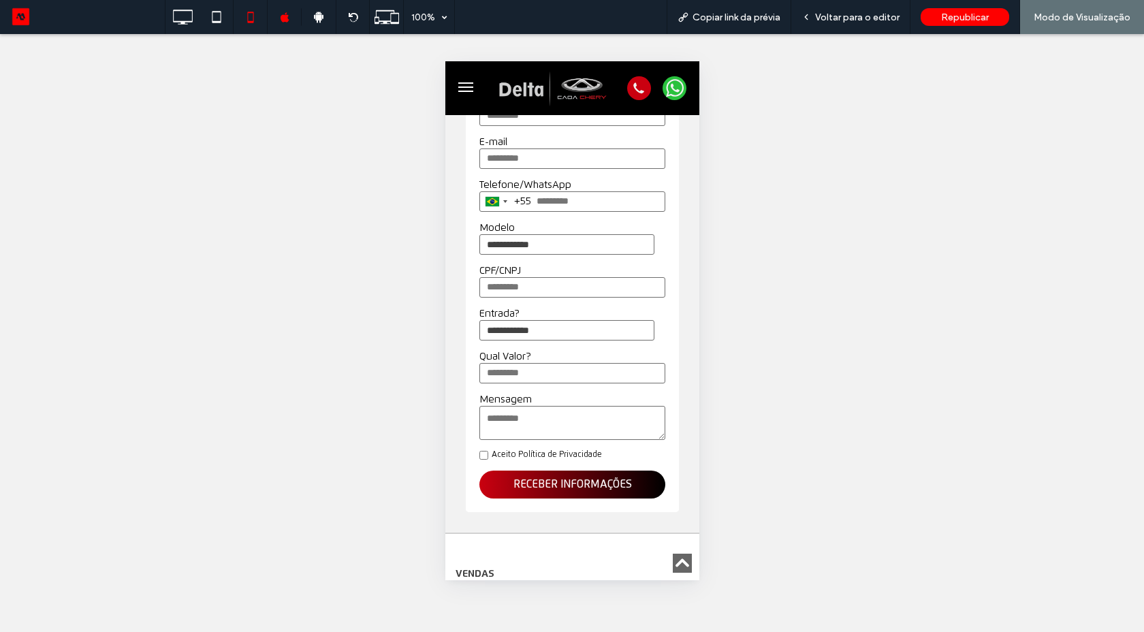
drag, startPoint x: 468, startPoint y: 87, endPoint x: 483, endPoint y: 88, distance: 15.0
click at [470, 88] on button "menu" at bounding box center [464, 87] width 27 height 27
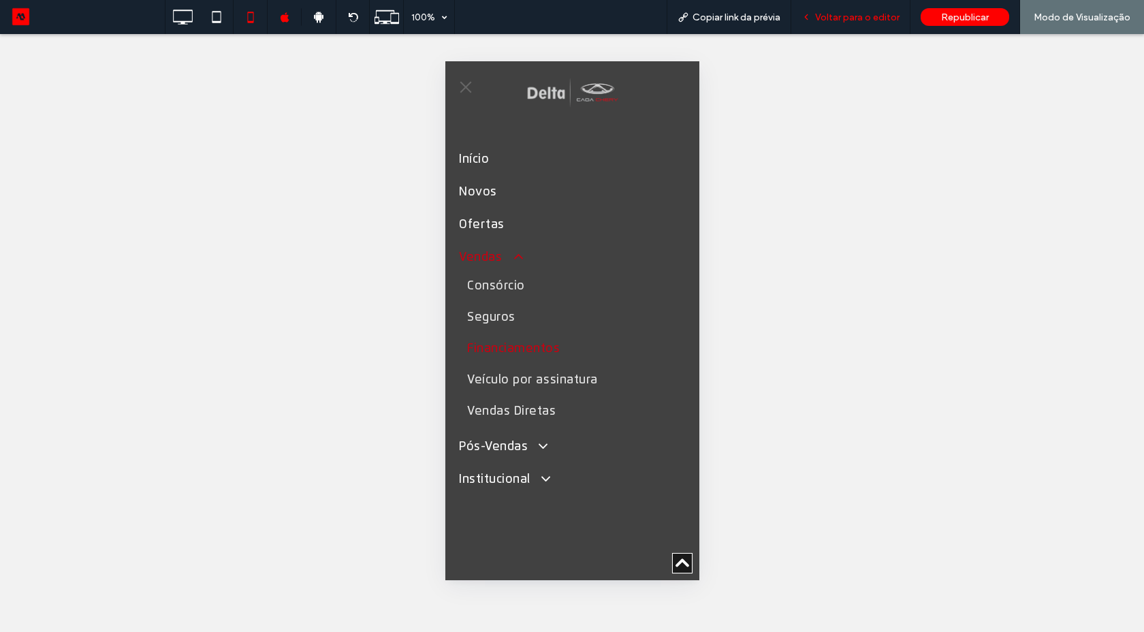
click at [845, 27] on div "Voltar para o editor" at bounding box center [850, 17] width 119 height 34
click at [837, 22] on span "Voltar para o editor" at bounding box center [857, 18] width 84 height 12
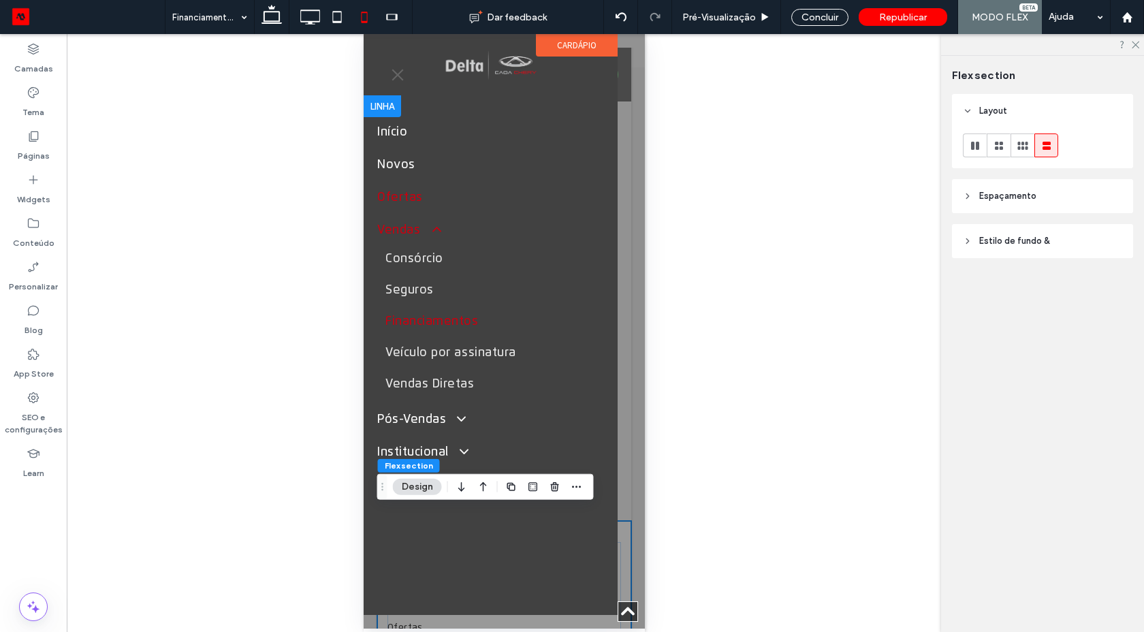
click at [546, 195] on link "Ofertas" at bounding box center [489, 197] width 227 height 33
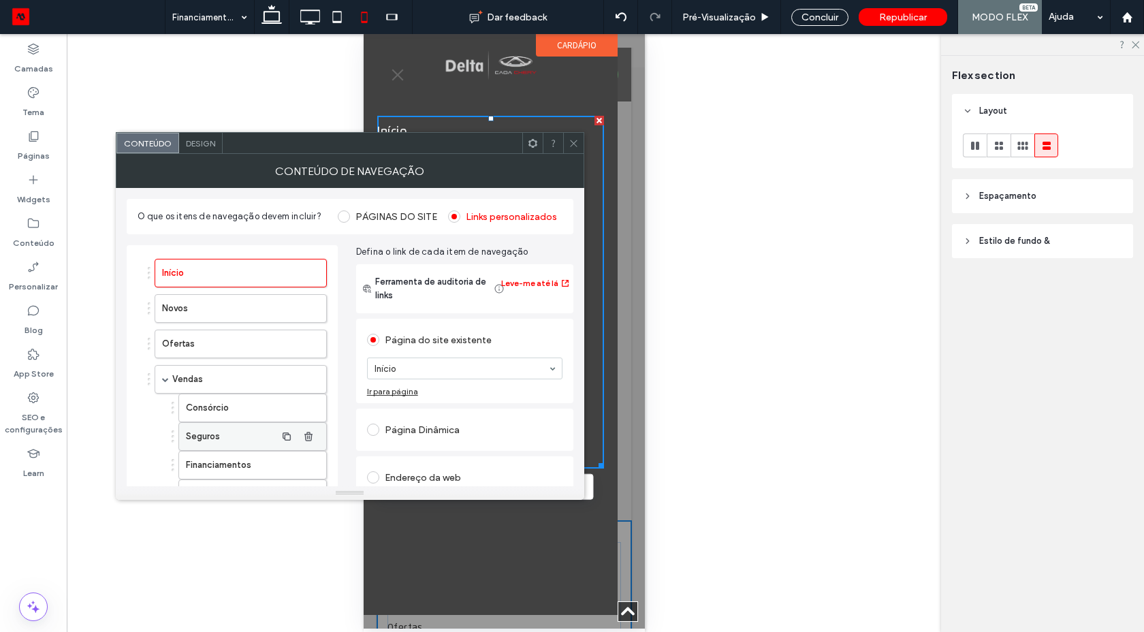
scroll to position [123, 0]
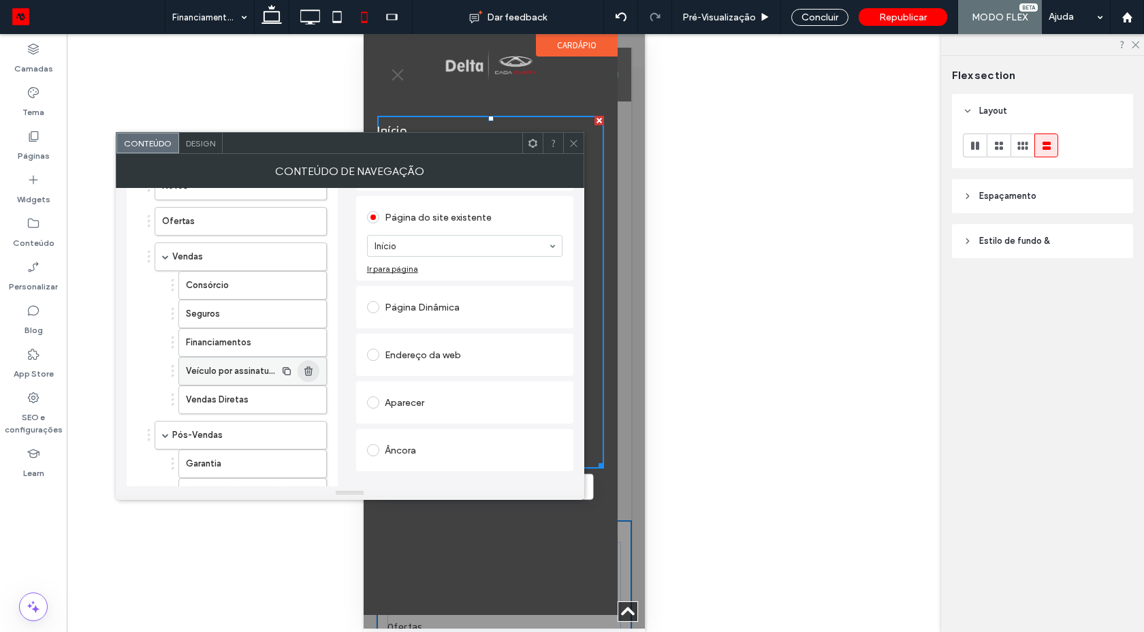
click at [312, 372] on icon "button" at bounding box center [308, 371] width 11 height 11
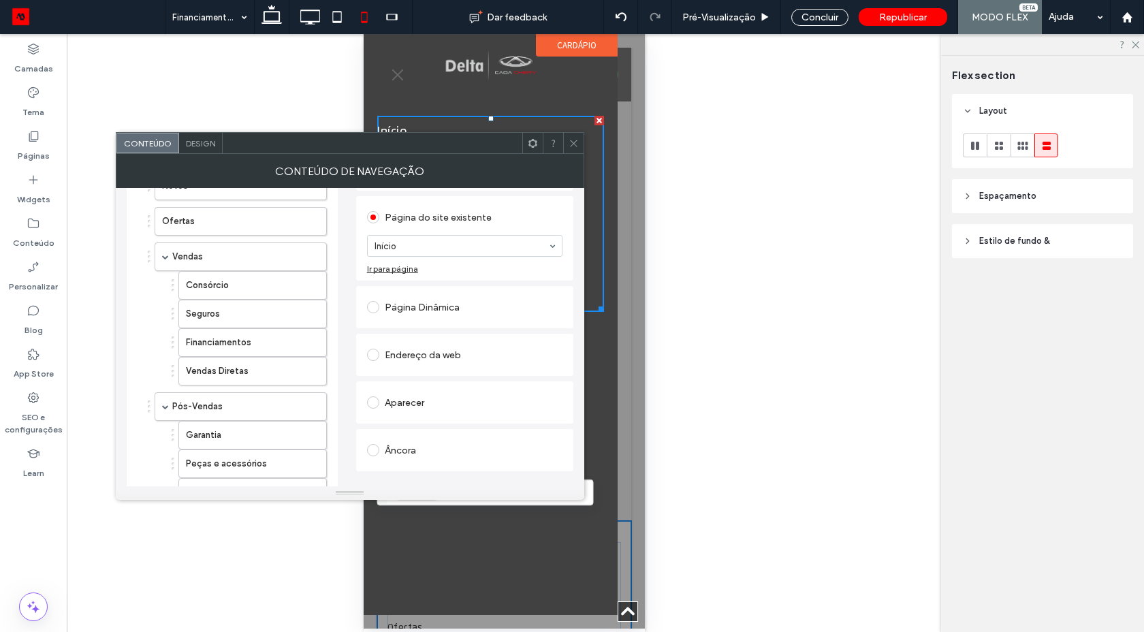
drag, startPoint x: 571, startPoint y: 140, endPoint x: 718, endPoint y: 50, distance: 172.7
click at [571, 140] on icon at bounding box center [573, 143] width 10 height 10
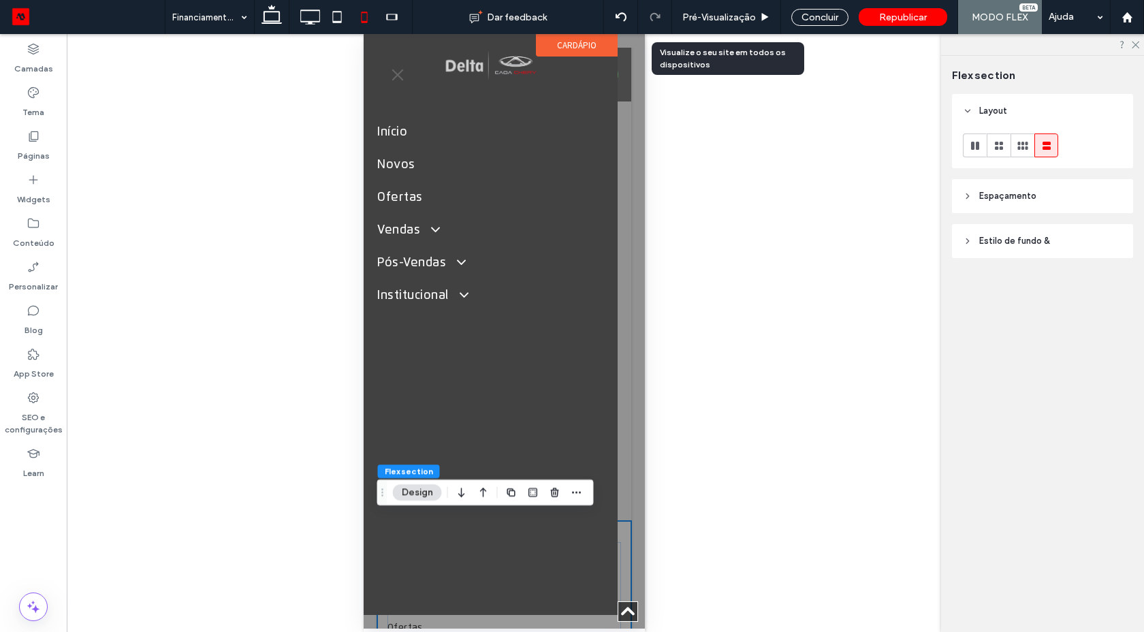
drag, startPoint x: 715, startPoint y: 12, endPoint x: 390, endPoint y: 84, distance: 332.4
click at [715, 13] on span "Pré-Visualizaçāo" at bounding box center [719, 18] width 74 height 12
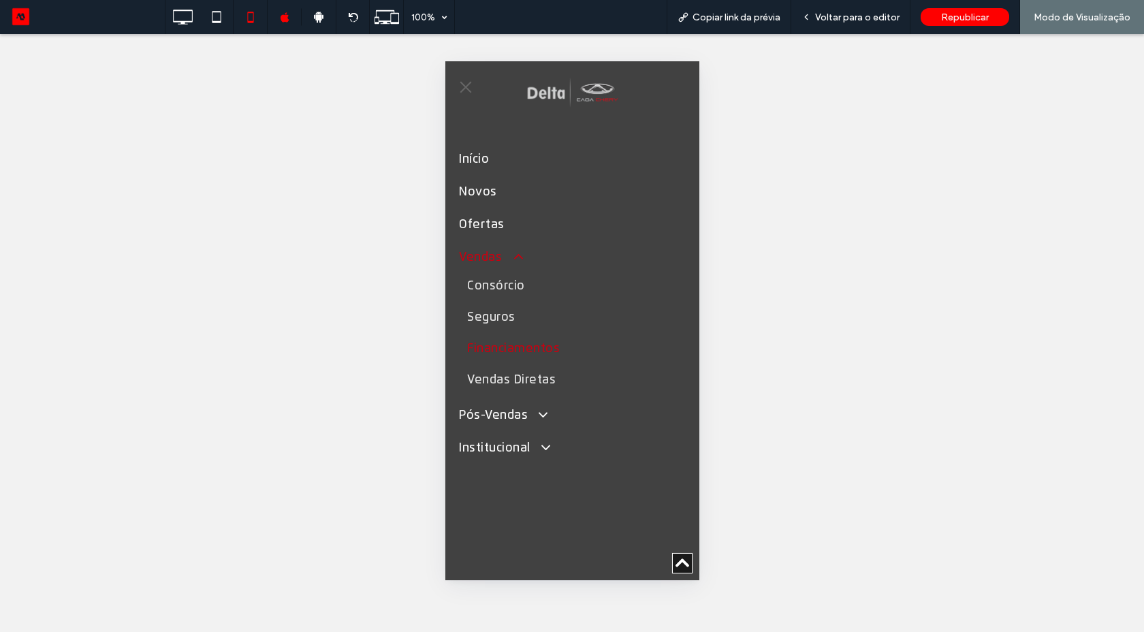
drag, startPoint x: 461, startPoint y: 86, endPoint x: 483, endPoint y: 108, distance: 30.3
click at [462, 86] on span "menu" at bounding box center [464, 86] width 15 height 1
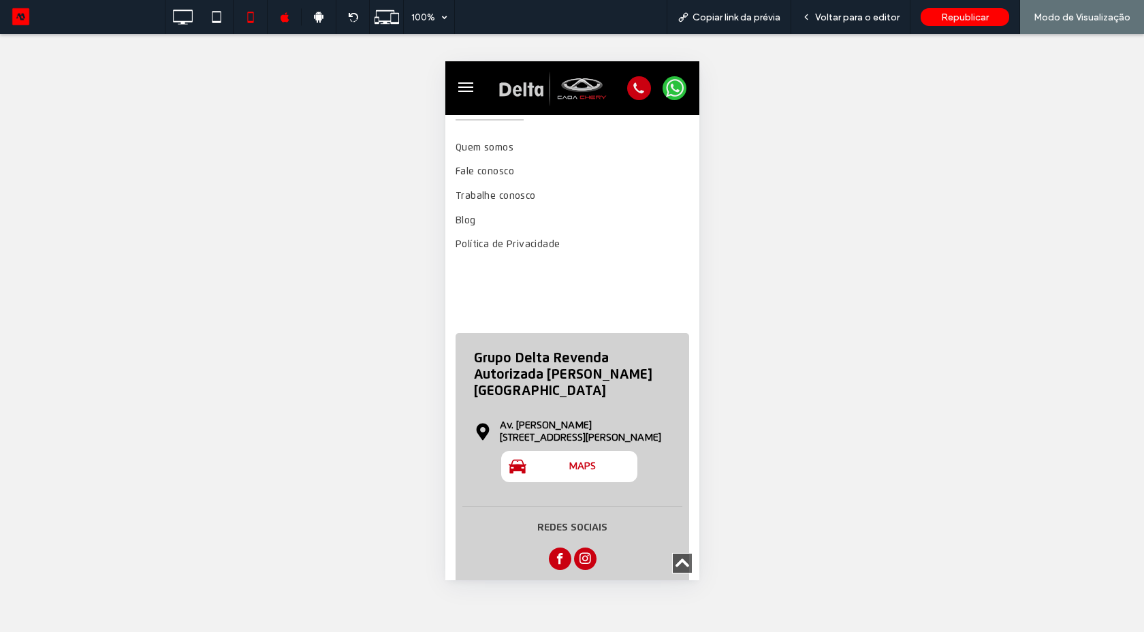
scroll to position [1011, 0]
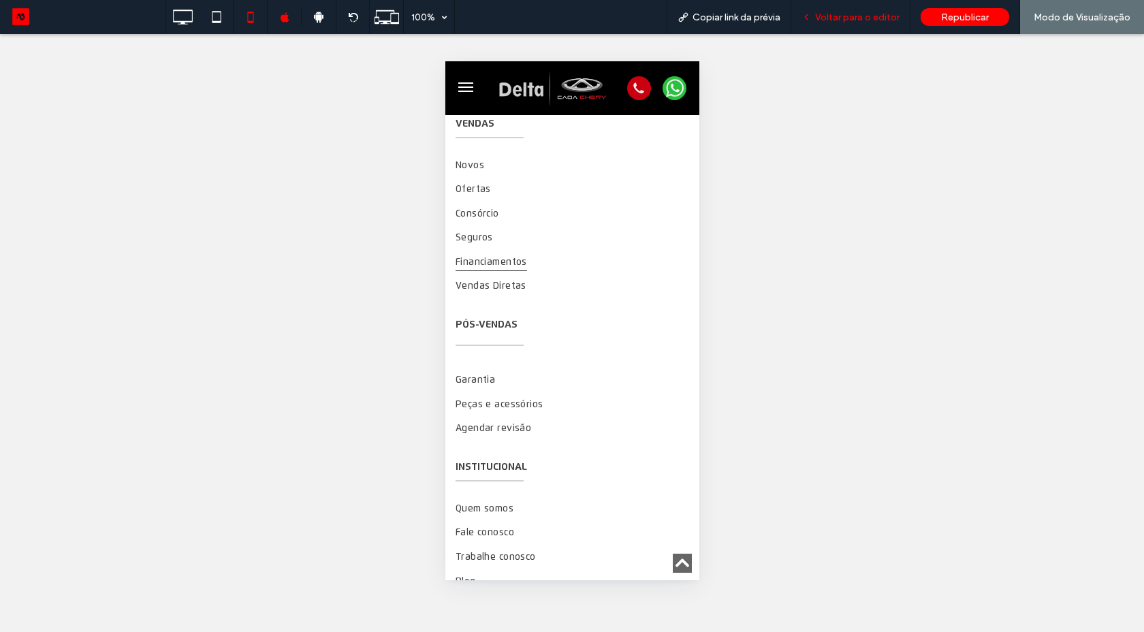
click at [839, 23] on div "Voltar para o editor" at bounding box center [850, 17] width 119 height 34
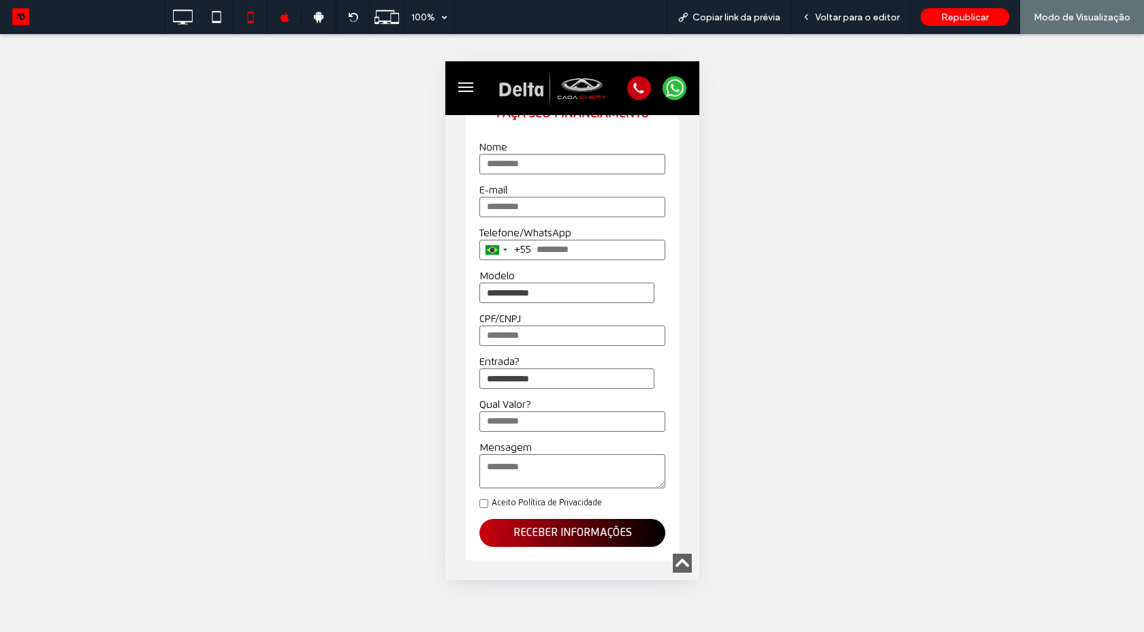
scroll to position [153, 0]
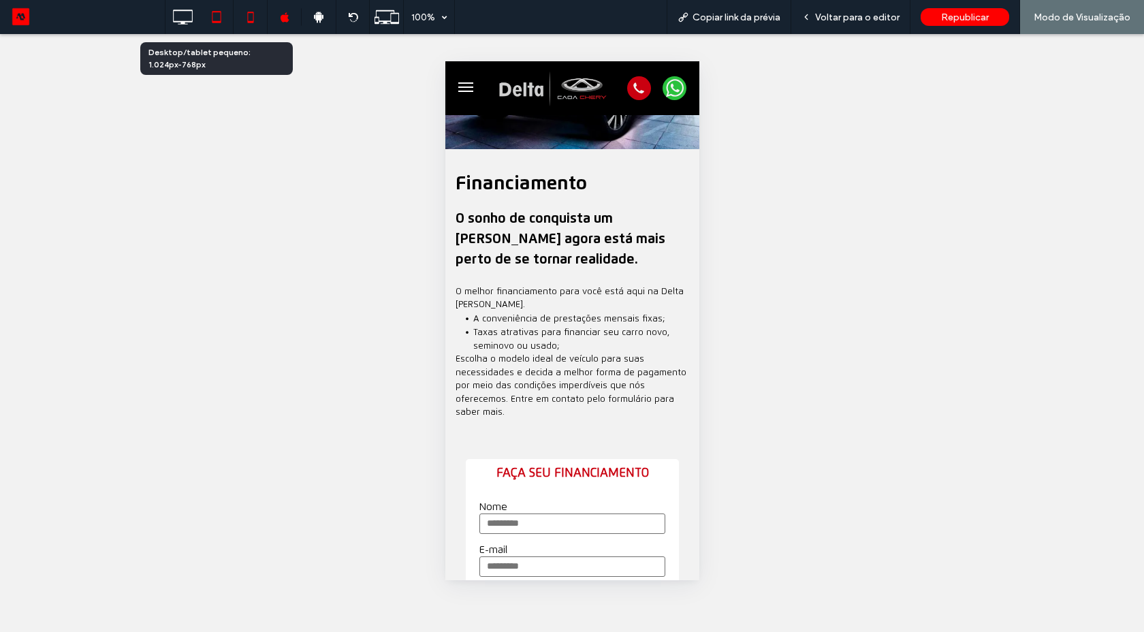
click at [216, 18] on icon at bounding box center [216, 16] width 27 height 27
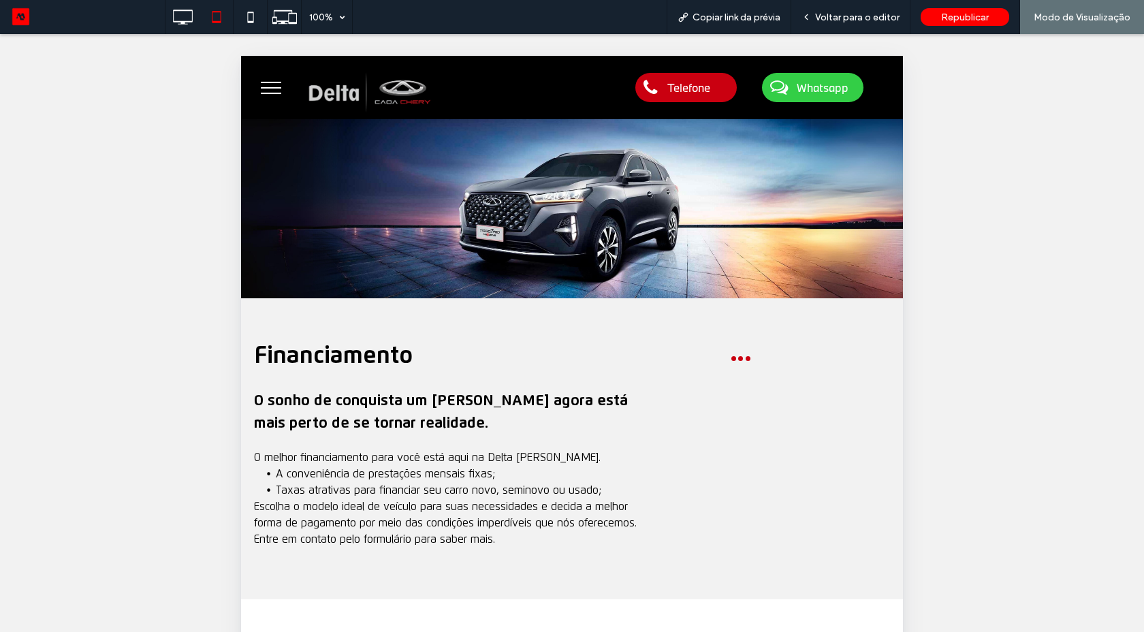
scroll to position [0, 0]
click at [277, 87] on span "menu" at bounding box center [271, 87] width 20 height 1
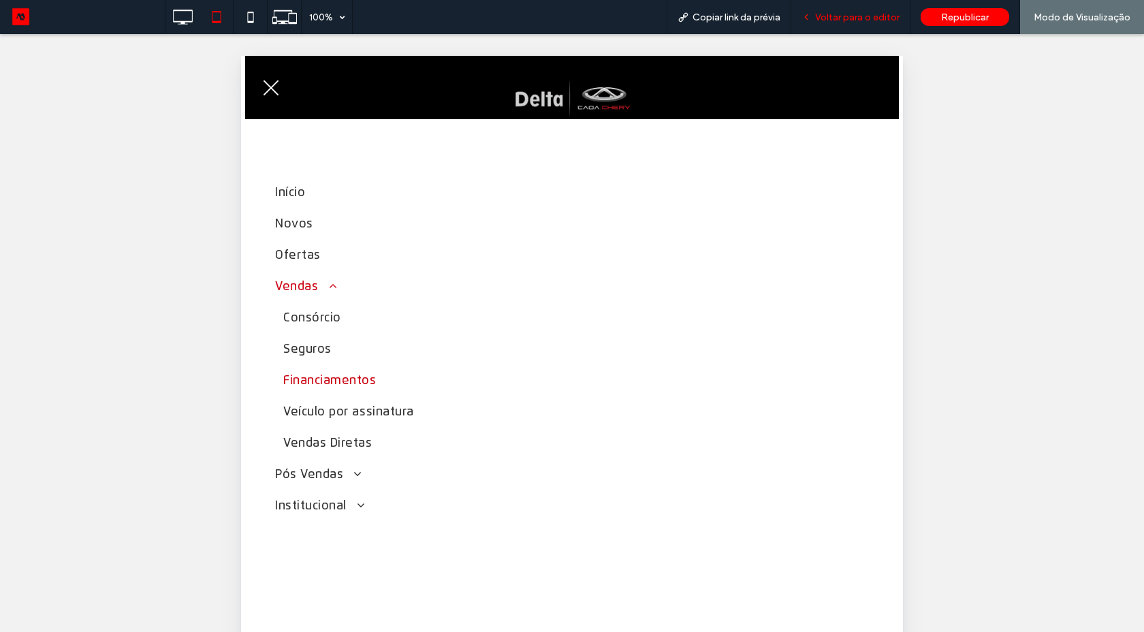
drag, startPoint x: 831, startPoint y: 21, endPoint x: 189, endPoint y: 335, distance: 714.5
click at [831, 21] on span "Voltar para o editor" at bounding box center [857, 18] width 84 height 12
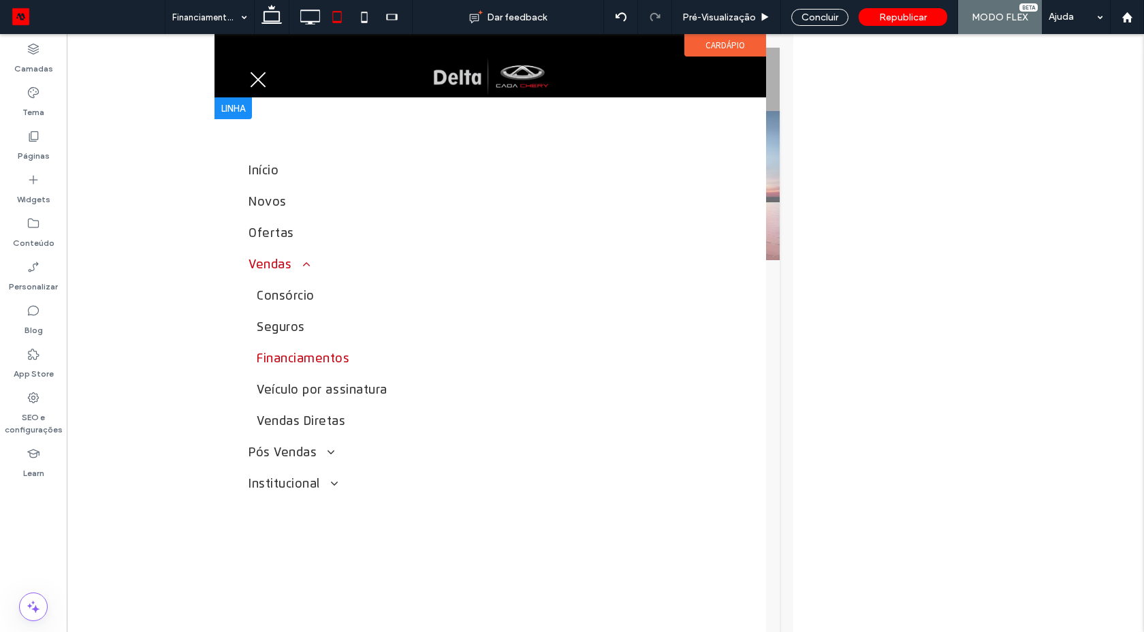
click at [371, 370] on link "Financiamentos" at bounding box center [489, 361] width 483 height 31
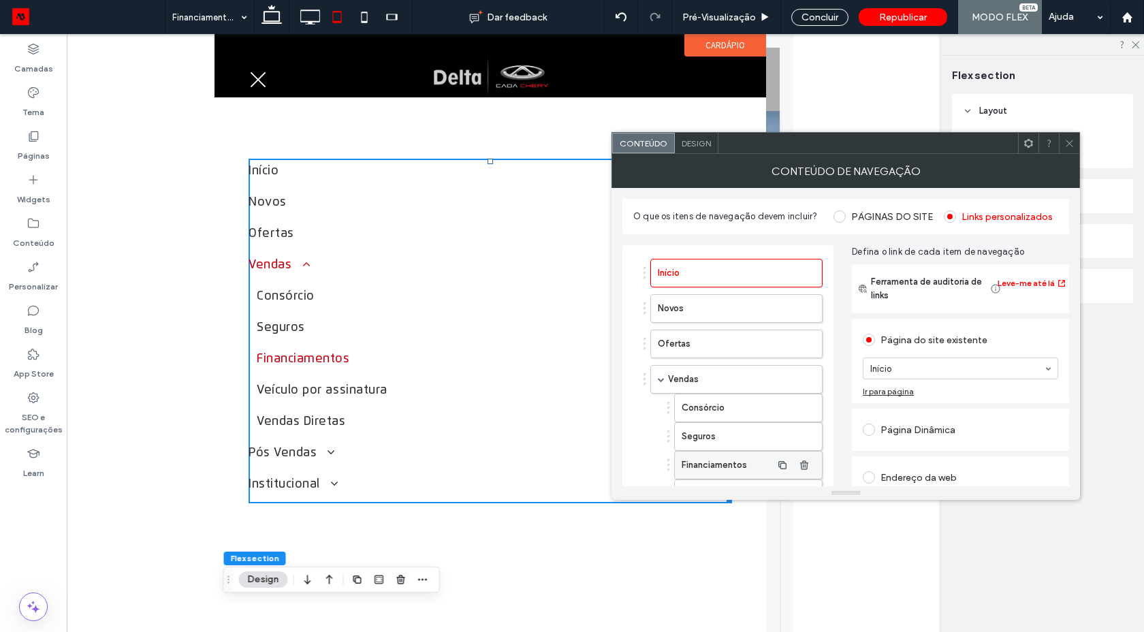
scroll to position [123, 0]
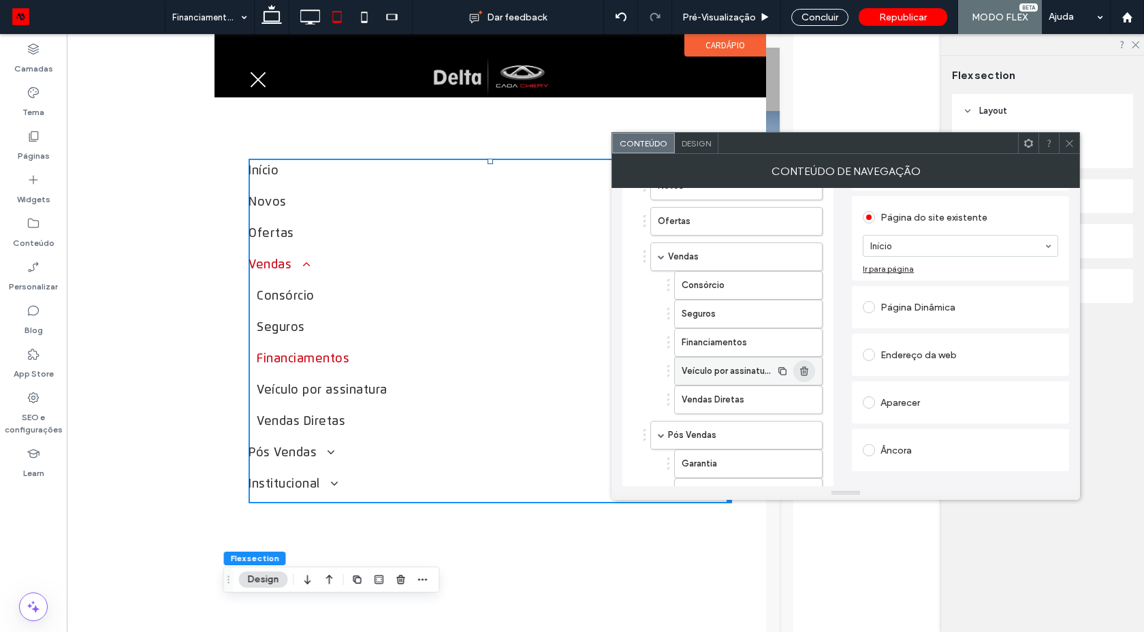
click at [807, 373] on icon "button" at bounding box center [803, 371] width 11 height 11
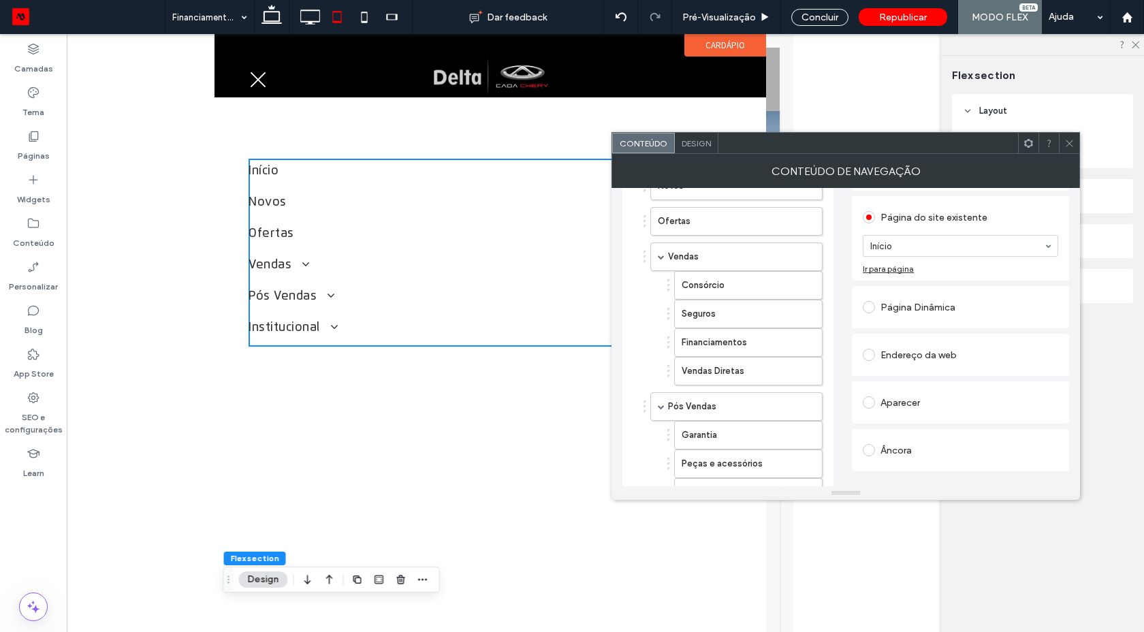
click at [1073, 140] on icon at bounding box center [1069, 143] width 10 height 10
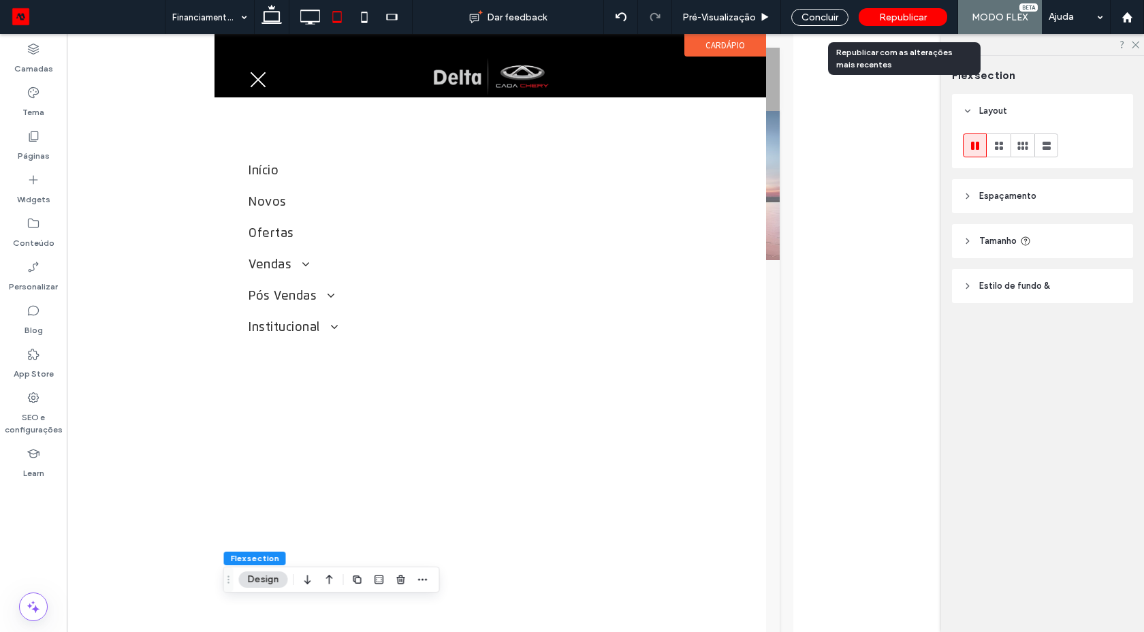
click at [905, 16] on span "Republicar" at bounding box center [903, 18] width 48 height 12
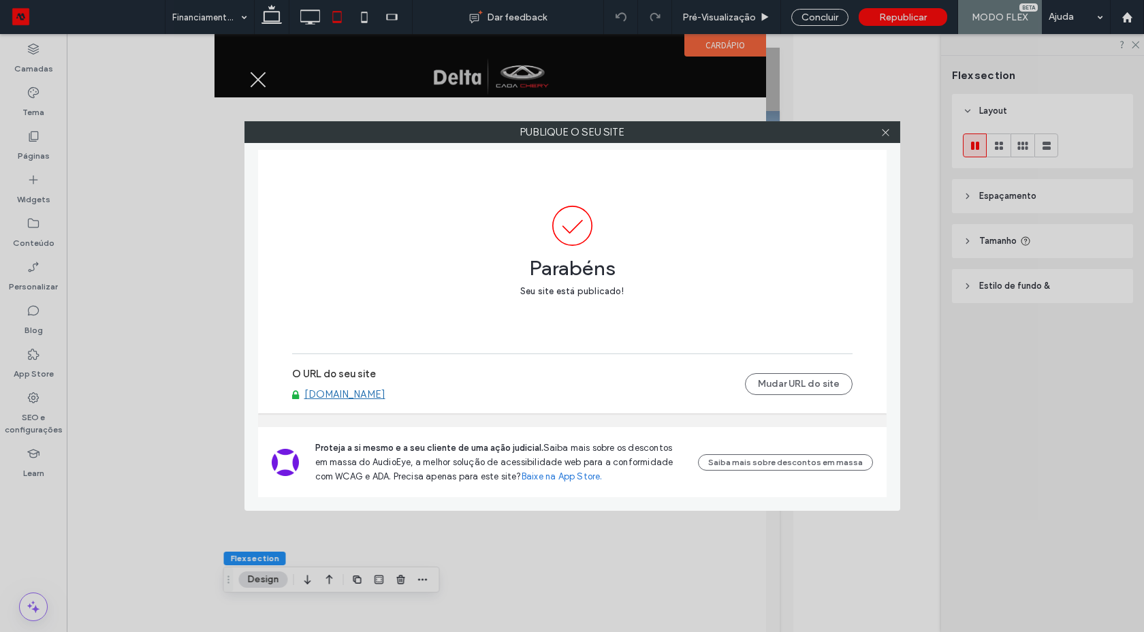
drag, startPoint x: 881, startPoint y: 133, endPoint x: 845, endPoint y: 131, distance: 36.1
click at [878, 133] on div at bounding box center [885, 132] width 20 height 20
click at [886, 131] on use at bounding box center [884, 132] width 7 height 7
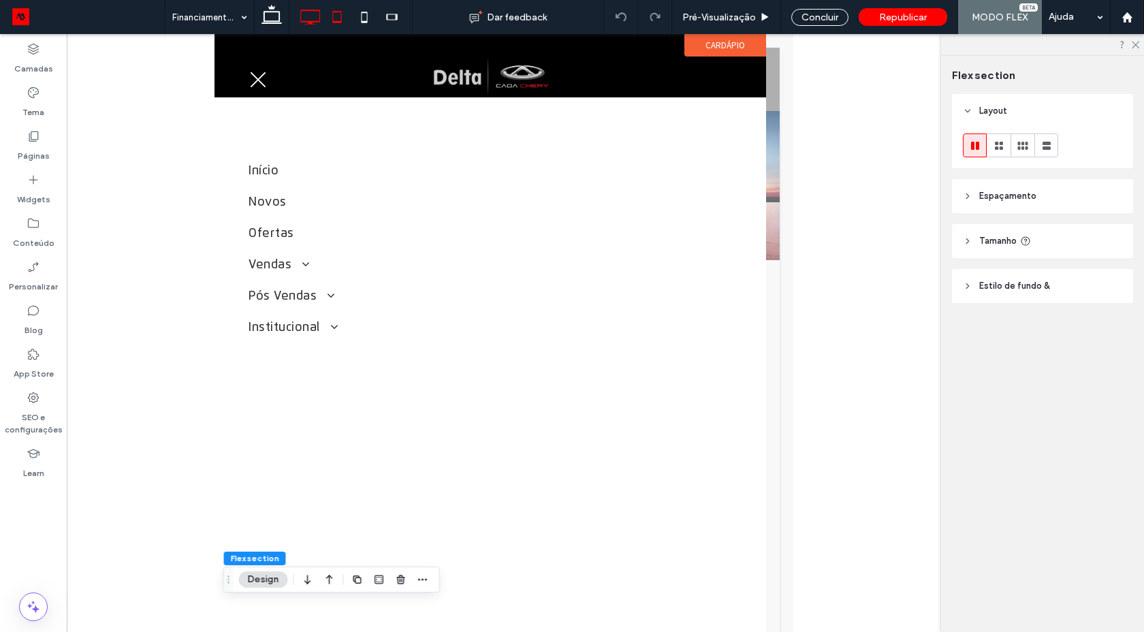
click at [306, 22] on use at bounding box center [310, 17] width 20 height 15
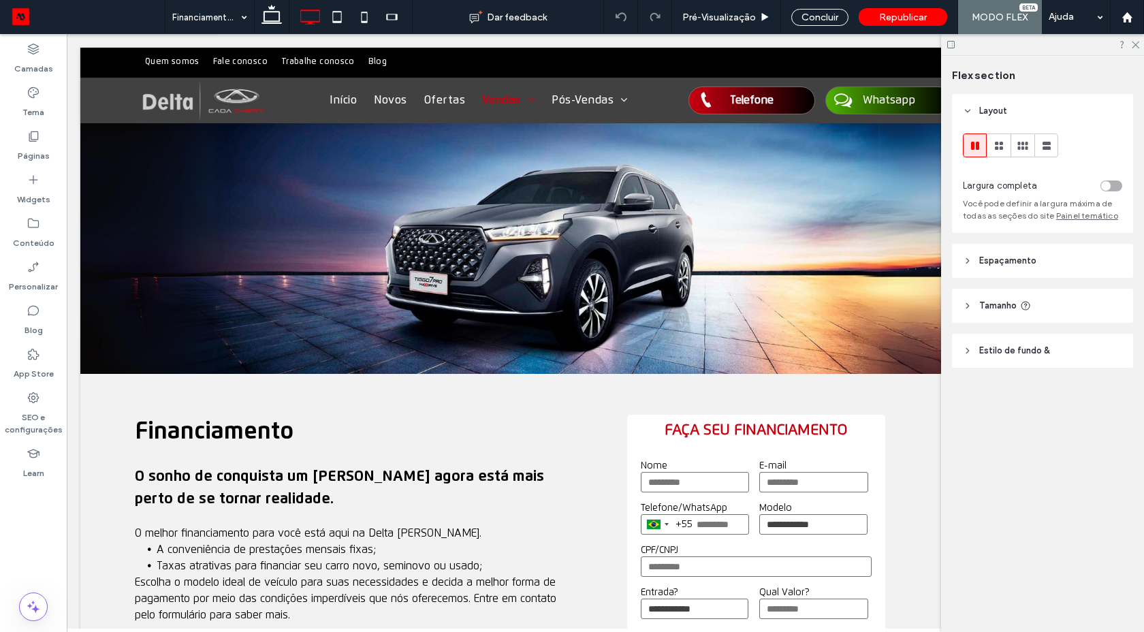
scroll to position [0, 6]
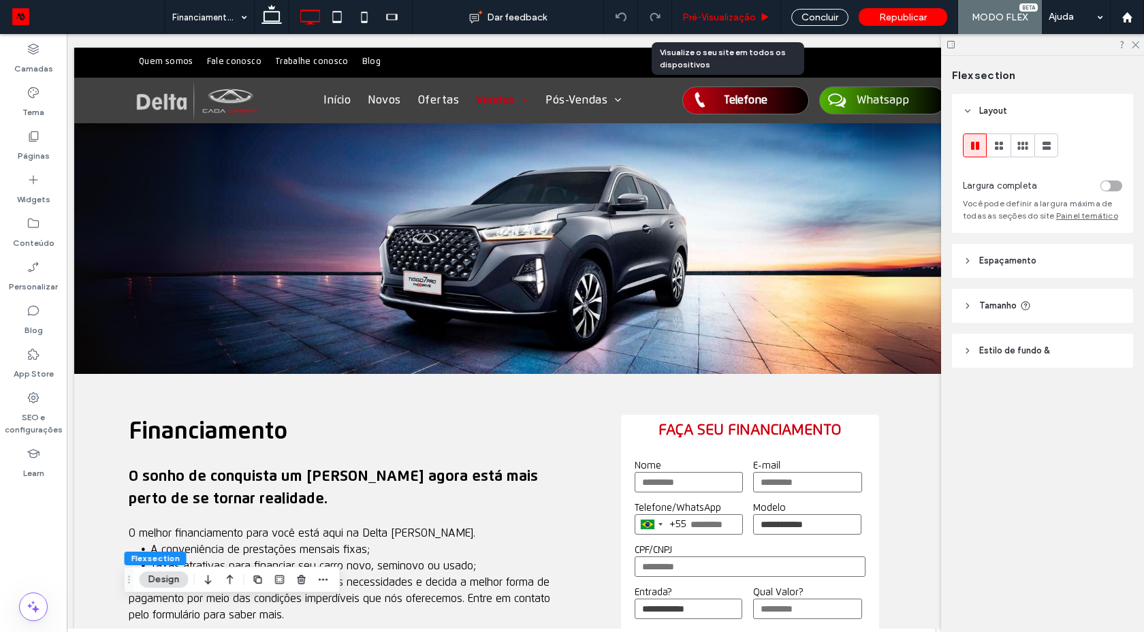
click at [729, 17] on span "Pré-Visualizaçāo" at bounding box center [719, 18] width 74 height 12
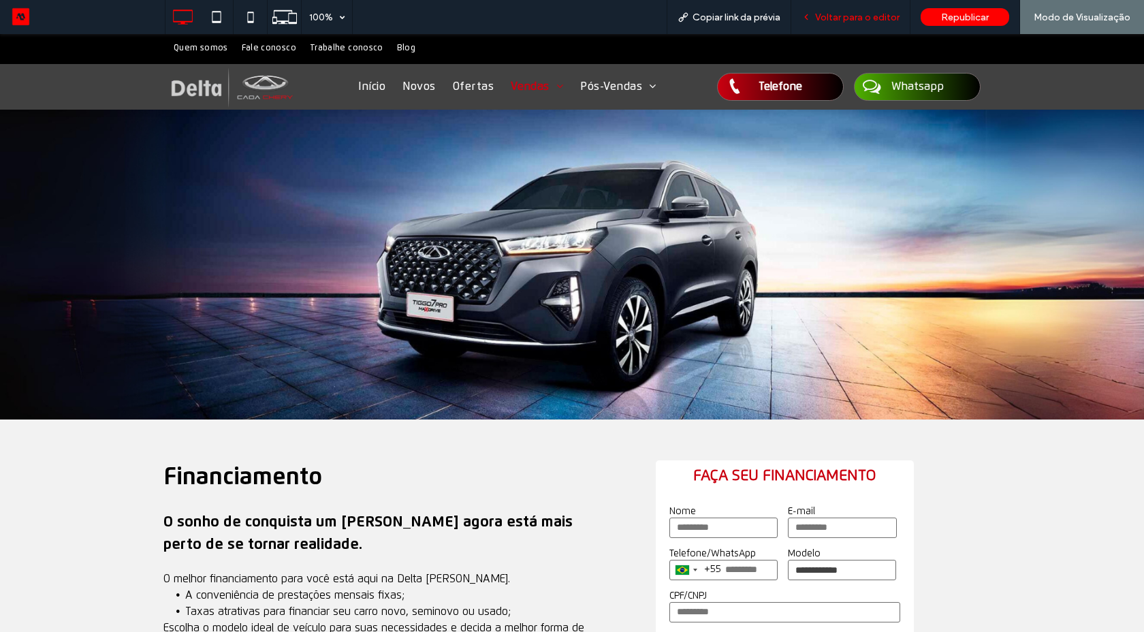
click at [832, 25] on div "Voltar para o editor" at bounding box center [850, 17] width 119 height 34
drag, startPoint x: 830, startPoint y: 17, endPoint x: 496, endPoint y: 116, distance: 348.5
click at [830, 17] on span "Voltar para o editor" at bounding box center [857, 18] width 84 height 12
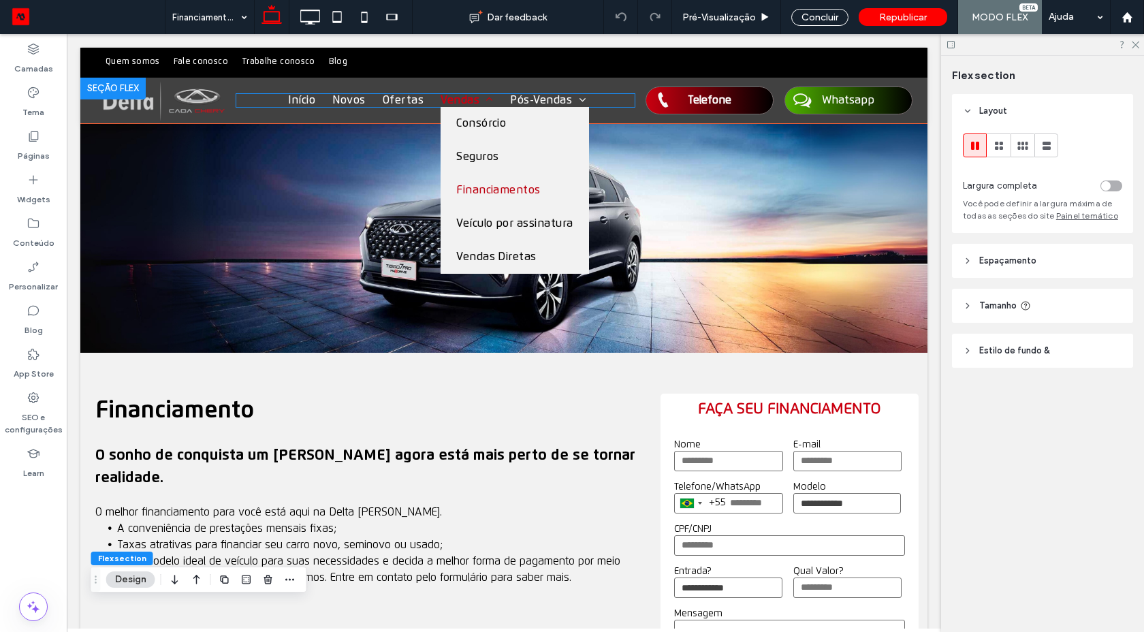
click at [491, 94] on link "Vendas" at bounding box center [464, 100] width 69 height 13
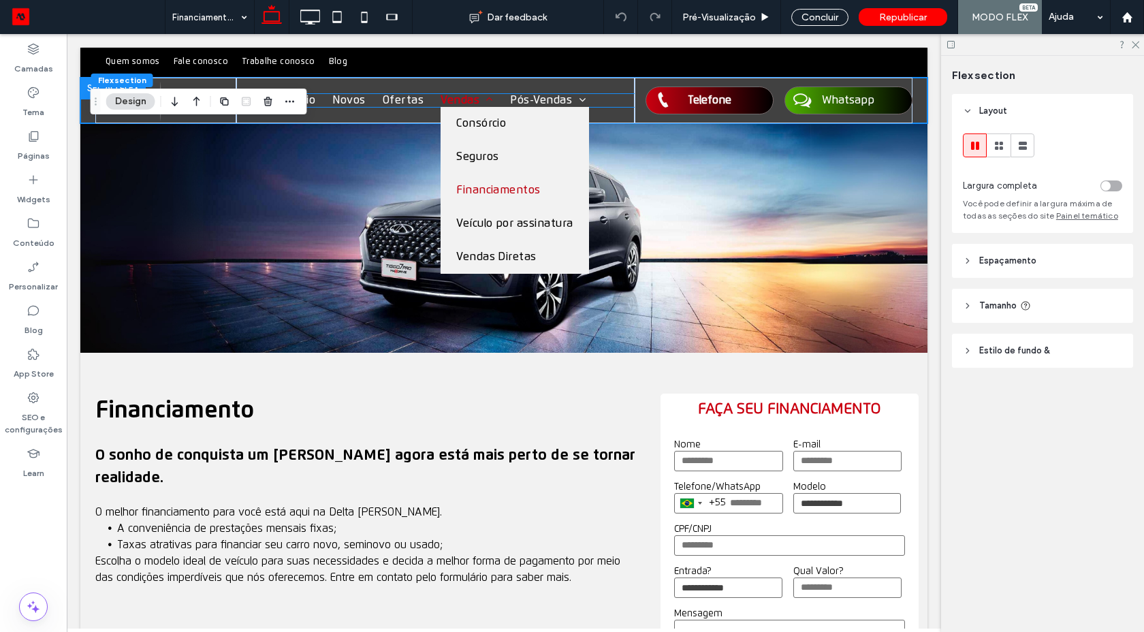
click at [491, 94] on link "Vendas" at bounding box center [464, 100] width 69 height 13
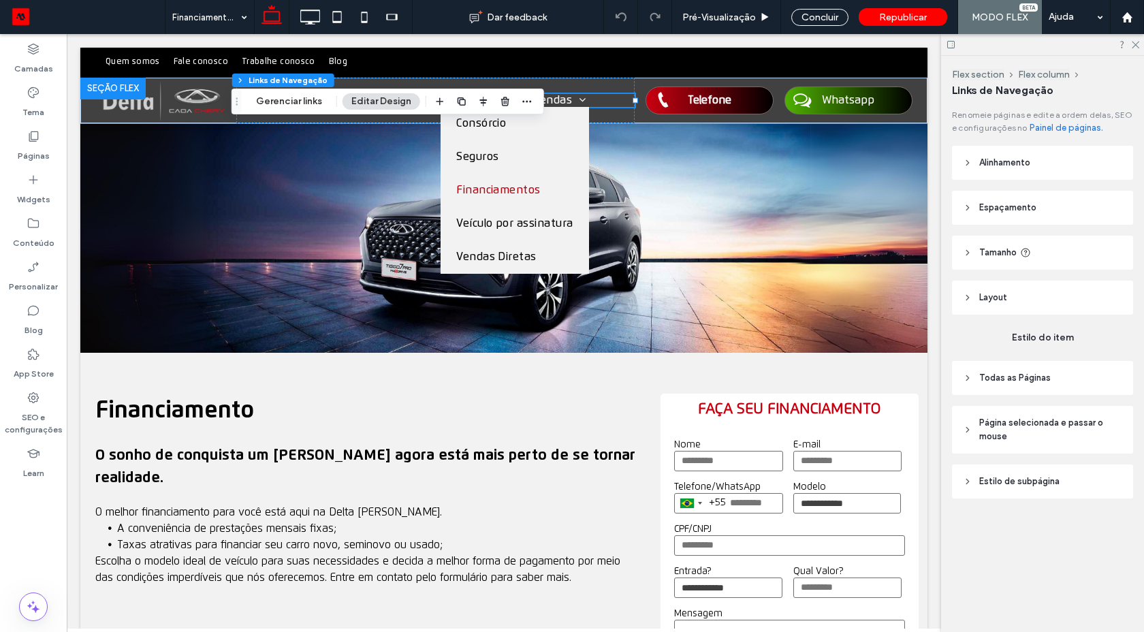
click at [491, 94] on div at bounding box center [435, 93] width 398 height 1
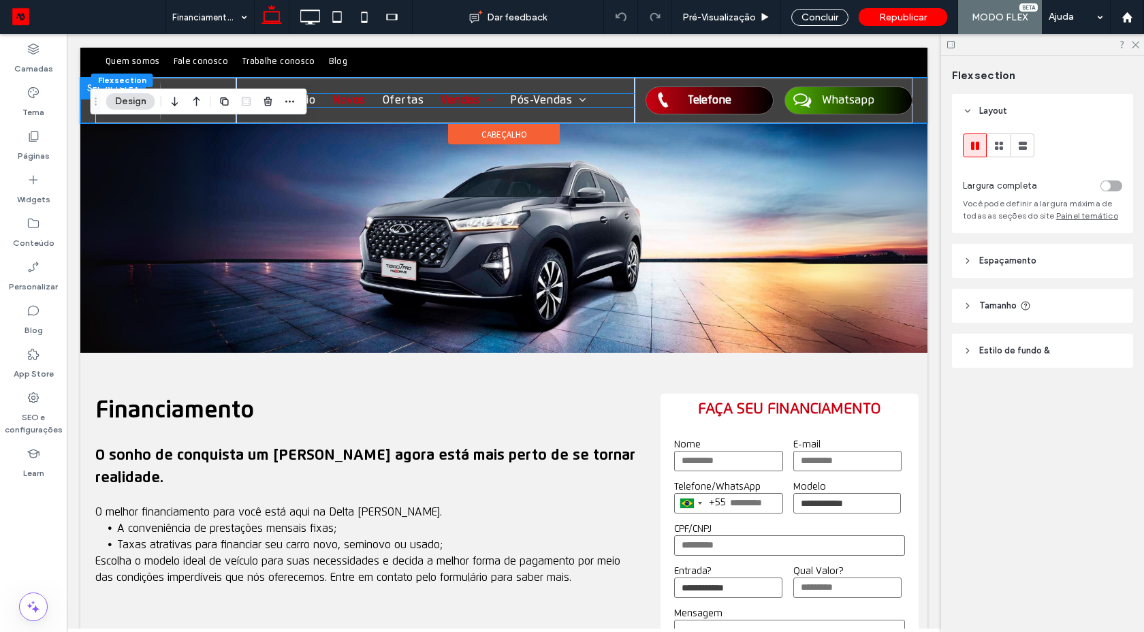
click at [363, 102] on link "Novos" at bounding box center [347, 100] width 50 height 13
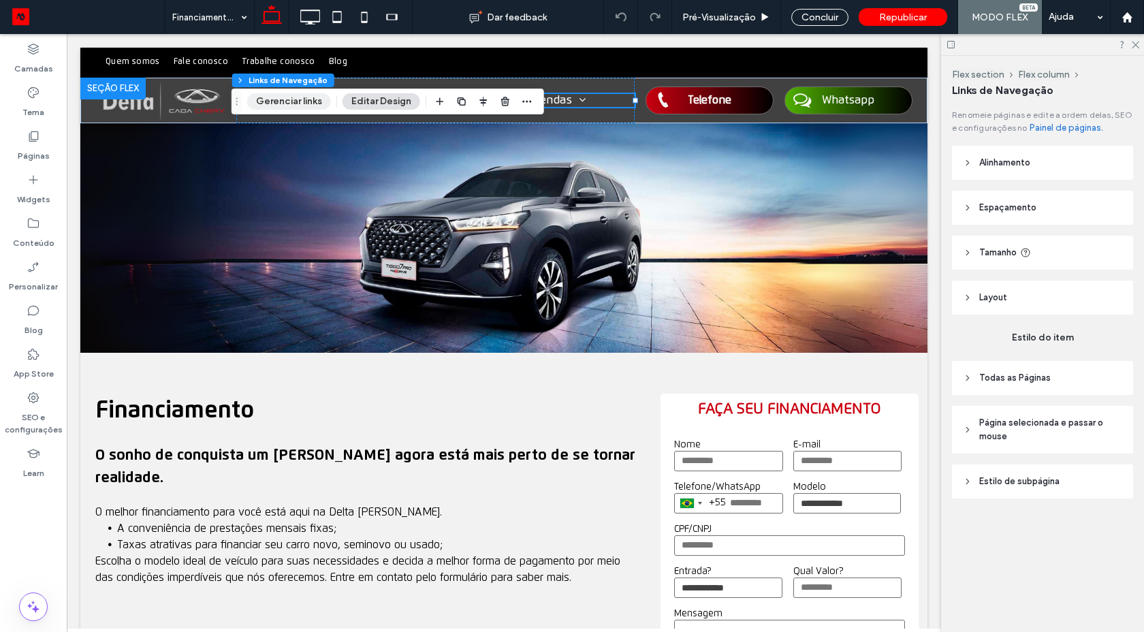
click at [290, 106] on button "Gerenciar links" at bounding box center [289, 101] width 84 height 16
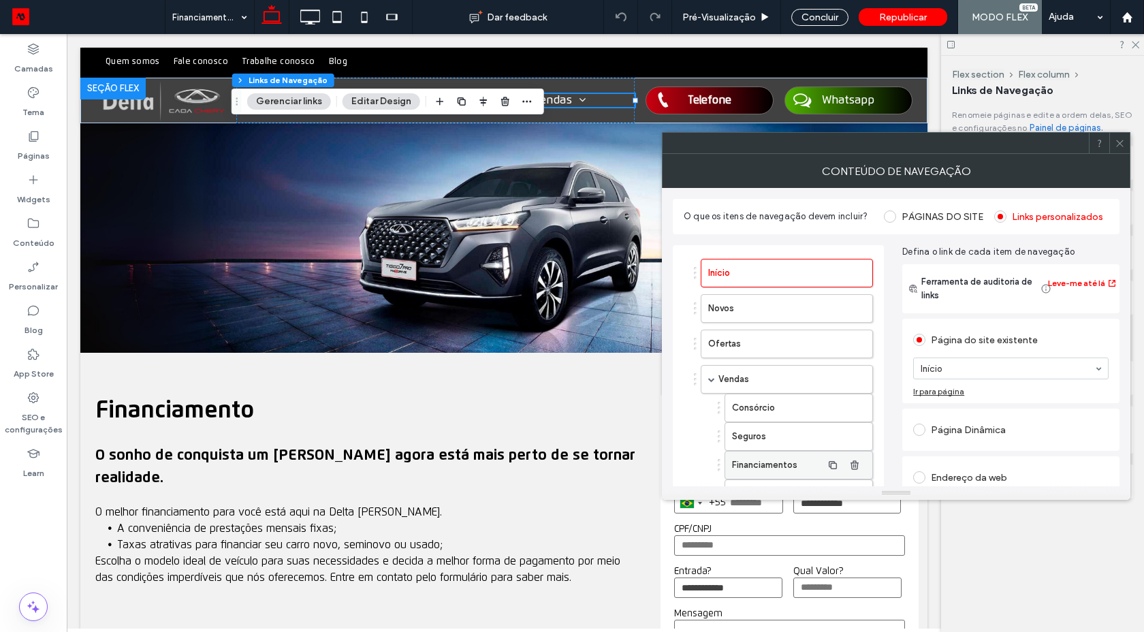
scroll to position [245, 0]
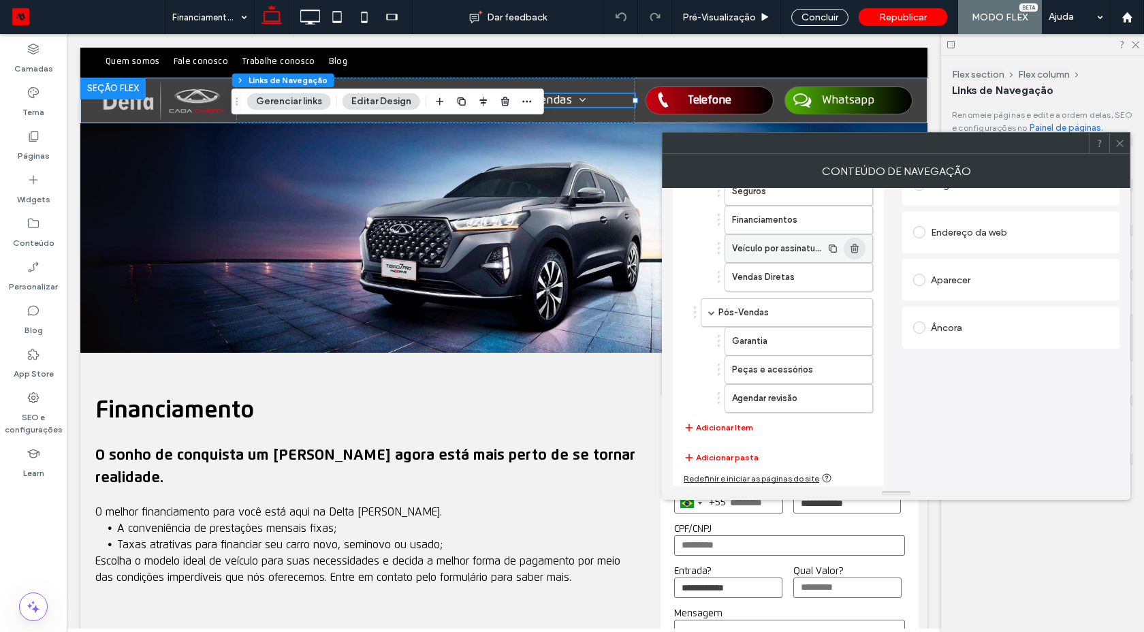
click at [849, 250] on icon "button" at bounding box center [854, 248] width 11 height 11
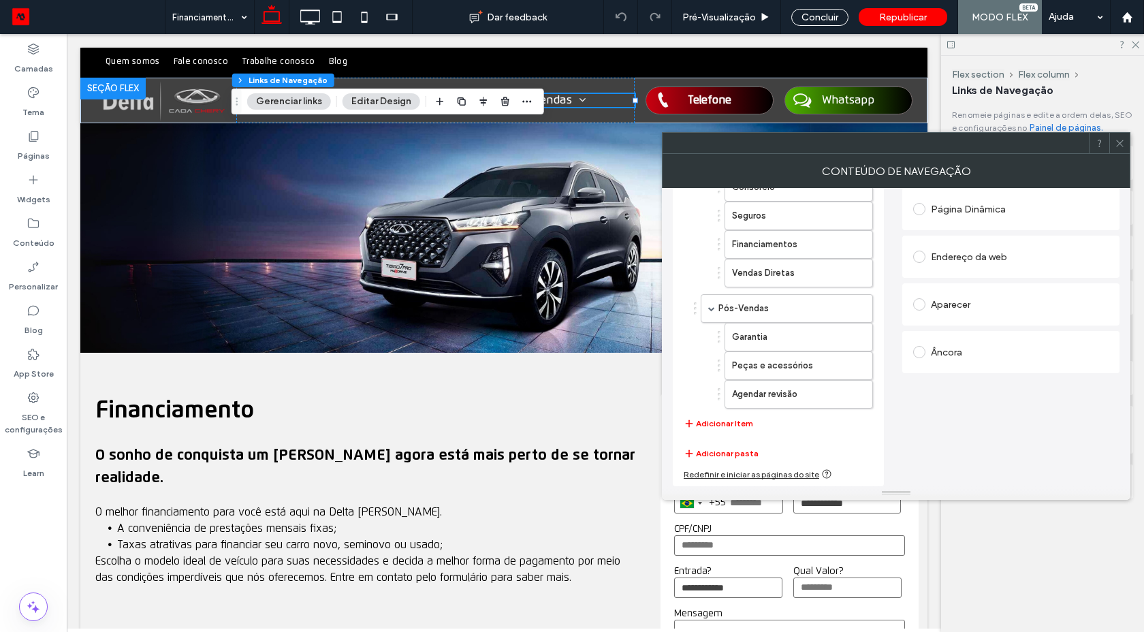
scroll to position [221, 0]
click at [1113, 141] on div at bounding box center [1119, 143] width 20 height 20
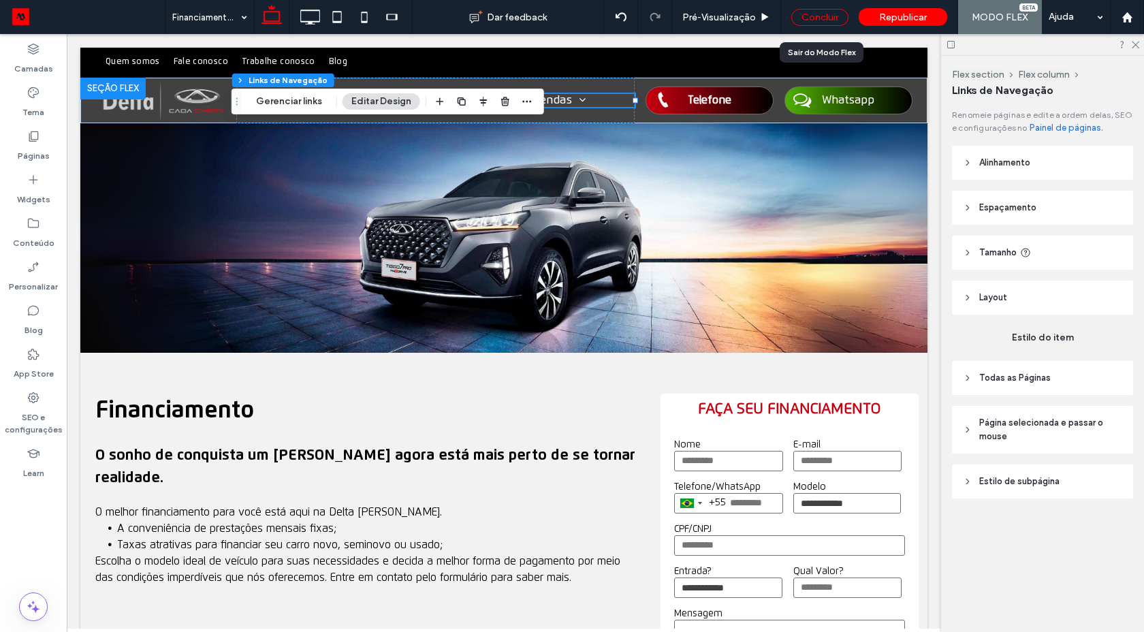
drag, startPoint x: 818, startPoint y: 18, endPoint x: 671, endPoint y: 5, distance: 147.7
click at [818, 18] on div "Concluir" at bounding box center [819, 17] width 57 height 17
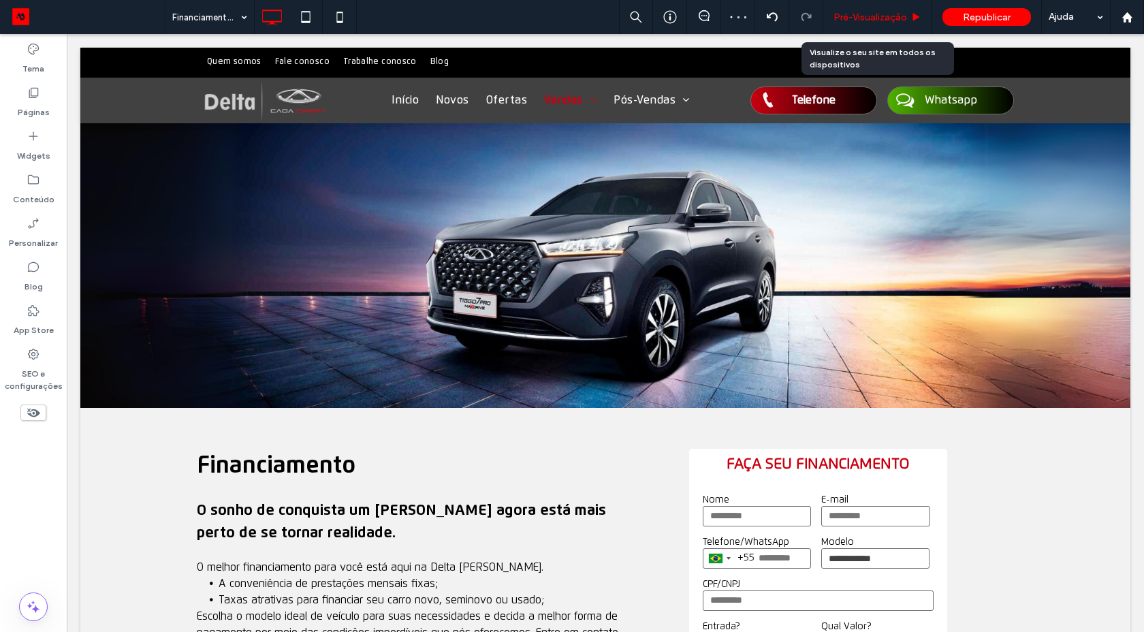
click at [854, 16] on span "Pré-Visualizaçāo" at bounding box center [870, 18] width 74 height 12
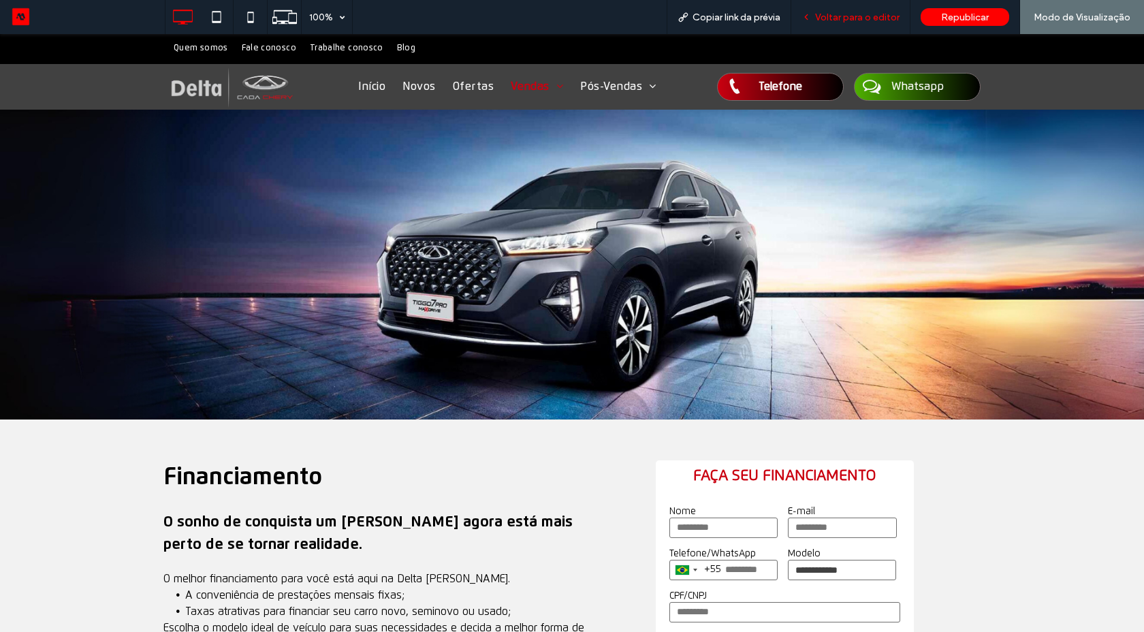
click at [809, 12] on icon at bounding box center [806, 17] width 10 height 10
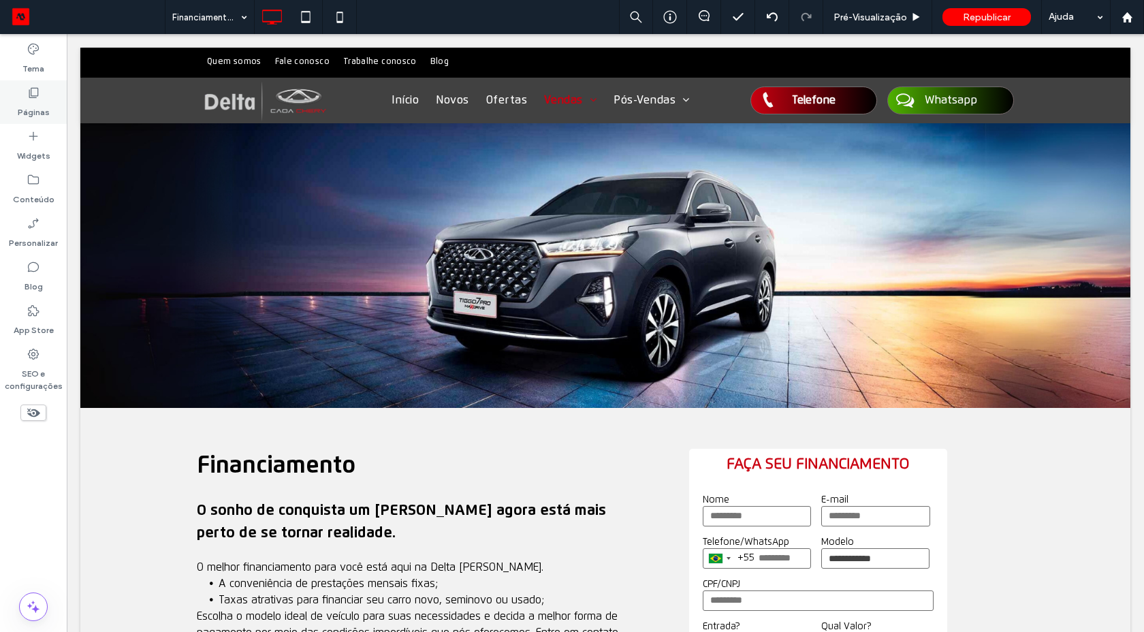
click at [41, 106] on label "Páginas" at bounding box center [34, 108] width 32 height 19
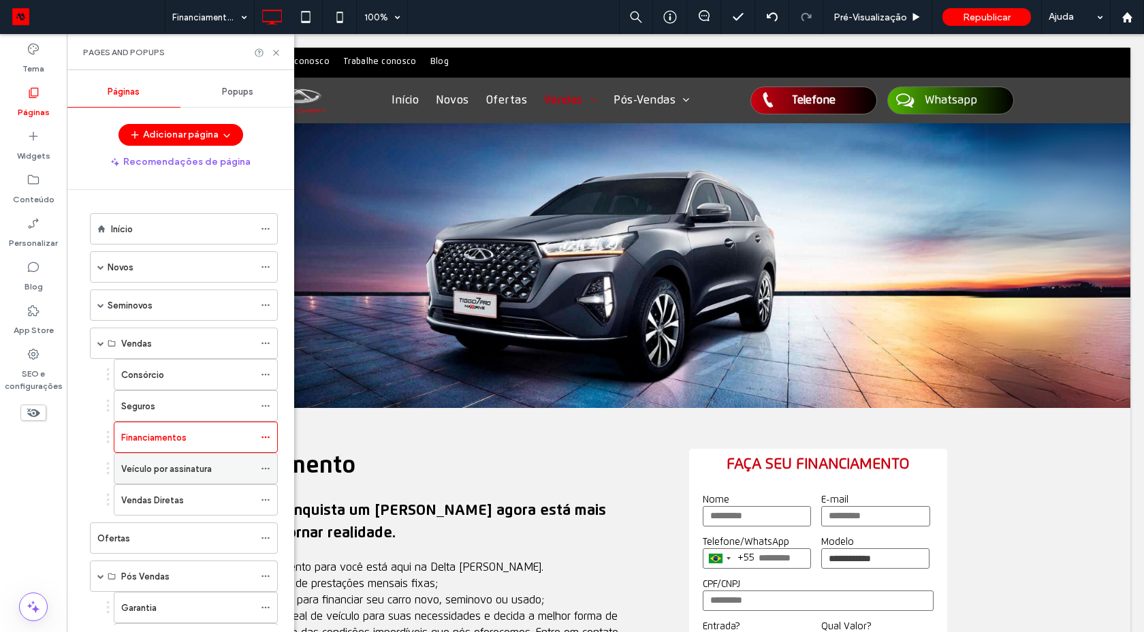
click at [267, 464] on icon at bounding box center [266, 469] width 10 height 10
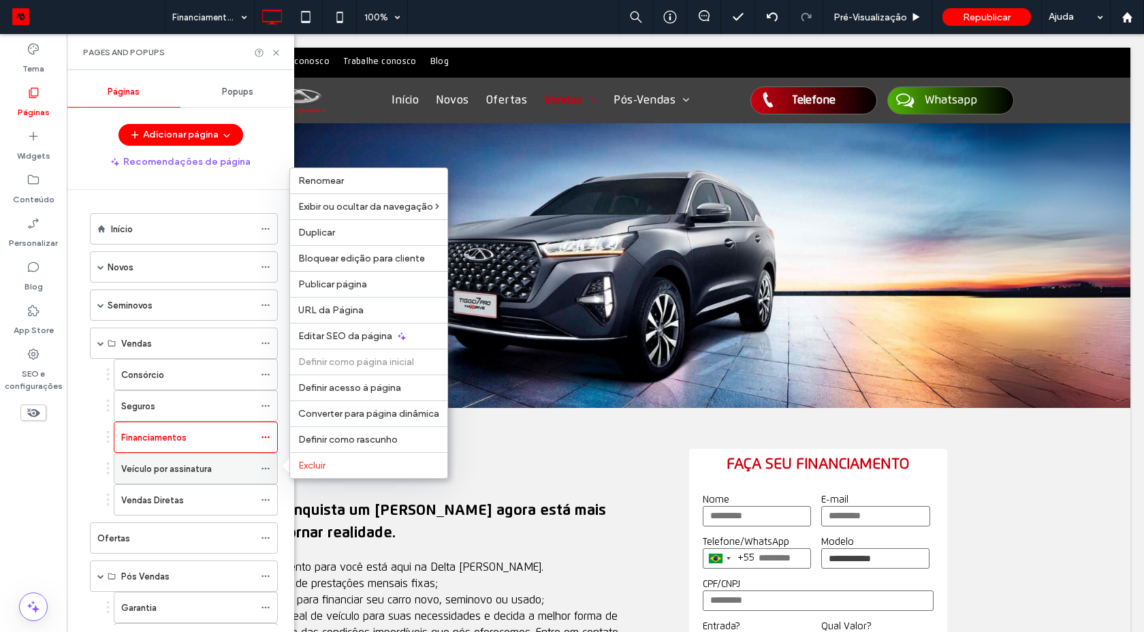
click at [265, 467] on icon at bounding box center [266, 469] width 10 height 10
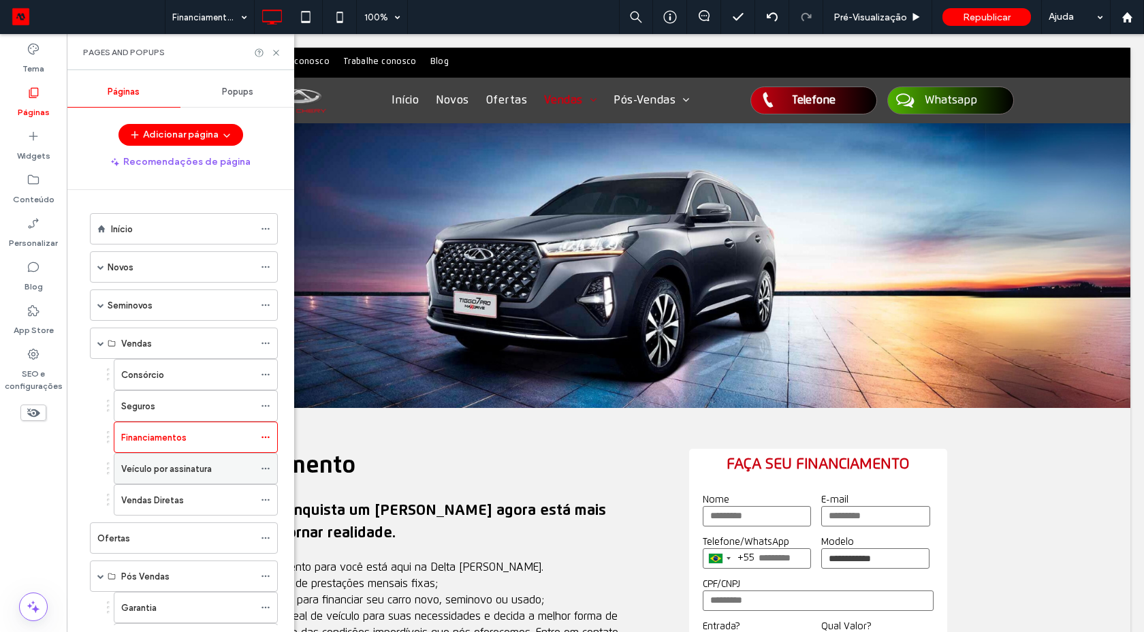
click at [265, 467] on icon at bounding box center [266, 469] width 10 height 10
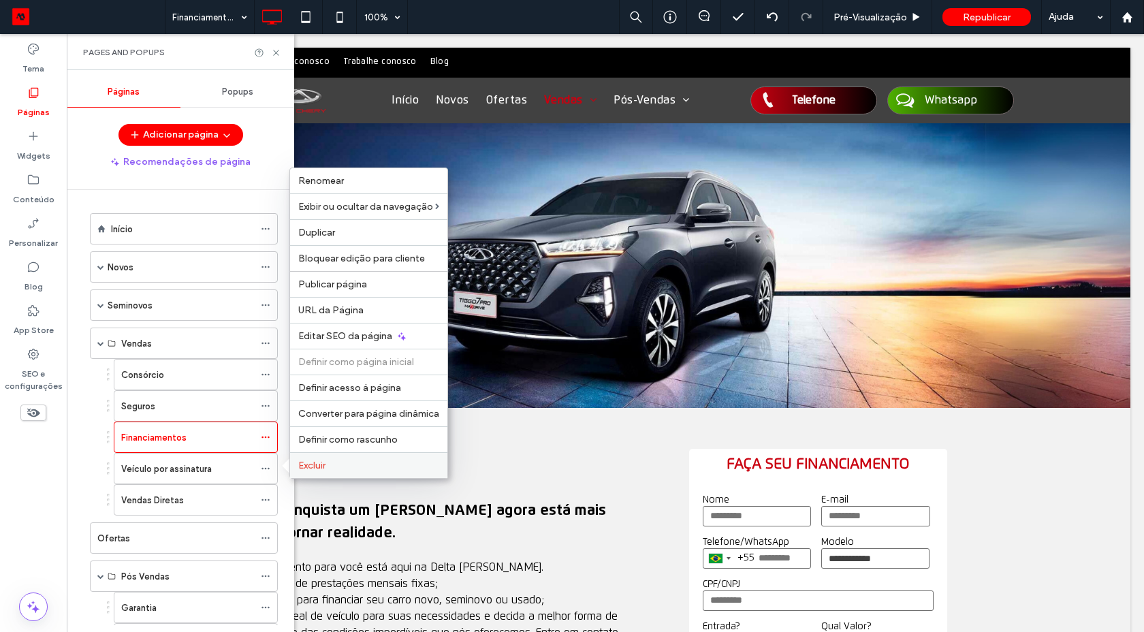
click at [302, 464] on span "Excluir" at bounding box center [311, 465] width 27 height 12
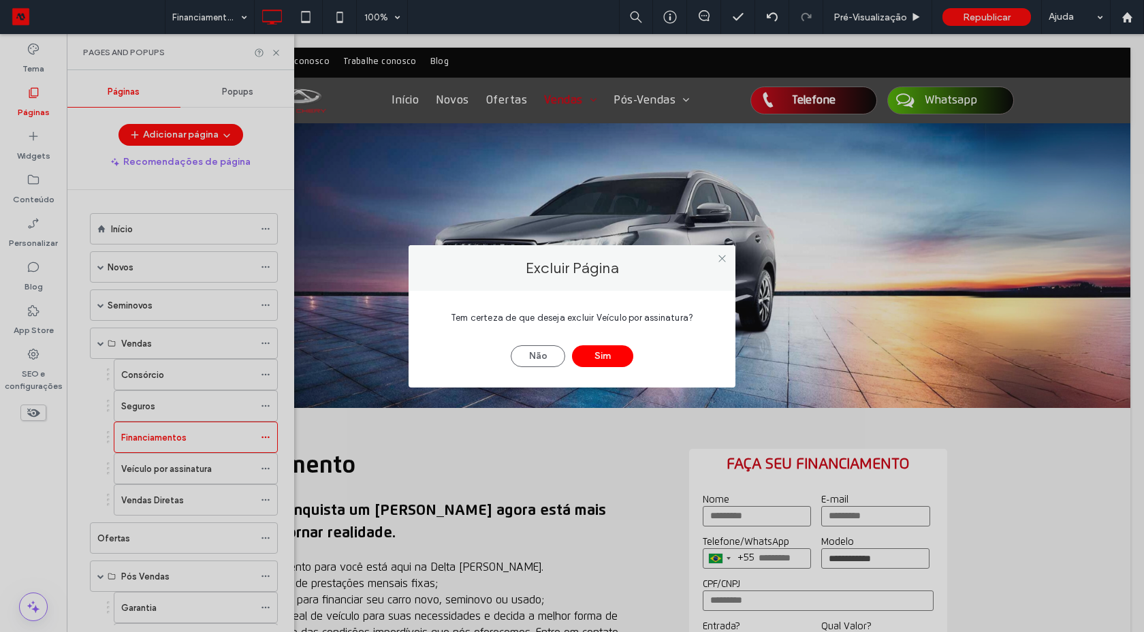
drag, startPoint x: 600, startPoint y: 364, endPoint x: 883, endPoint y: 272, distance: 297.3
click at [602, 364] on button "Sim" at bounding box center [602, 356] width 61 height 22
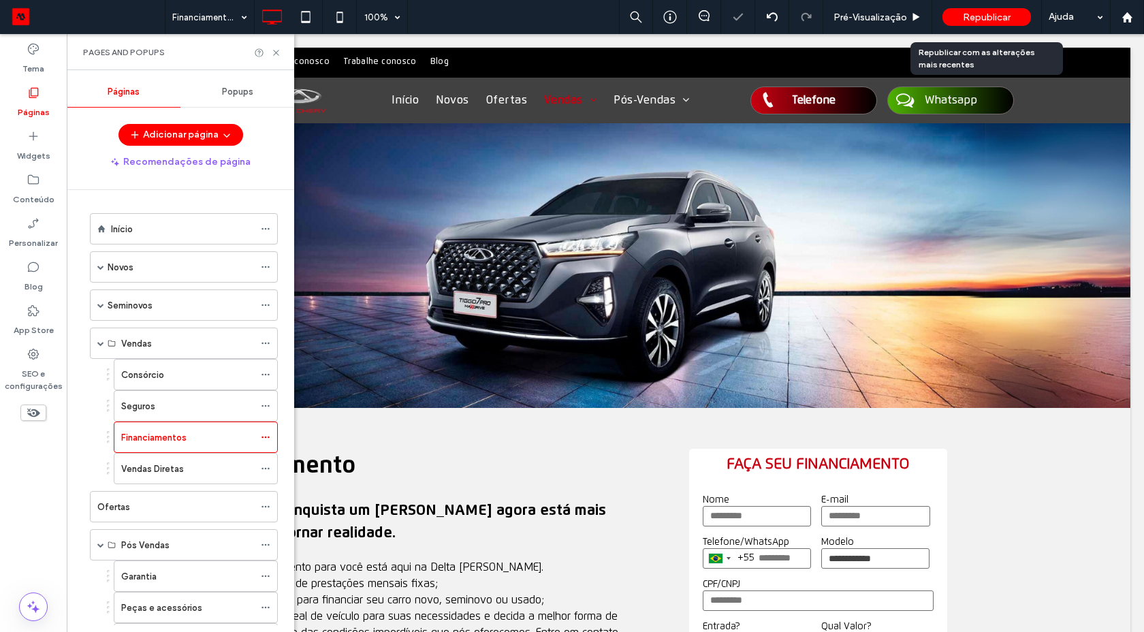
click at [985, 17] on span "Republicar" at bounding box center [986, 18] width 48 height 12
